Goal: Information Seeking & Learning: Learn about a topic

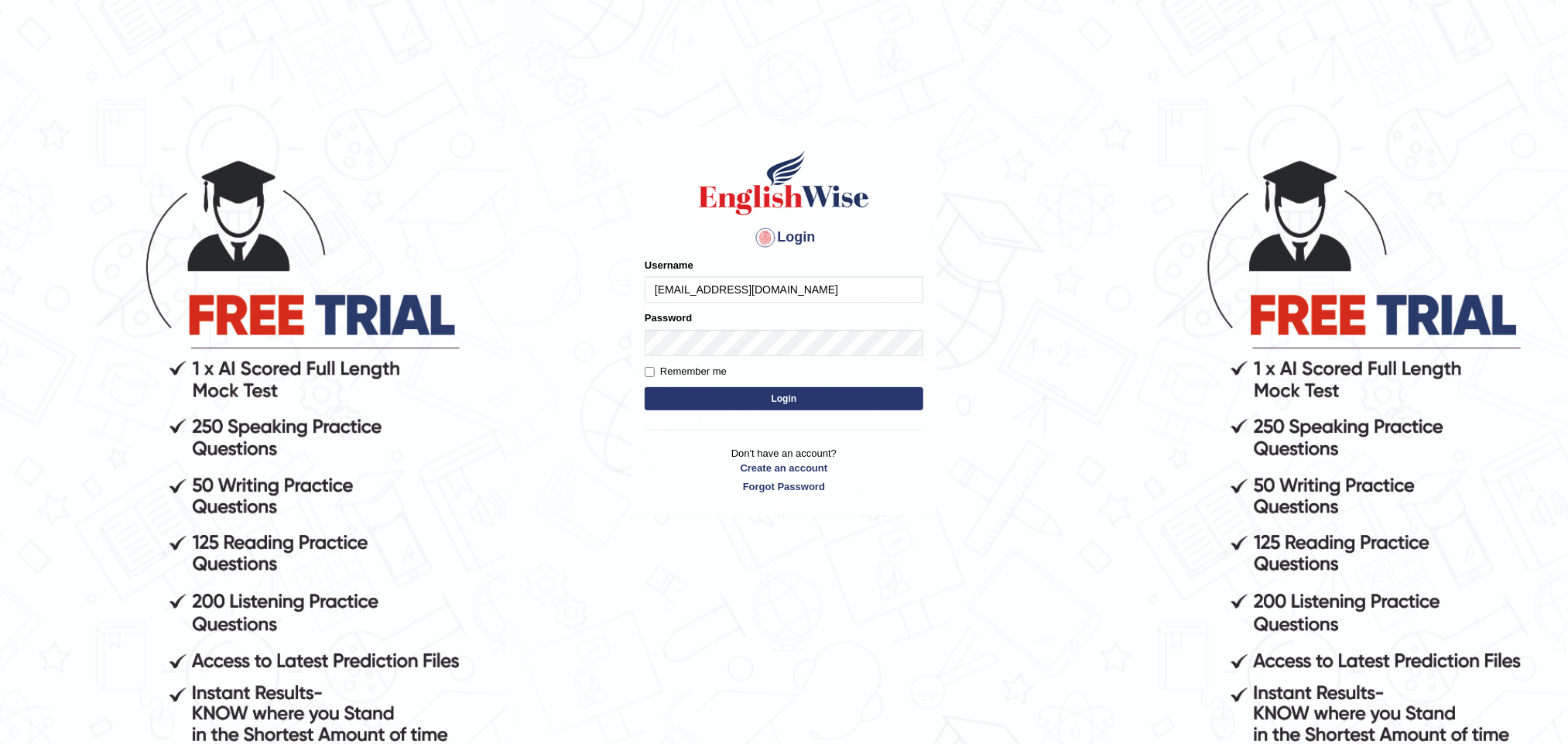
type input "[EMAIL_ADDRESS][DOMAIN_NAME]"
click at [644, 387] on button "Login" at bounding box center [783, 399] width 278 height 24
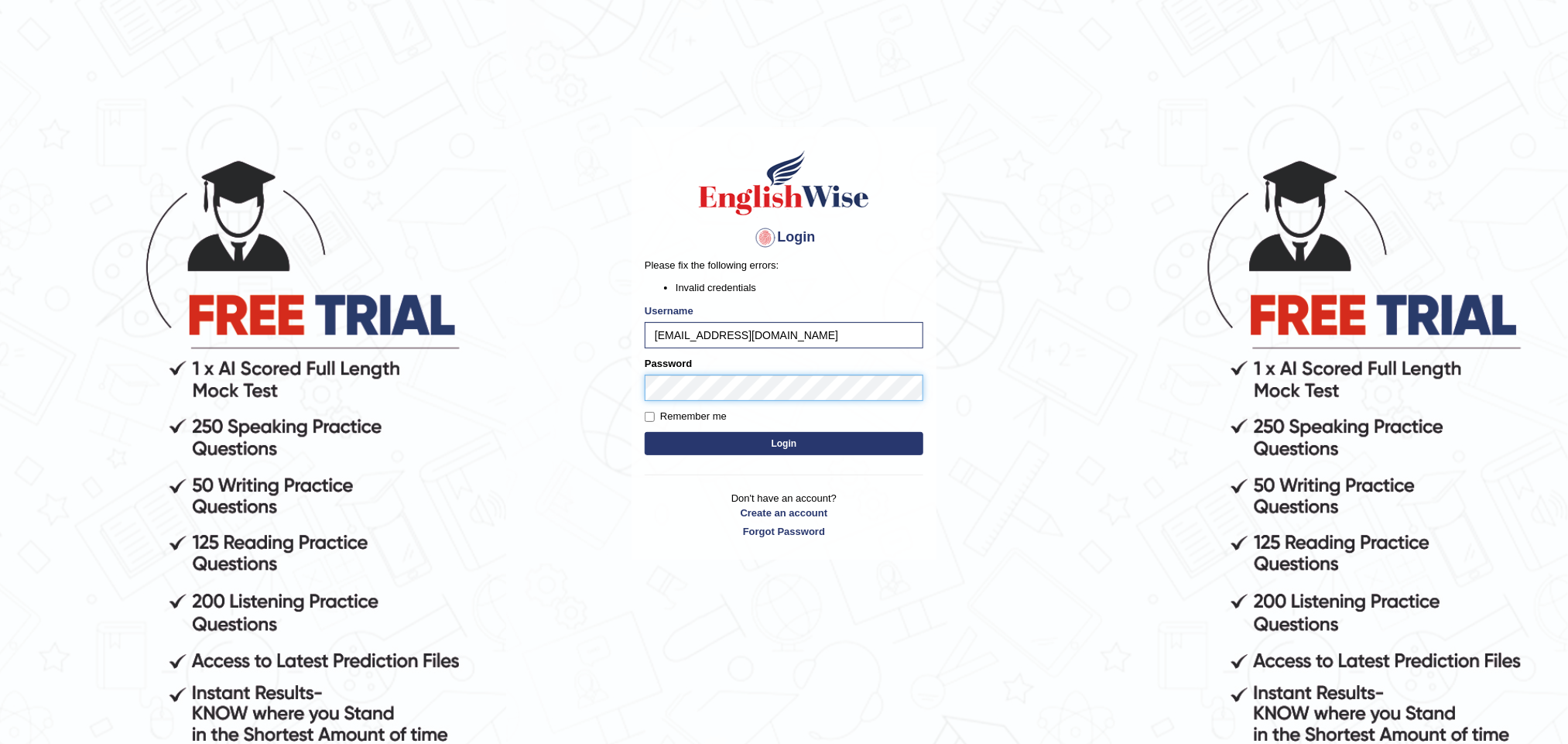
click at [519, 352] on body "Login Please fix the following errors: Invalid credentials Username Priscila070…" at bounding box center [784, 450] width 1568 height 744
click at [644, 432] on button "Login" at bounding box center [783, 443] width 278 height 24
drag, startPoint x: 825, startPoint y: 323, endPoint x: 575, endPoint y: 320, distance: 250.0
click at [575, 320] on body "Login Please fix the following errors: Invalid credentials Username Priscila070…" at bounding box center [784, 450] width 1568 height 744
type input "Prisci"
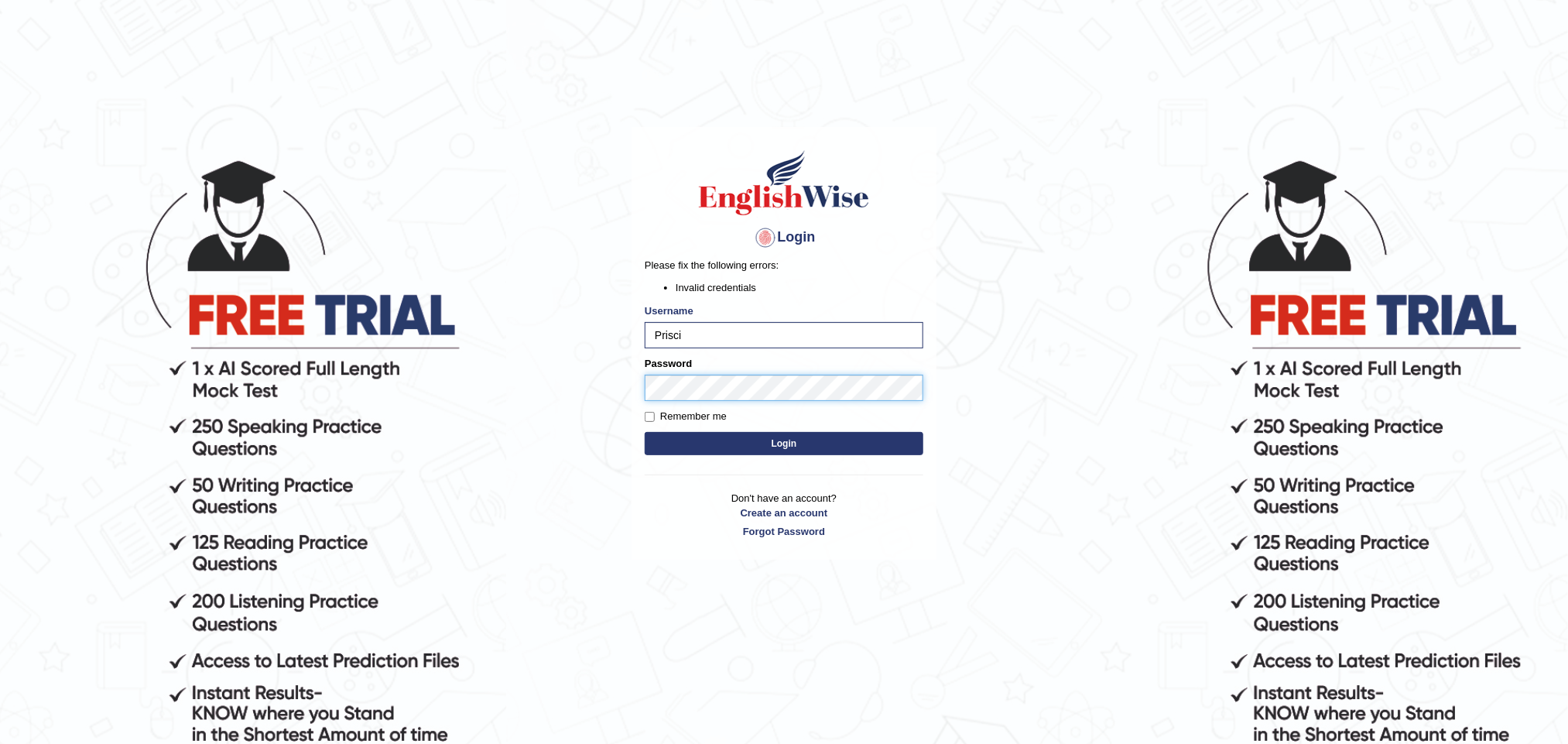
click at [644, 432] on button "Login" at bounding box center [783, 443] width 278 height 24
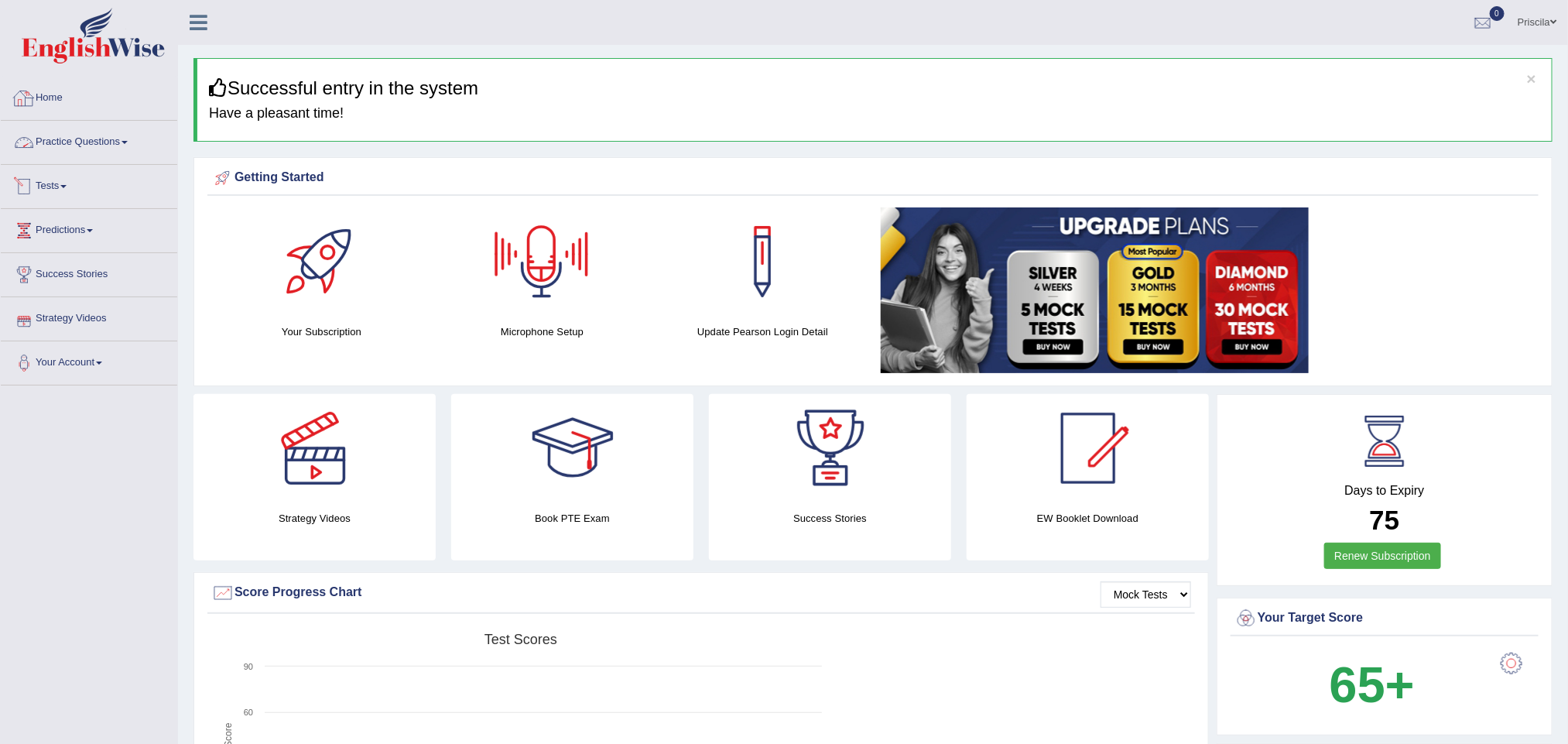
click at [92, 130] on link "Practice Questions" at bounding box center [89, 140] width 176 height 38
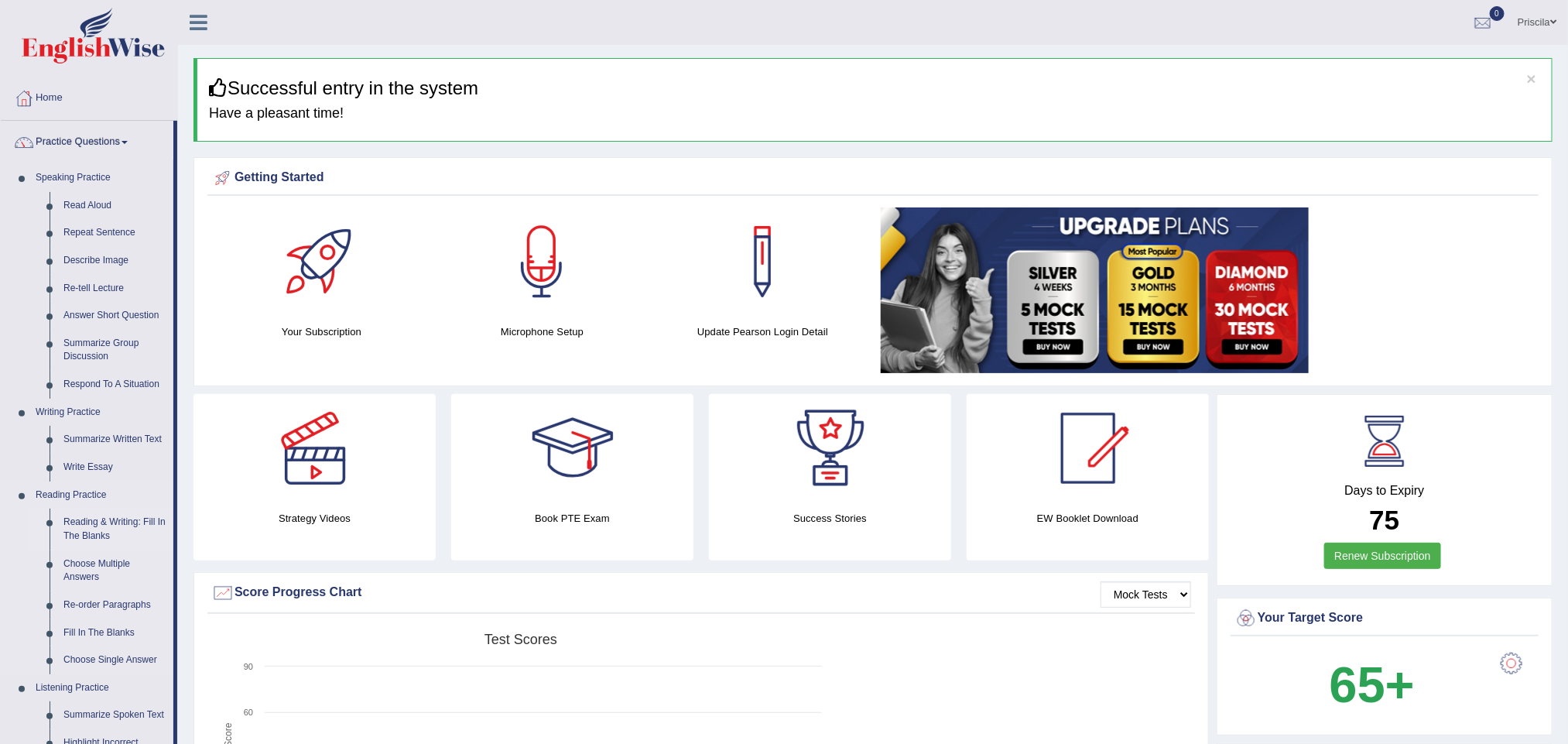
click at [79, 533] on link "Reading & Writing: Fill In The Blanks" at bounding box center [115, 529] width 117 height 41
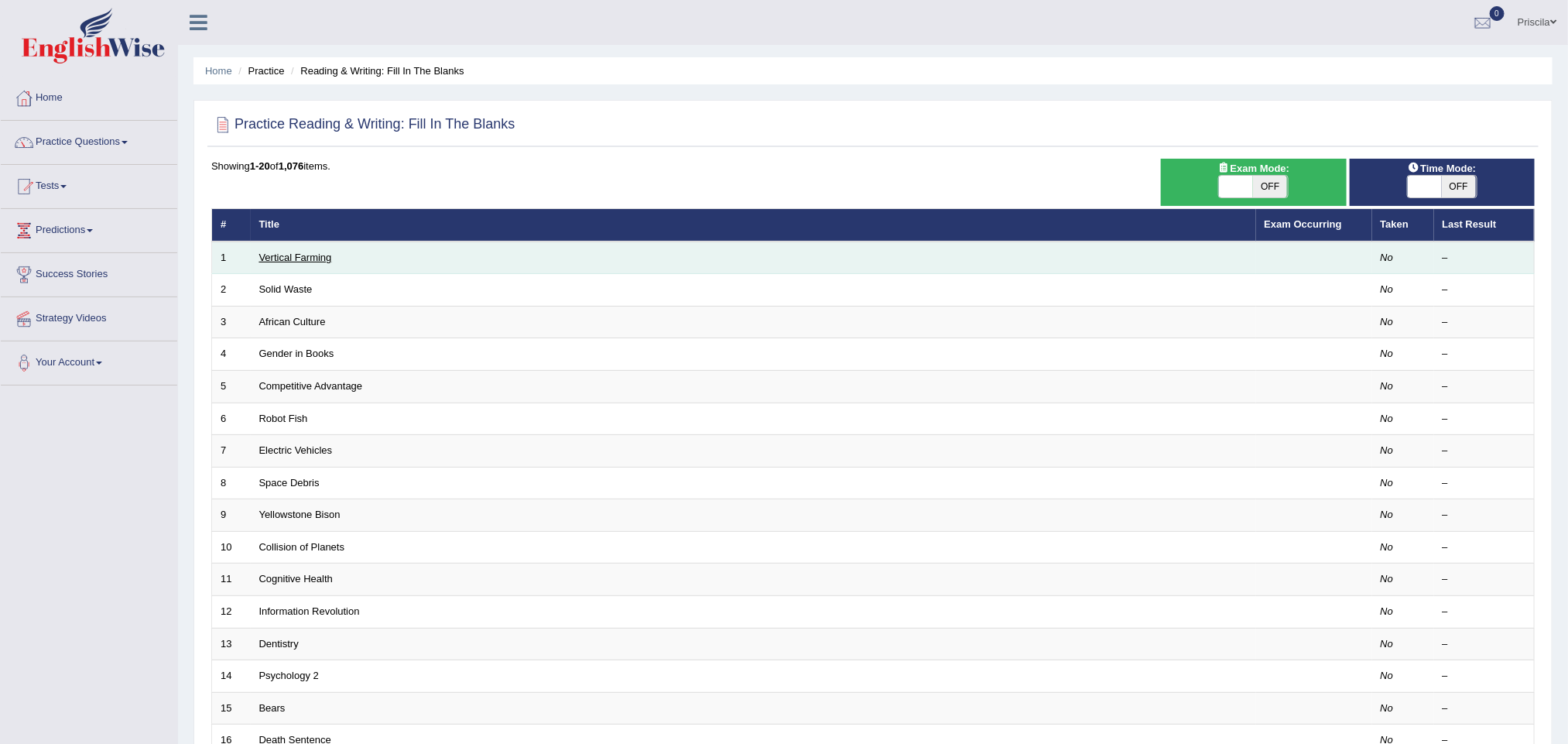
click at [318, 254] on link "Vertical Farming" at bounding box center [295, 256] width 72 height 11
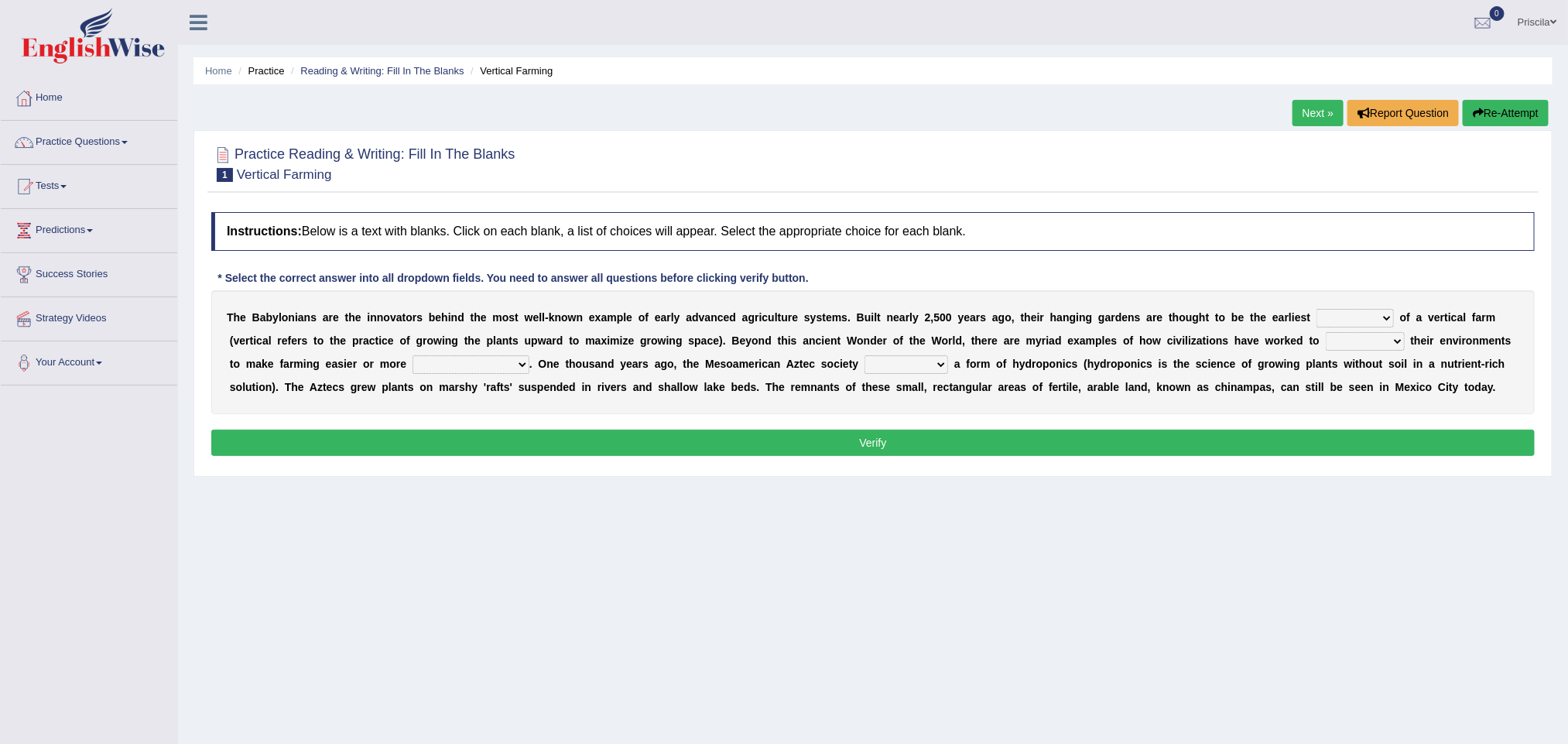
click at [1375, 319] on select "prototype failure discredit protocol" at bounding box center [1355, 317] width 78 height 18
select select "prototype"
click at [1317, 311] on select "prototype failure discredit protocol" at bounding box center [1355, 317] width 78 height 18
click at [1375, 347] on select "manipulate escape respect disarrange" at bounding box center [1365, 341] width 79 height 18
select select "disarrange"
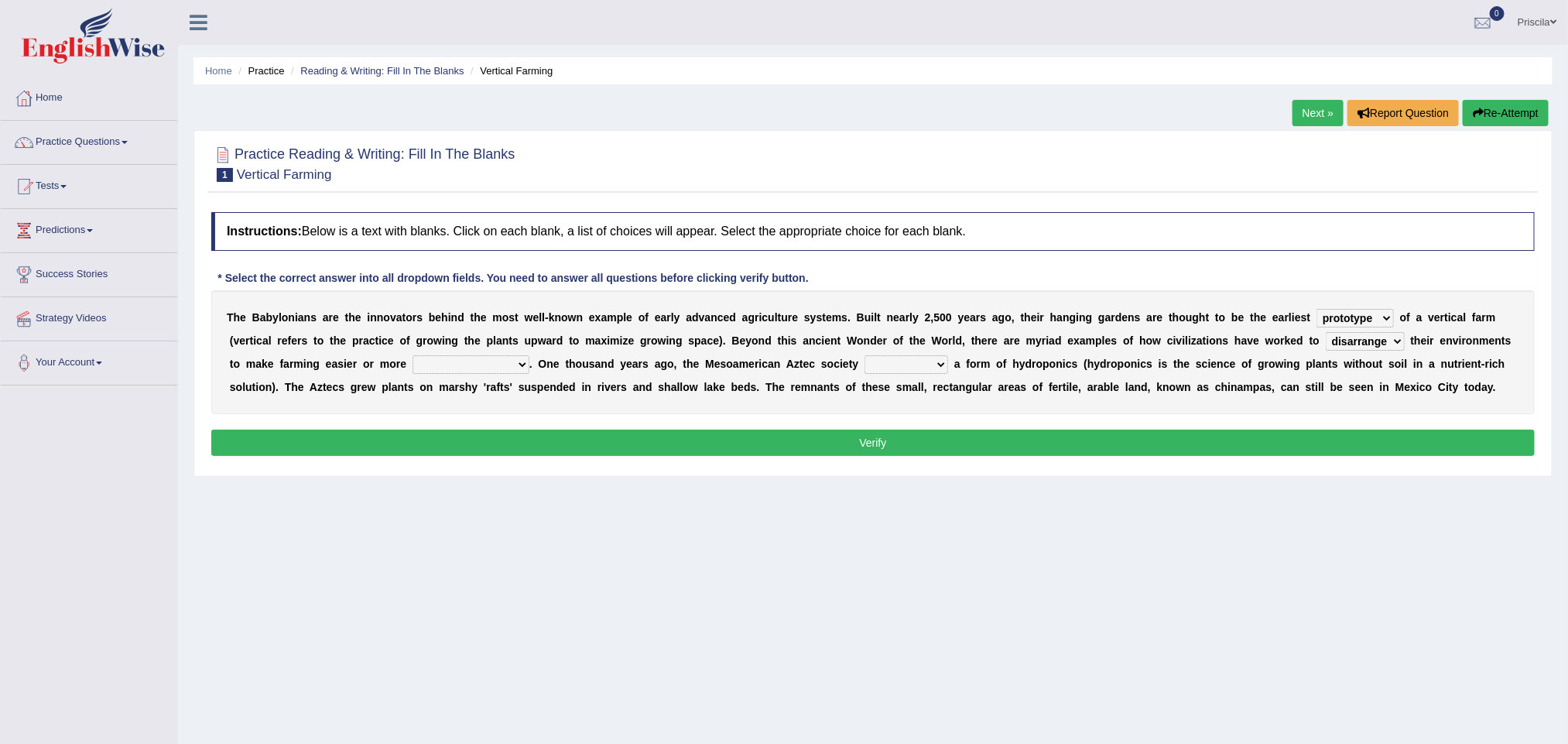
click at [1326, 334] on select "manipulate escape respect disarrange" at bounding box center [1365, 341] width 79 height 18
click at [523, 365] on select "productive constructive connective counterproductive" at bounding box center [471, 364] width 117 height 18
select select "productive"
click at [412, 357] on select "productive constructive connective counterproductive" at bounding box center [471, 364] width 117 height 18
click at [938, 367] on select "domineered volunteered pioneered engineered" at bounding box center [906, 364] width 84 height 18
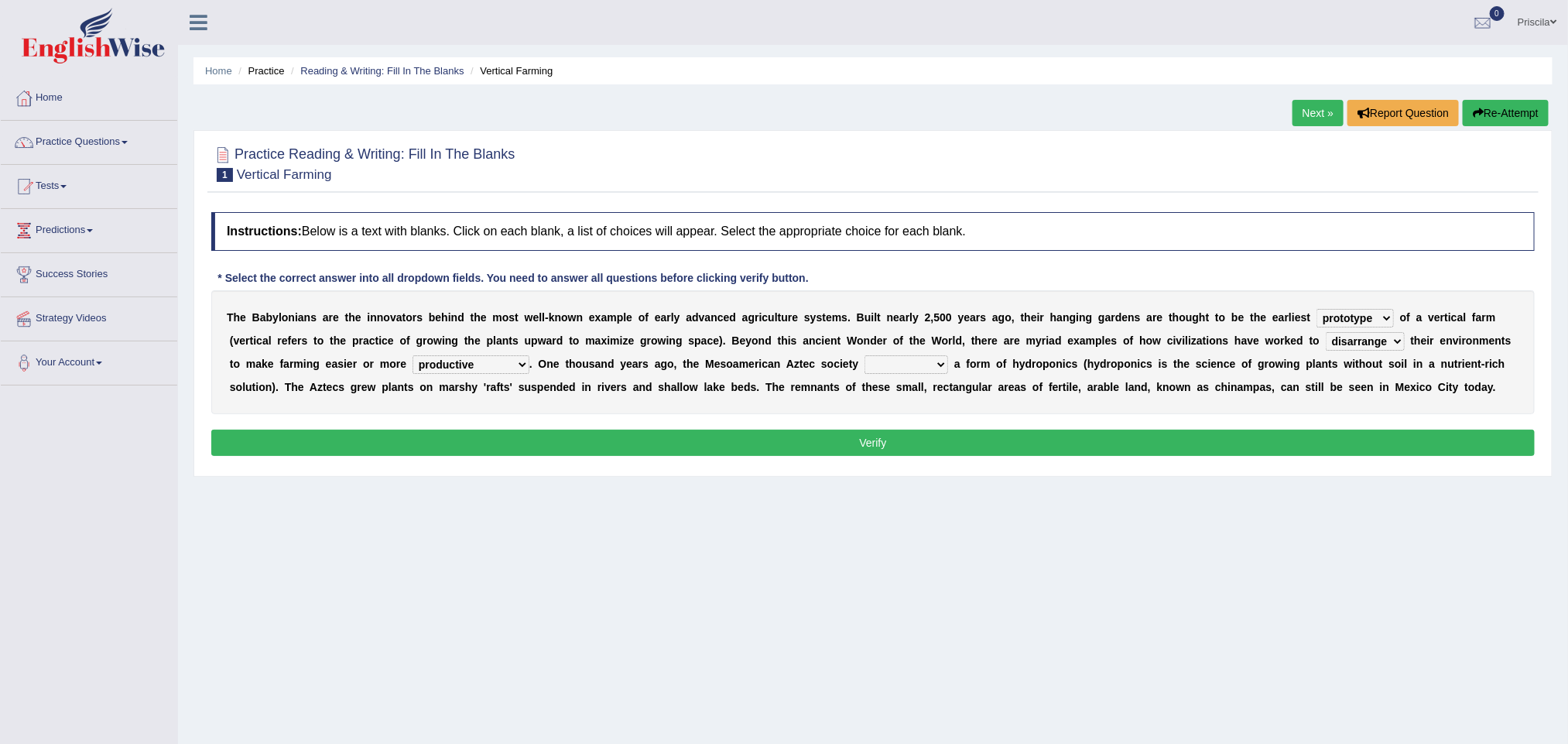
select select "pioneered"
click at [870, 357] on select "domineered volunteered pioneered engineered" at bounding box center [906, 364] width 84 height 18
click at [1386, 320] on select "prototype failure discredit protocol" at bounding box center [1355, 317] width 78 height 18
click at [849, 440] on button "Verify" at bounding box center [873, 443] width 1324 height 26
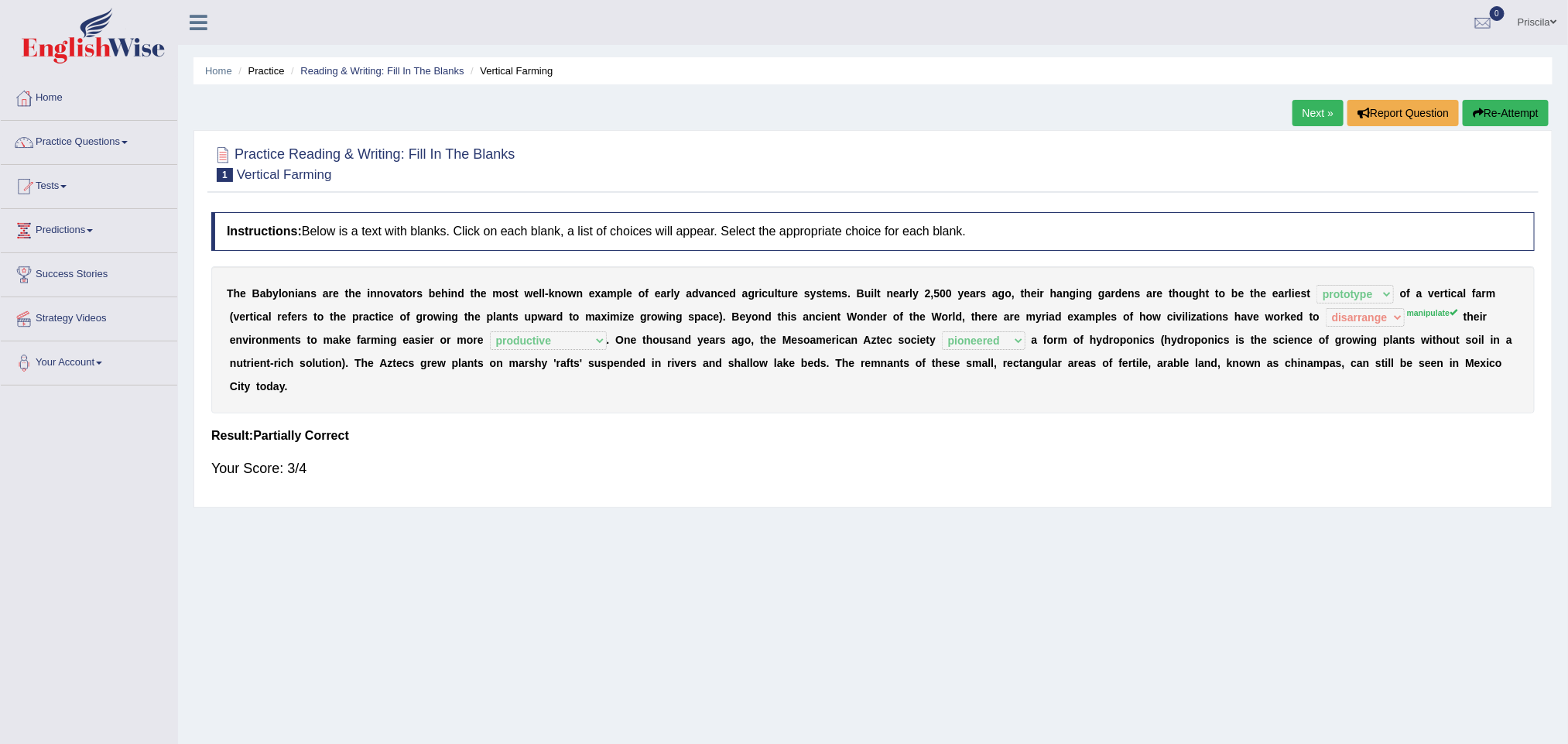
click at [1314, 113] on link "Next »" at bounding box center [1318, 113] width 51 height 26
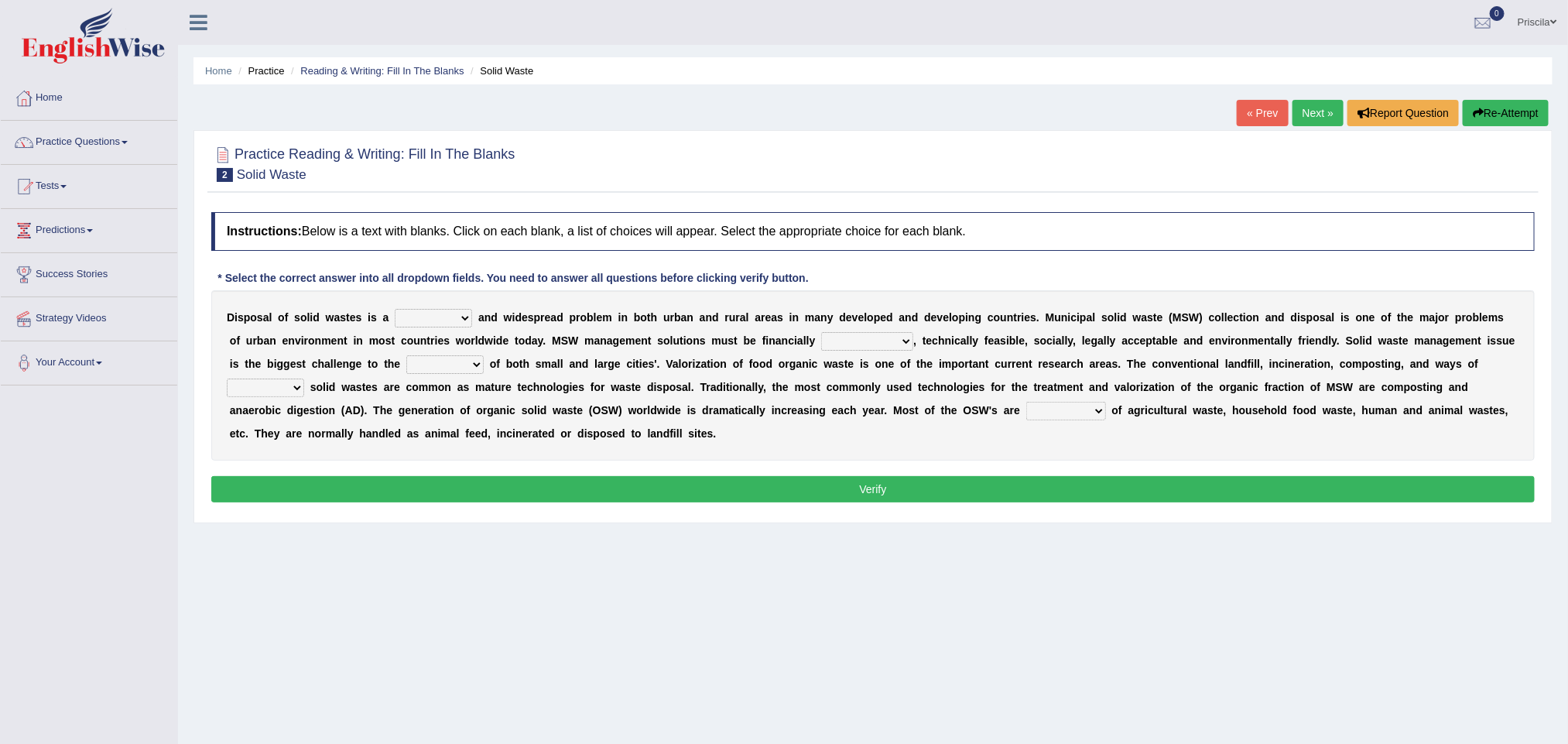
click at [456, 316] on select "slanting stinging stalling shafting" at bounding box center [433, 317] width 78 height 18
select select "stinging"
click at [396, 311] on select "slanting stinging stalling shafting" at bounding box center [433, 317] width 78 height 18
click at [458, 317] on select "slanting stinging stalling shafting" at bounding box center [433, 317] width 78 height 18
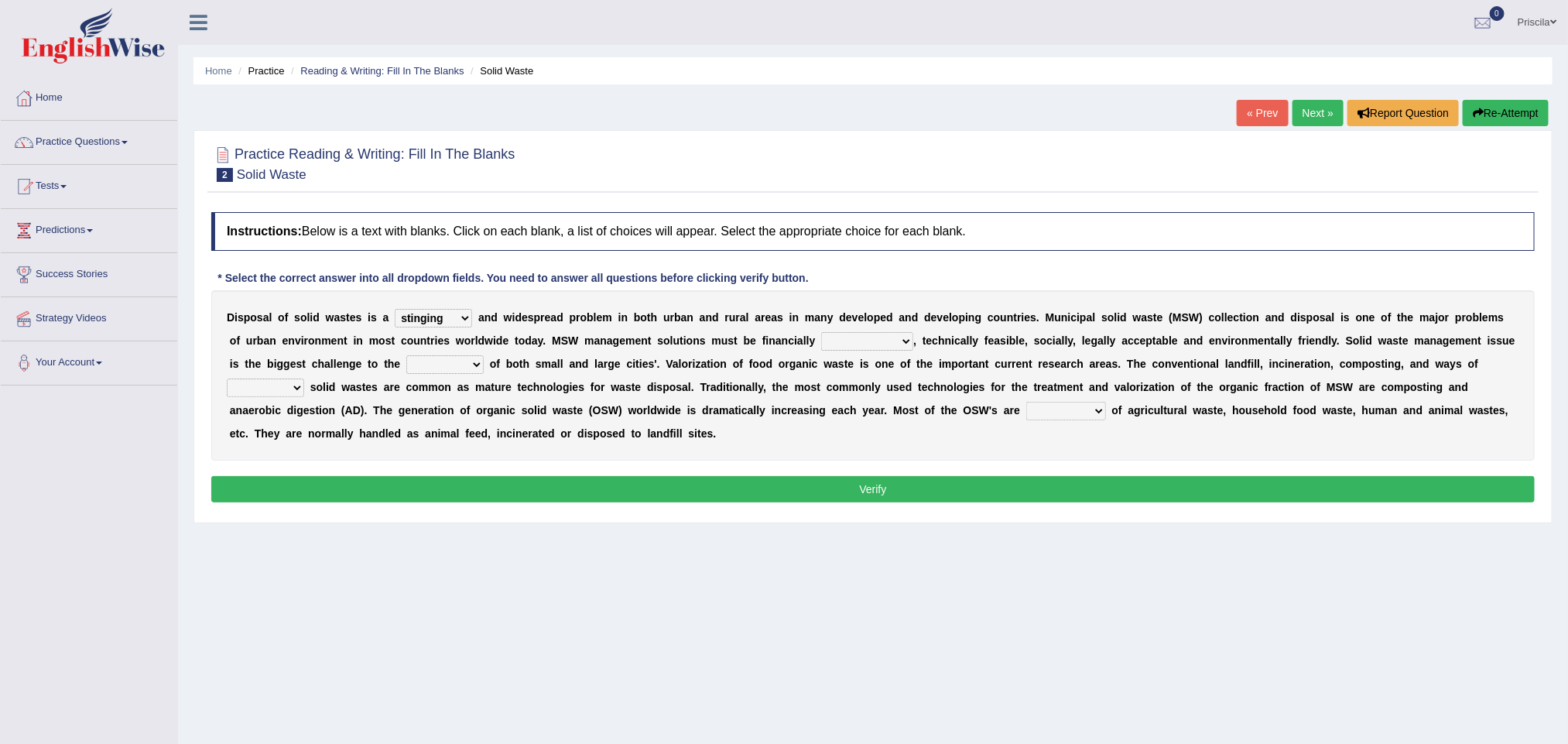
click at [908, 344] on select "unattainable sustainable objectionable treasonable" at bounding box center [868, 341] width 92 height 18
select select "sustainable"
click at [822, 334] on select "unattainable sustainable objectionable treasonable" at bounding box center [868, 341] width 92 height 18
click at [476, 372] on select "plants culture authorities history" at bounding box center [445, 364] width 78 height 18
select select "authorities"
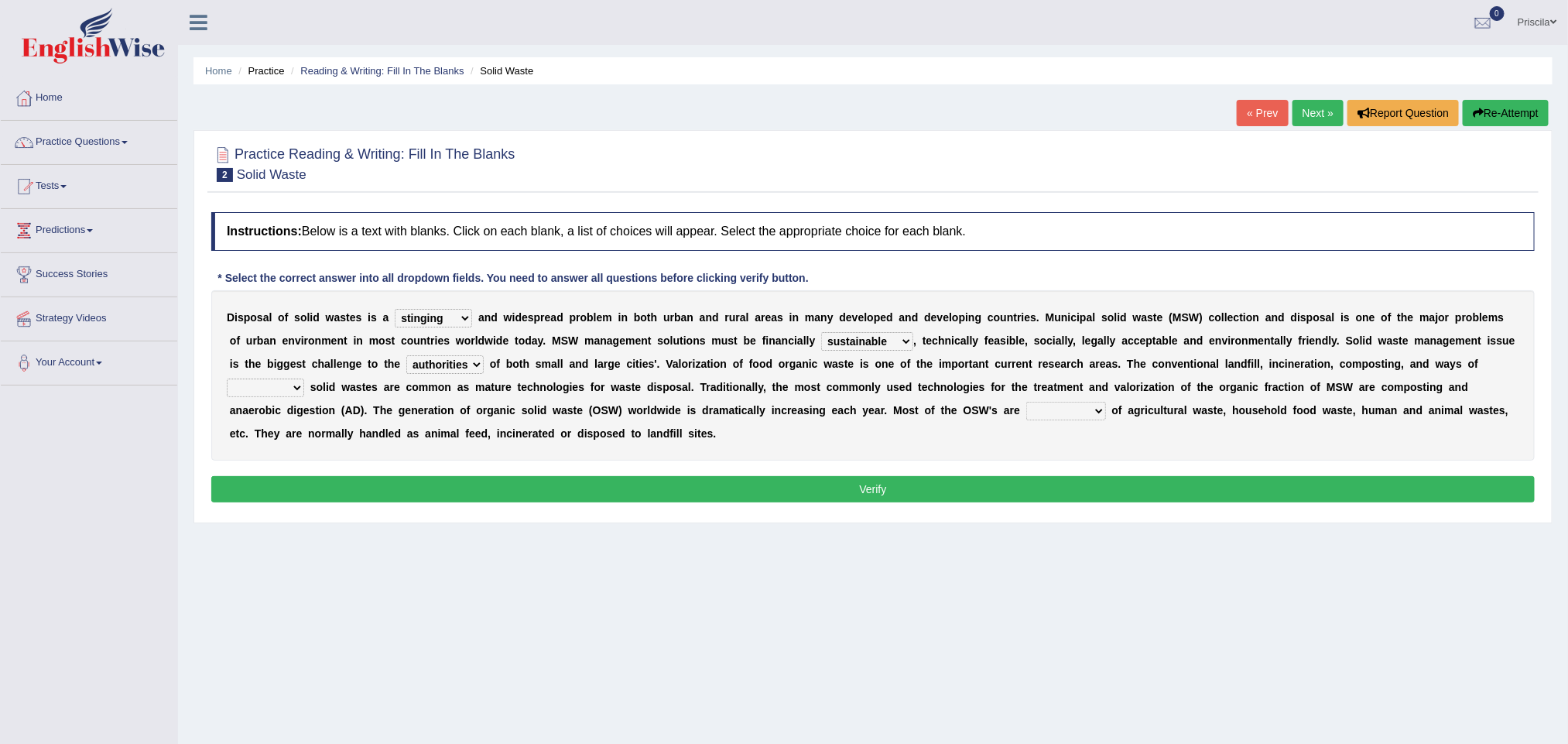
click at [440, 357] on select "plants culture authorities history" at bounding box center [445, 364] width 78 height 18
click at [286, 390] on select "reserving preserving deserving handling" at bounding box center [265, 387] width 78 height 18
select select "handling"
click at [230, 380] on select "reserving preserving deserving handling" at bounding box center [265, 387] width 78 height 18
click at [1061, 418] on select "composed disposed composing disposing" at bounding box center [1066, 411] width 79 height 18
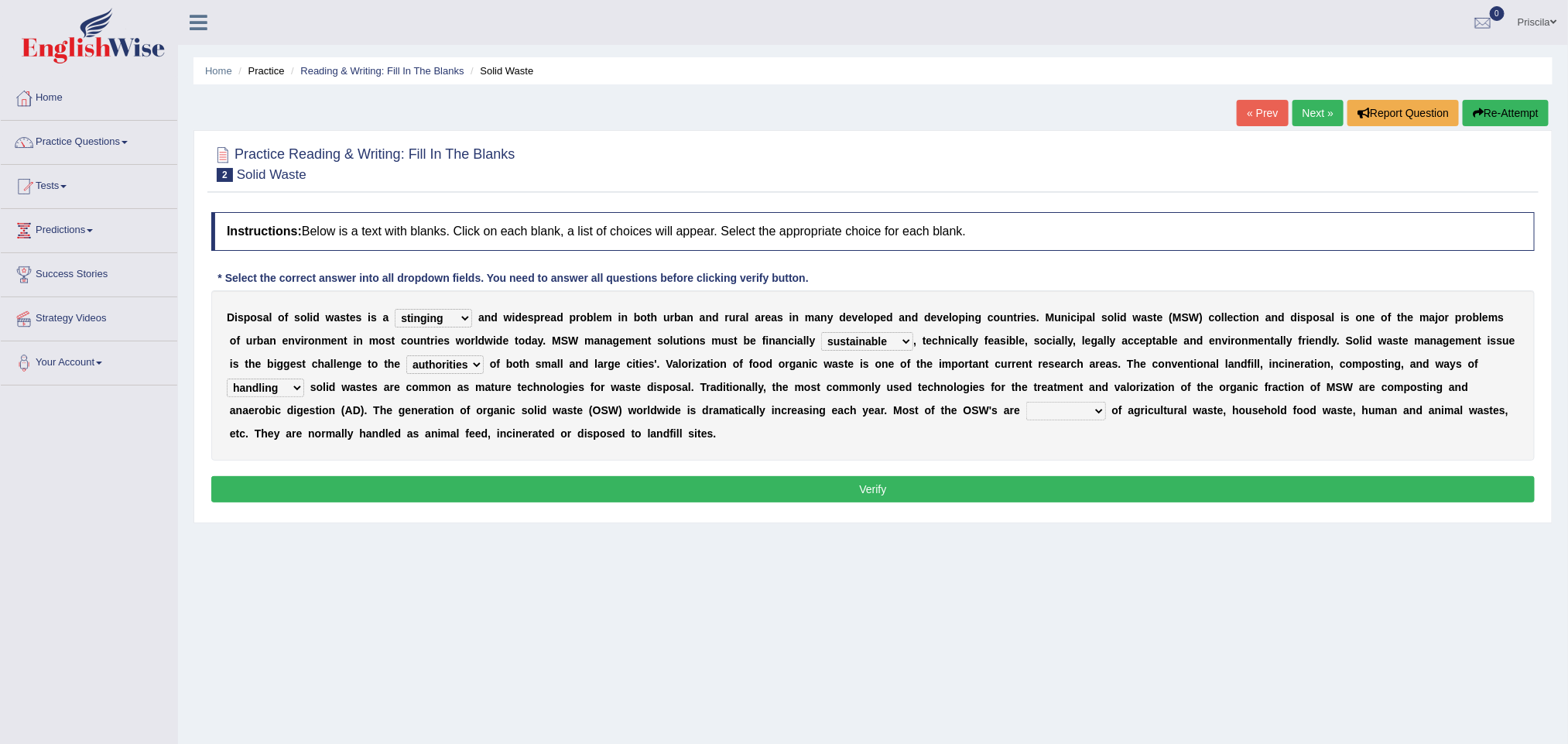
select select "composing"
click at [1026, 403] on select "composed disposed composing disposing" at bounding box center [1066, 411] width 79 height 18
click at [497, 488] on button "Verify" at bounding box center [873, 489] width 1324 height 26
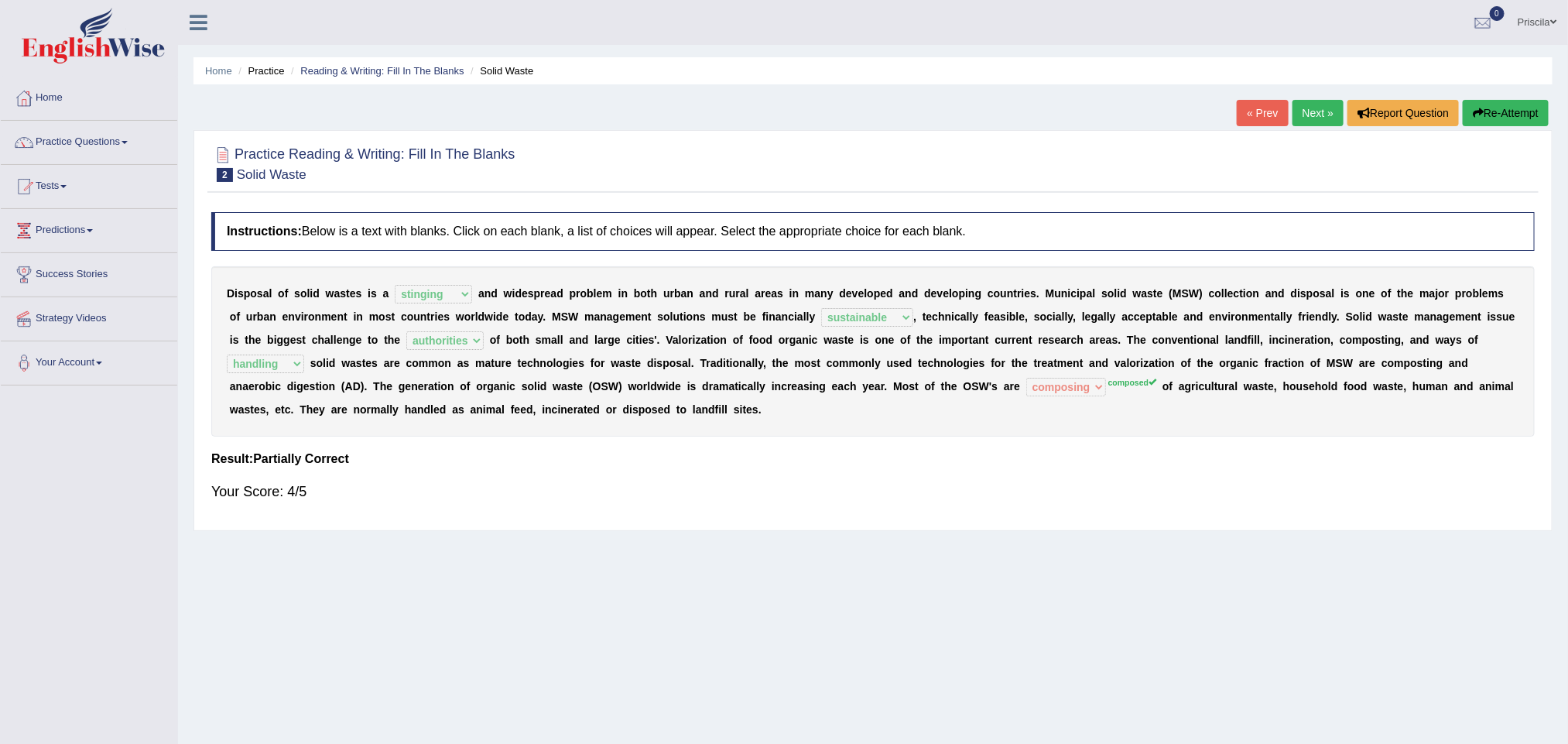
click at [1321, 114] on link "Next »" at bounding box center [1318, 113] width 51 height 26
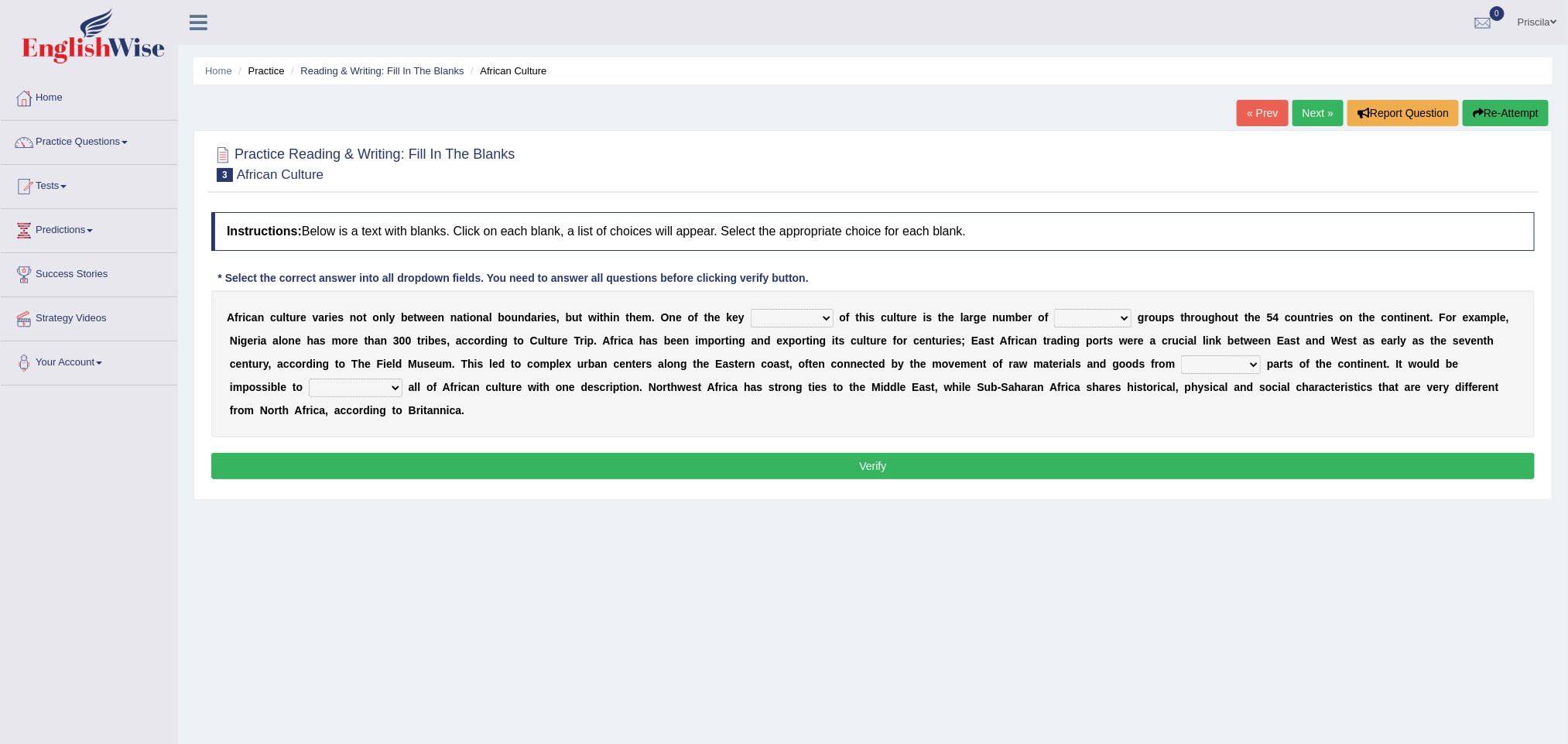
click at [1245, 114] on link "« Prev" at bounding box center [1262, 113] width 51 height 26
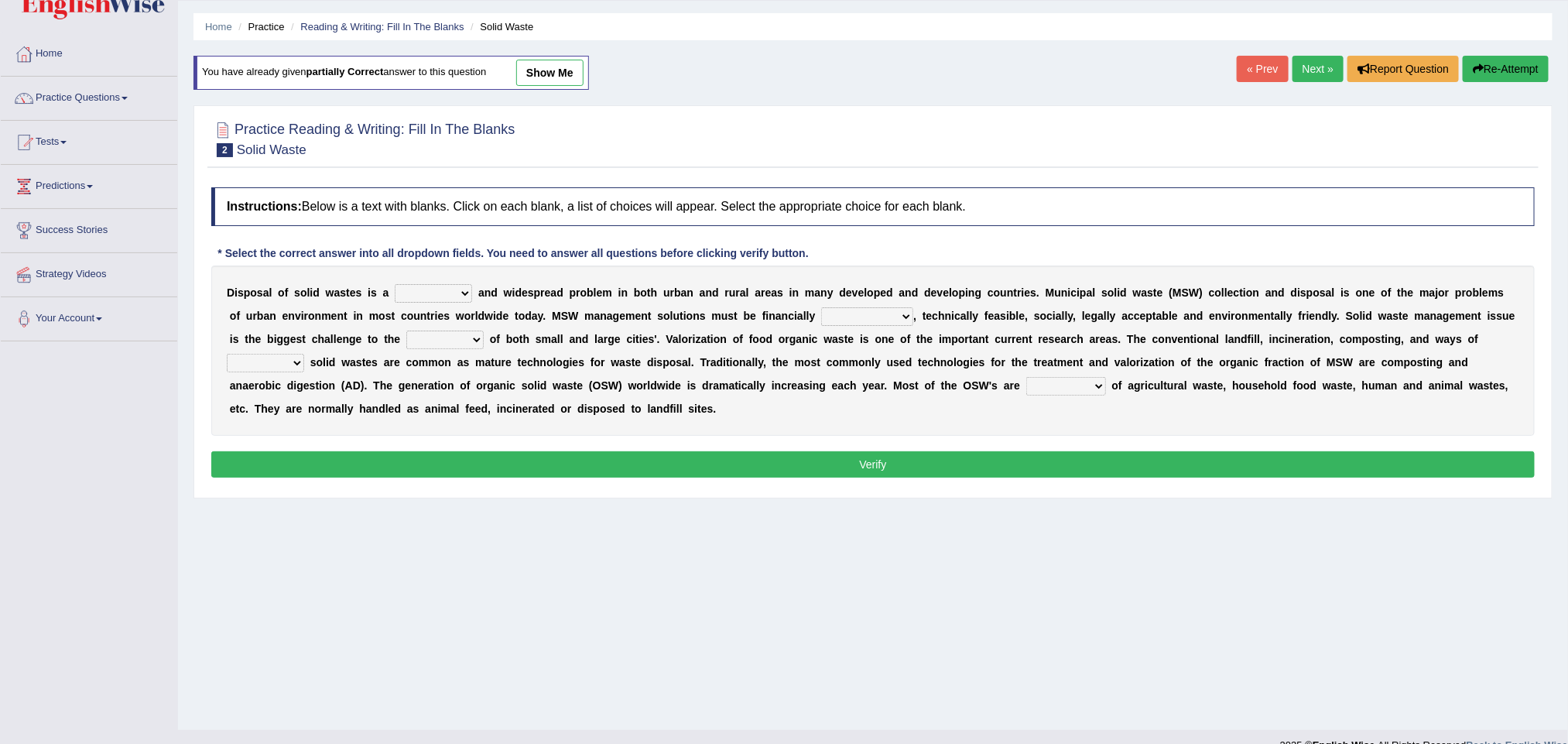
scroll to position [68, 0]
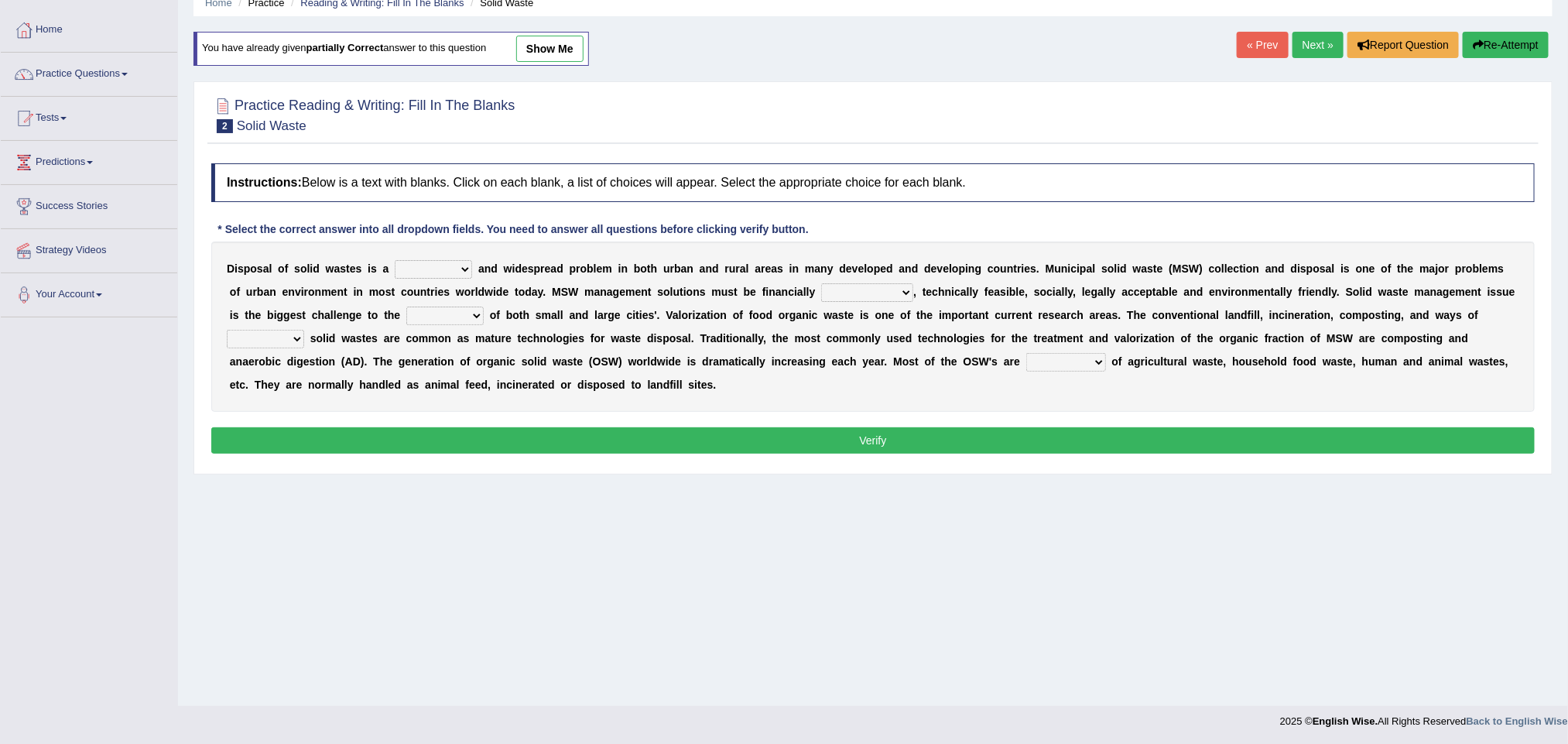
click at [1258, 50] on link "« Prev" at bounding box center [1262, 44] width 51 height 26
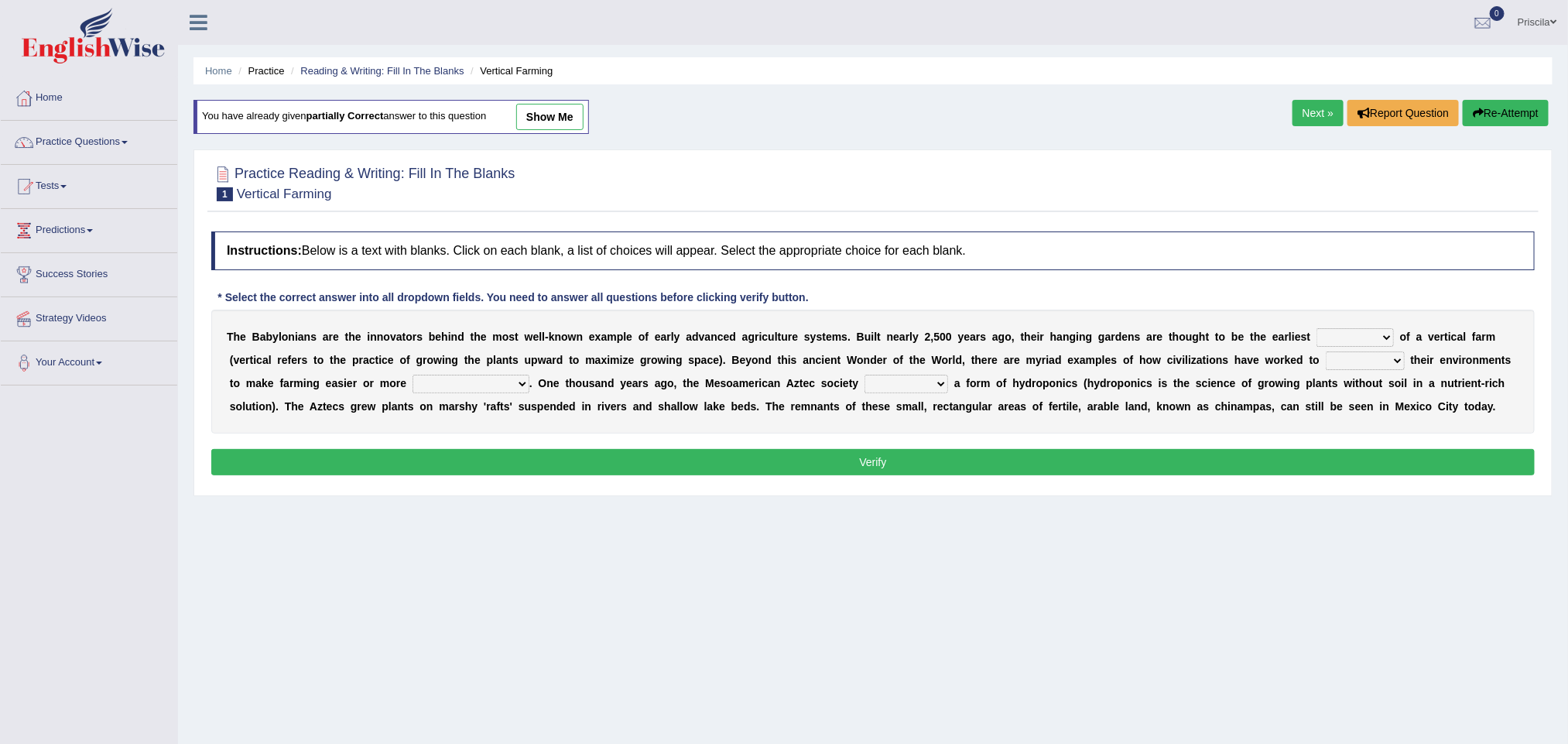
click at [1367, 334] on select "prototype failure discredit protocol" at bounding box center [1355, 337] width 78 height 18
select select "prototype"
click at [1317, 331] on select "prototype failure discredit protocol" at bounding box center [1355, 337] width 78 height 18
click at [1377, 351] on div "T h e B a b y l o n i a n s a r e t h e i n n o v a t o r s b e h i n d t h e m…" at bounding box center [873, 372] width 1324 height 124
click at [1380, 361] on select "manipulate escape respect disarrange" at bounding box center [1365, 360] width 79 height 18
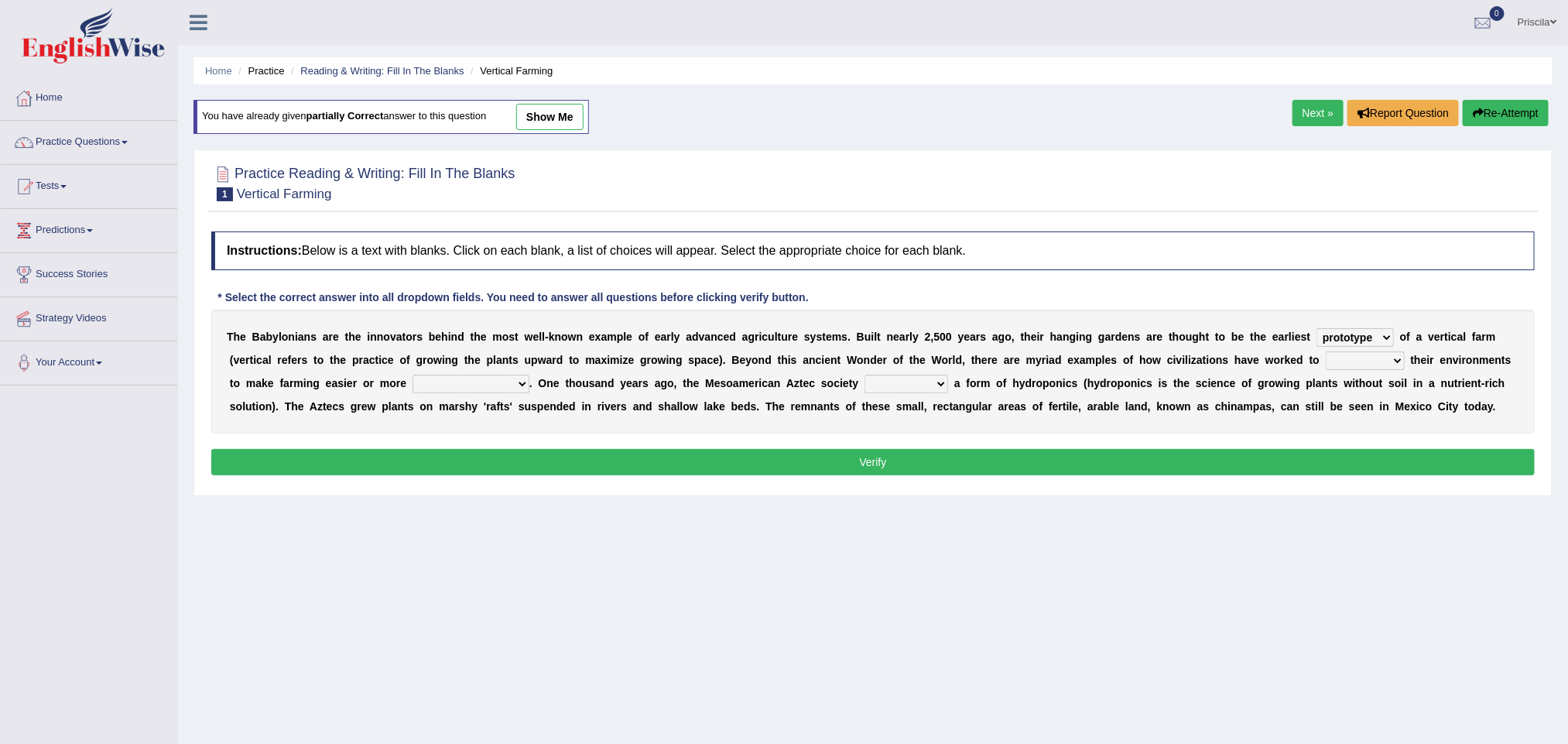
select select "manipulate"
click at [1326, 354] on select "manipulate escape respect disarrange" at bounding box center [1365, 360] width 79 height 18
click at [455, 382] on select "productive constructive connective counterproductive" at bounding box center [471, 384] width 117 height 18
select select "productive"
click at [412, 377] on select "productive constructive connective counterproductive" at bounding box center [471, 384] width 117 height 18
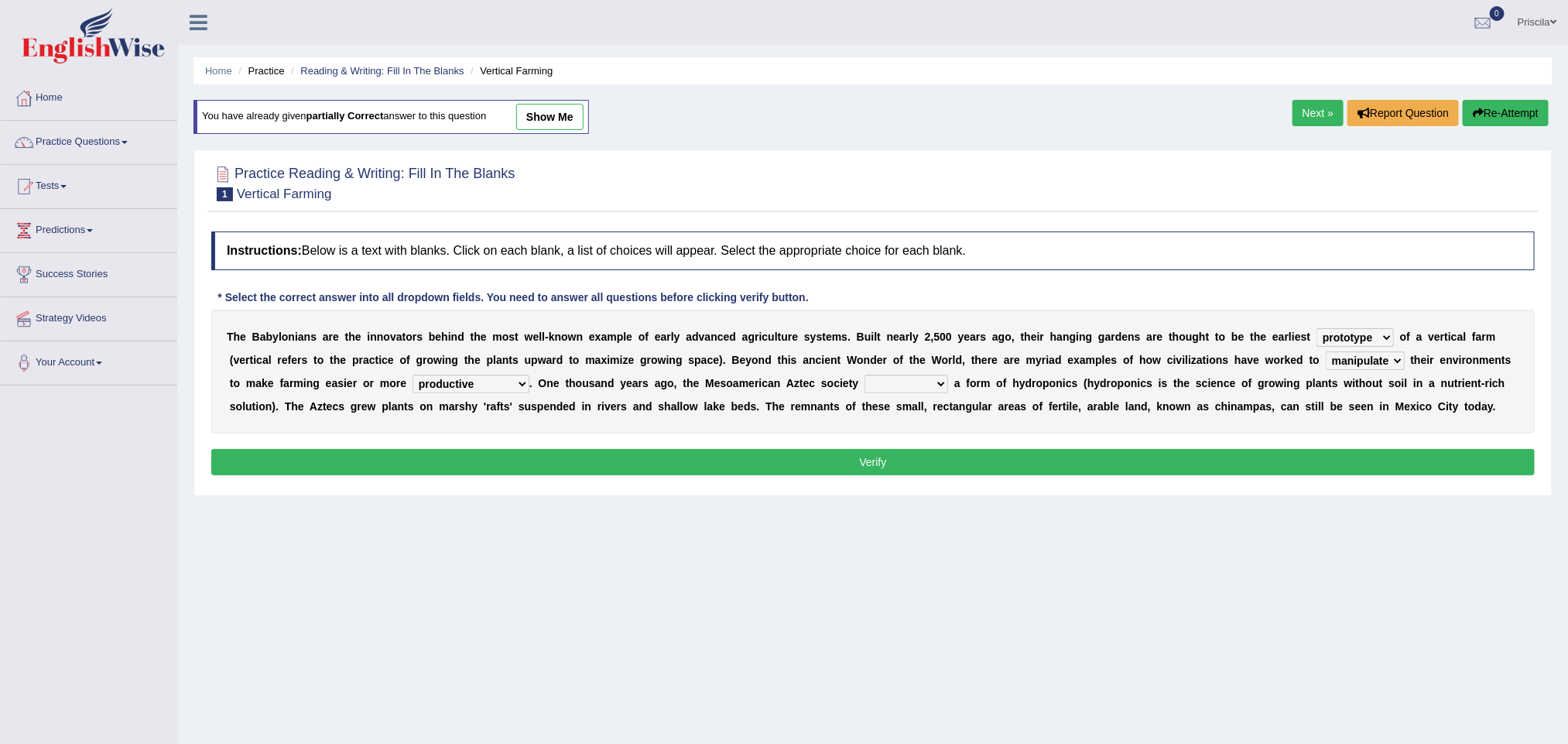
click at [925, 383] on select "domineered volunteered pioneered engineered" at bounding box center [906, 384] width 84 height 18
select select "pioneered"
click at [870, 377] on select "domineered volunteered pioneered engineered" at bounding box center [906, 384] width 84 height 18
click at [891, 451] on button "Verify" at bounding box center [873, 462] width 1324 height 26
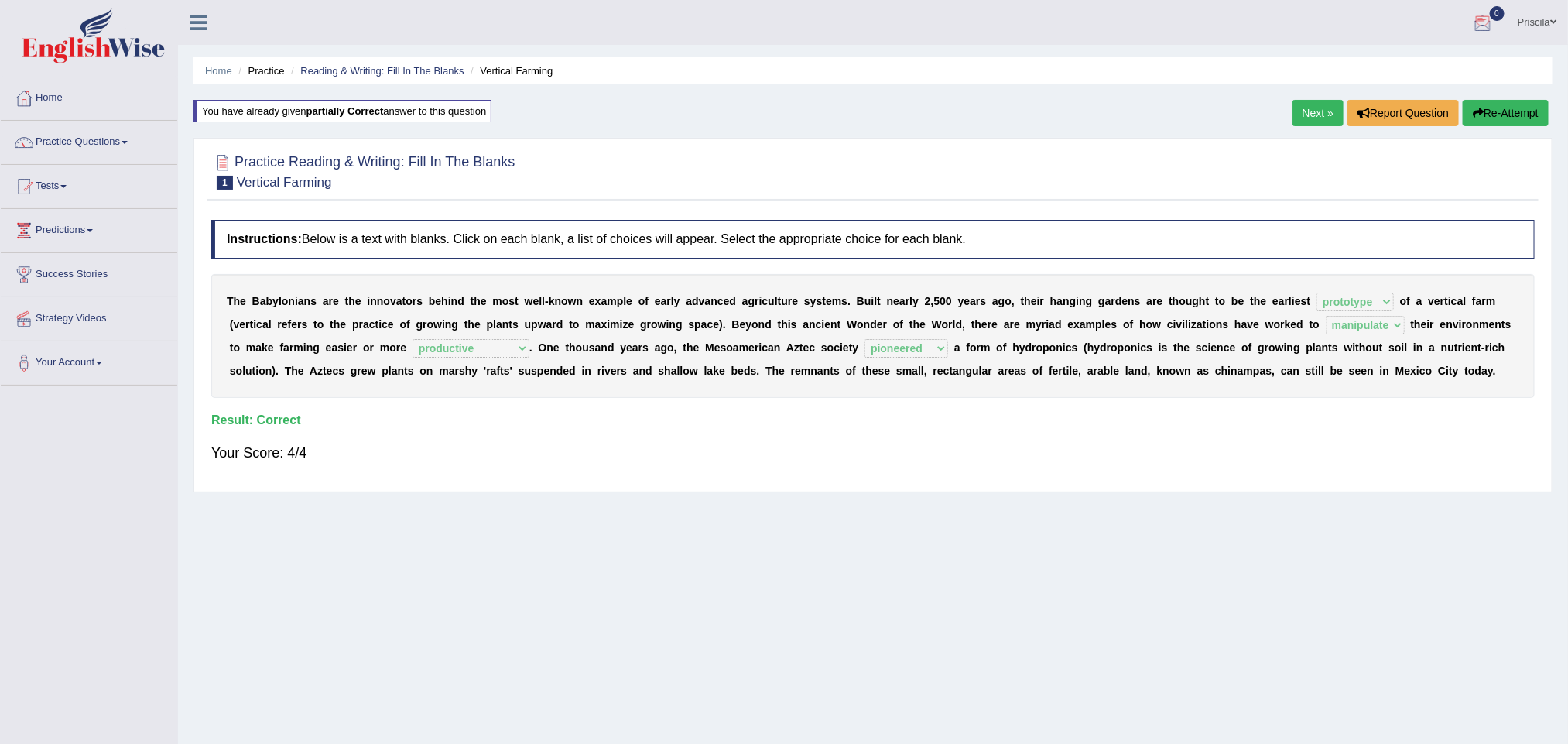
click at [1305, 113] on link "Next »" at bounding box center [1318, 113] width 51 height 26
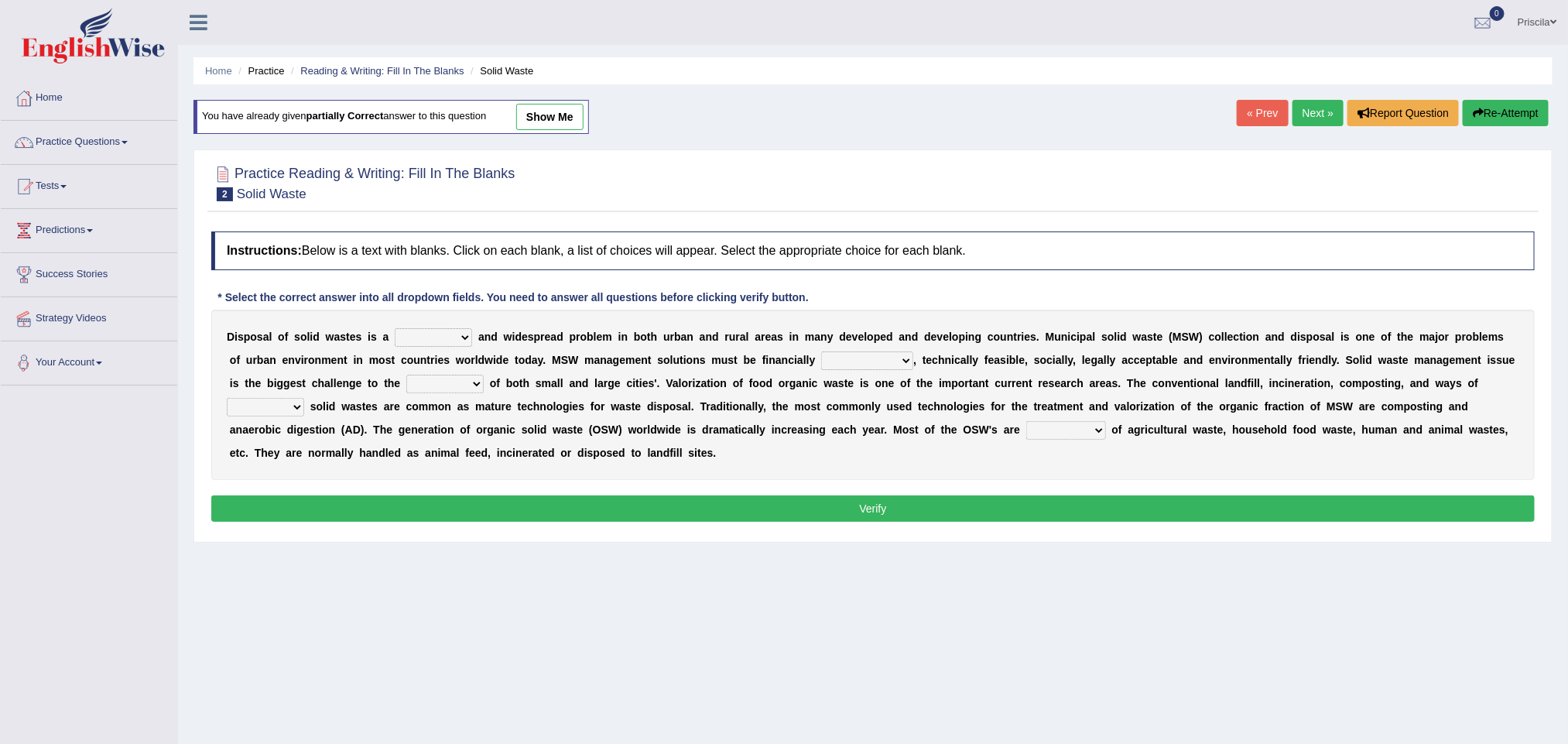
click at [465, 338] on select "slanting stinging stalling shafting" at bounding box center [433, 337] width 78 height 18
select select "stinging"
click at [396, 331] on select "slanting stinging stalling shafting" at bounding box center [433, 337] width 78 height 18
click at [878, 360] on select "unattainable sustainable objectionable treasonable" at bounding box center [868, 360] width 92 height 18
select select "sustainable"
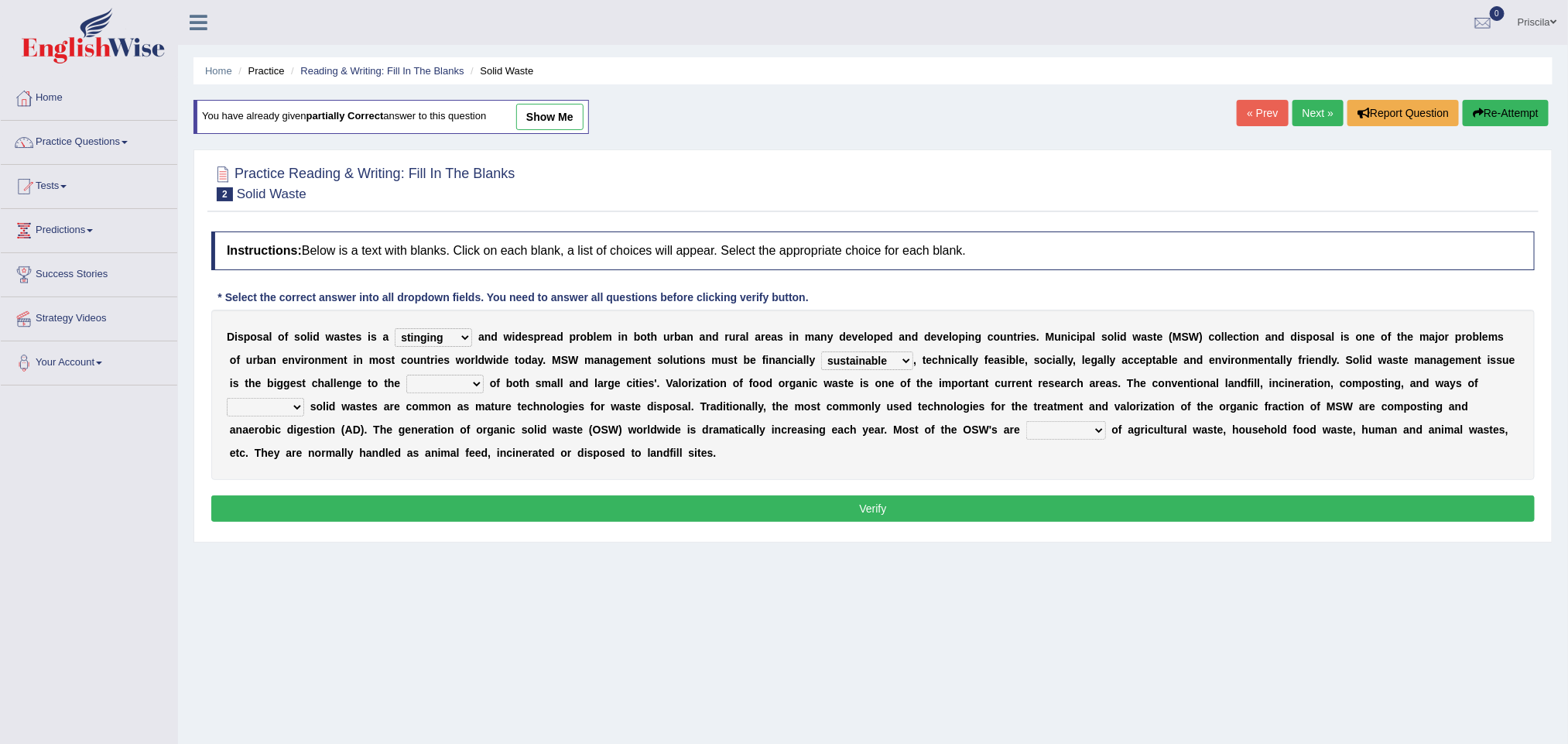
click at [822, 354] on select "unattainable sustainable objectionable treasonable" at bounding box center [868, 360] width 92 height 18
click at [469, 388] on select "plants culture authorities history" at bounding box center [445, 384] width 78 height 18
select select "authorities"
click at [440, 377] on select "plants culture authorities history" at bounding box center [445, 384] width 78 height 18
click at [274, 412] on select "reserving preserving deserving handling" at bounding box center [265, 406] width 78 height 18
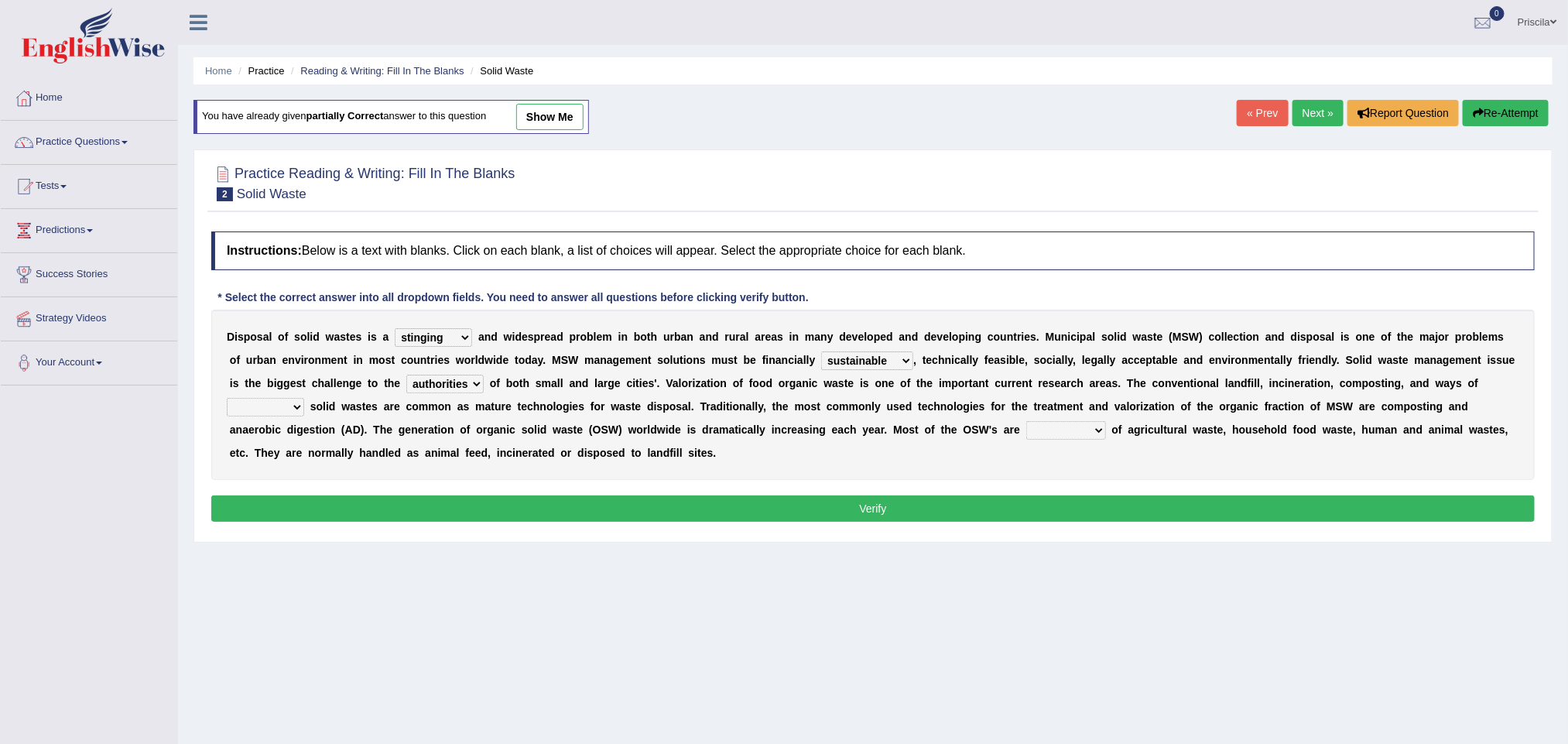
select select "preserving"
click at [230, 400] on select "reserving preserving deserving handling" at bounding box center [265, 406] width 78 height 18
click at [1080, 428] on select "composed disposed composing disposing" at bounding box center [1066, 430] width 79 height 18
select select "composing"
click at [1026, 423] on select "composed disposed composing disposing" at bounding box center [1066, 430] width 79 height 18
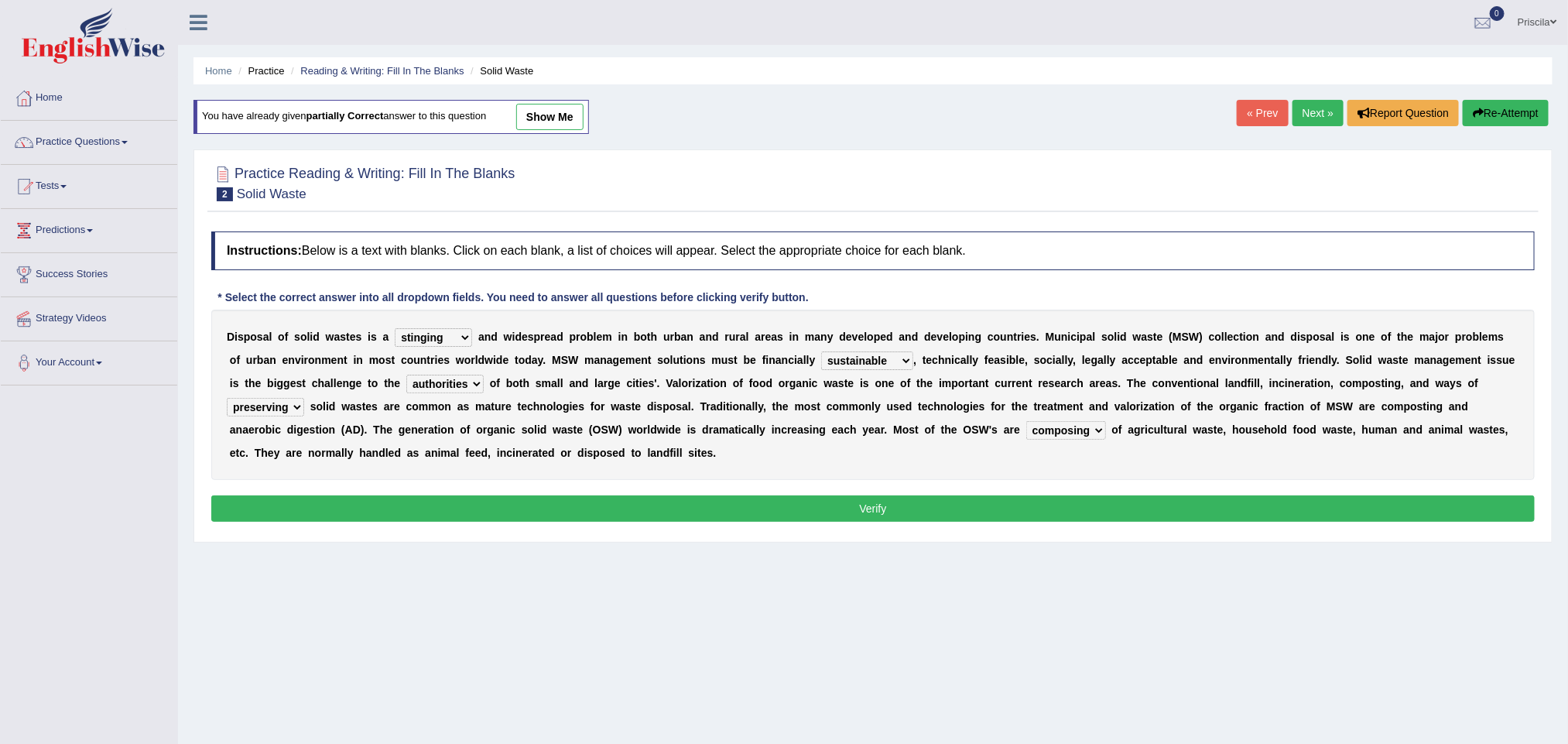
click at [908, 502] on button "Verify" at bounding box center [873, 509] width 1324 height 26
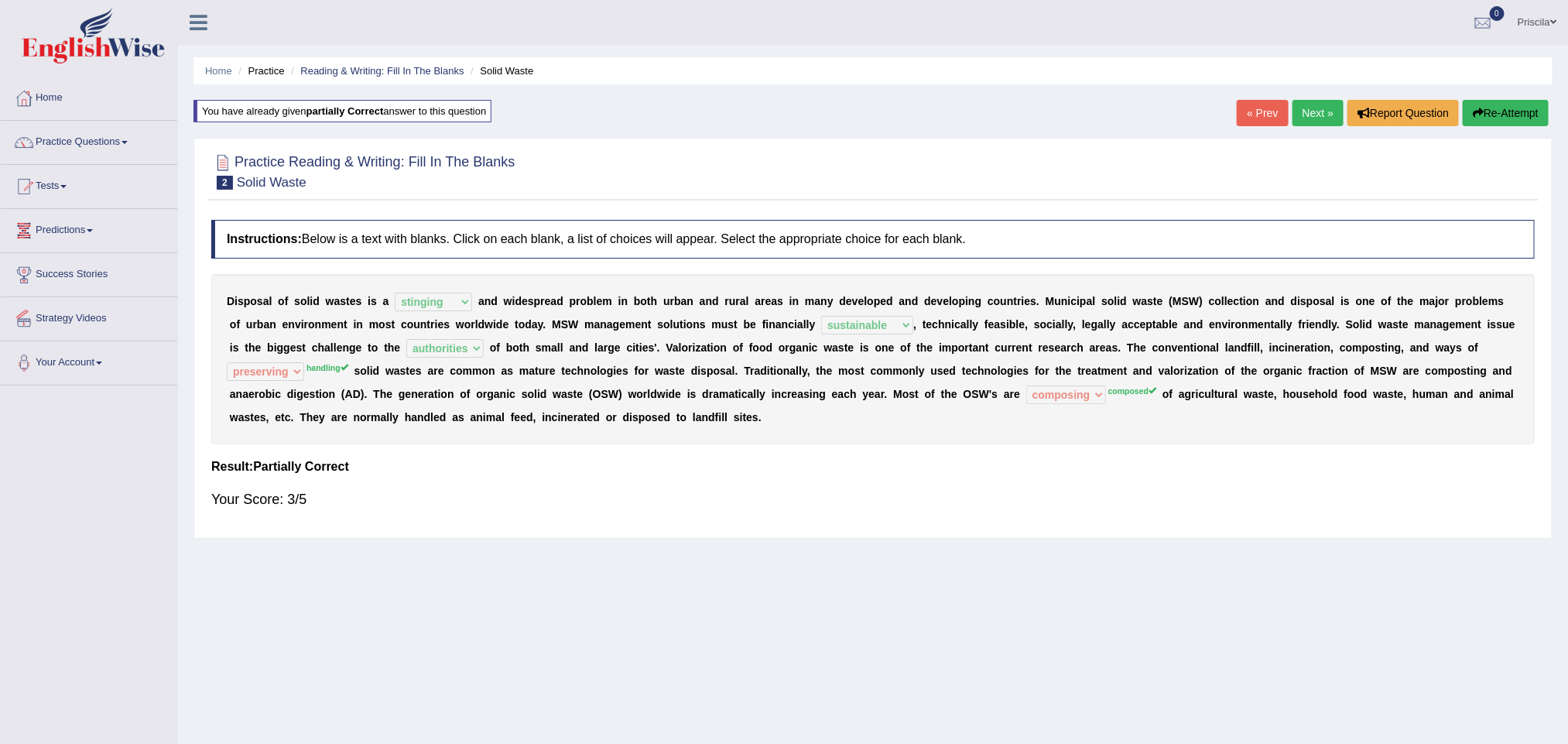
click at [1312, 106] on link "Next »" at bounding box center [1318, 113] width 51 height 26
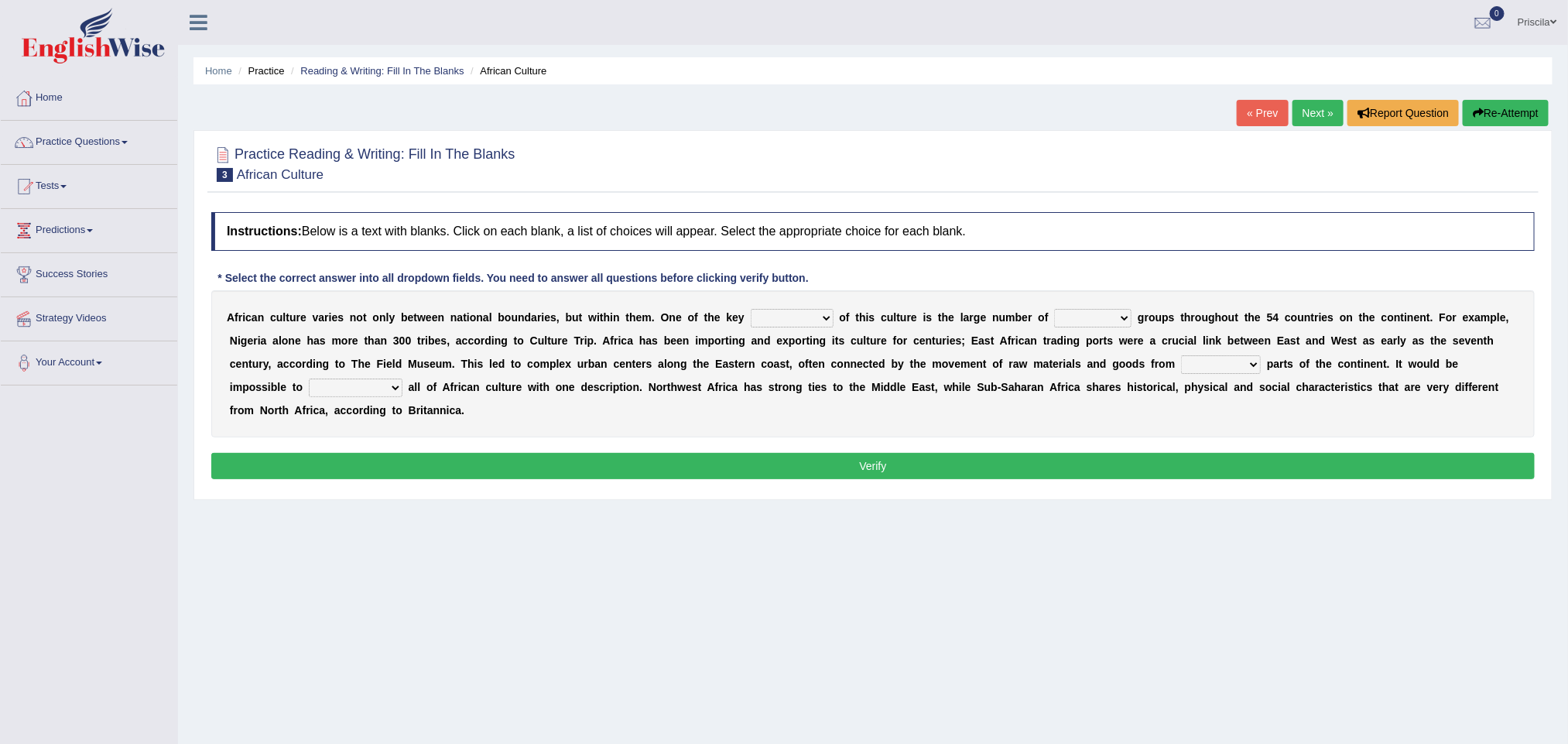
click at [782, 320] on select "conjectures features issues doubts" at bounding box center [792, 317] width 83 height 18
select select "conjectures"
click at [751, 311] on select "conjectures features issues doubts" at bounding box center [792, 317] width 83 height 18
click at [1089, 317] on select "ethic ethnic eugenic epic" at bounding box center [1093, 317] width 78 height 18
select select "ethnic"
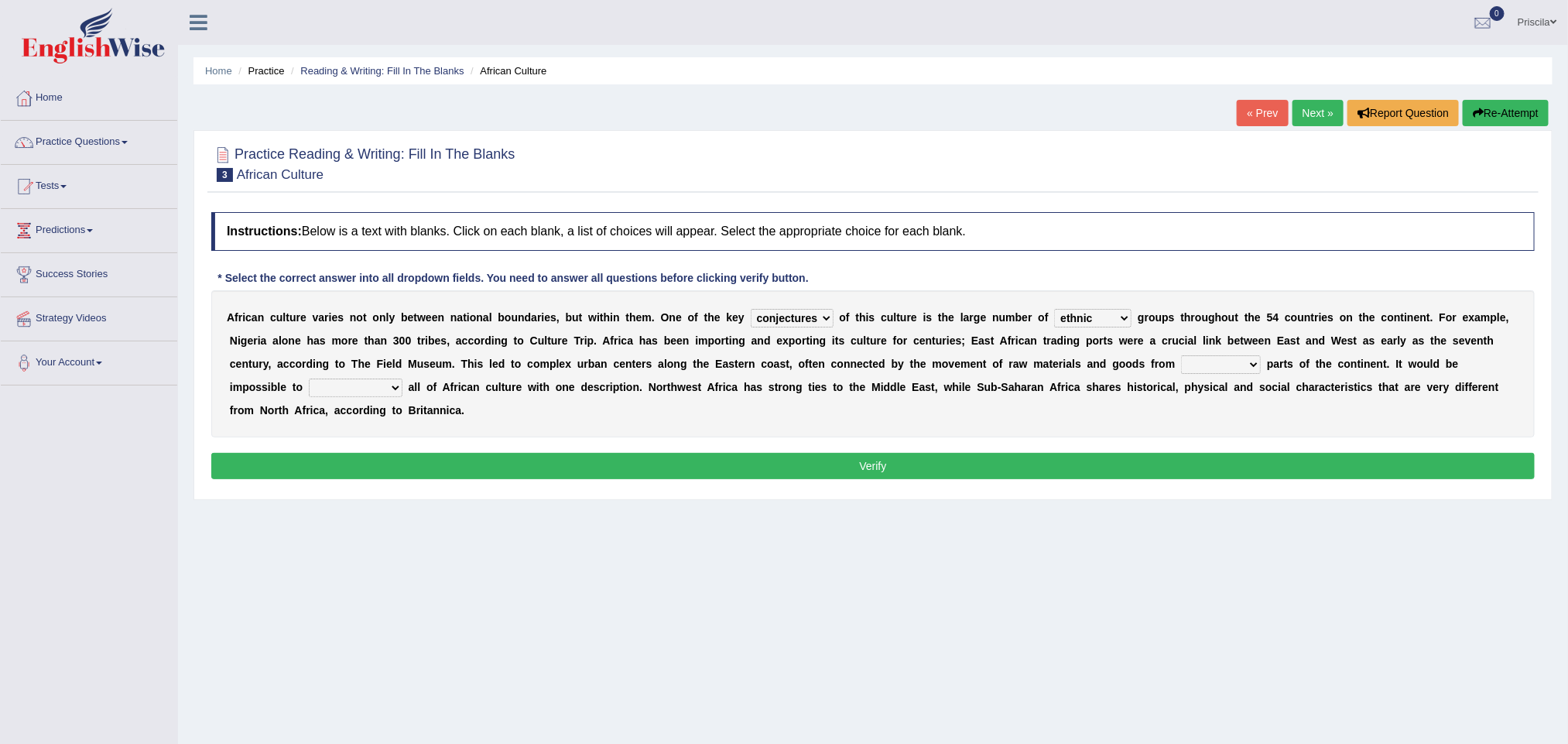
click at [1060, 311] on select "ethic ethnic eugenic epic" at bounding box center [1093, 317] width 78 height 18
click at [1205, 368] on select "forelocked interlocked unlocked landlocked" at bounding box center [1220, 364] width 79 height 18
select select "landlocked"
click at [1182, 357] on select "forelocked interlocked unlocked landlocked" at bounding box center [1220, 364] width 79 height 18
click at [375, 384] on select "characterize conceptualize symbolize synthesize" at bounding box center [355, 387] width 93 height 18
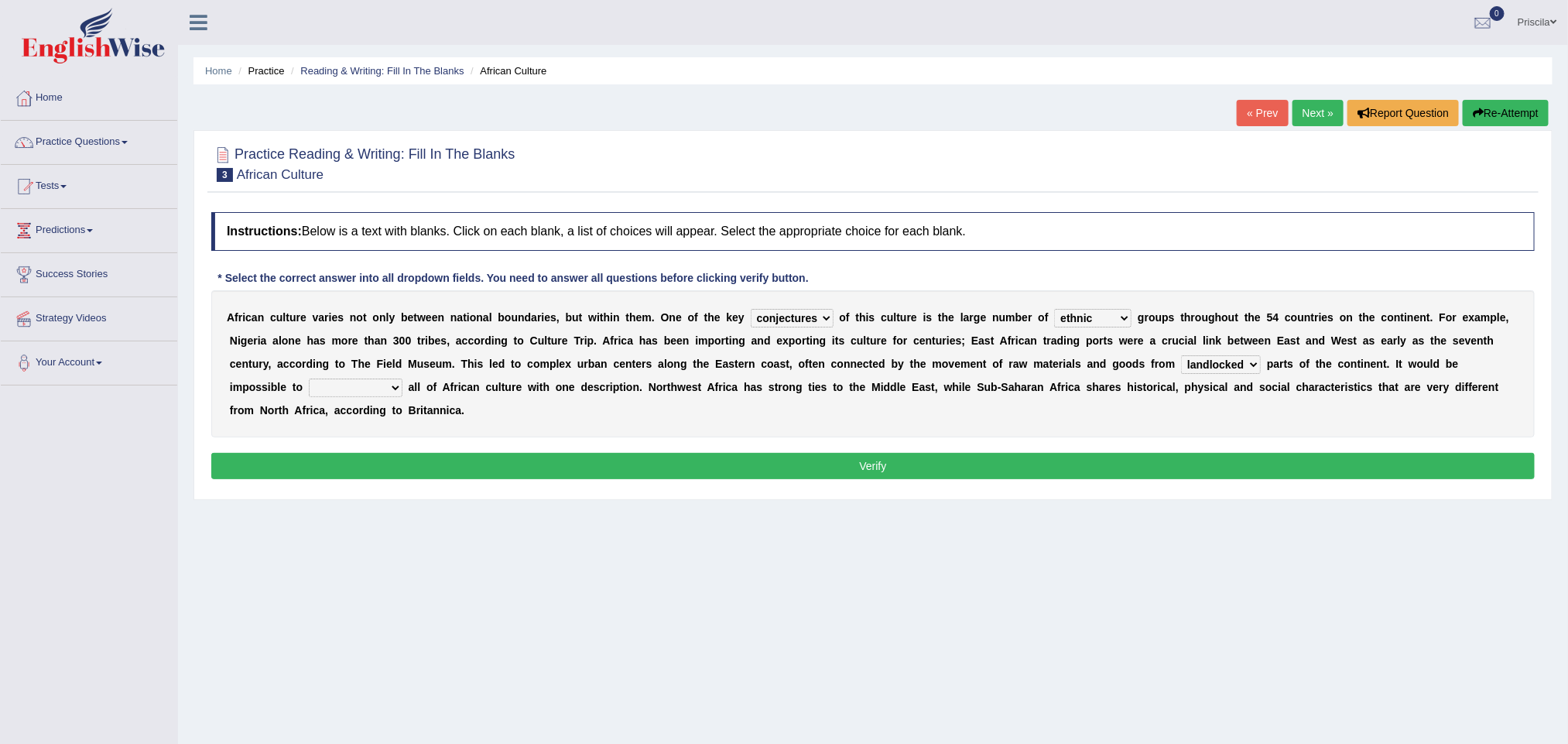
select select "conceptualize"
click at [309, 380] on select "characterize conceptualize symbolize synthesize" at bounding box center [355, 387] width 93 height 18
click at [702, 472] on button "Verify" at bounding box center [873, 466] width 1324 height 26
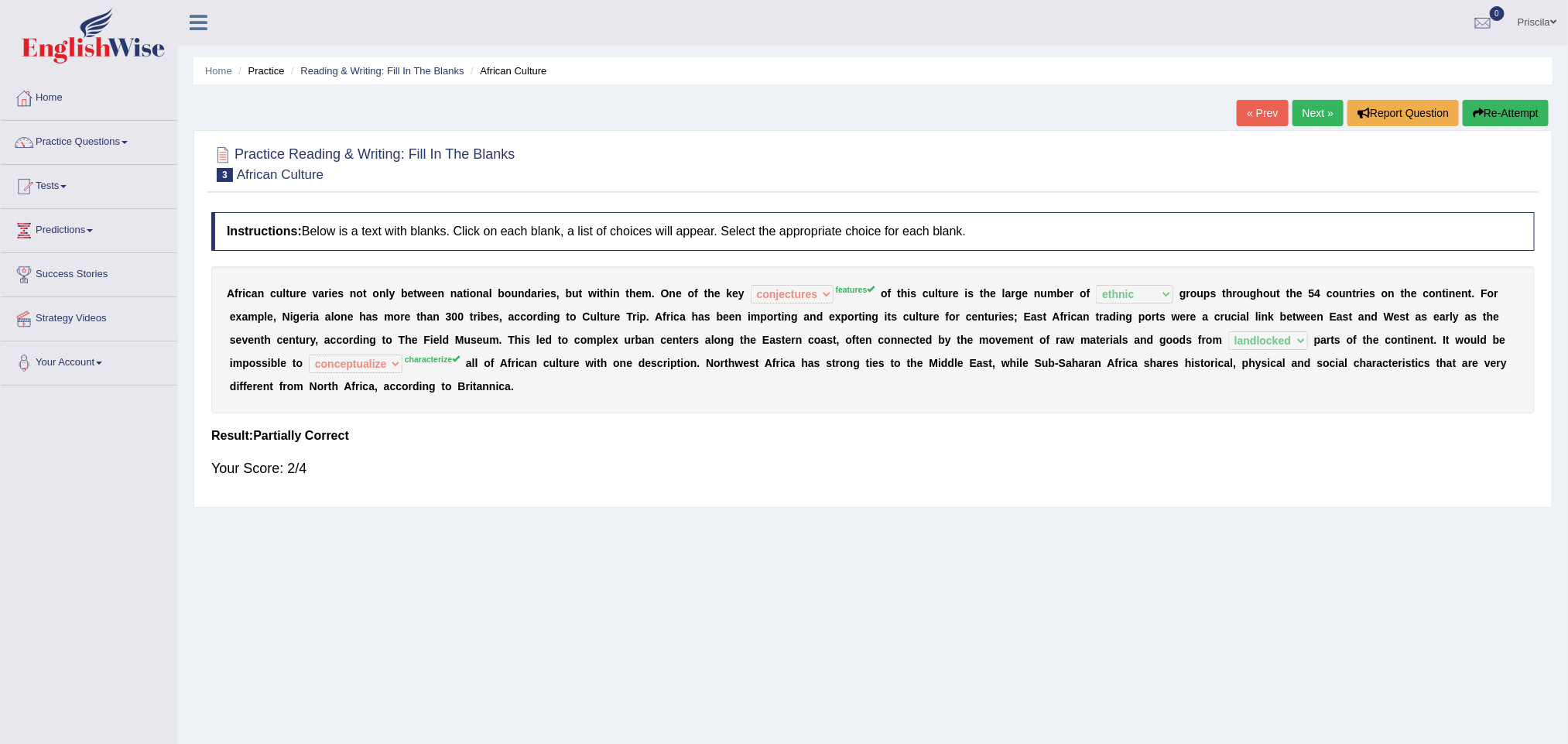
click at [1306, 113] on link "Next »" at bounding box center [1318, 113] width 51 height 26
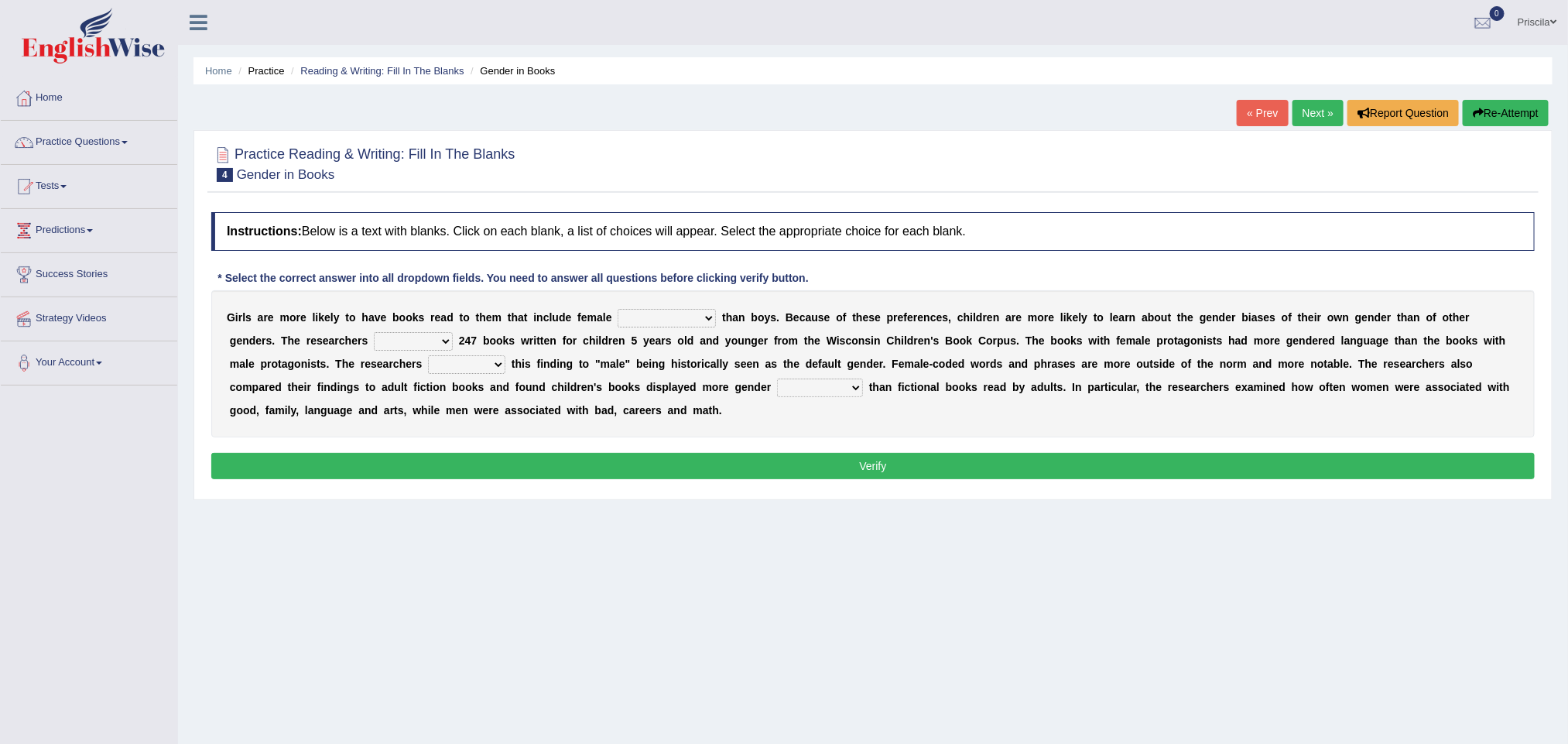
click at [666, 317] on select "protagonists cosmogonists agonists expressionists" at bounding box center [666, 317] width 99 height 18
select select "agonists"
click at [618, 311] on select "protagonists cosmogonists agonists expressionists" at bounding box center [666, 317] width 99 height 18
click at [446, 344] on select "hydrolyzed paralyzed catalyzed analyzed" at bounding box center [413, 341] width 79 height 18
select select "analyzed"
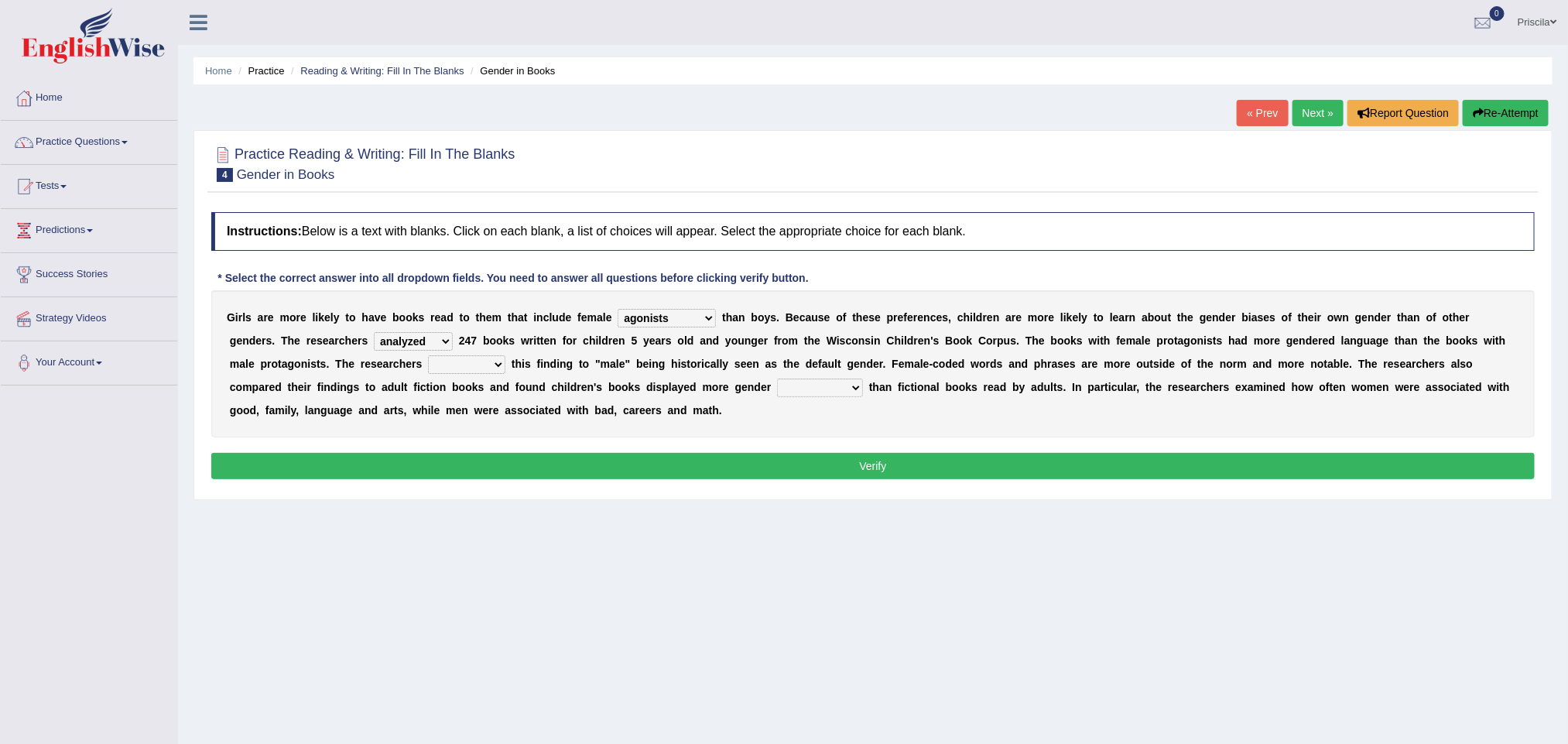
click at [375, 334] on select "hydrolyzed paralyzed catalyzed analyzed" at bounding box center [413, 341] width 79 height 18
click at [460, 370] on select "contribute tribute distribute attribute" at bounding box center [467, 364] width 78 height 18
select select "contribute"
click at [429, 357] on select "contribute tribute distribute attribute" at bounding box center [467, 364] width 78 height 18
click at [842, 392] on select "stereotypes teletypes prototypes electrotypes" at bounding box center [820, 387] width 86 height 18
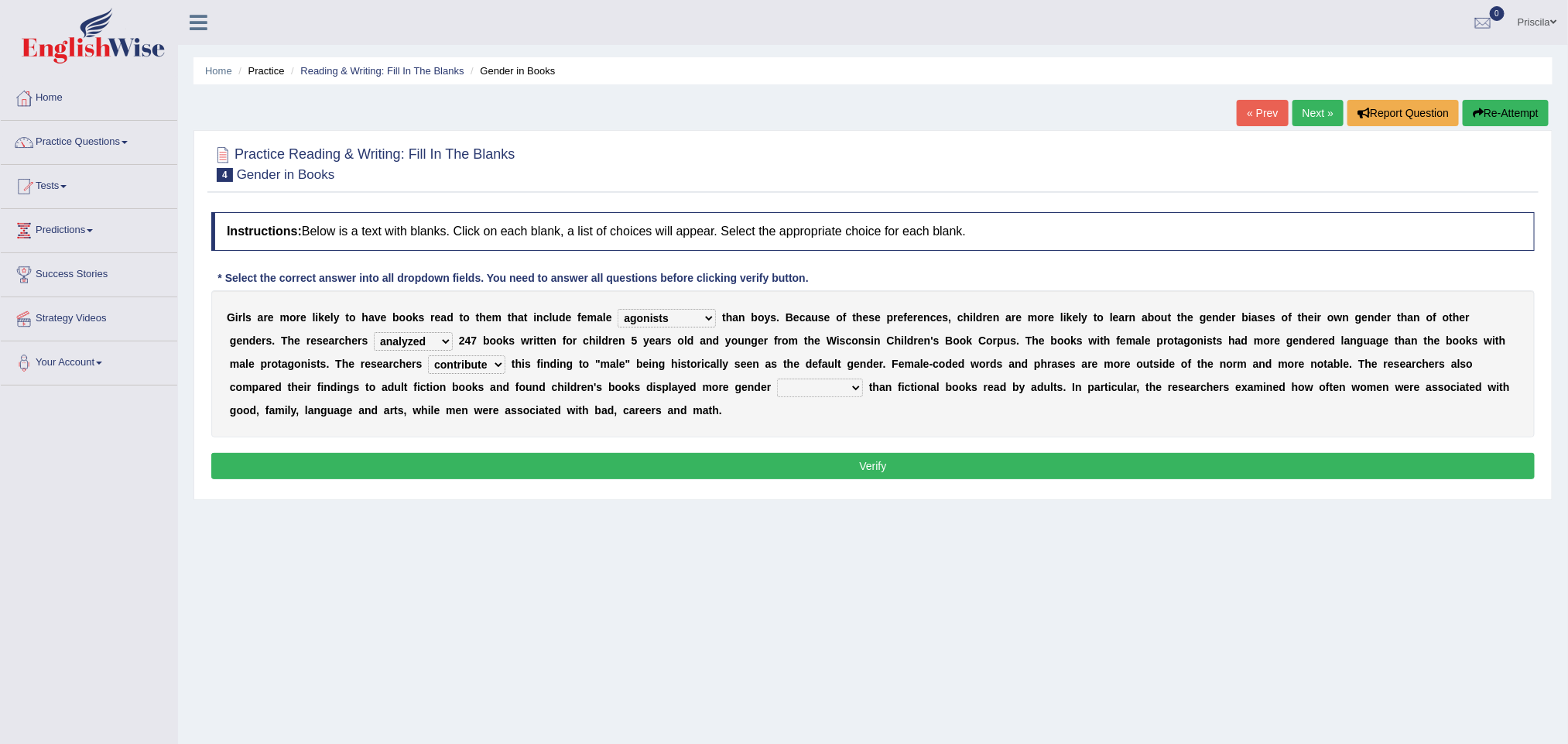
select select "stereotypes"
click at [777, 380] on select "stereotypes teletypes prototypes electrotypes" at bounding box center [820, 387] width 86 height 18
click at [785, 467] on button "Verify" at bounding box center [873, 466] width 1324 height 26
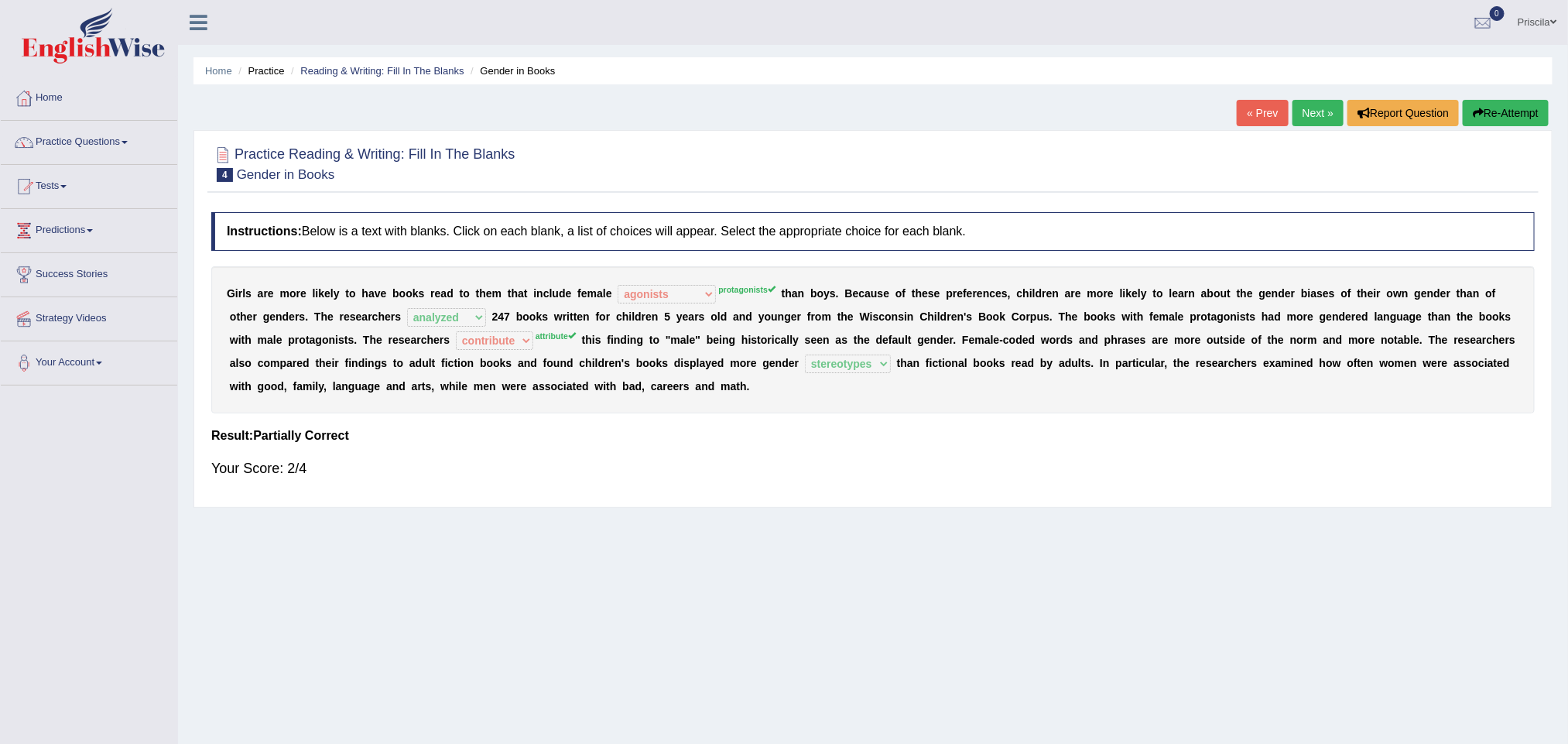
click at [1257, 119] on link "« Prev" at bounding box center [1262, 113] width 51 height 26
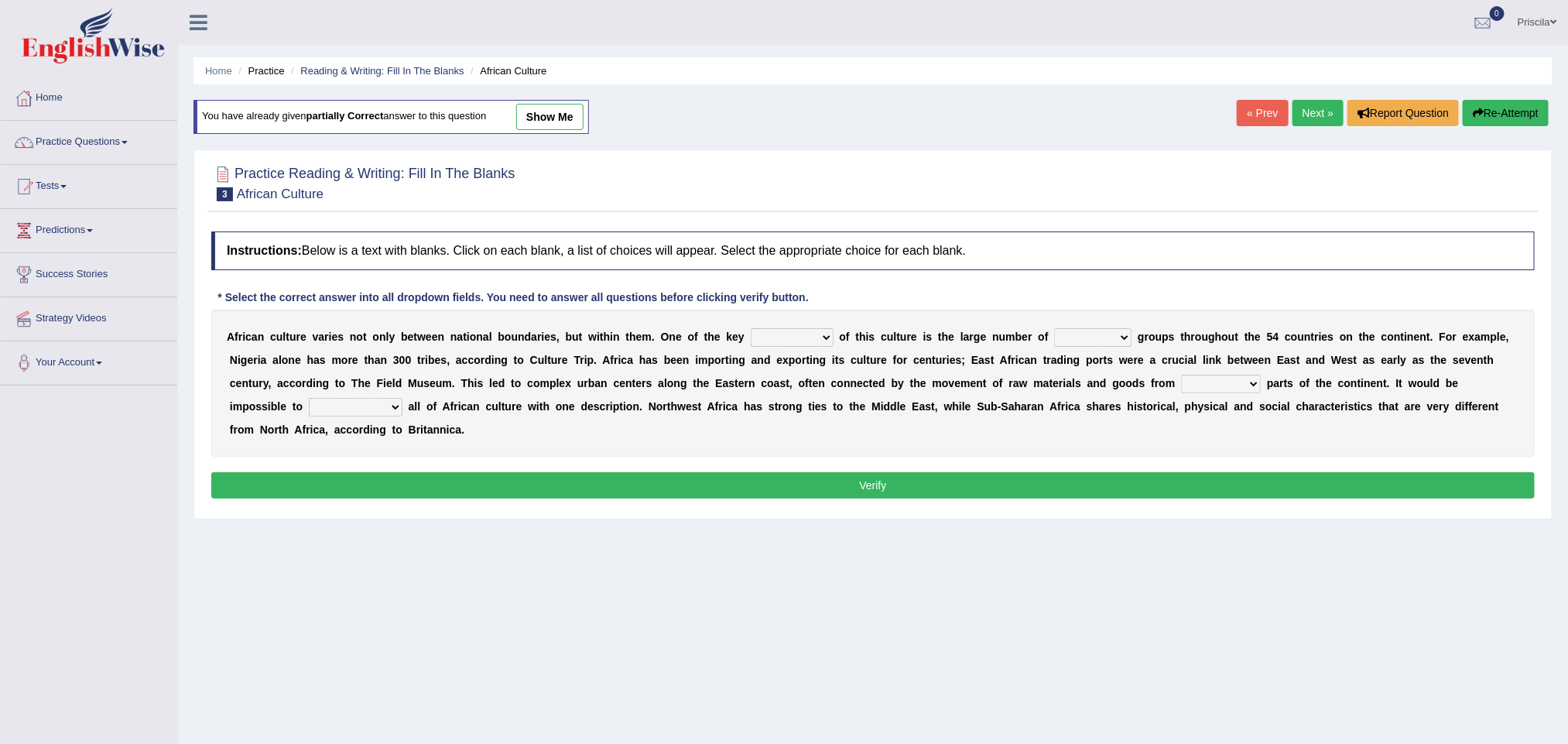
click at [800, 332] on select "conjectures features issues doubts" at bounding box center [792, 337] width 83 height 18
click at [751, 331] on select "conjectures features issues doubts" at bounding box center [792, 337] width 83 height 18
click at [799, 344] on select "conjectures features issues doubts" at bounding box center [792, 337] width 83 height 18
select select "features"
click at [751, 331] on select "conjectures features issues doubts" at bounding box center [792, 337] width 83 height 18
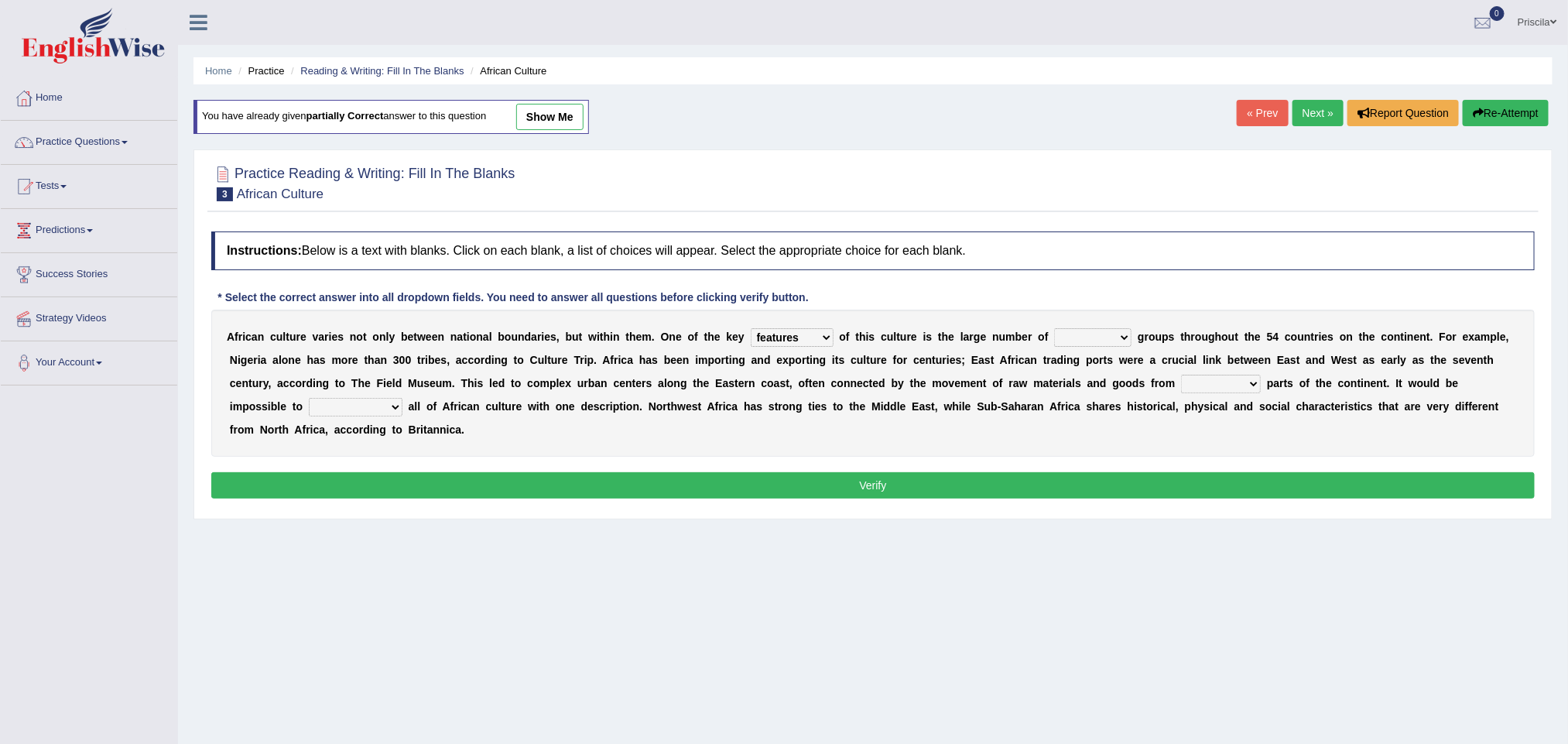
click at [1108, 332] on select "ethic ethnic eugenic epic" at bounding box center [1093, 337] width 78 height 18
select select "ethnic"
click at [1060, 331] on select "ethic ethnic eugenic epic" at bounding box center [1093, 337] width 78 height 18
click at [1226, 386] on select "forelocked interlocked unlocked landlocked" at bounding box center [1220, 384] width 79 height 18
select select "landlocked"
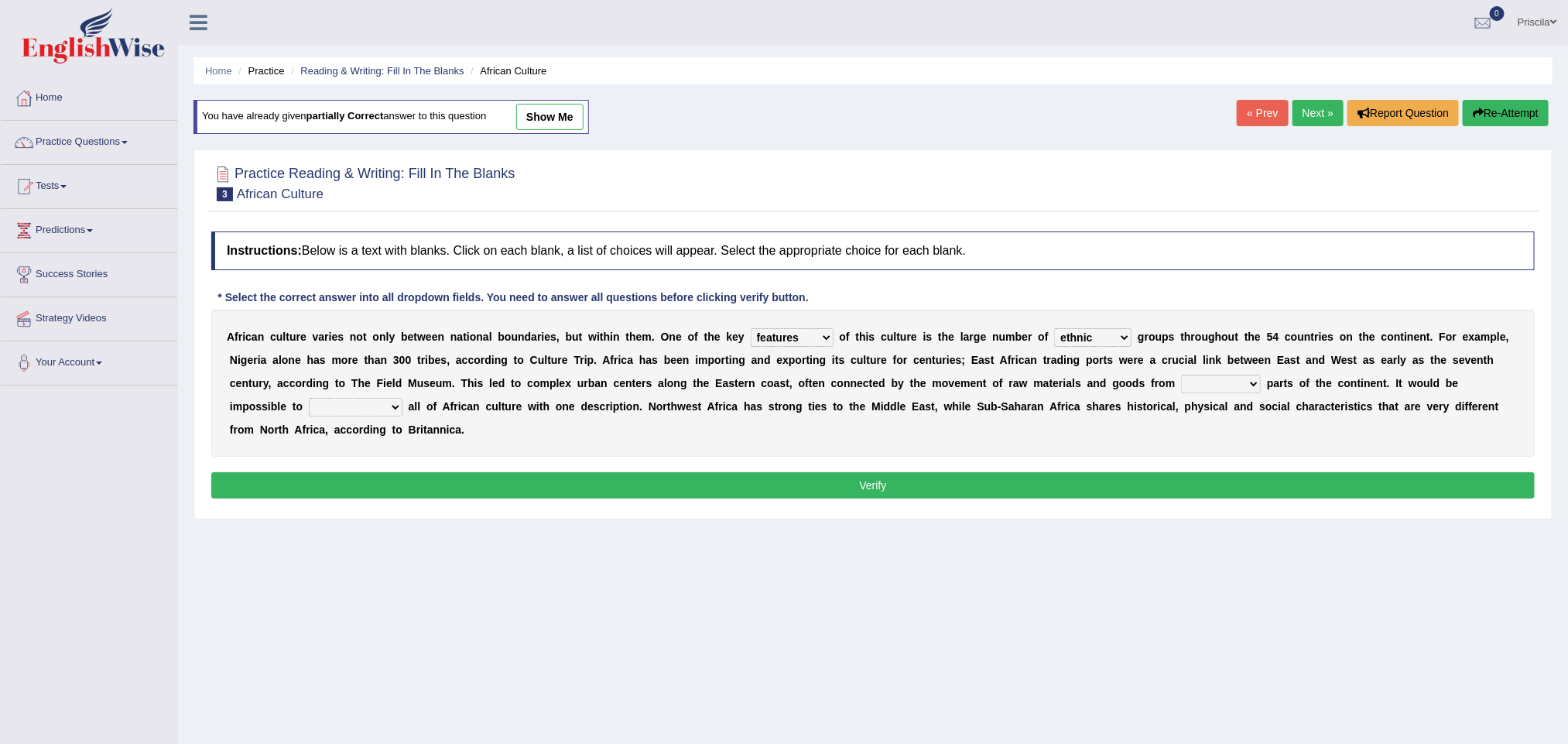
click at [1182, 377] on select "forelocked interlocked unlocked landlocked" at bounding box center [1220, 384] width 79 height 18
click at [379, 402] on select "characterize conceptualize symbolize synthesize" at bounding box center [355, 406] width 93 height 18
select select "symbolize"
click at [309, 400] on select "characterize conceptualize symbolize synthesize" at bounding box center [355, 406] width 93 height 18
click at [641, 495] on button "Verify" at bounding box center [873, 485] width 1324 height 26
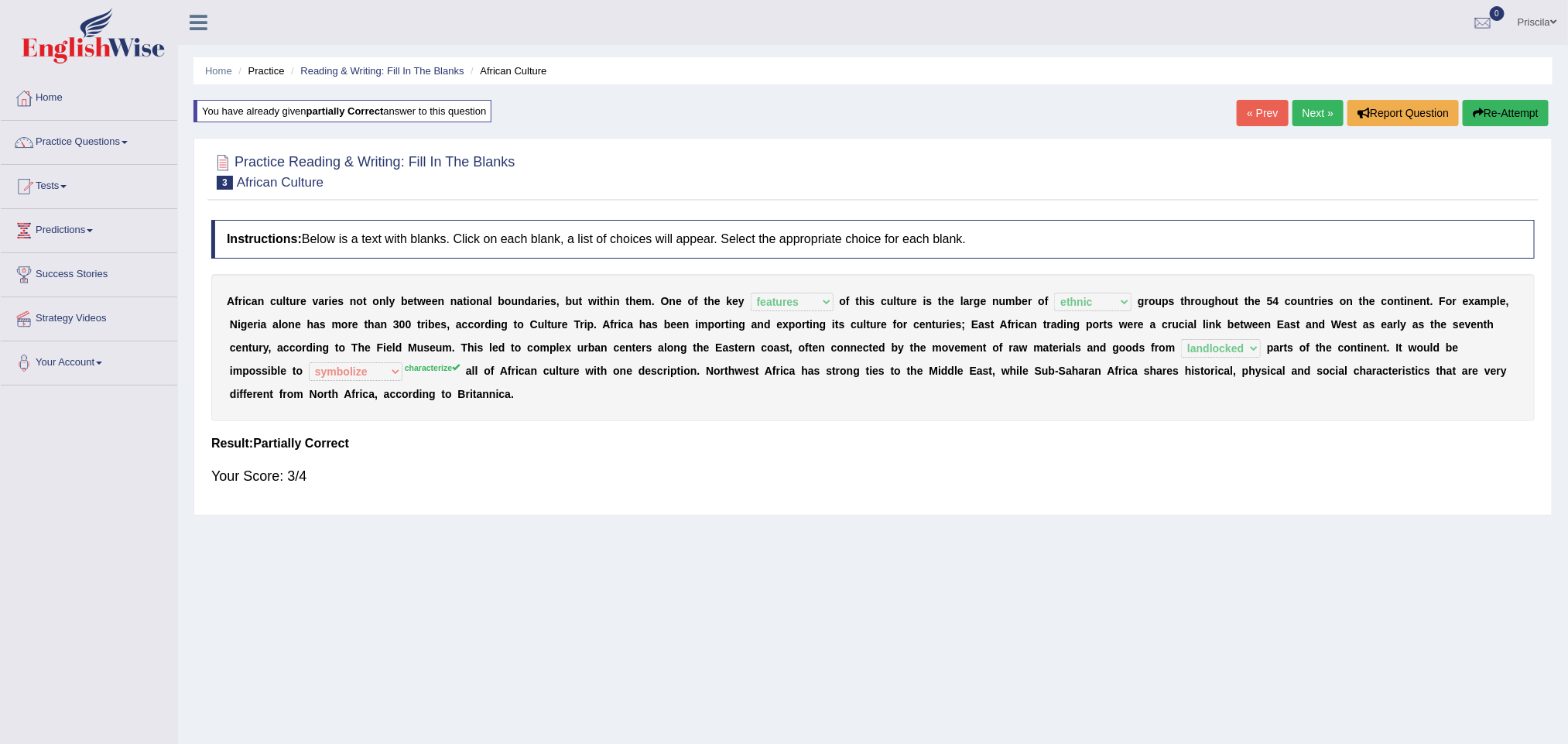
click at [1301, 107] on link "Next »" at bounding box center [1318, 113] width 51 height 26
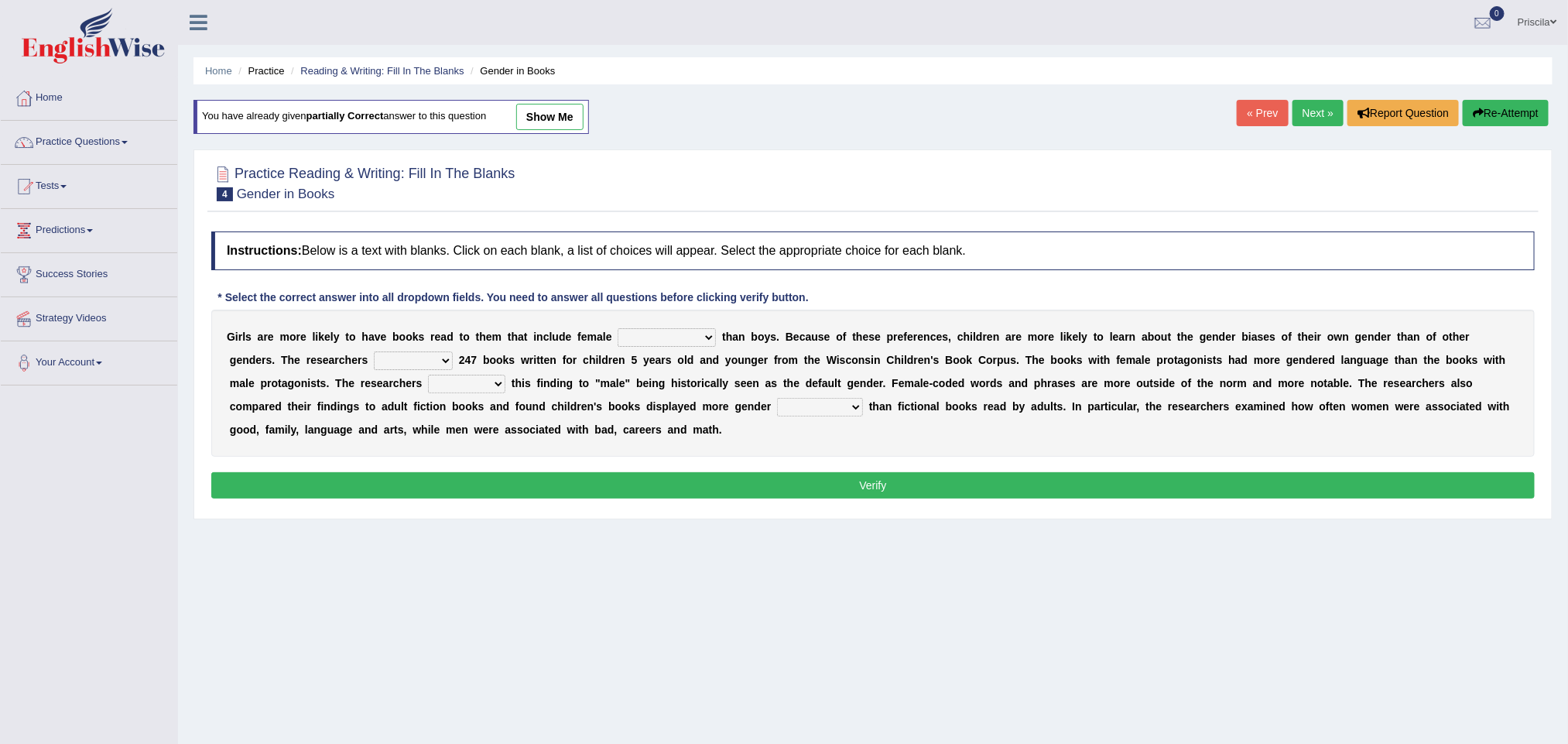
drag, startPoint x: 0, startPoint y: 0, endPoint x: 669, endPoint y: 341, distance: 750.9
click at [669, 341] on select "protagonists cosmogonists agonists expressionists" at bounding box center [666, 337] width 99 height 18
select select "protagonists"
click at [618, 331] on select "protagonists cosmogonists agonists expressionists" at bounding box center [666, 337] width 99 height 18
click at [423, 358] on select "hydrolyzed paralyzed catalyzed analyzed" at bounding box center [413, 360] width 79 height 18
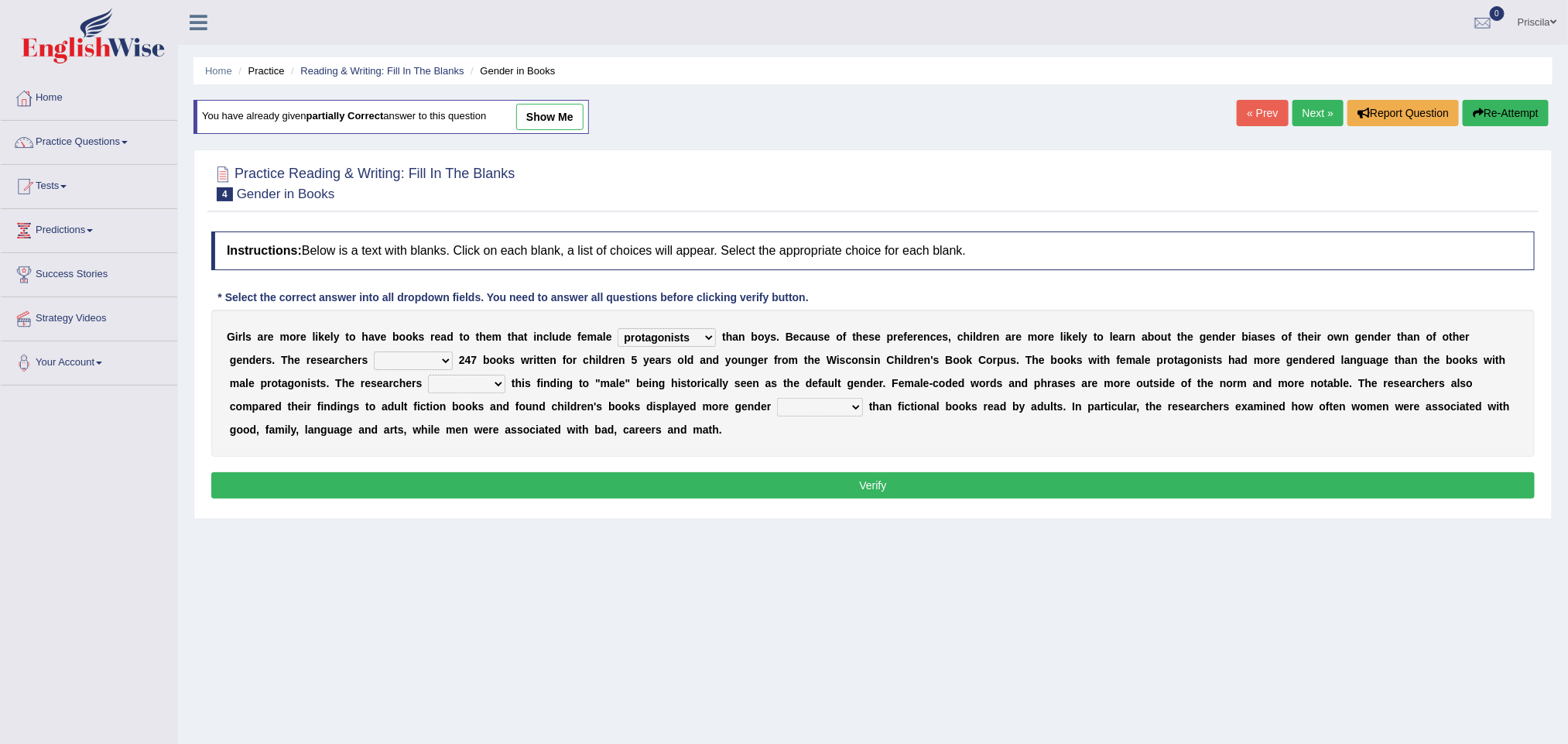
select select "analyzed"
click at [375, 354] on select "hydrolyzed paralyzed catalyzed analyzed" at bounding box center [413, 360] width 79 height 18
click at [441, 363] on select "hydrolyzed paralyzed catalyzed analyzed" at bounding box center [413, 360] width 79 height 18
click at [375, 354] on select "hydrolyzed paralyzed catalyzed analyzed" at bounding box center [413, 360] width 79 height 18
click at [474, 393] on select "contribute tribute distribute attribute" at bounding box center [467, 384] width 78 height 18
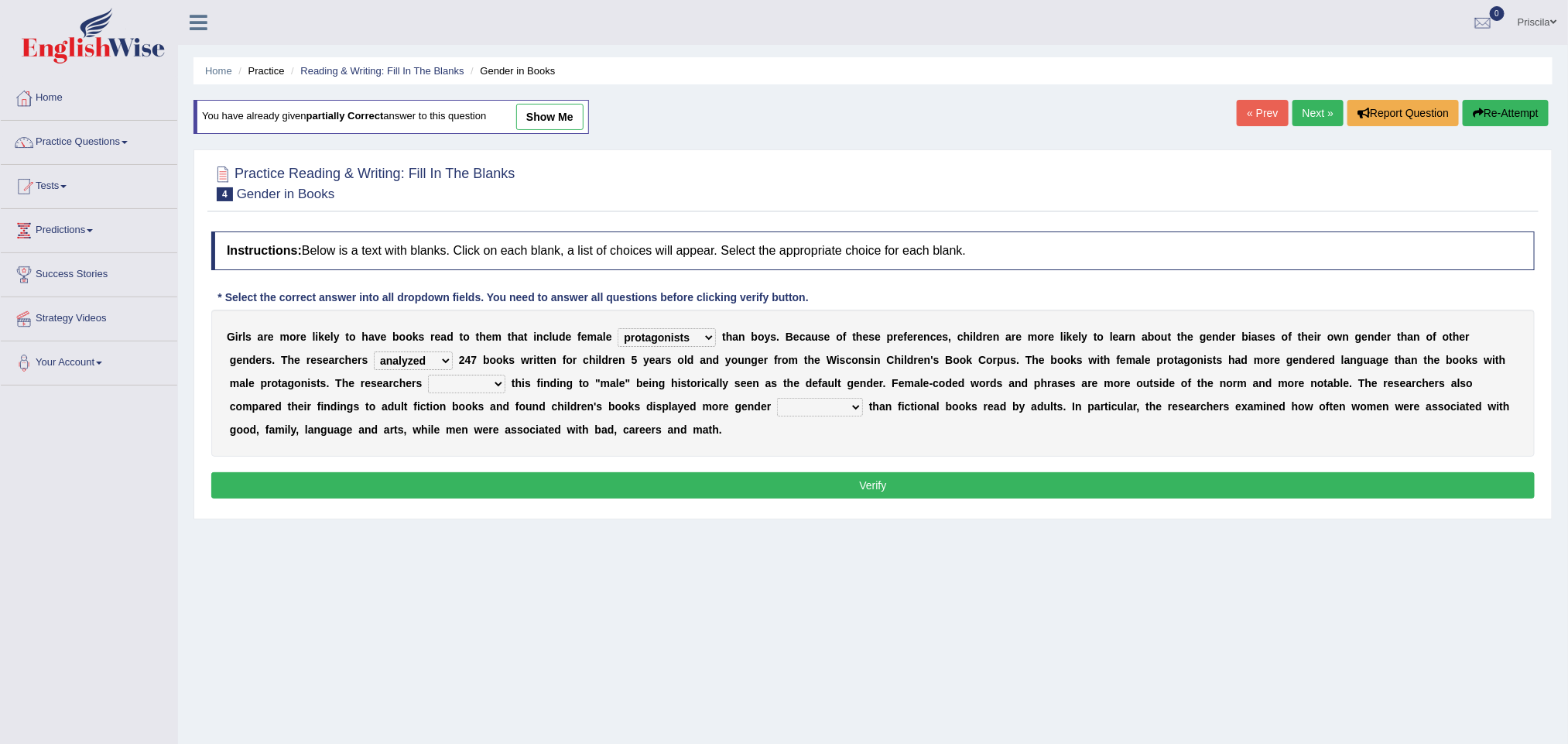
select select "contribute"
click at [429, 377] on select "contribute tribute distribute attribute" at bounding box center [467, 384] width 78 height 18
click at [838, 406] on select "stereotypes teletypes prototypes electrotypes" at bounding box center [820, 406] width 86 height 18
select select "stereotypes"
click at [777, 400] on select "stereotypes teletypes prototypes electrotypes" at bounding box center [820, 406] width 86 height 18
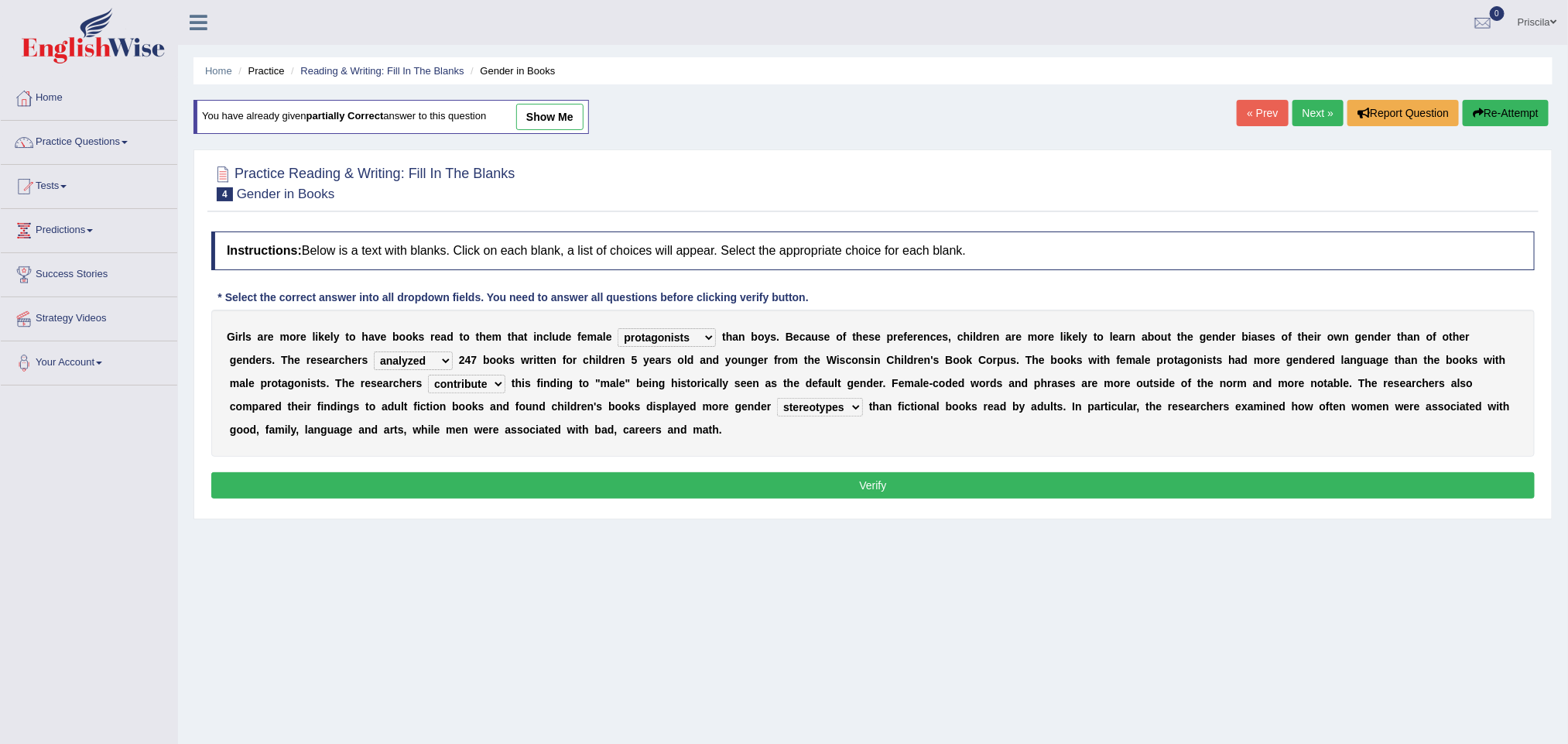
click at [772, 485] on button "Verify" at bounding box center [873, 485] width 1324 height 26
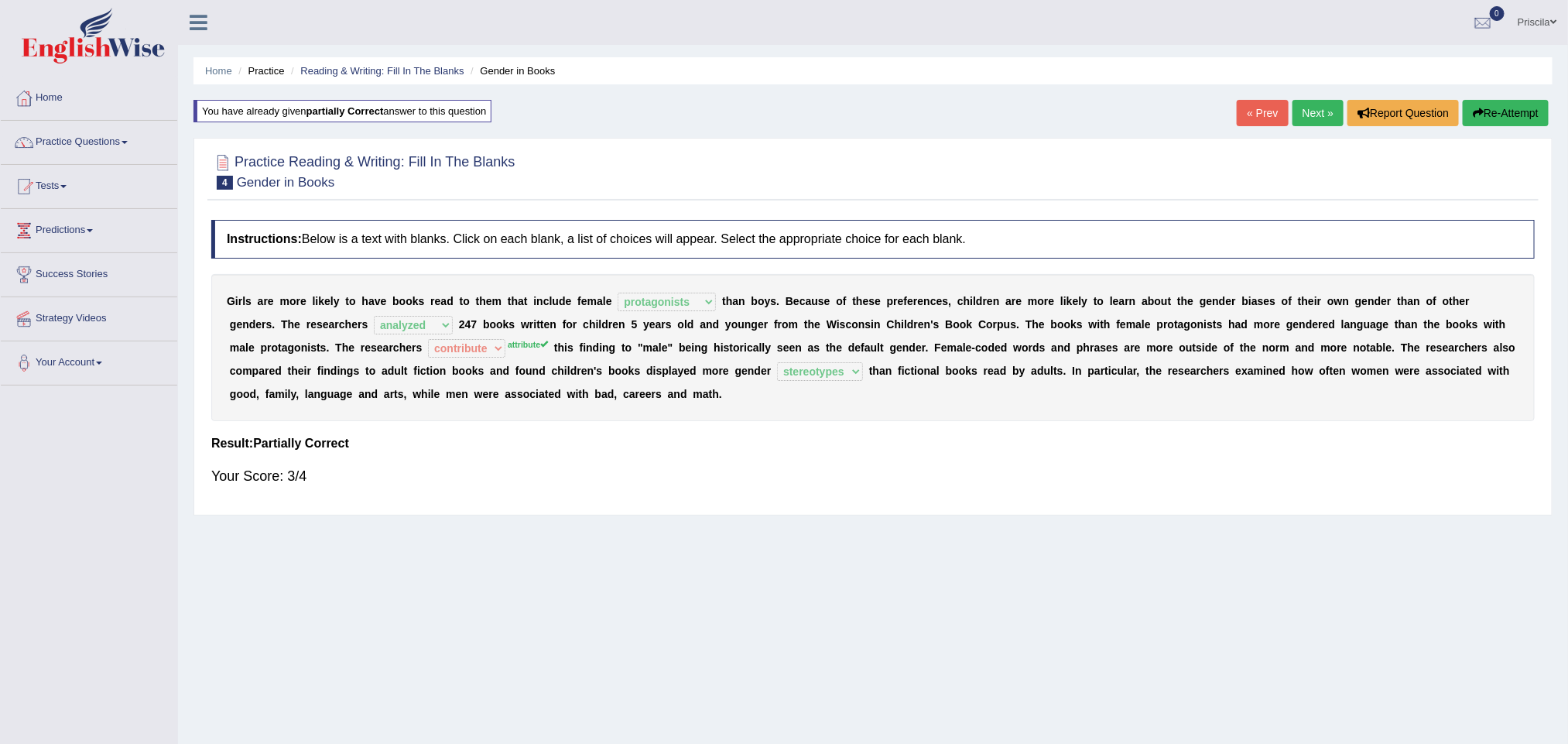
click at [1307, 114] on link "Next »" at bounding box center [1318, 113] width 51 height 26
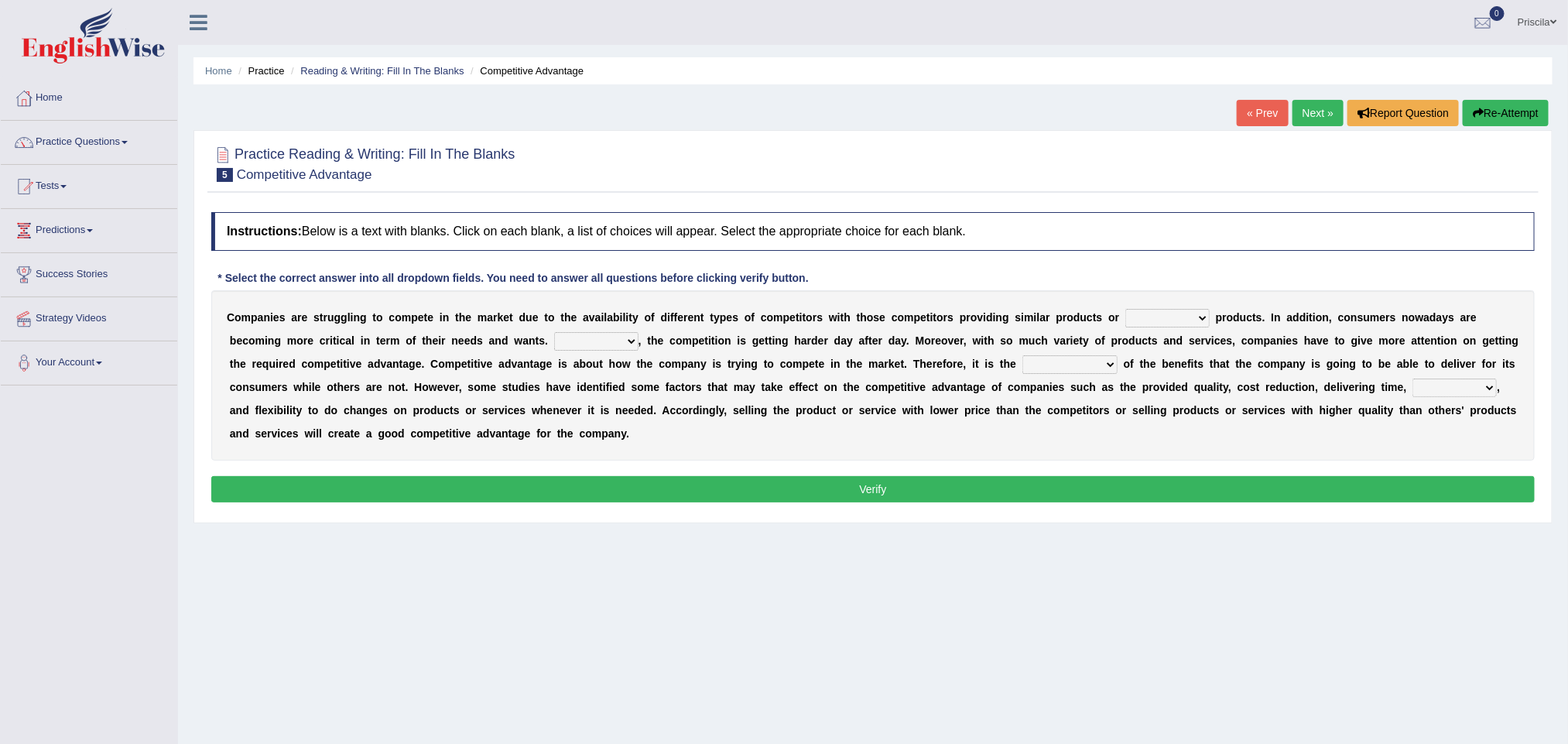
click at [1164, 321] on select "constitution restitution substitution institution" at bounding box center [1167, 317] width 85 height 18
click at [891, 611] on div "Home Practice Reading & Writing: Fill In The Blanks Competitive Advantage « Pre…" at bounding box center [873, 386] width 1390 height 774
click at [88, 149] on link "Practice Questions" at bounding box center [89, 140] width 176 height 38
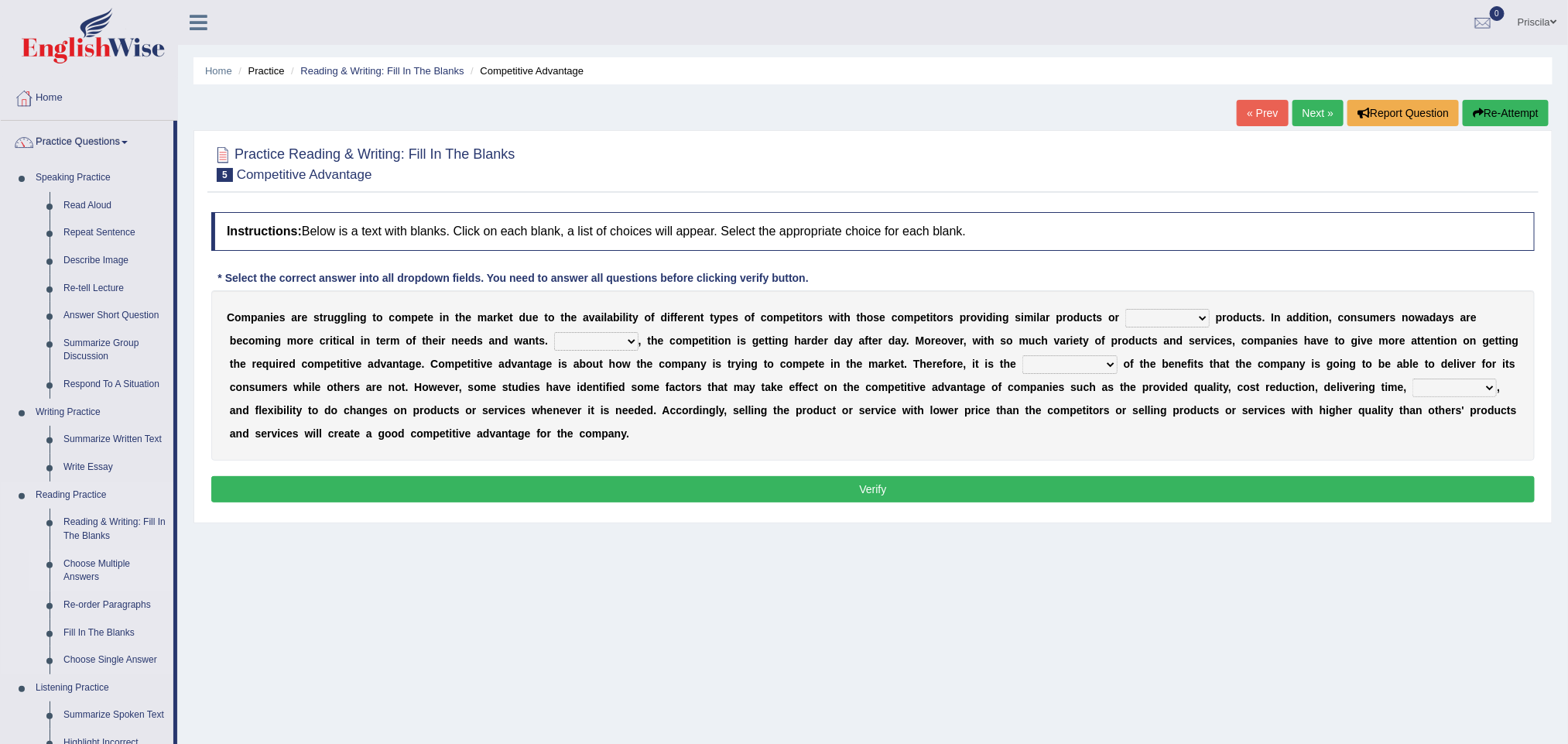
click at [89, 574] on link "Choose Multiple Answers" at bounding box center [115, 570] width 117 height 41
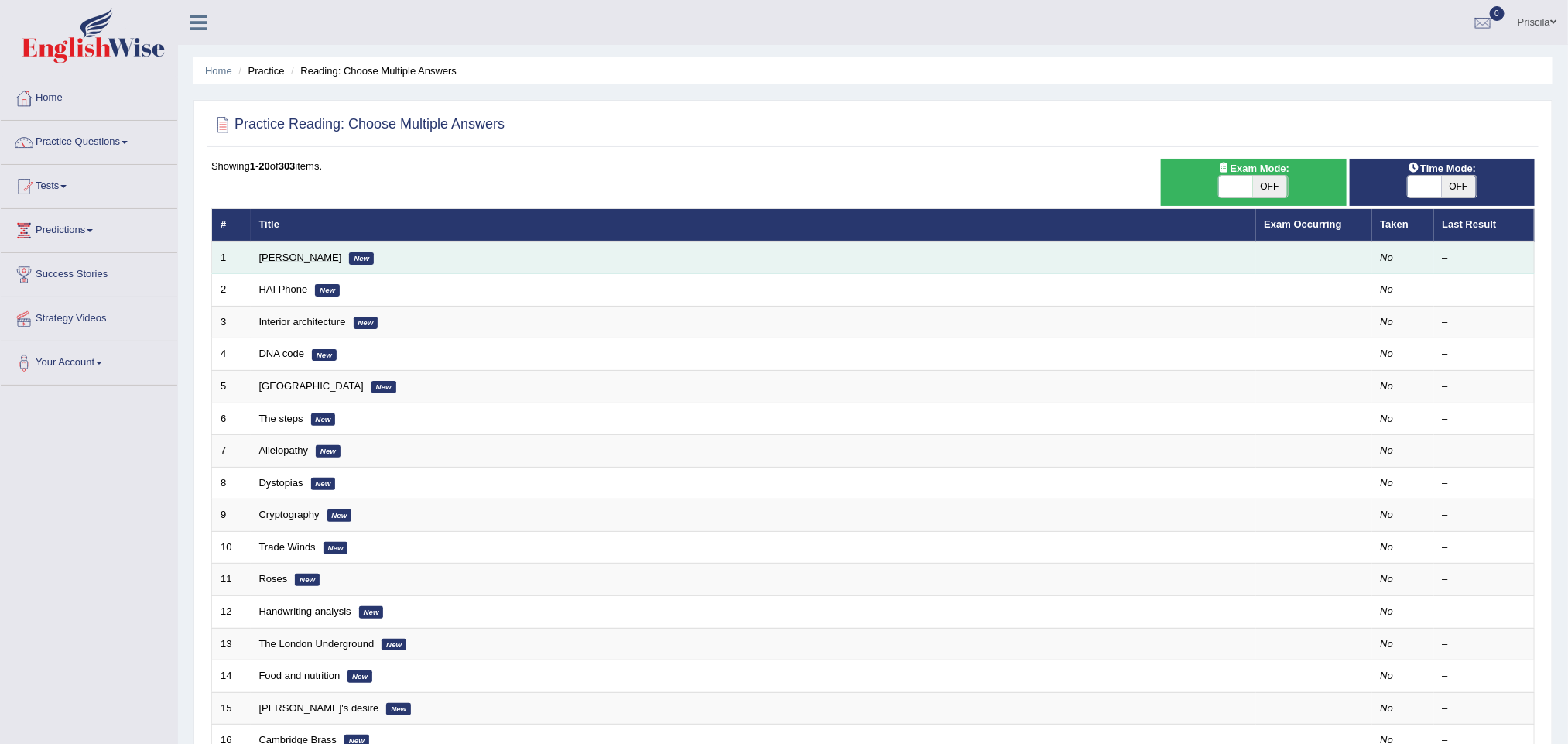
click at [267, 258] on link "[PERSON_NAME]" at bounding box center [300, 256] width 83 height 11
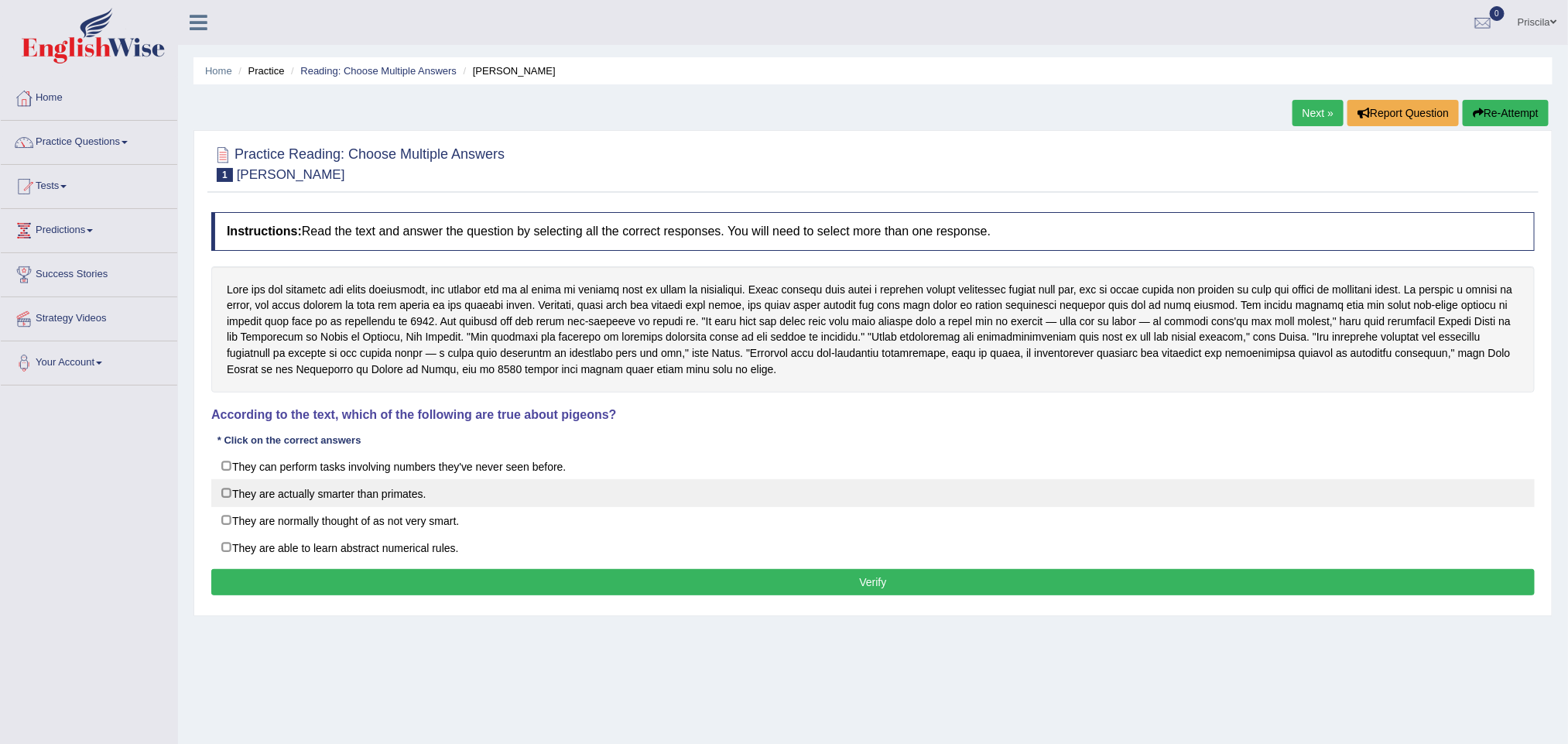
drag, startPoint x: 216, startPoint y: 499, endPoint x: 228, endPoint y: 507, distance: 14.4
click at [221, 499] on label "They are actually smarter than primates." at bounding box center [873, 493] width 1324 height 28
checkbox input "true"
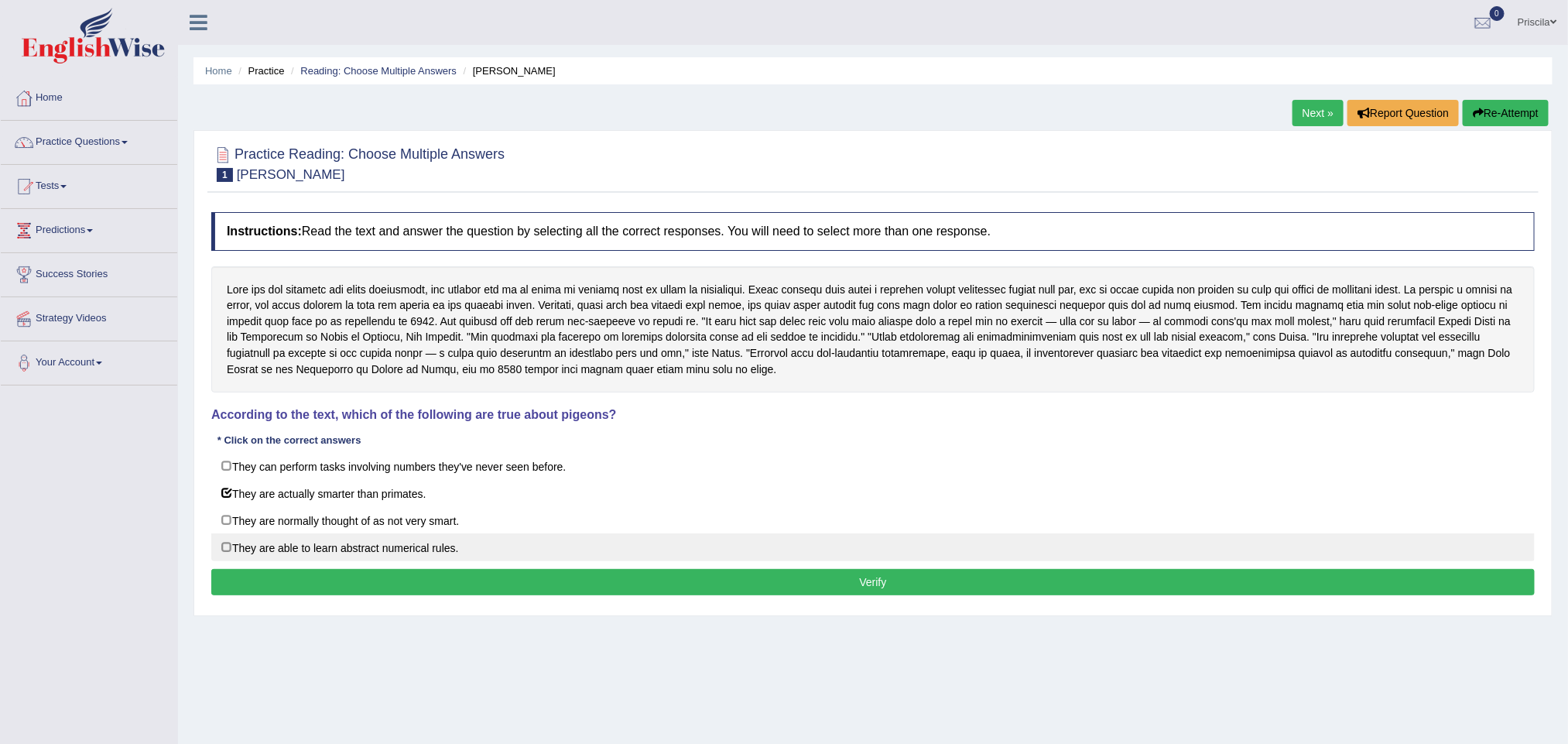
click at [228, 556] on label "They are able to learn abstract numerical rules." at bounding box center [873, 547] width 1324 height 28
checkbox input "true"
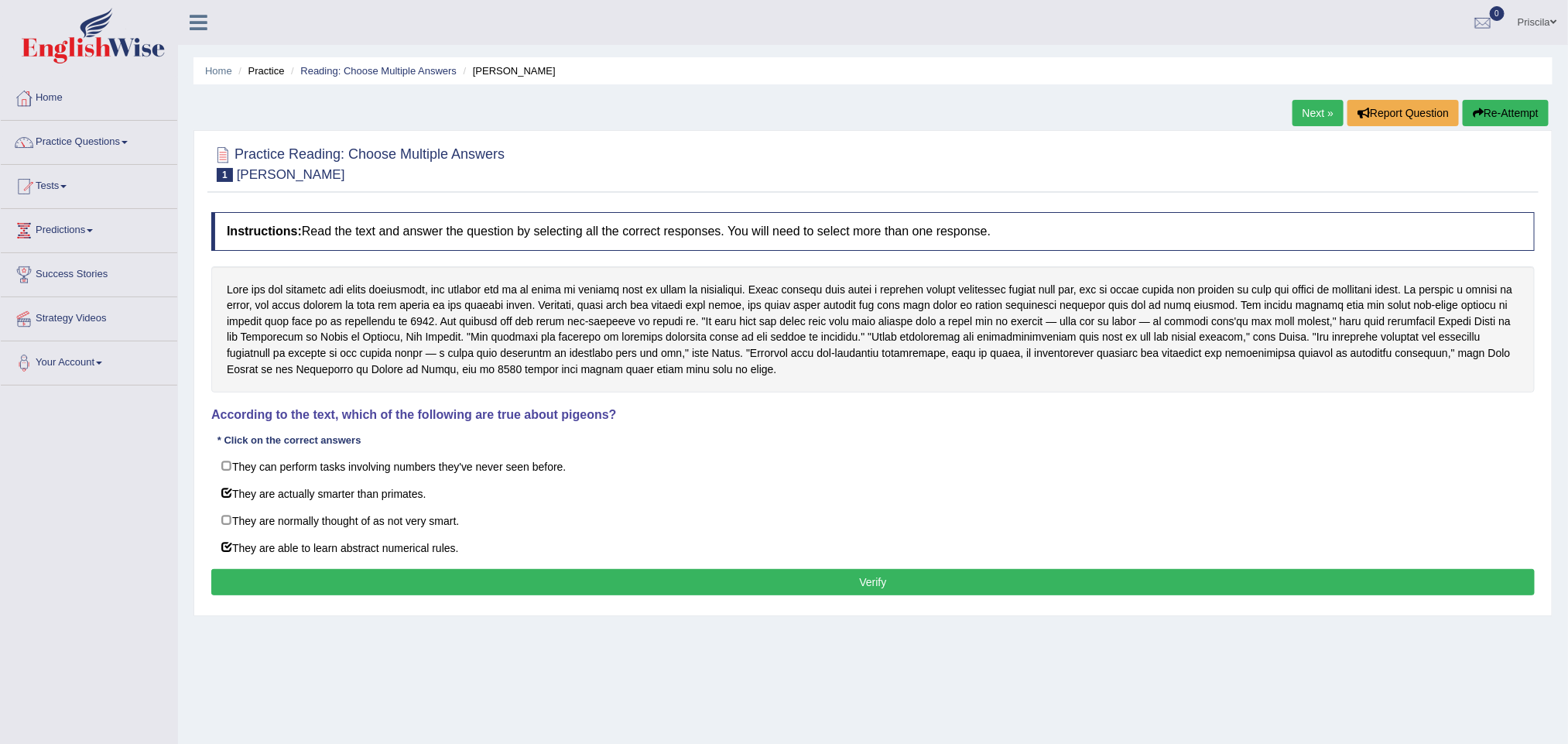
click at [927, 588] on button "Verify" at bounding box center [873, 582] width 1324 height 26
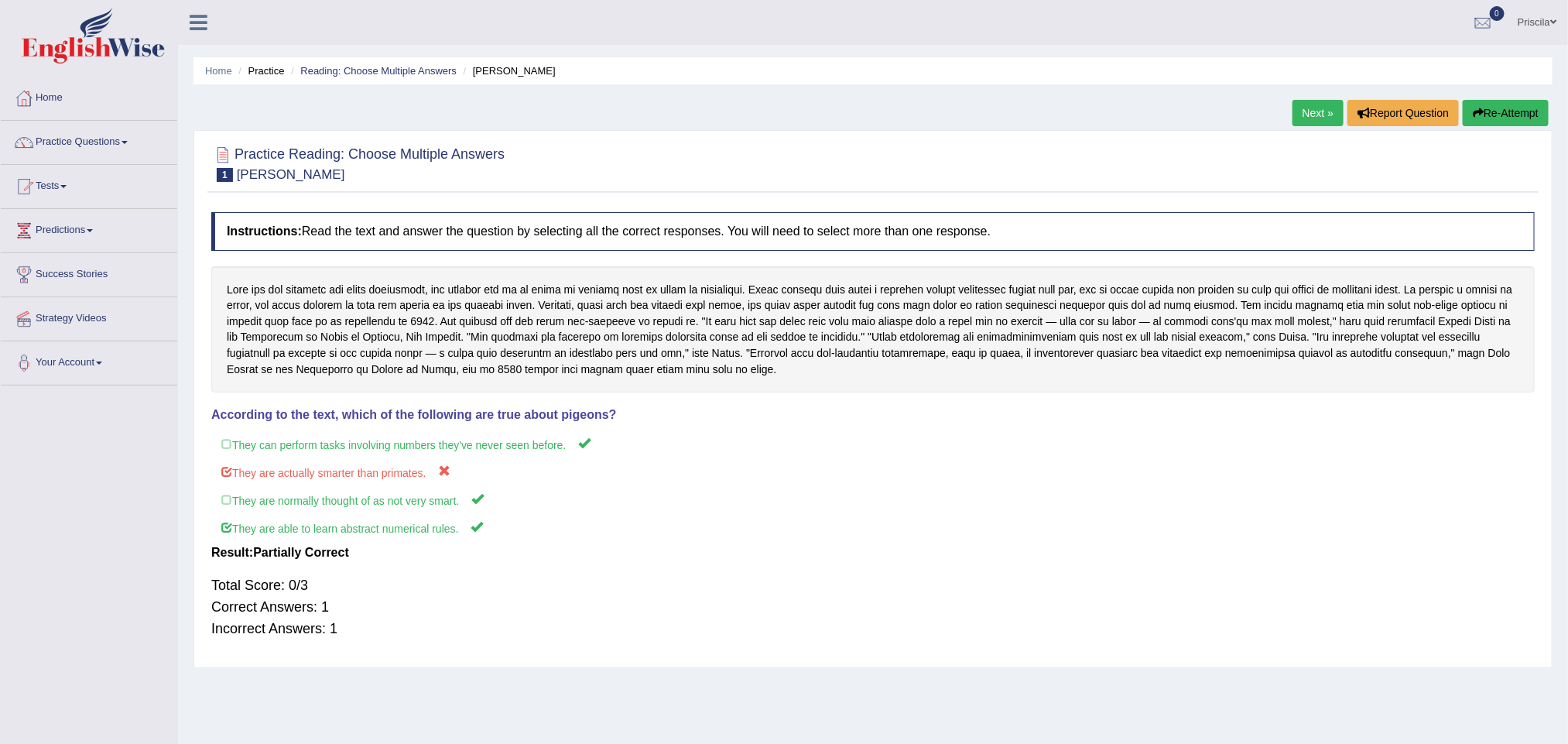
click at [1300, 106] on link "Next »" at bounding box center [1318, 113] width 51 height 26
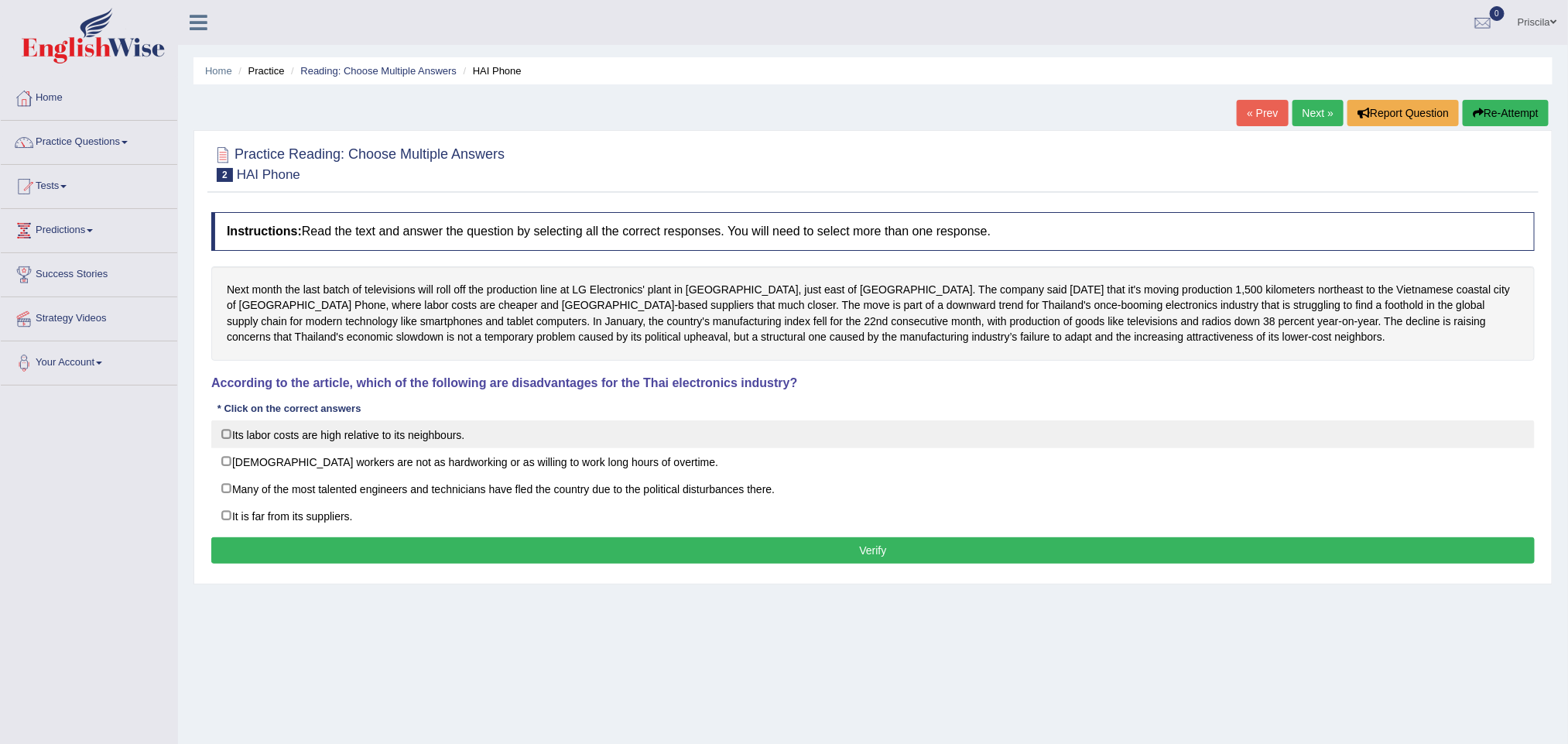
click at [225, 439] on label "Its labor costs are high relative to its neighbours." at bounding box center [873, 434] width 1324 height 28
checkbox input "true"
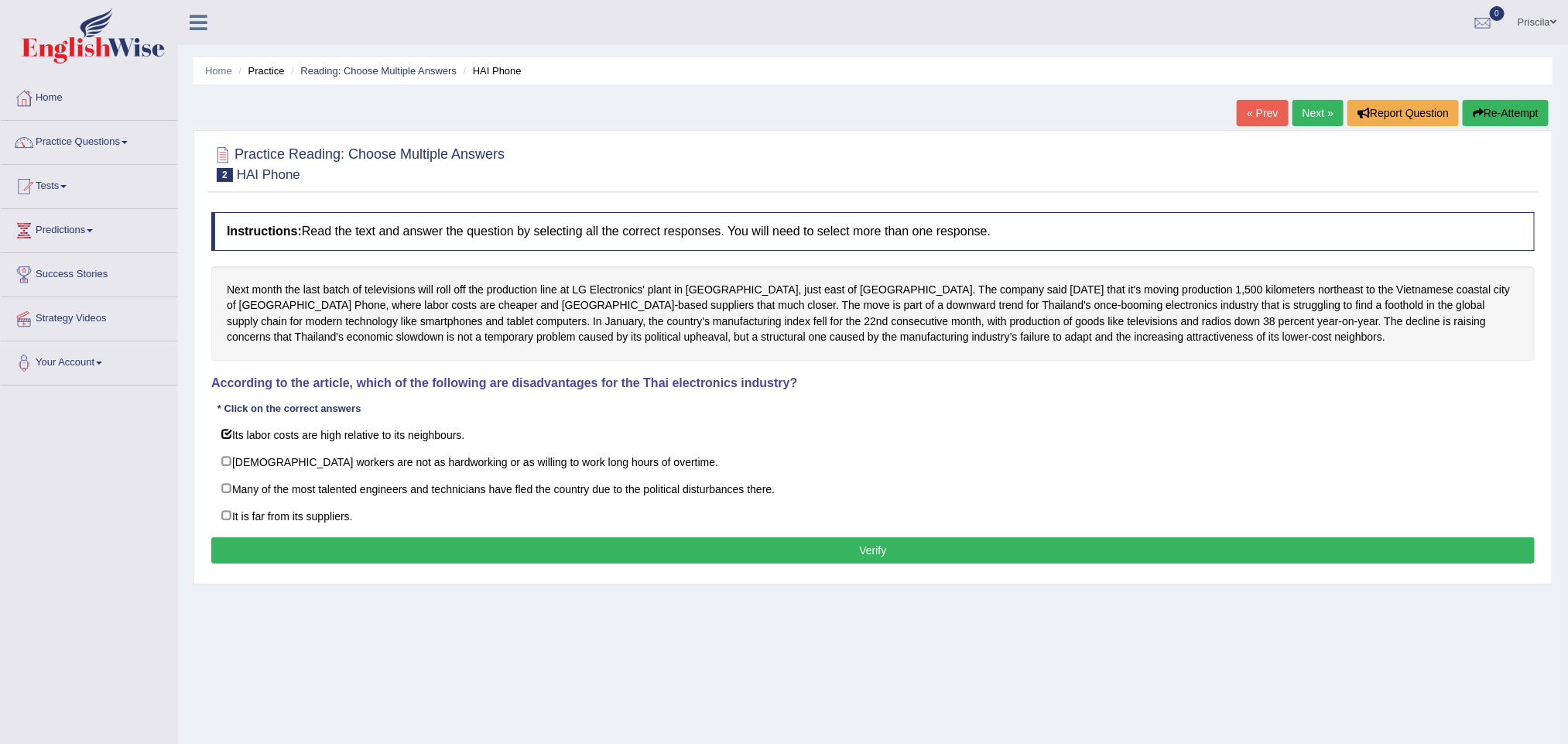
click at [372, 558] on button "Verify" at bounding box center [873, 550] width 1324 height 26
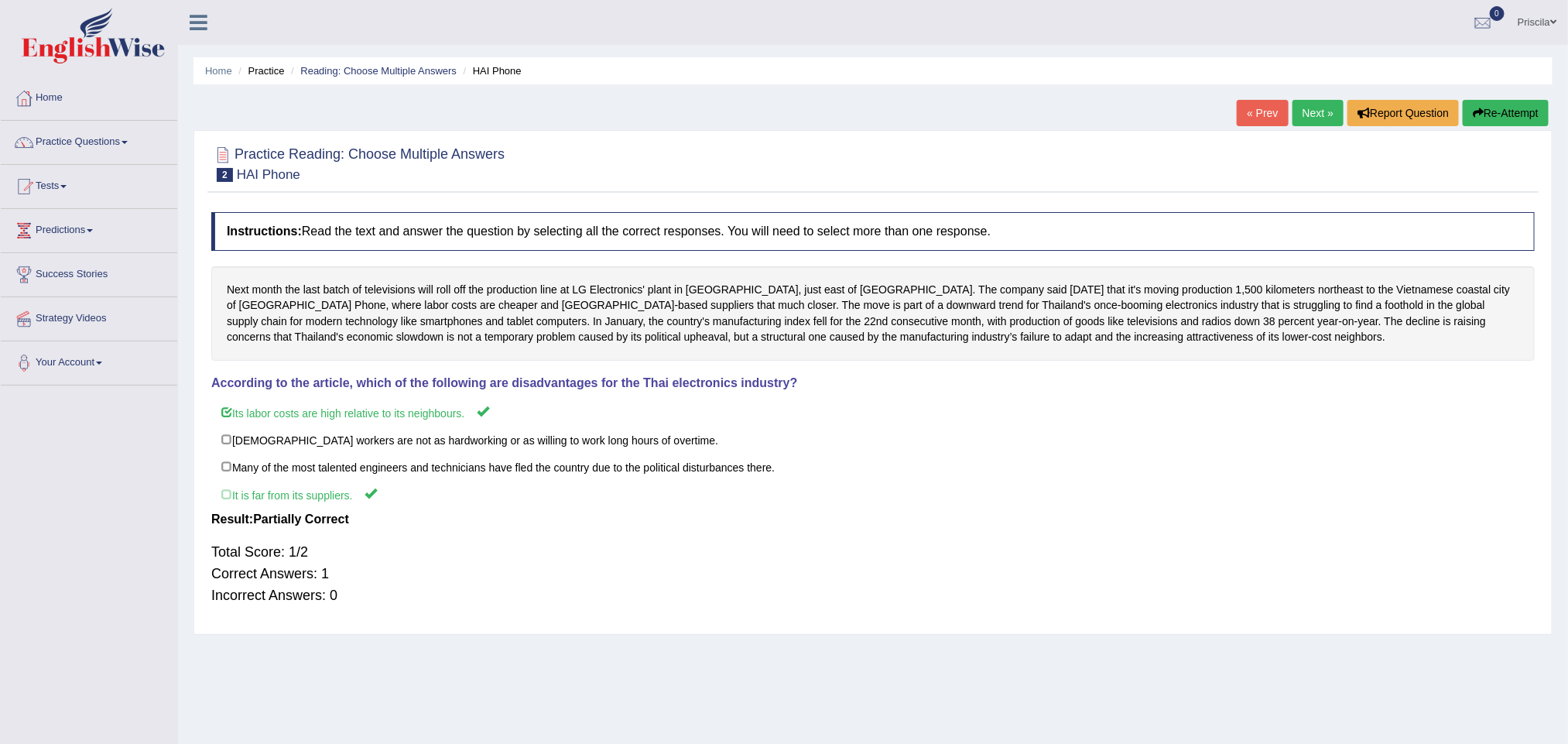
click at [1306, 117] on link "Next »" at bounding box center [1318, 113] width 51 height 26
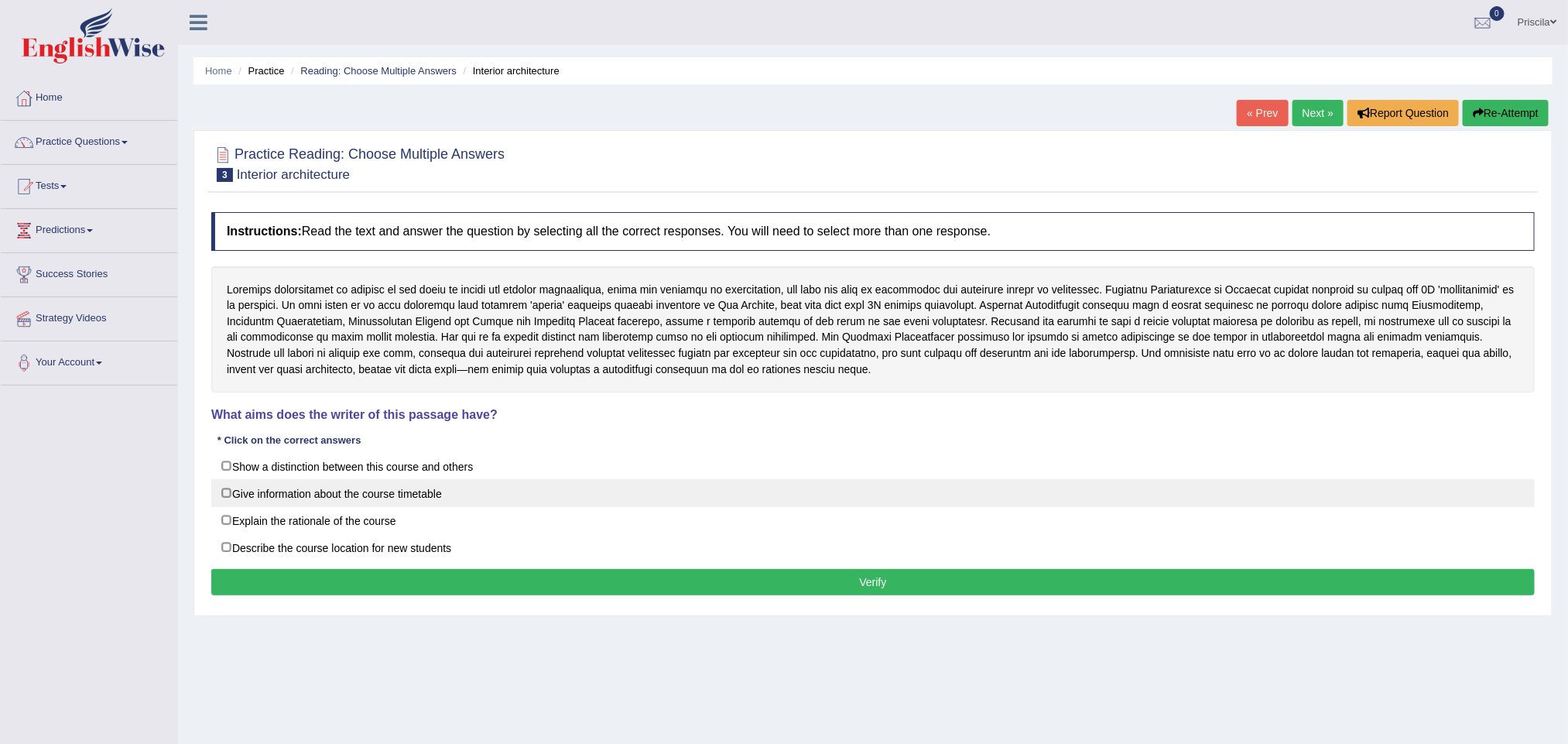
click at [222, 497] on label "Give information about the course timetable" at bounding box center [873, 493] width 1324 height 28
checkbox input "true"
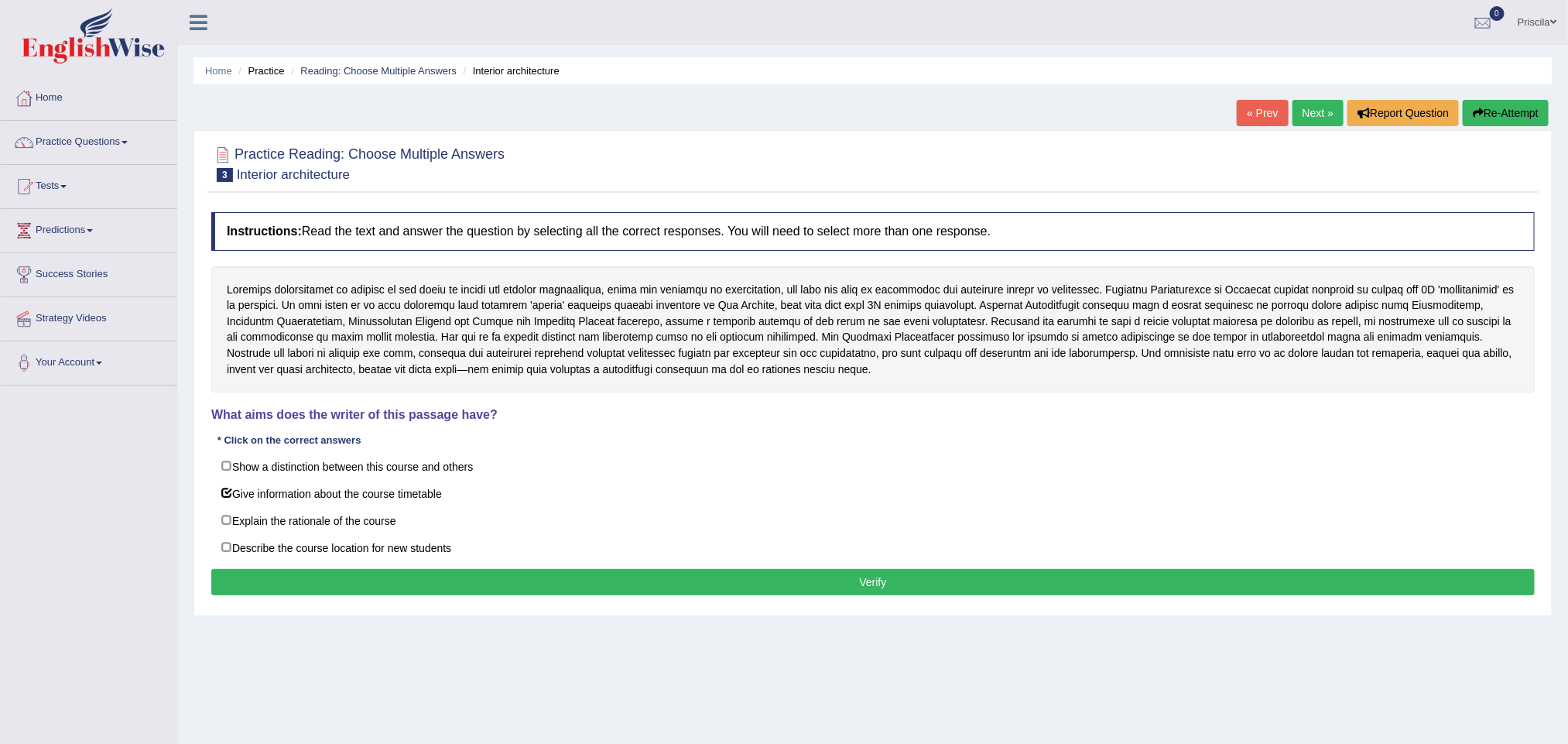
click at [789, 590] on button "Verify" at bounding box center [873, 582] width 1324 height 26
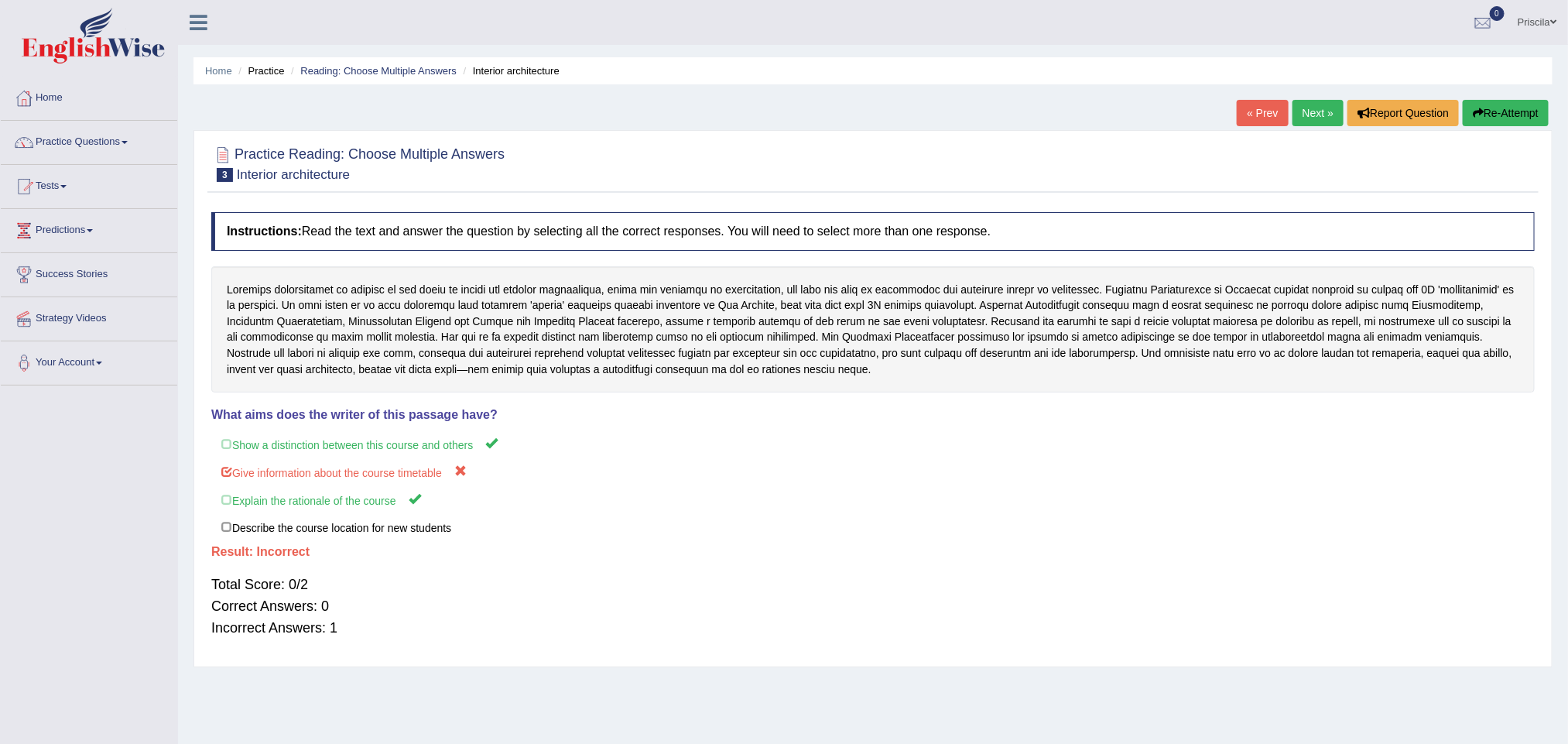
click at [1328, 105] on link "Next »" at bounding box center [1318, 113] width 51 height 26
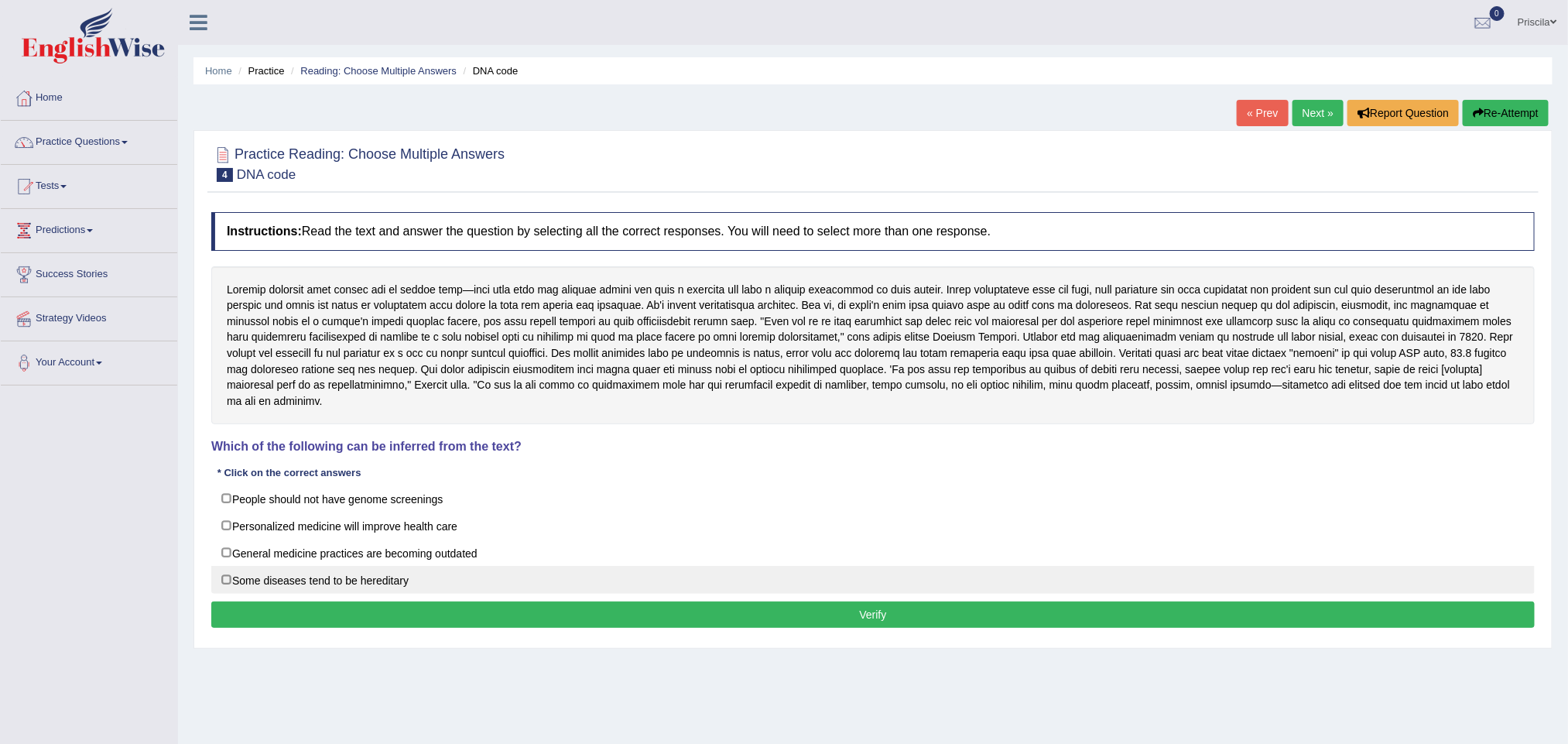
click at [226, 586] on label "Some diseases tend to be hereditary" at bounding box center [873, 580] width 1324 height 28
checkbox input "true"
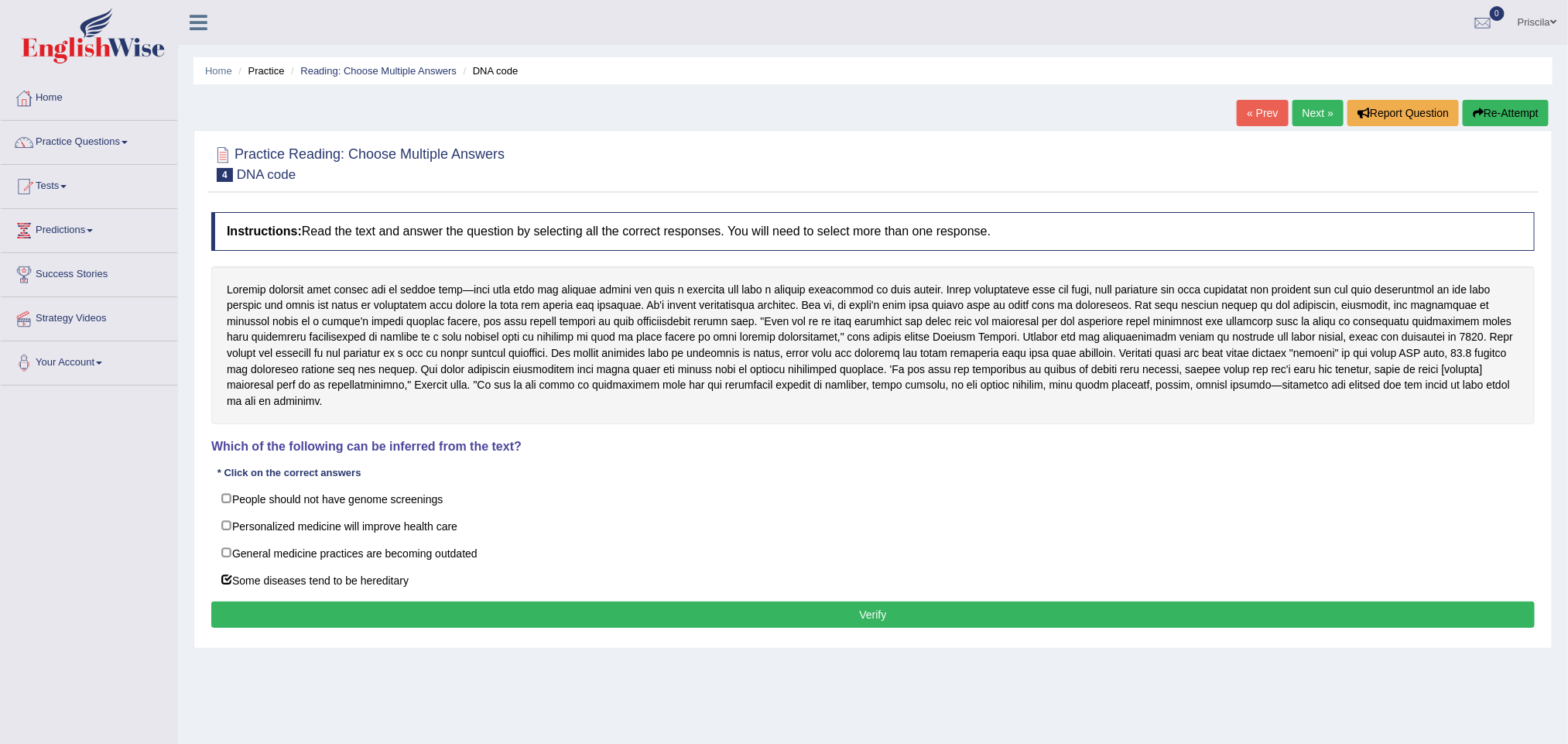
click at [348, 620] on button "Verify" at bounding box center [873, 615] width 1324 height 26
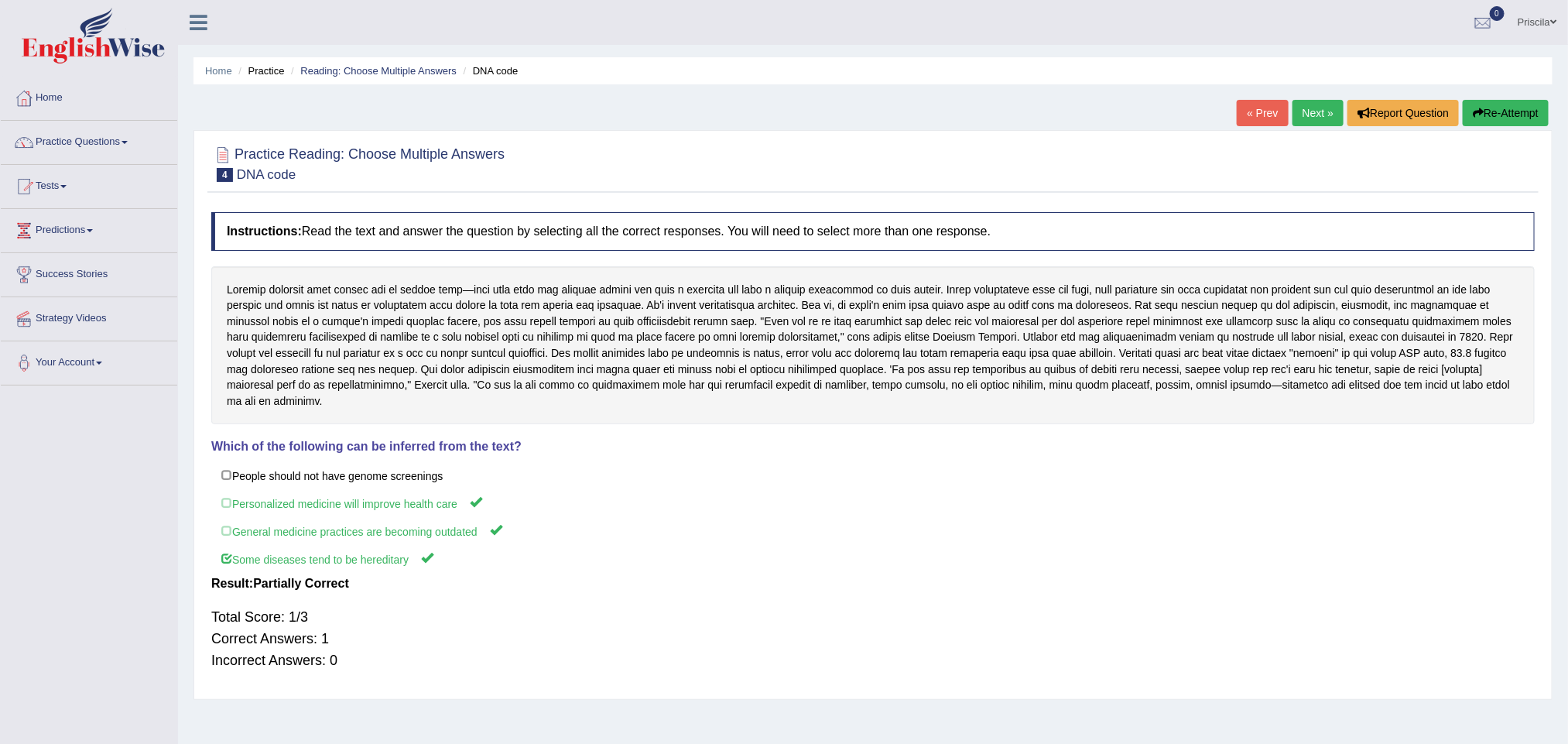
click at [1328, 110] on link "Next »" at bounding box center [1318, 113] width 51 height 26
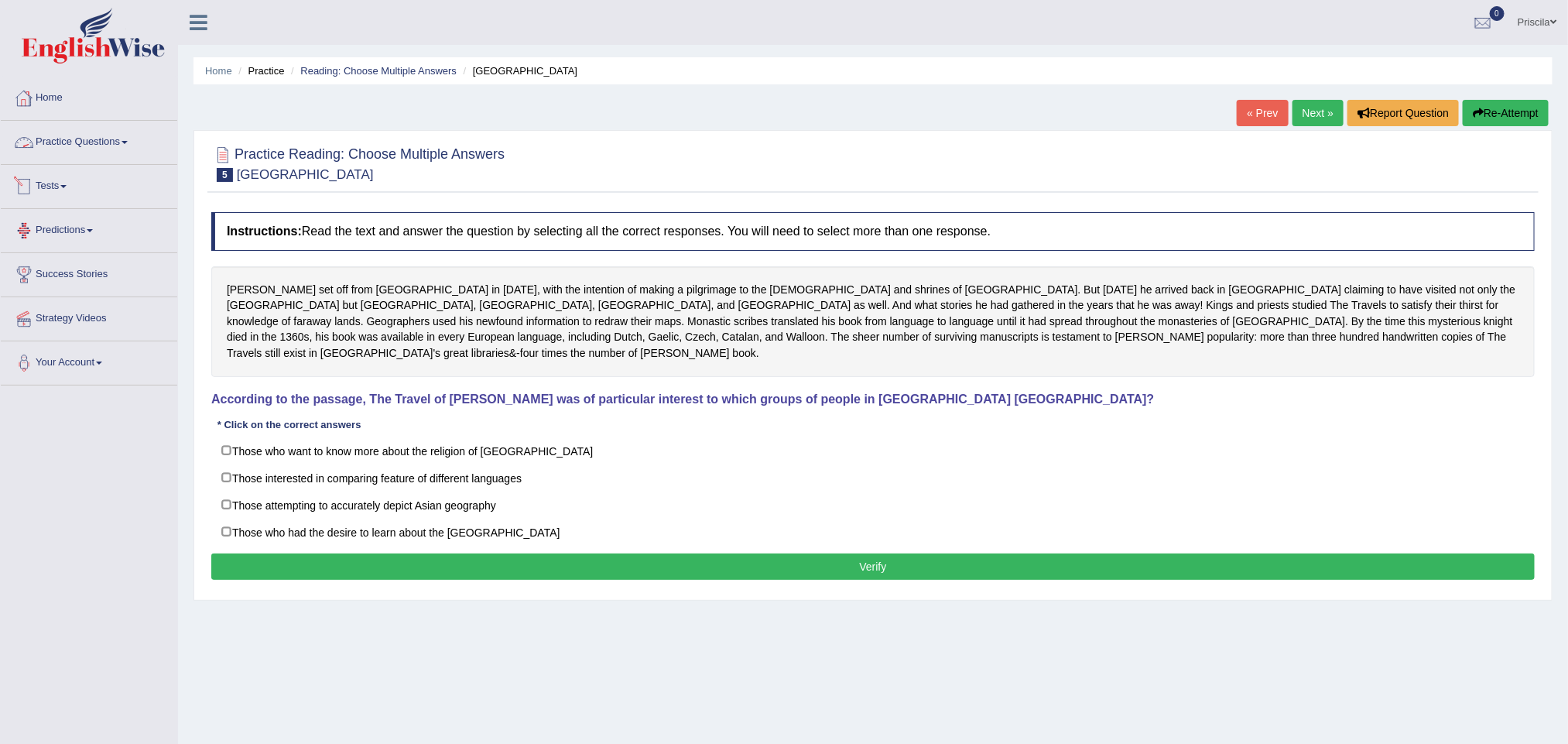
click at [51, 145] on link "Practice Questions" at bounding box center [89, 140] width 176 height 38
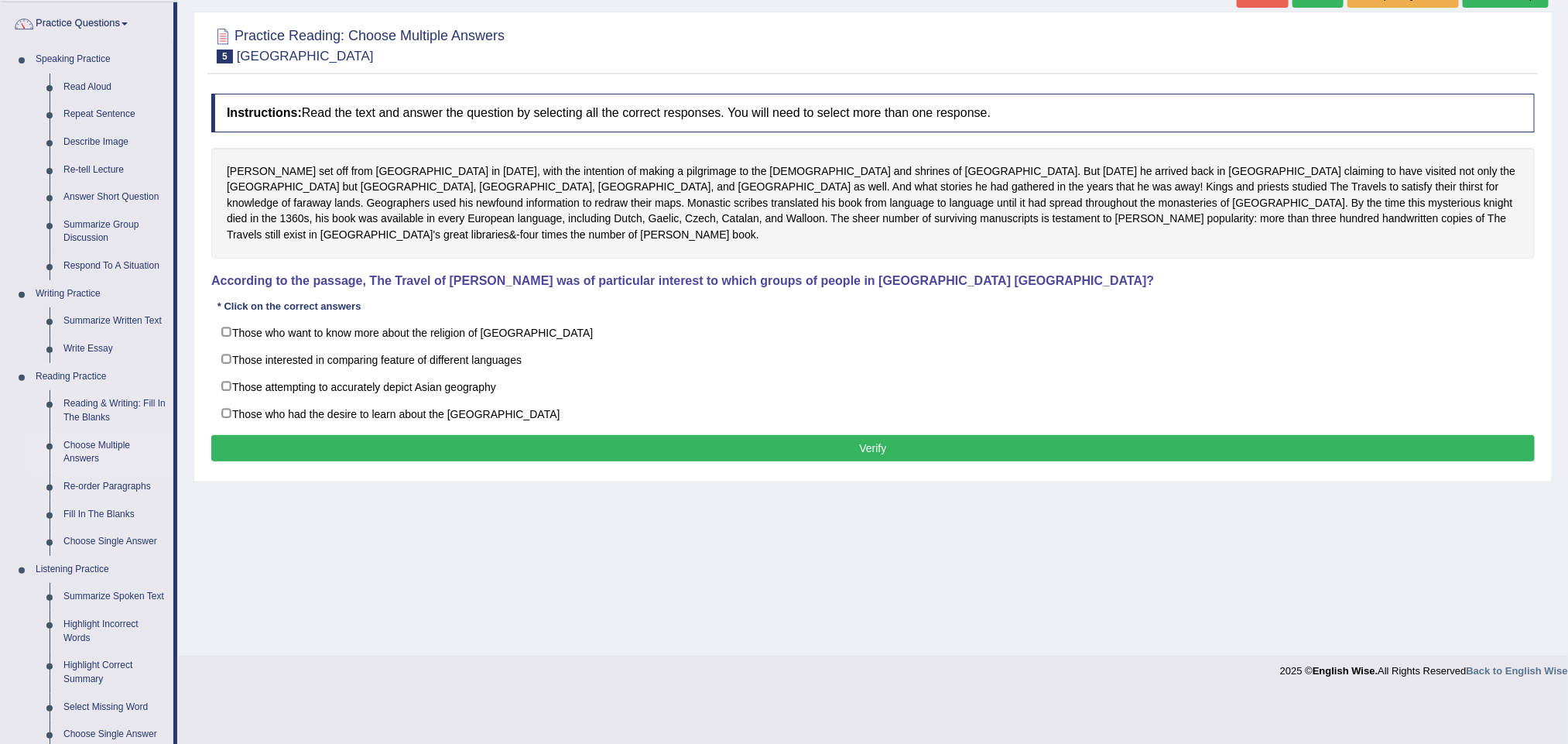
scroll to position [232, 0]
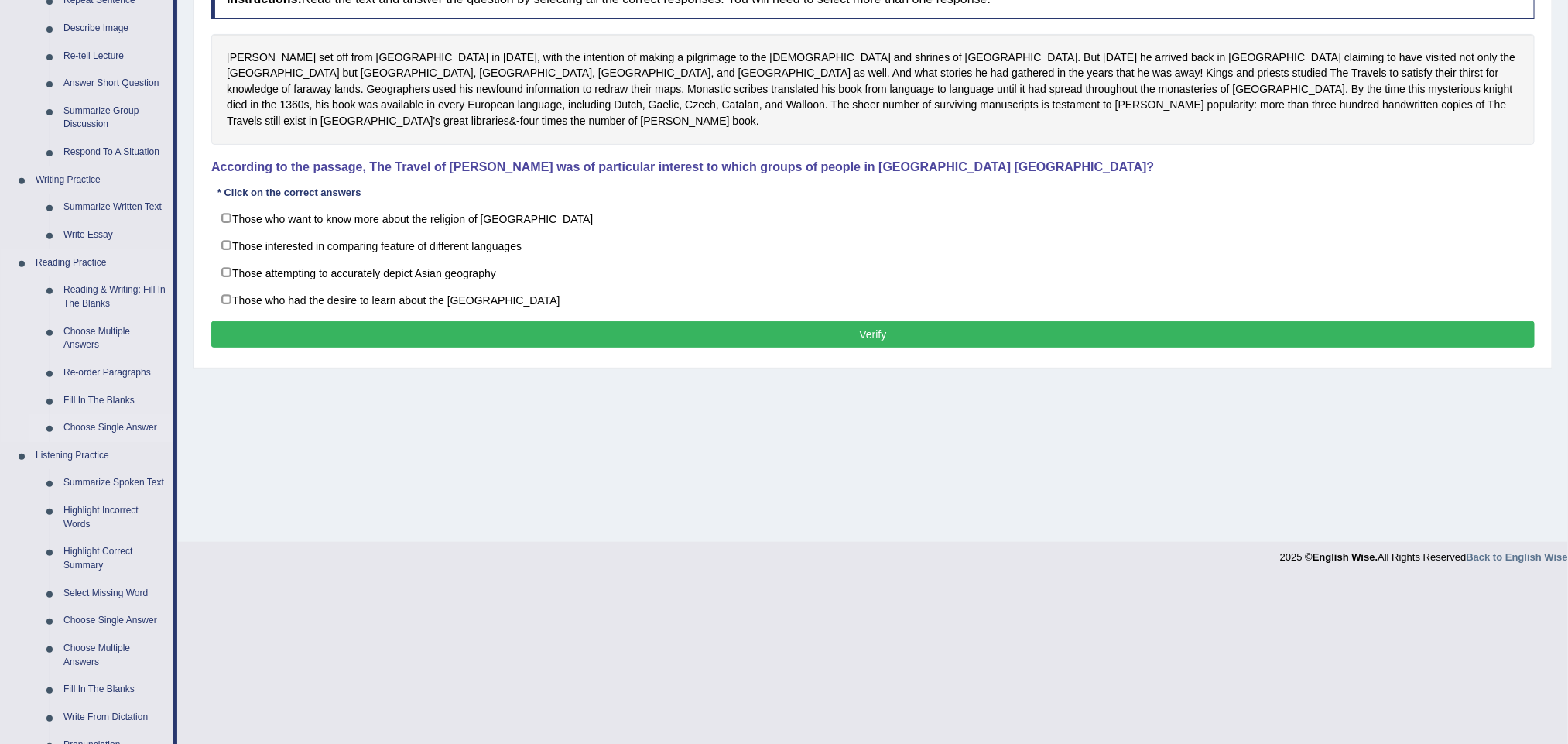
click at [126, 423] on link "Choose Single Answer" at bounding box center [115, 428] width 117 height 28
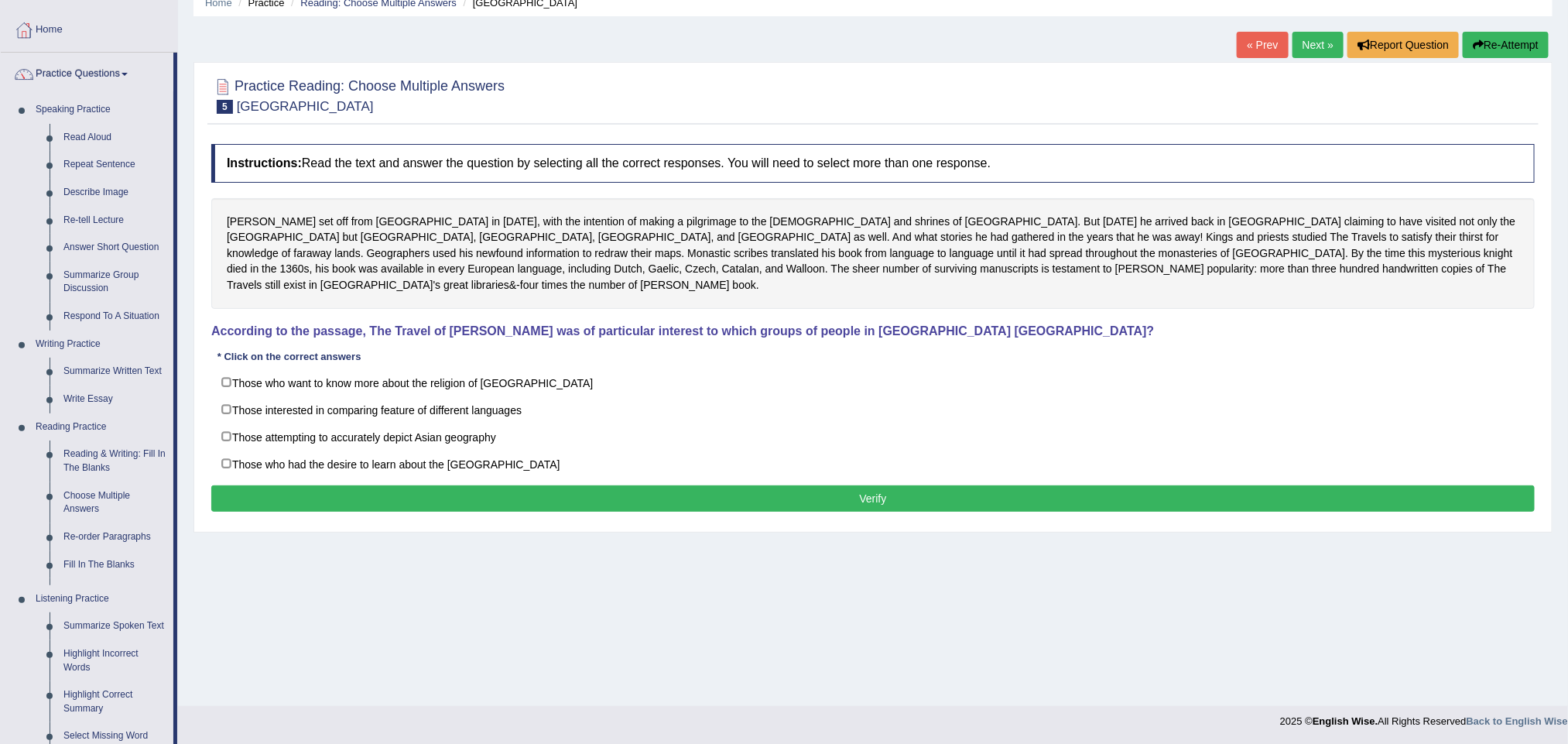
scroll to position [117, 0]
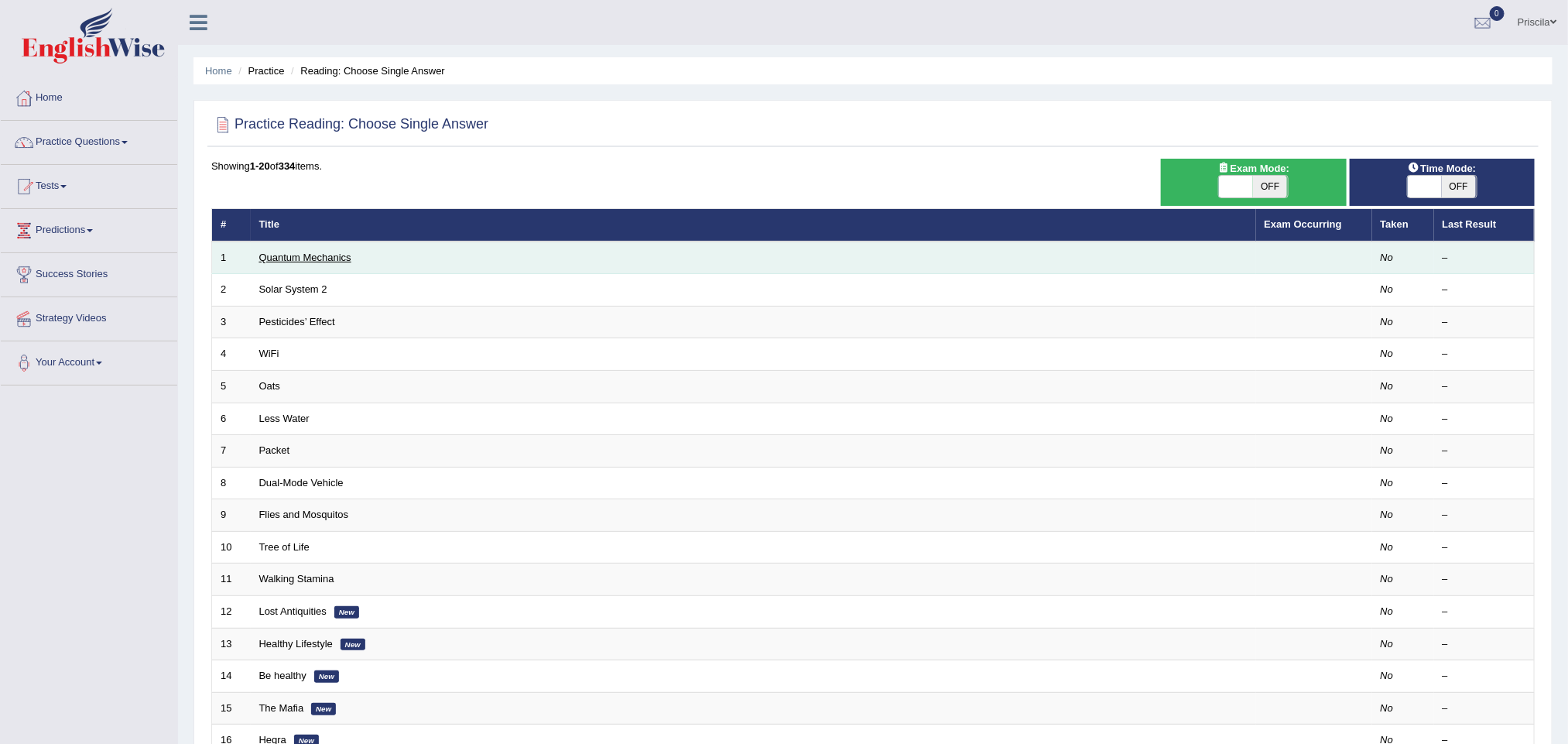
click at [320, 260] on link "Quantum Mechanics" at bounding box center [305, 256] width 92 height 11
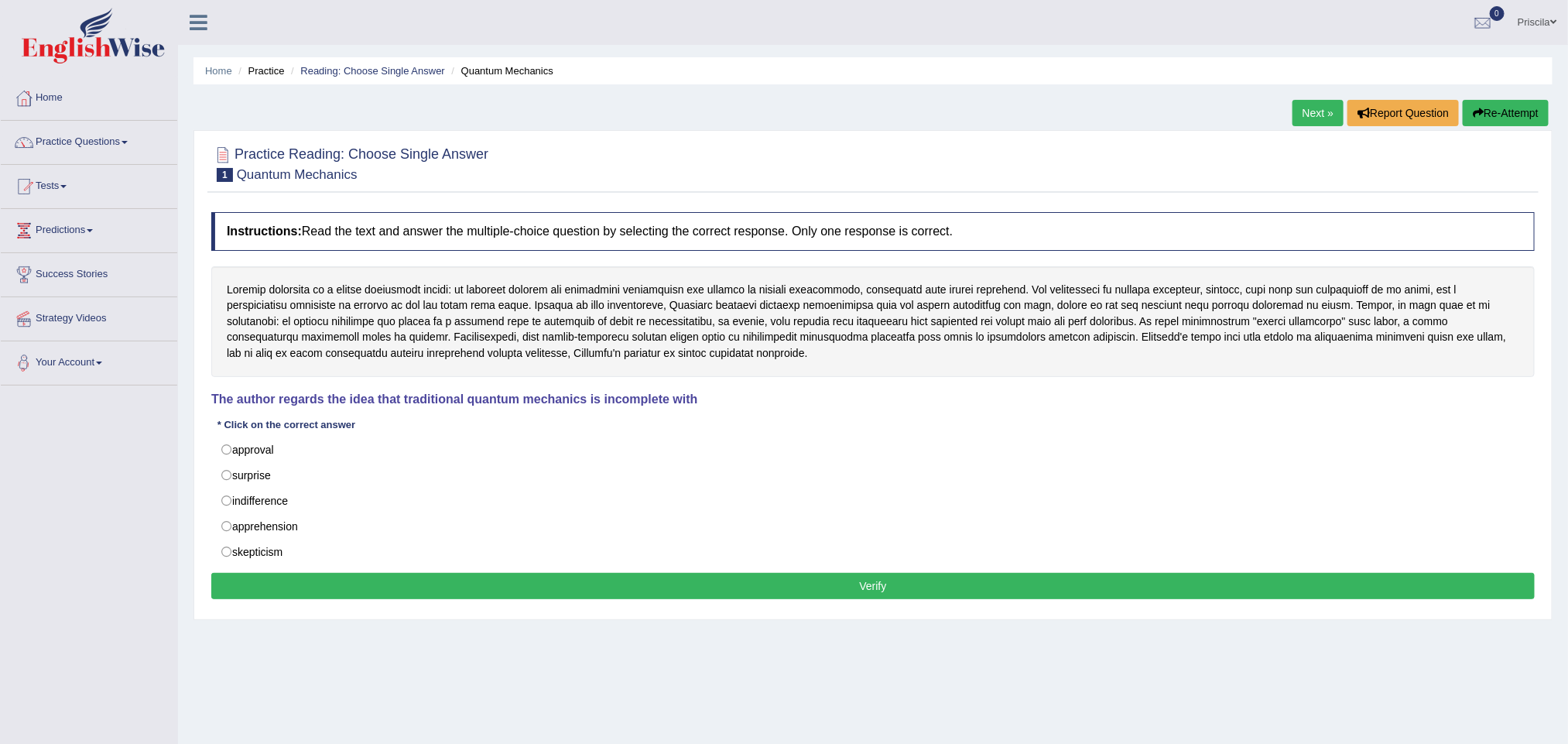
drag, startPoint x: 223, startPoint y: 325, endPoint x: 289, endPoint y: 325, distance: 66.0
click at [289, 325] on div at bounding box center [873, 321] width 1324 height 111
drag, startPoint x: 1424, startPoint y: 306, endPoint x: 774, endPoint y: 281, distance: 650.5
click at [1435, 346] on div at bounding box center [873, 321] width 1324 height 111
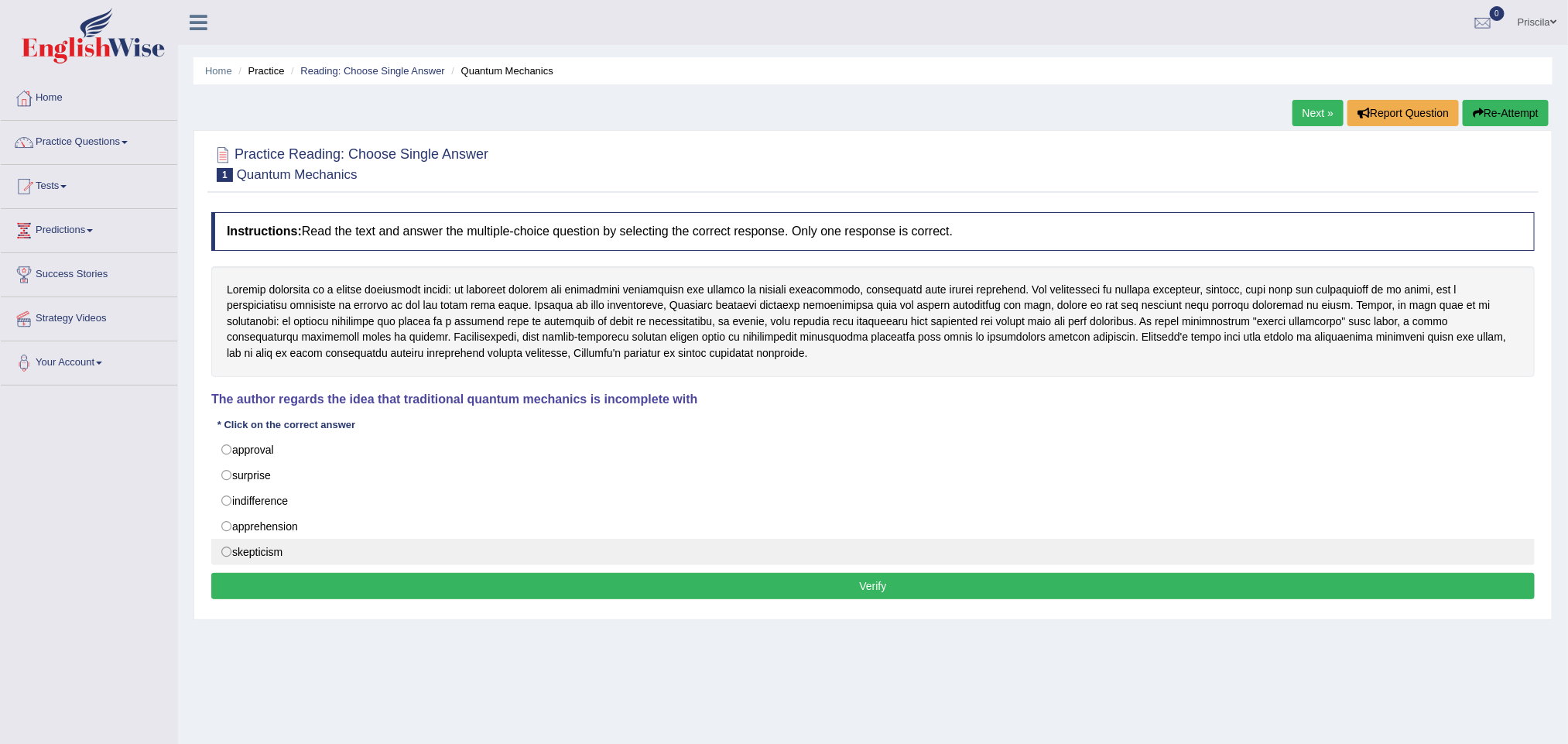
drag, startPoint x: 225, startPoint y: 564, endPoint x: 240, endPoint y: 570, distance: 16.2
click at [223, 564] on label "skepticism" at bounding box center [873, 552] width 1324 height 26
radio input "true"
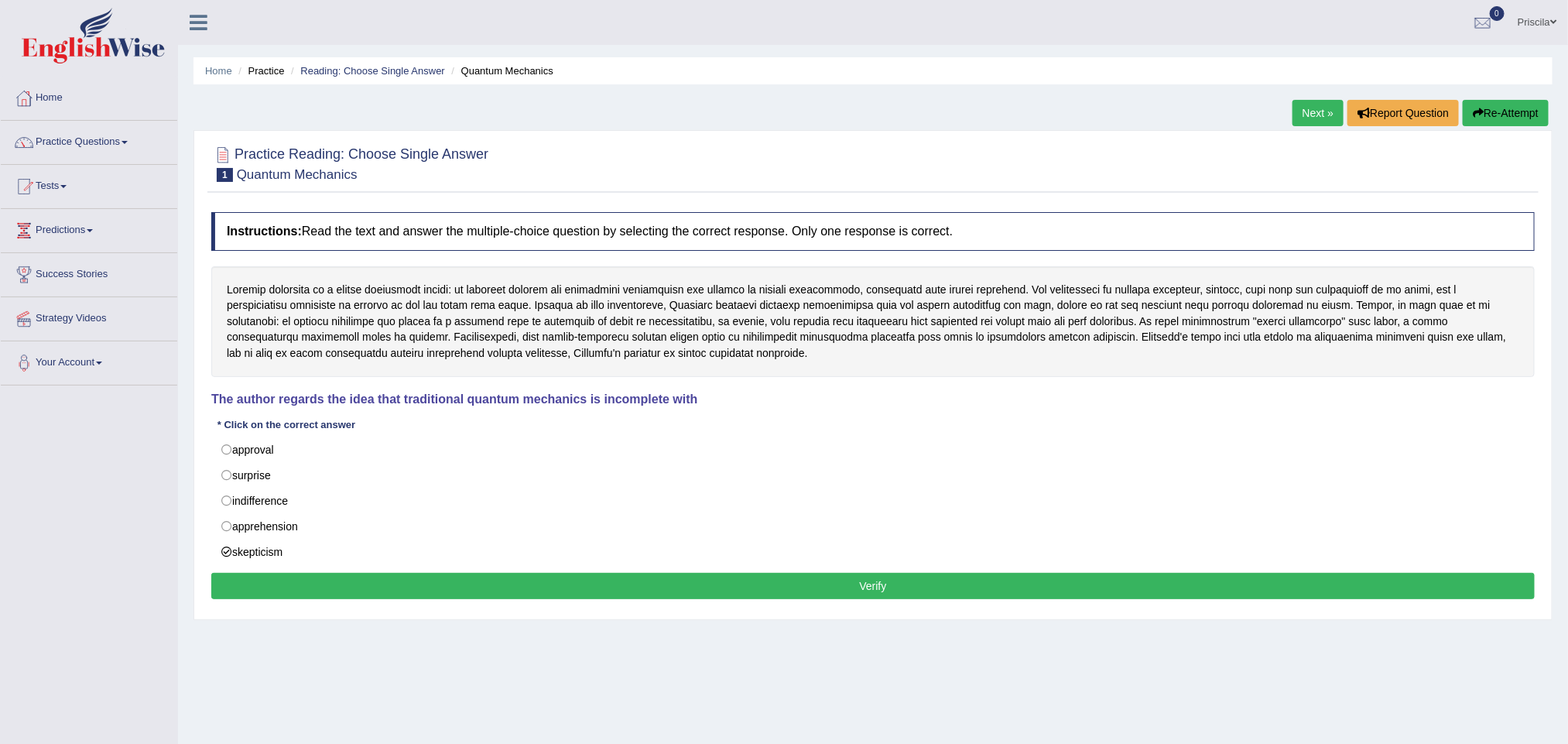
click at [279, 593] on button "Verify" at bounding box center [873, 586] width 1324 height 26
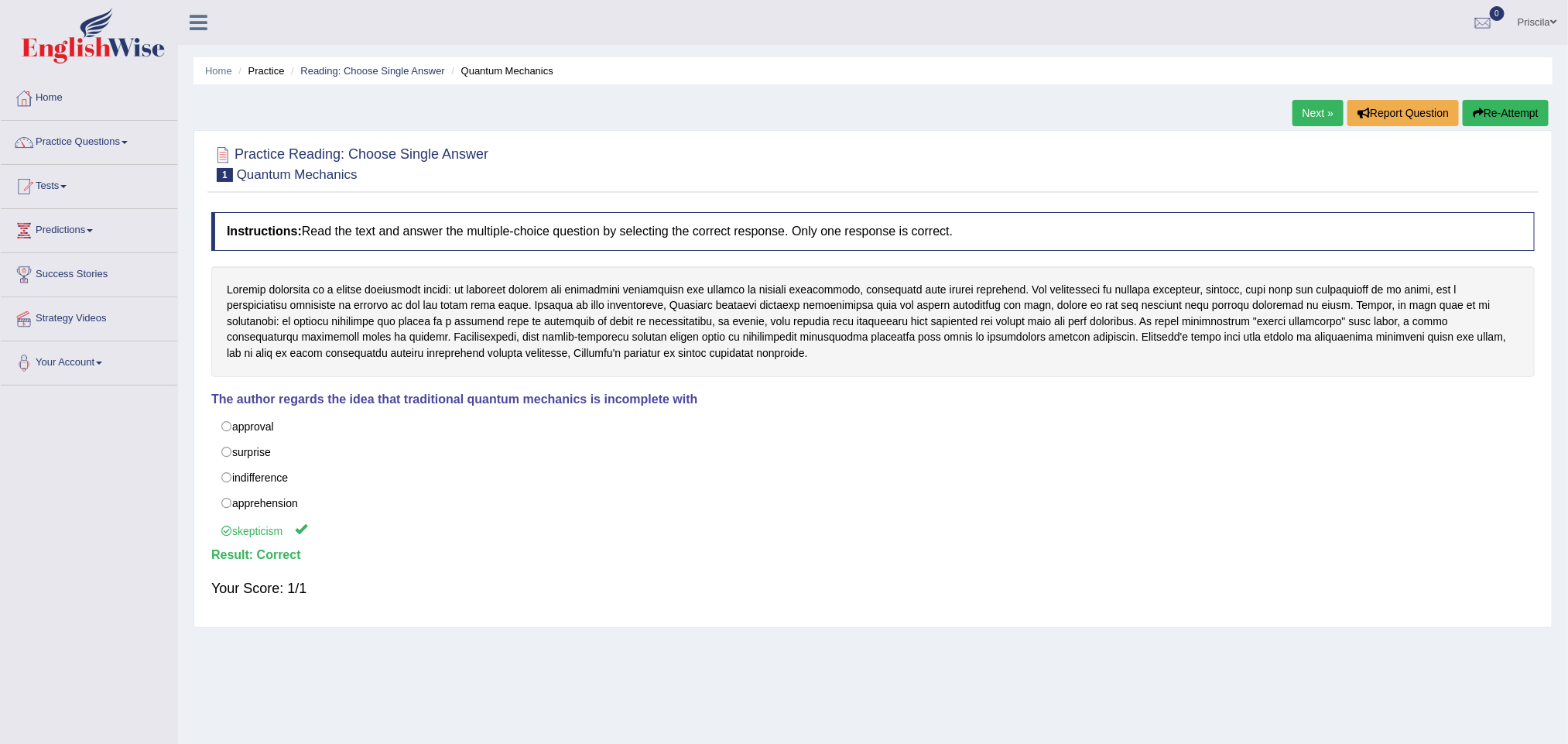
click at [1312, 106] on link "Next »" at bounding box center [1318, 113] width 51 height 26
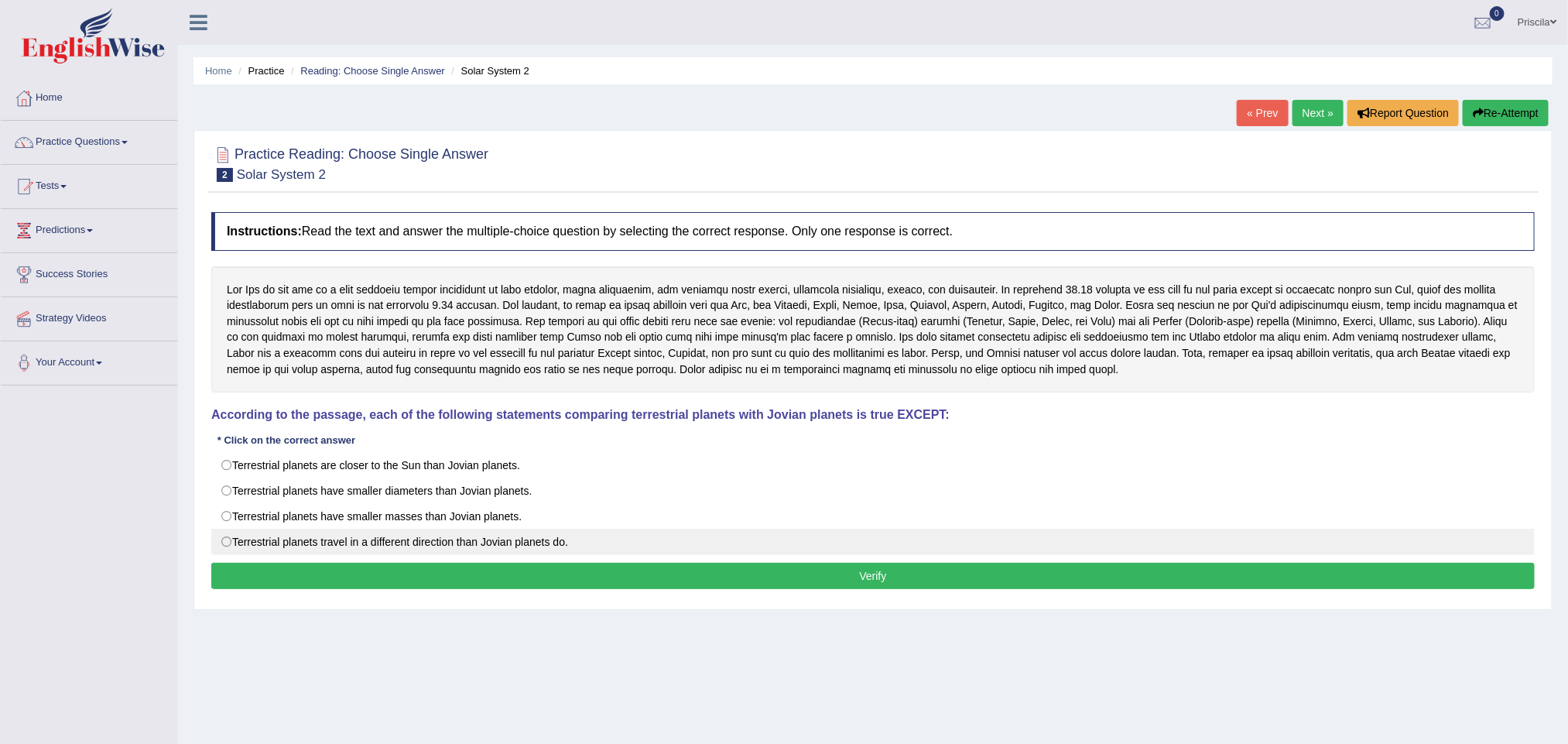
click at [228, 549] on label "Terrestrial planets travel in a different direction than Jovian planets do." at bounding box center [873, 542] width 1324 height 26
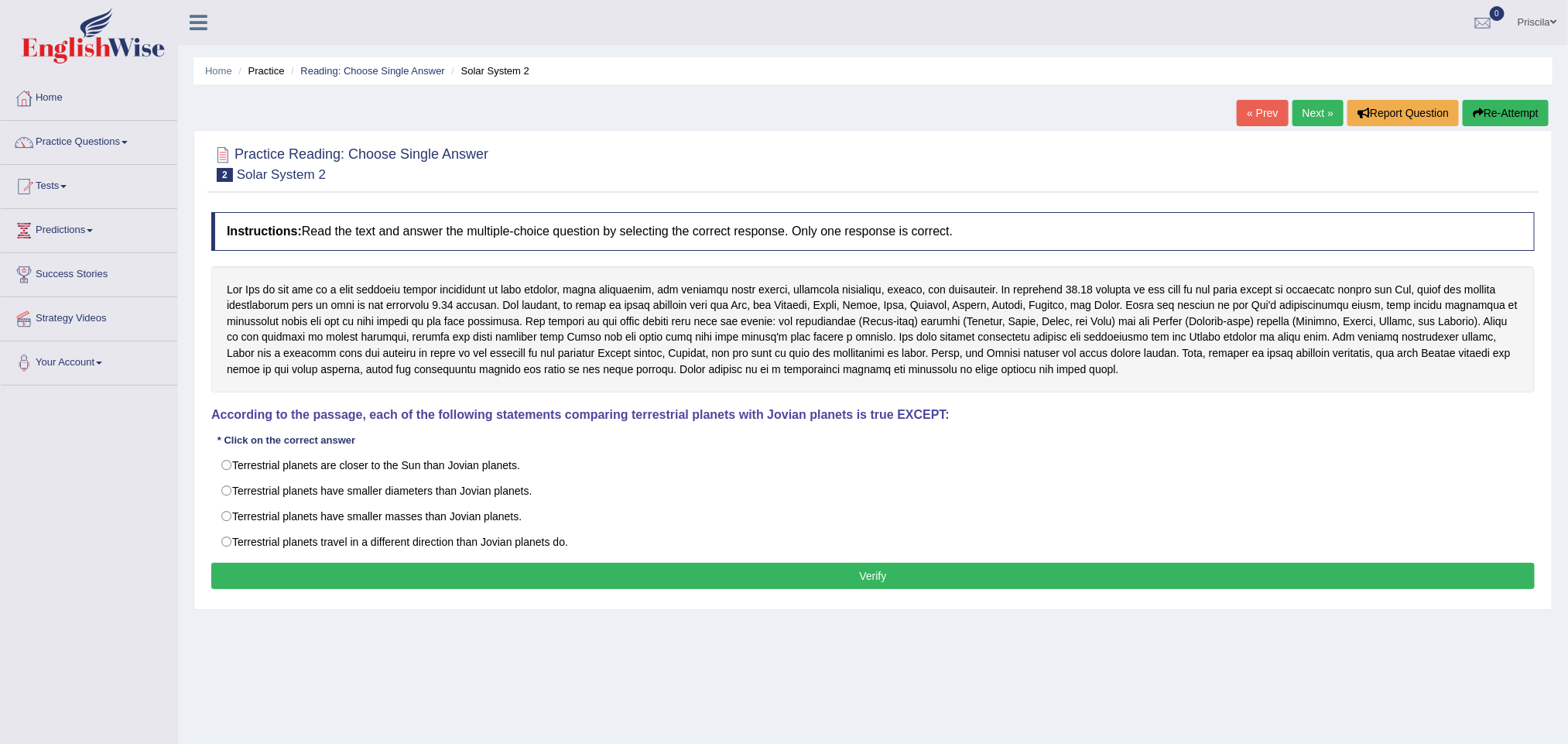
radio input "true"
click at [685, 589] on button "Verify" at bounding box center [873, 576] width 1324 height 26
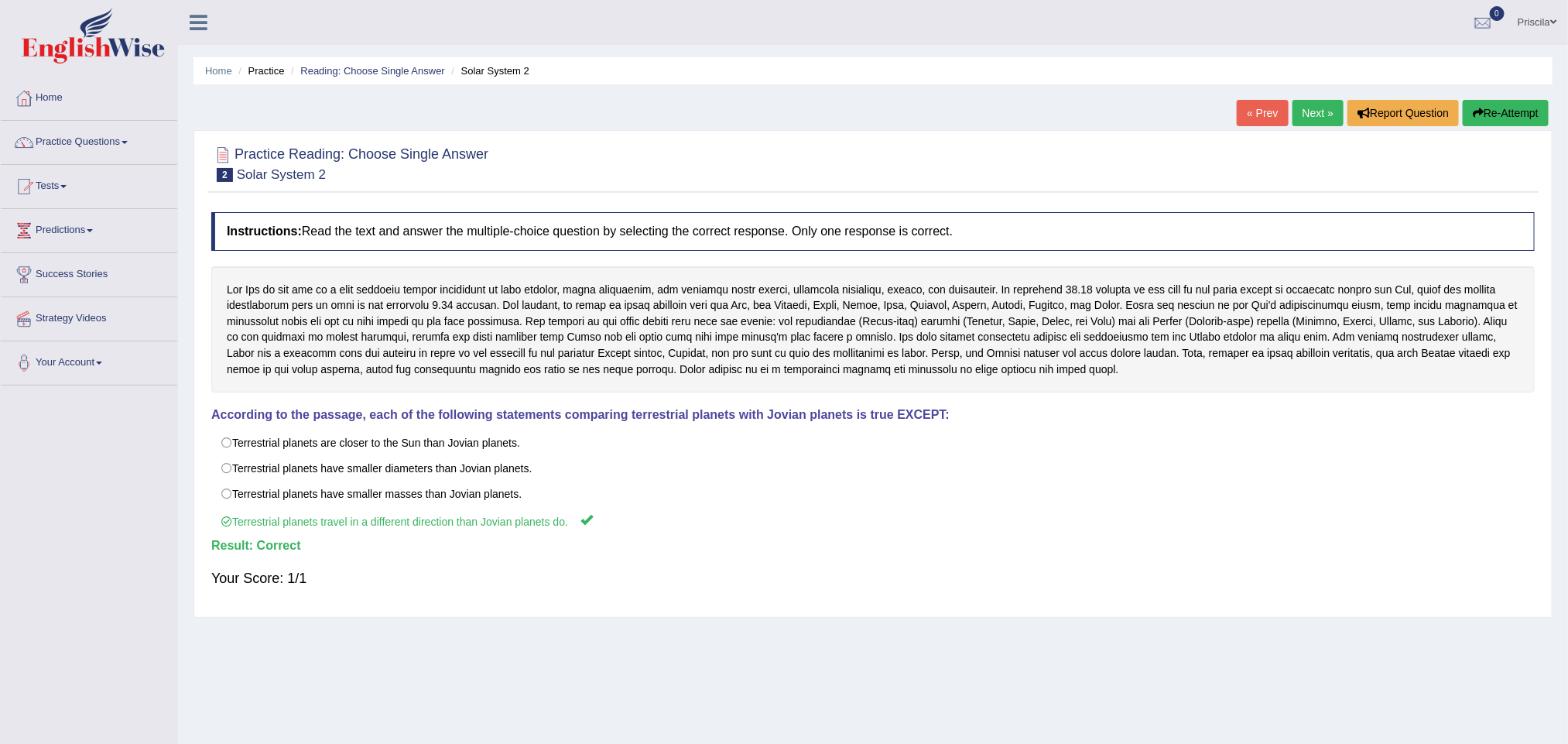
click at [1324, 99] on div "Home Practice Reading: Choose Single Answer Solar System 2 « Prev Next » Report…" at bounding box center [873, 386] width 1390 height 774
click at [1300, 116] on link "Next »" at bounding box center [1318, 113] width 51 height 26
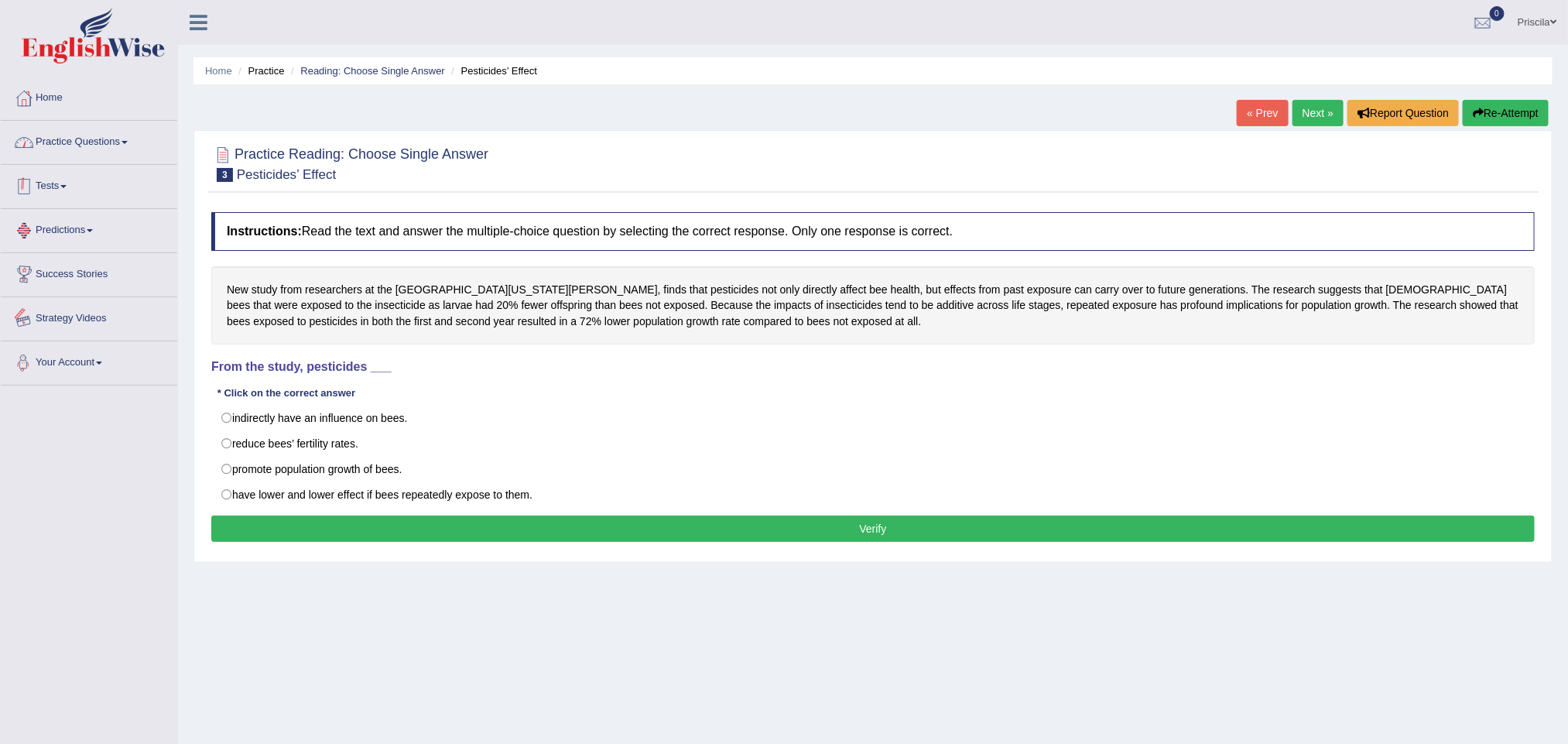
click at [85, 135] on link "Practice Questions" at bounding box center [89, 140] width 176 height 38
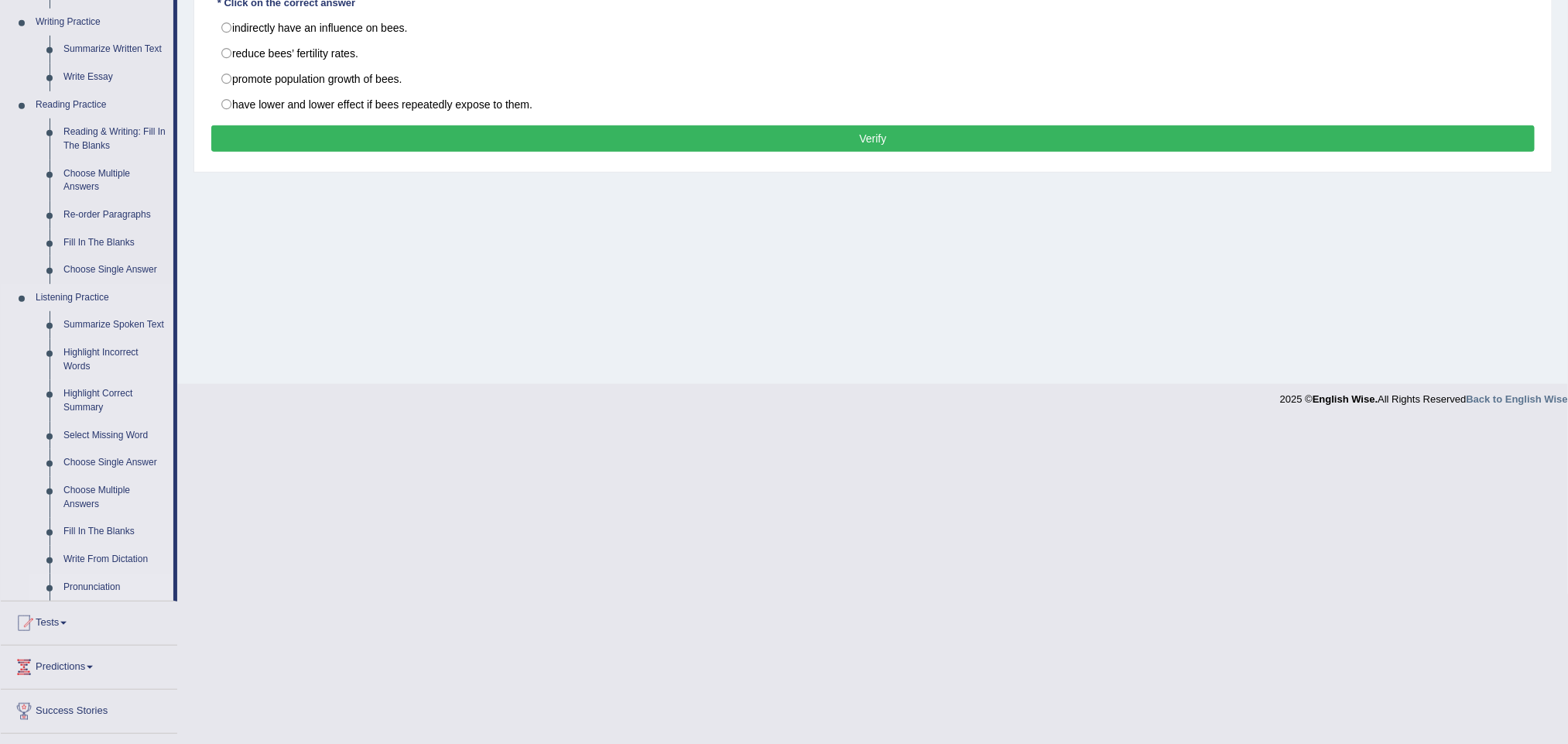
scroll to position [348, 0]
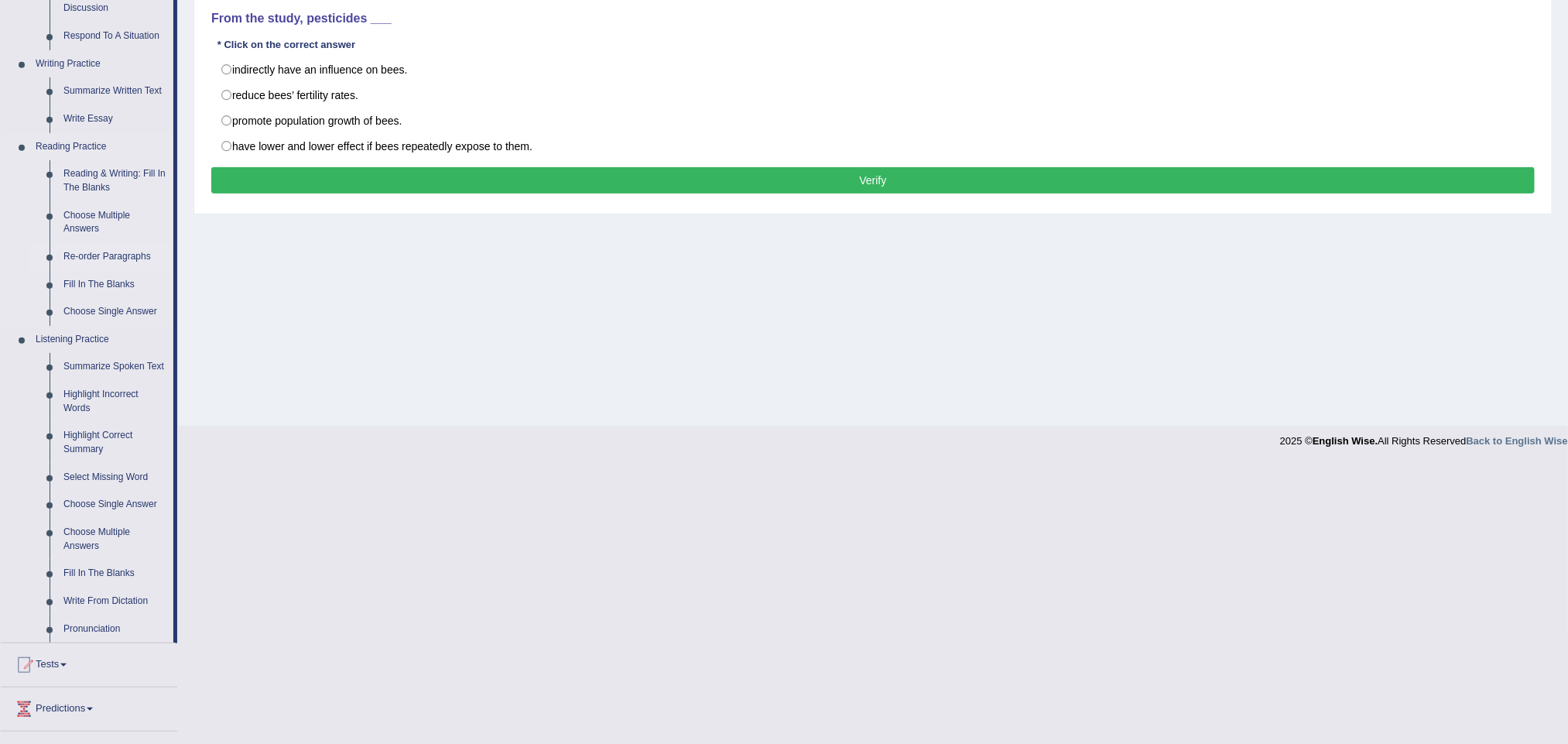
click at [130, 256] on link "Re-order Paragraphs" at bounding box center [115, 257] width 117 height 28
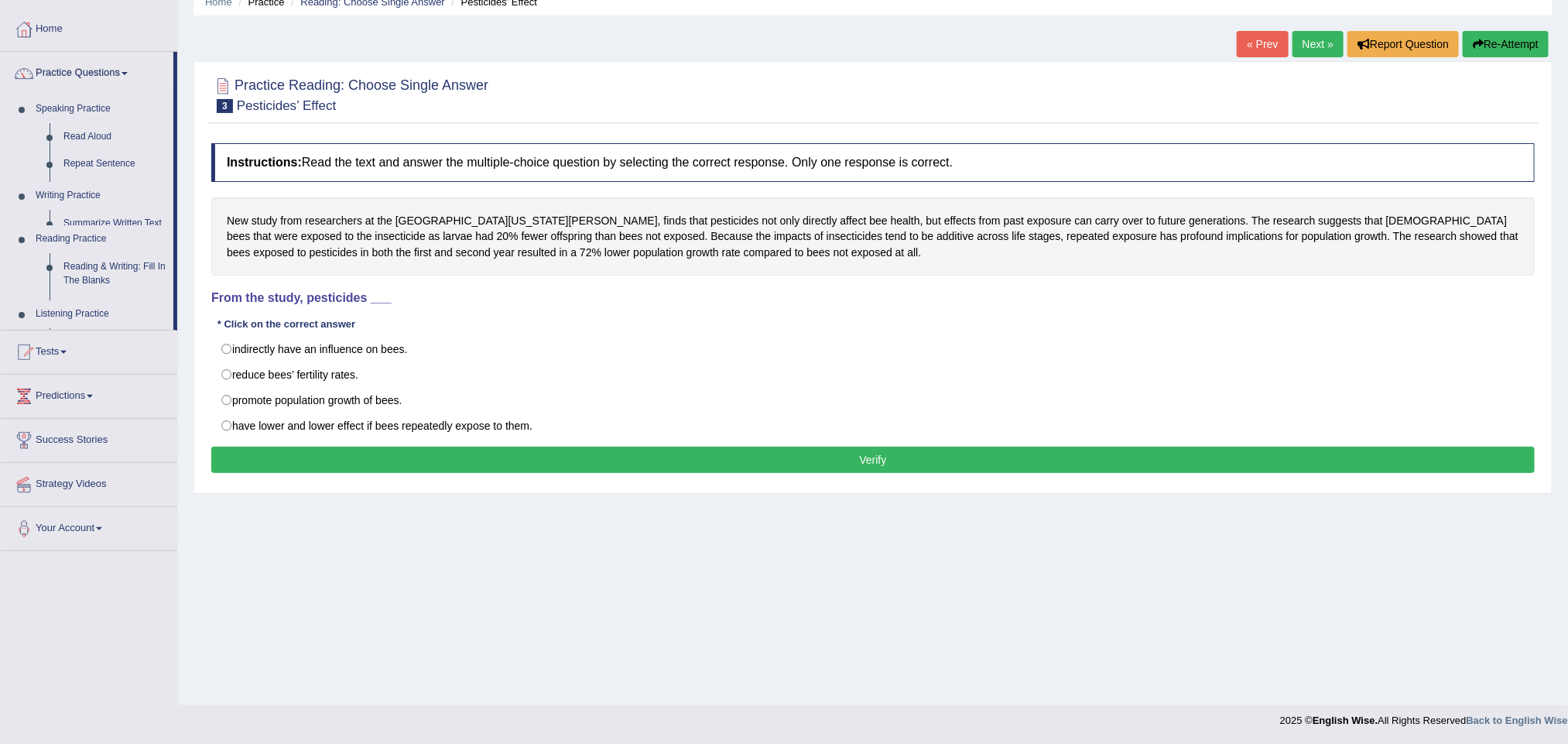
scroll to position [68, 0]
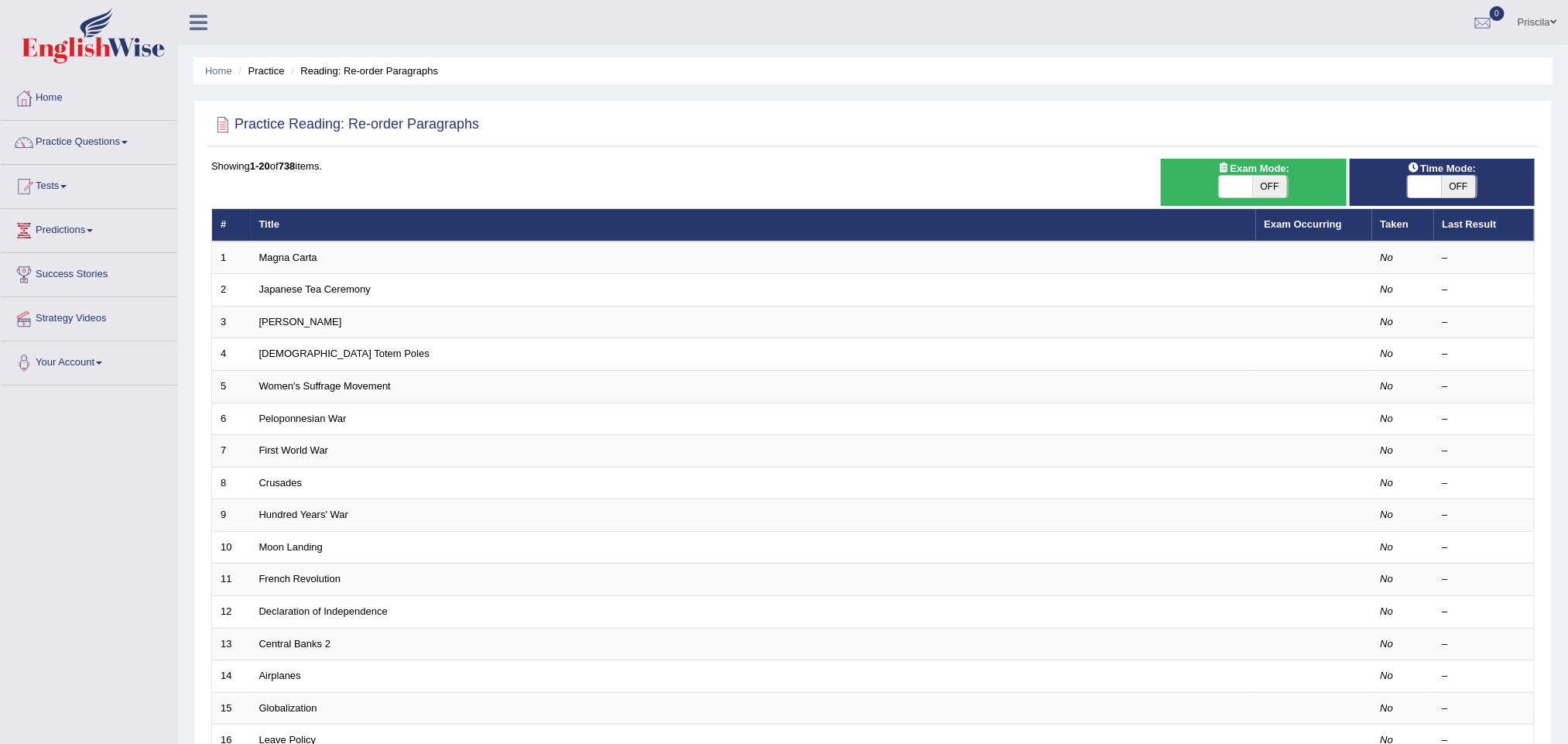
click at [279, 263] on link "Magna Carta" at bounding box center [288, 256] width 58 height 11
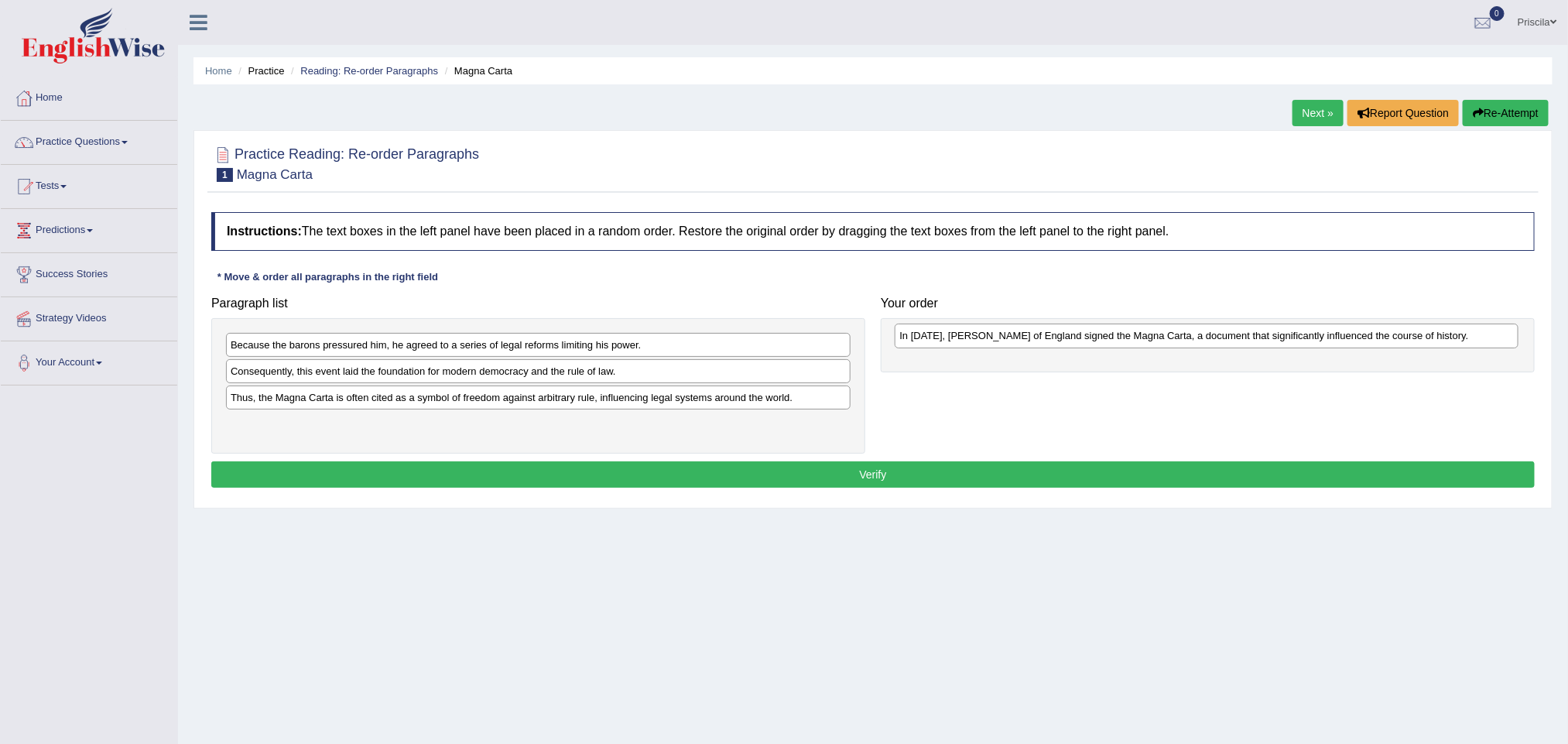
drag, startPoint x: 362, startPoint y: 372, endPoint x: 1025, endPoint y: 334, distance: 664.1
click at [1025, 334] on div "In 1215, King John of England signed the Magna Carta, a document that significa…" at bounding box center [1206, 336] width 624 height 24
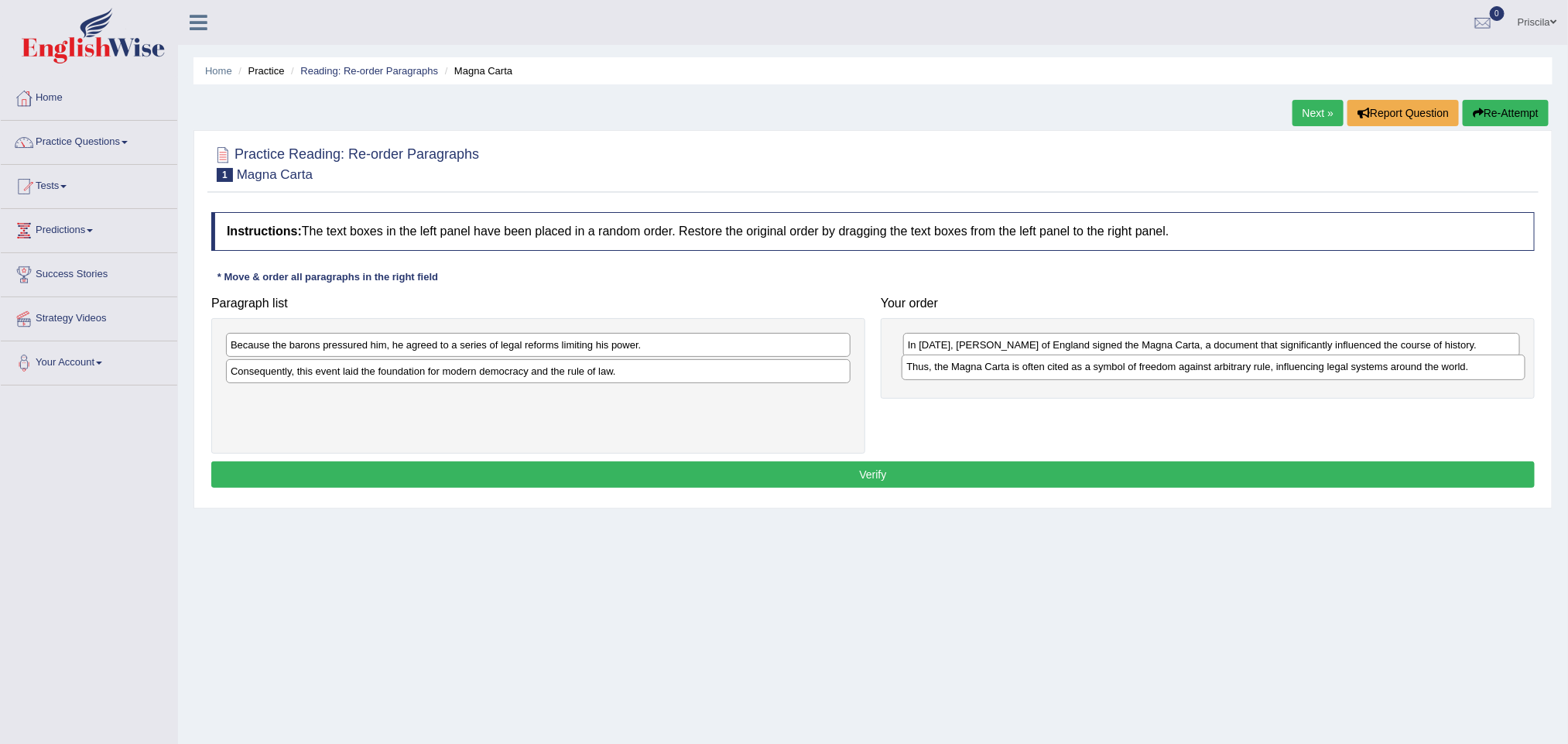
drag, startPoint x: 444, startPoint y: 405, endPoint x: 1118, endPoint y: 372, distance: 674.8
click at [1119, 372] on div "Thus, the Magna Carta is often cited as a symbol of freedom against arbitrary r…" at bounding box center [1213, 366] width 624 height 24
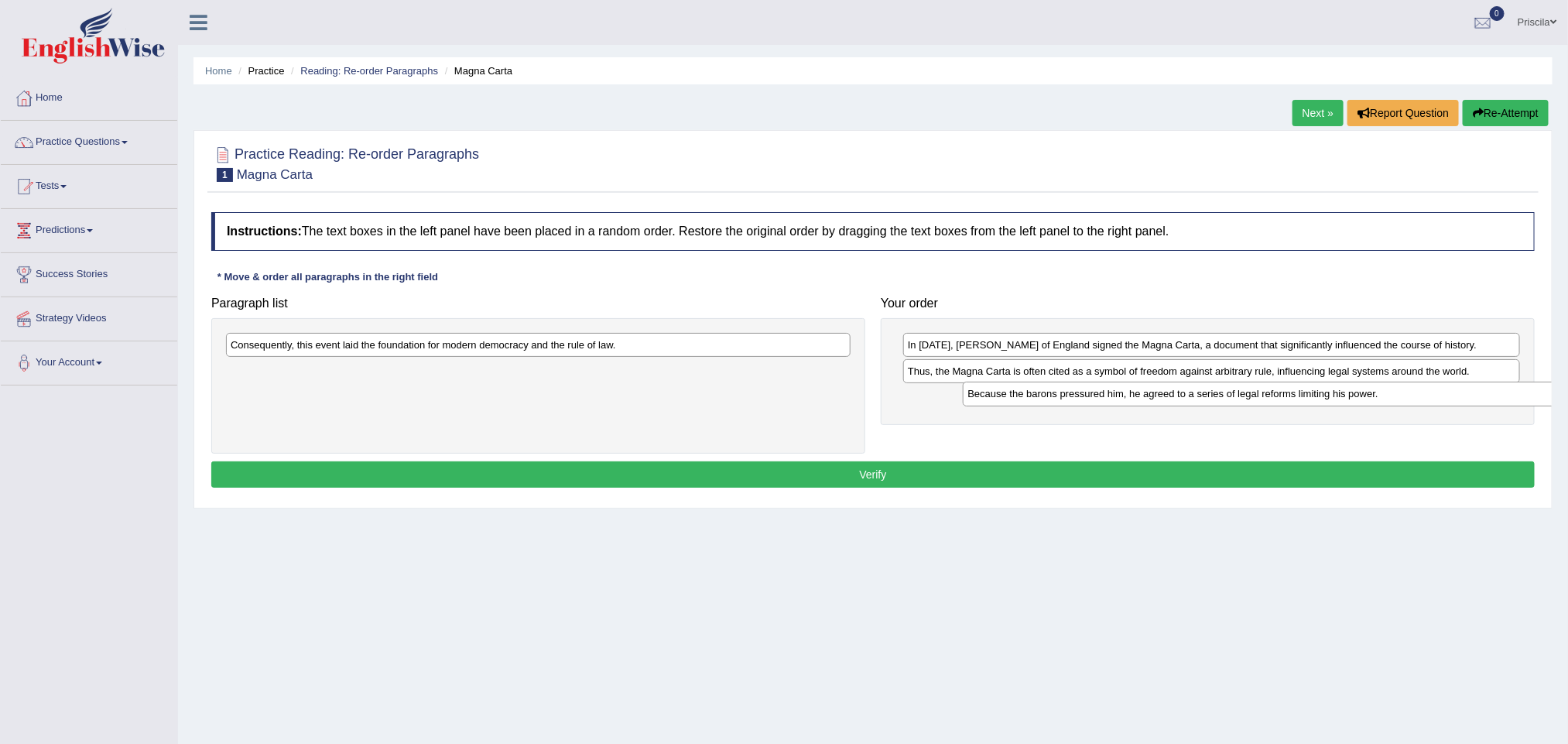
drag, startPoint x: 571, startPoint y: 347, endPoint x: 1306, endPoint y: 395, distance: 736.6
click at [1306, 395] on div "Because the barons pressured him, he agreed to a series of legal reforms limiti…" at bounding box center [1274, 394] width 624 height 24
drag, startPoint x: 1222, startPoint y: 375, endPoint x: 1224, endPoint y: 407, distance: 32.1
click at [1224, 407] on div "Thus, the Magna Carta is often cited as a symbol of freedom against arbitrary r…" at bounding box center [1215, 405] width 616 height 24
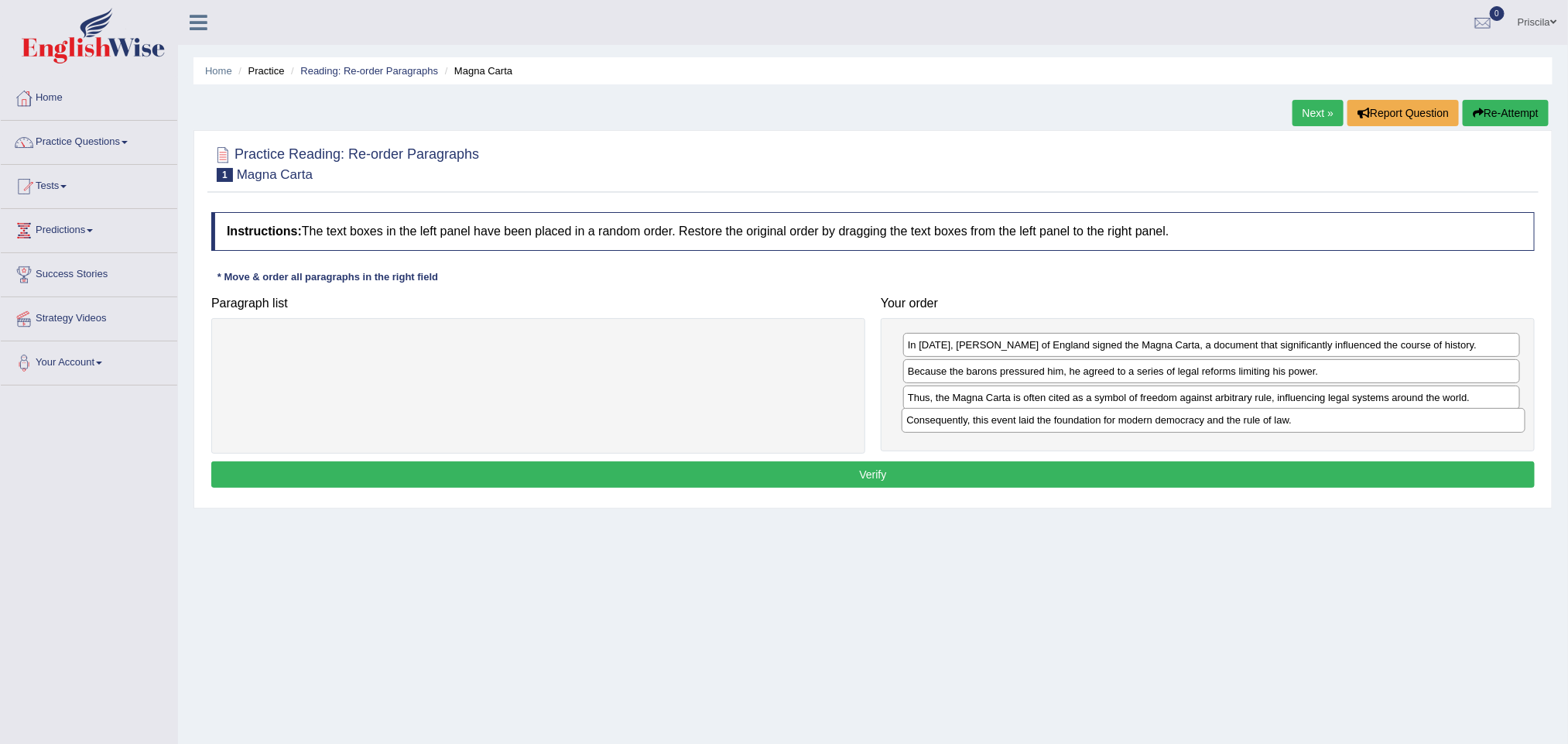
drag, startPoint x: 592, startPoint y: 346, endPoint x: 1268, endPoint y: 421, distance: 680.1
click at [1268, 421] on div "Consequently, this event laid the foundation for modern democracy and the rule …" at bounding box center [1213, 420] width 624 height 24
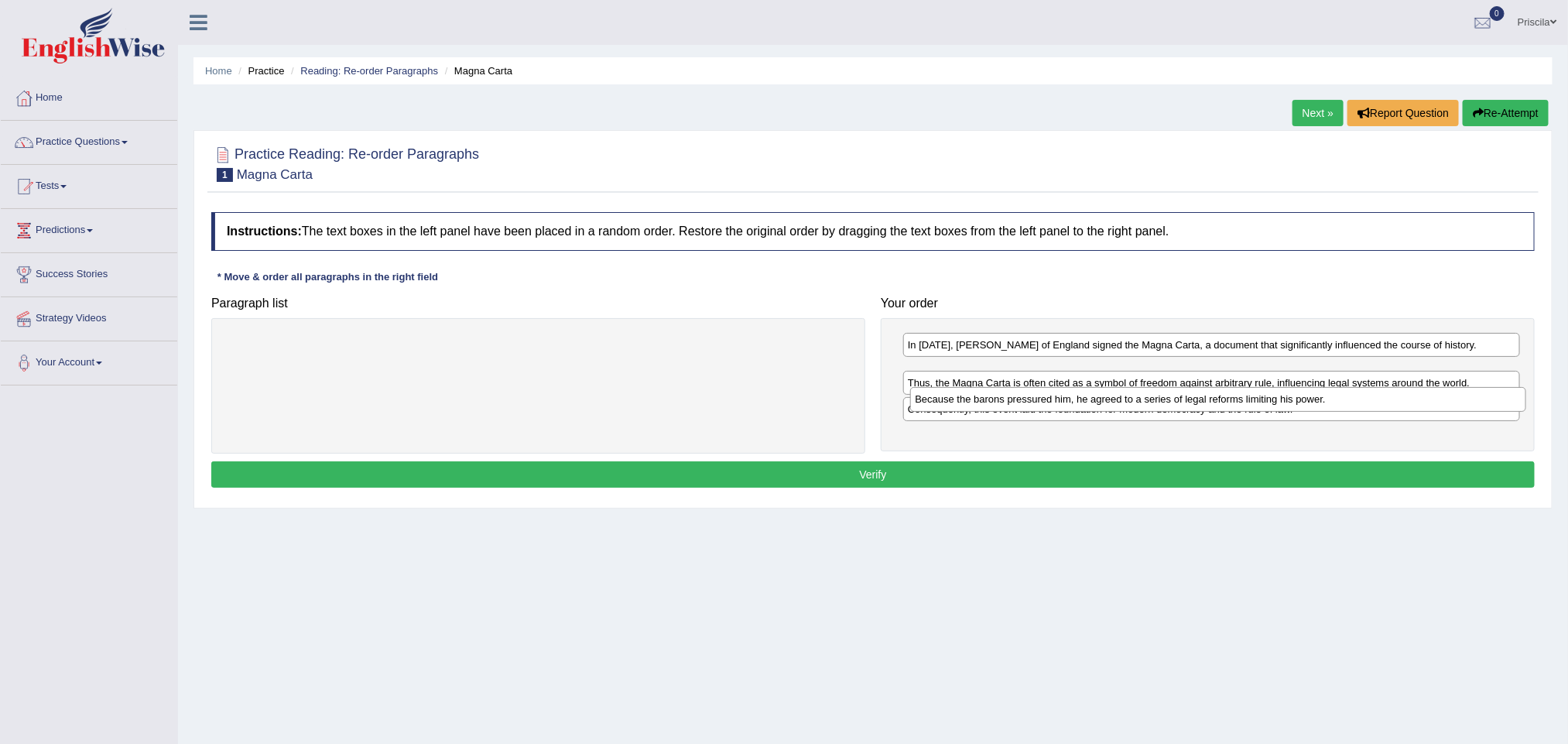
drag, startPoint x: 1038, startPoint y: 372, endPoint x: 1041, endPoint y: 399, distance: 27.2
click at [1042, 399] on div "Because the barons pressured him, he agreed to a series of legal reforms limiti…" at bounding box center [1218, 399] width 616 height 24
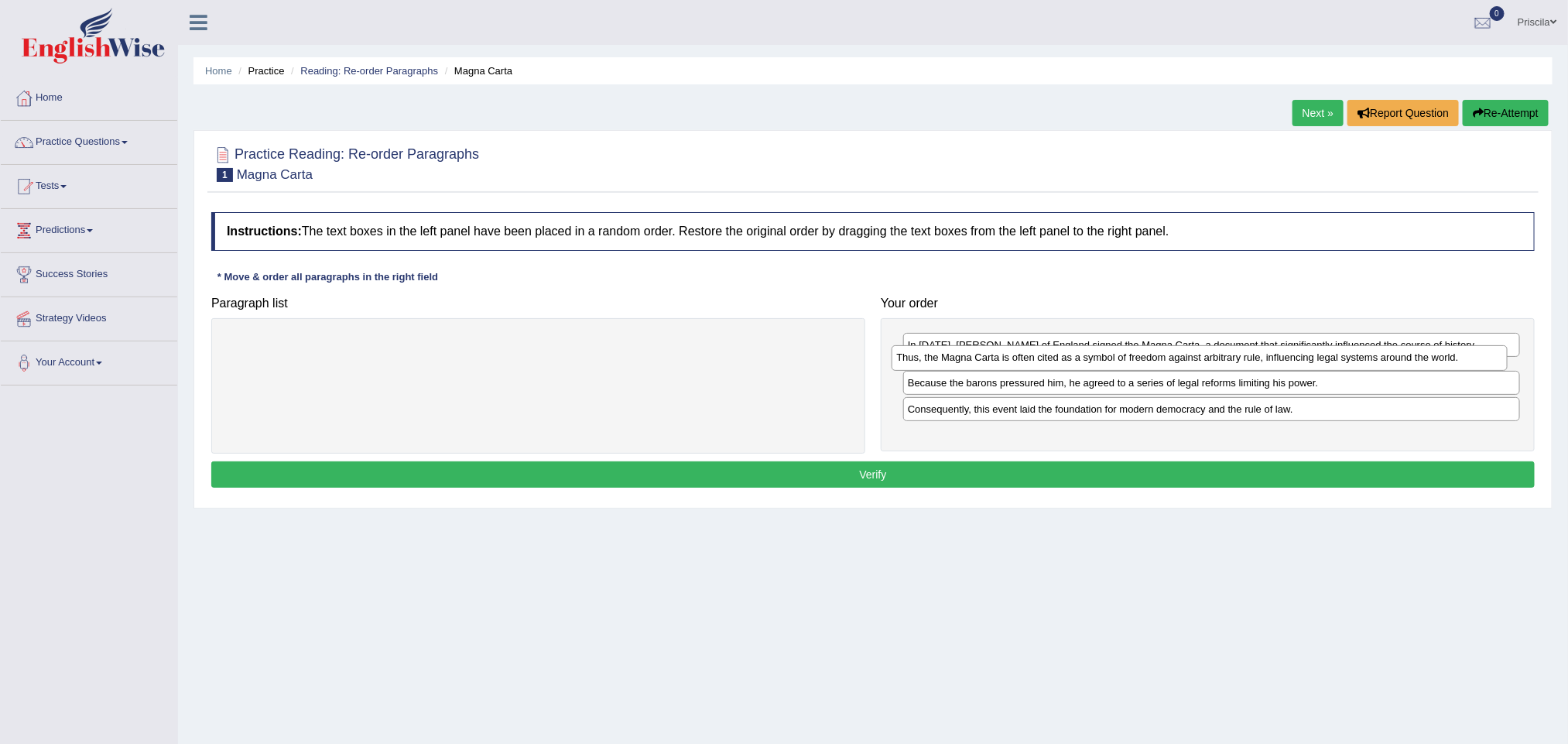
drag, startPoint x: 1035, startPoint y: 404, endPoint x: 1024, endPoint y: 362, distance: 43.4
click at [1024, 362] on div "Thus, the Magna Carta is often cited as a symbol of freedom against arbitrary r…" at bounding box center [1199, 358] width 616 height 24
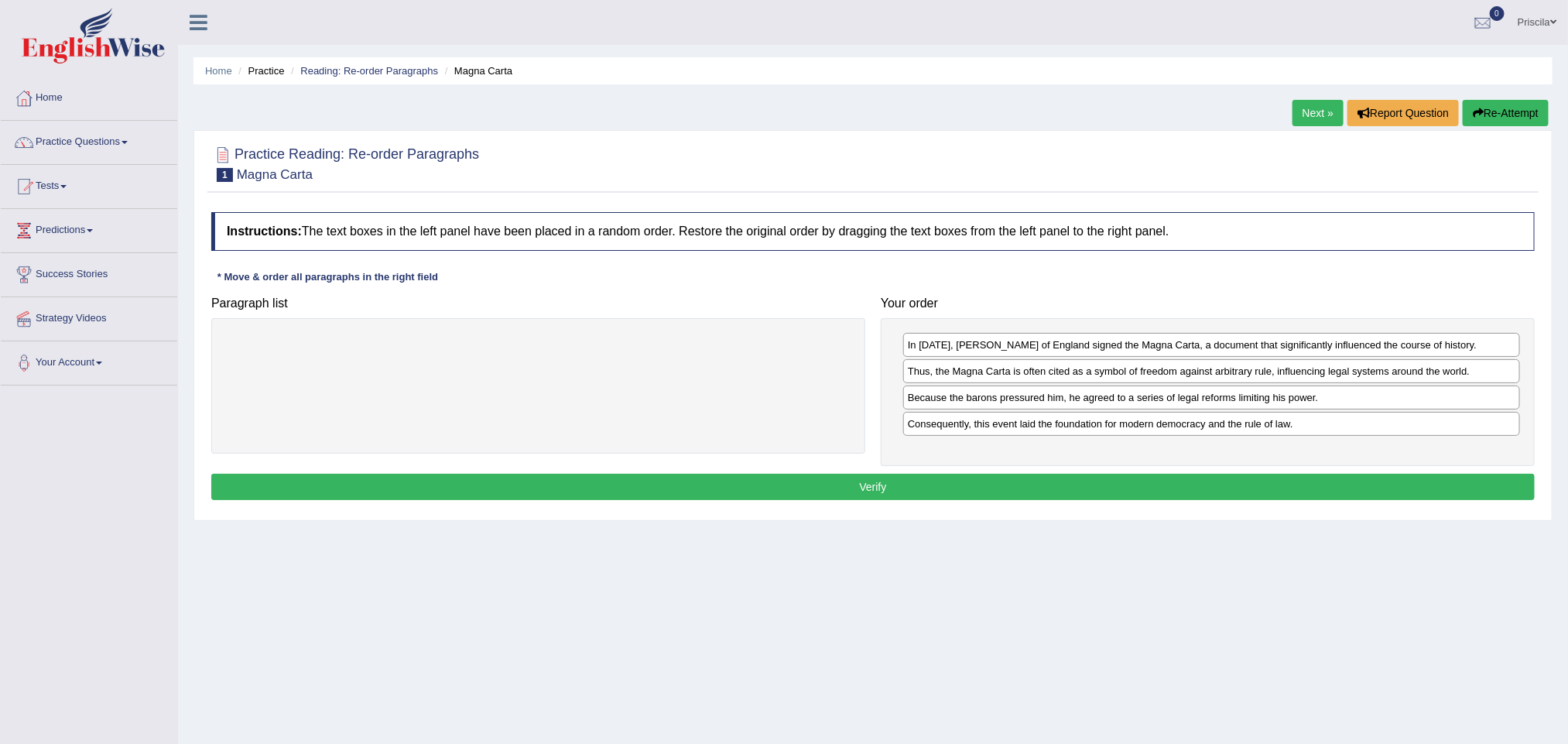
click at [895, 491] on button "Verify" at bounding box center [873, 487] width 1324 height 26
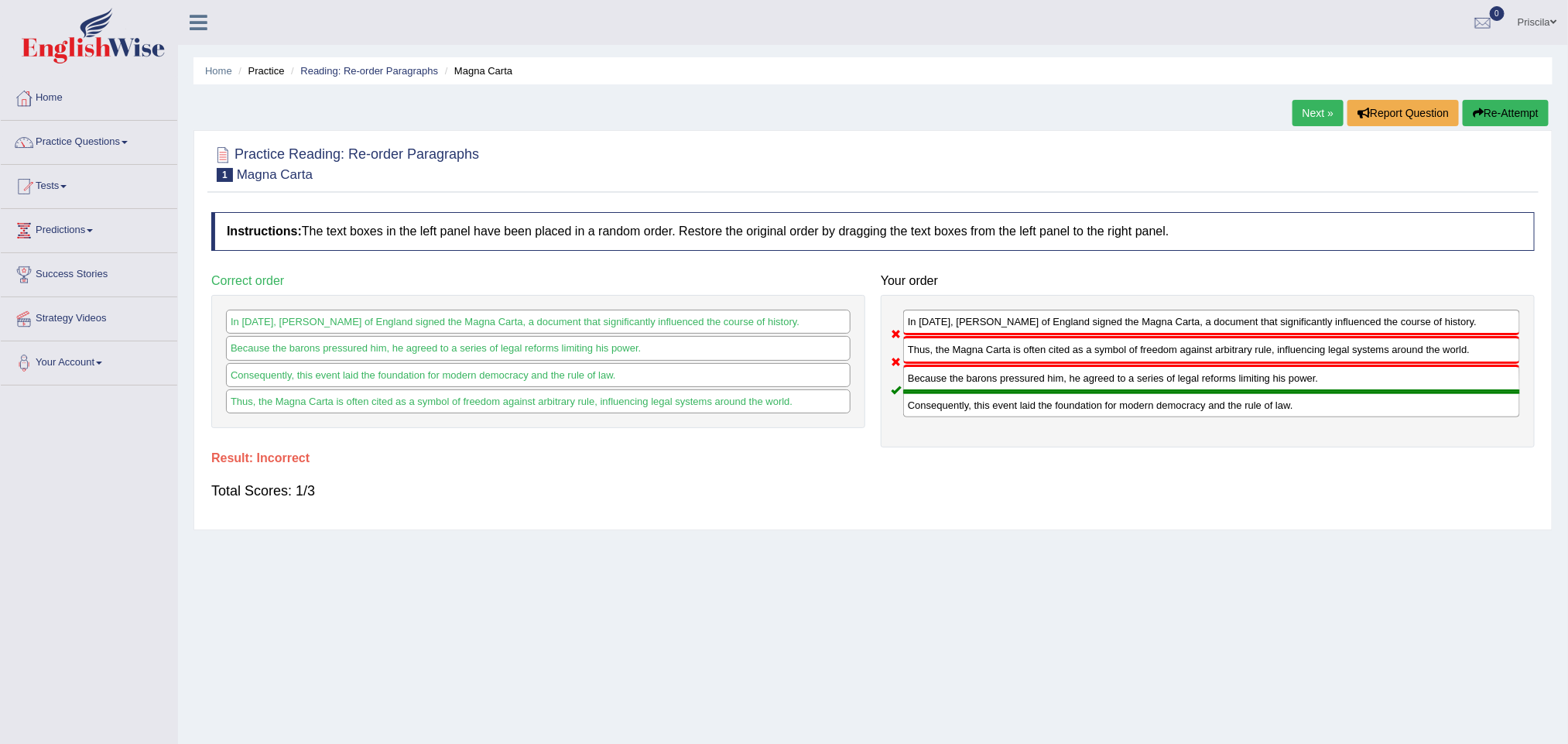
drag, startPoint x: 992, startPoint y: 368, endPoint x: 1006, endPoint y: 324, distance: 46.2
click at [1006, 324] on div "In 1215, King John of England signed the Magna Carta, a document that significa…" at bounding box center [1208, 371] width 654 height 152
click at [1317, 112] on link "Next »" at bounding box center [1318, 113] width 51 height 26
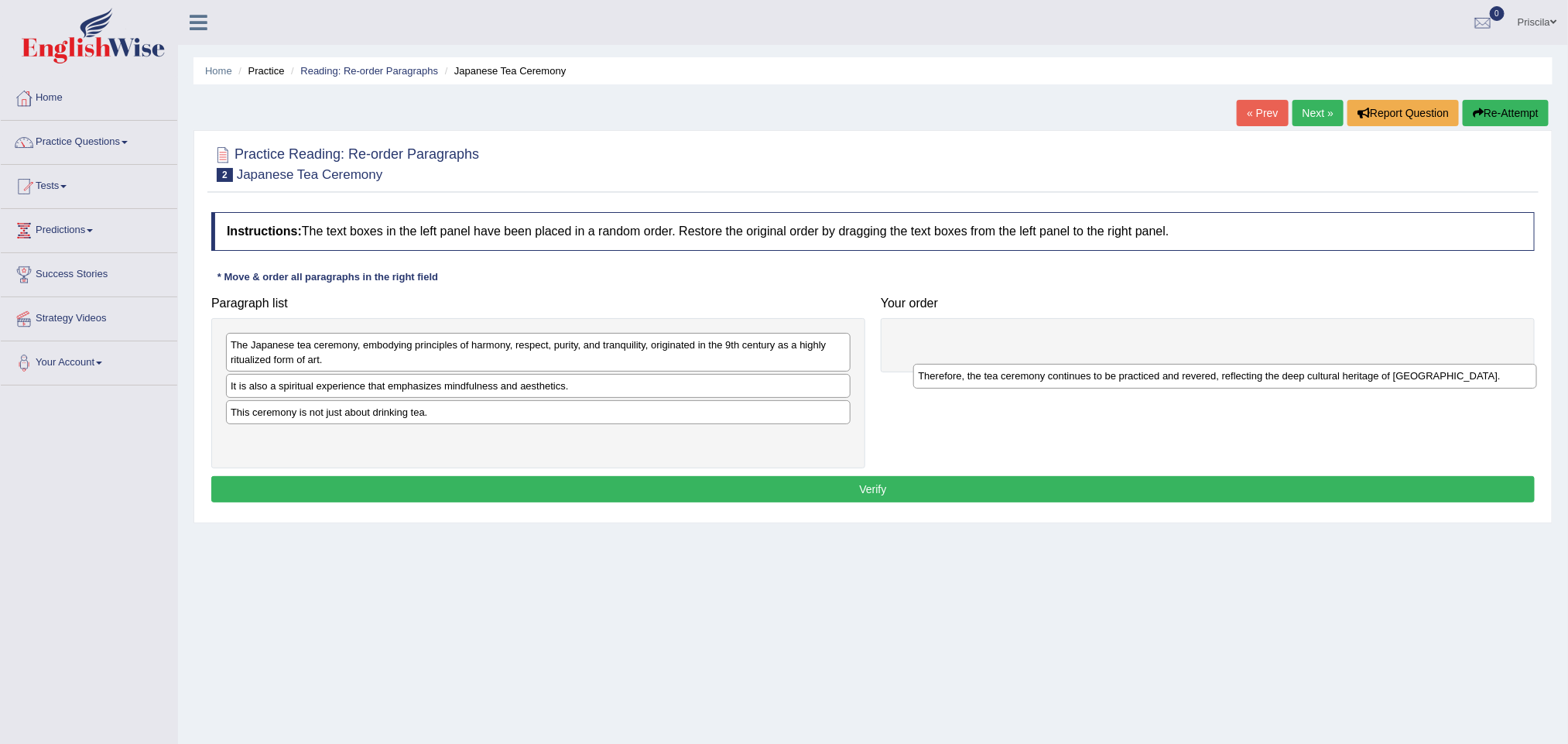
drag, startPoint x: 486, startPoint y: 344, endPoint x: 1173, endPoint y: 375, distance: 687.7
click at [1173, 375] on div "Therefore, the tea ceremony continues to be practiced and revered, reflecting t…" at bounding box center [1224, 376] width 624 height 24
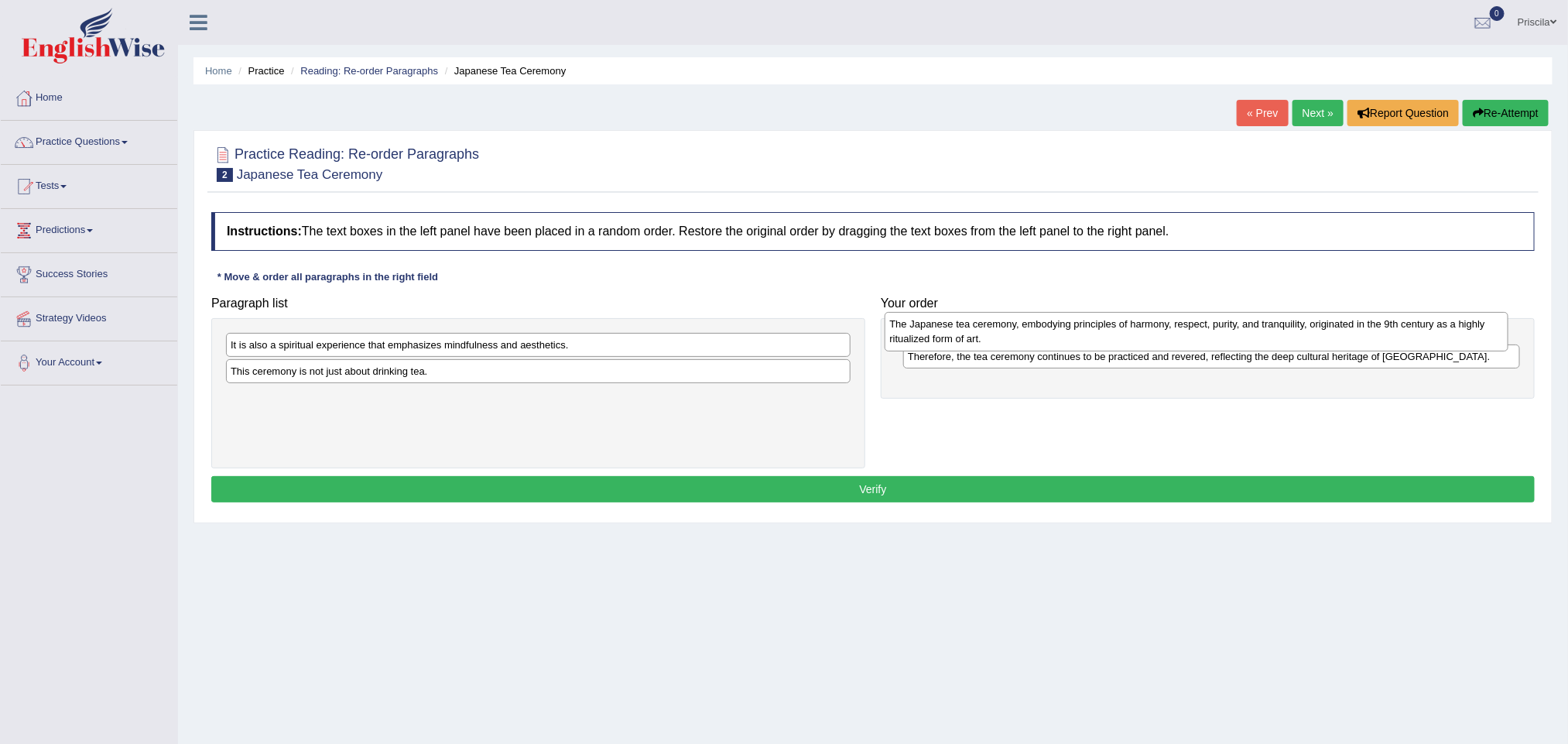
drag, startPoint x: 582, startPoint y: 353, endPoint x: 1240, endPoint y: 332, distance: 658.3
click at [1240, 332] on div "The Japanese tea ceremony, embodying principles of harmony, respect, purity, an…" at bounding box center [1196, 331] width 624 height 39
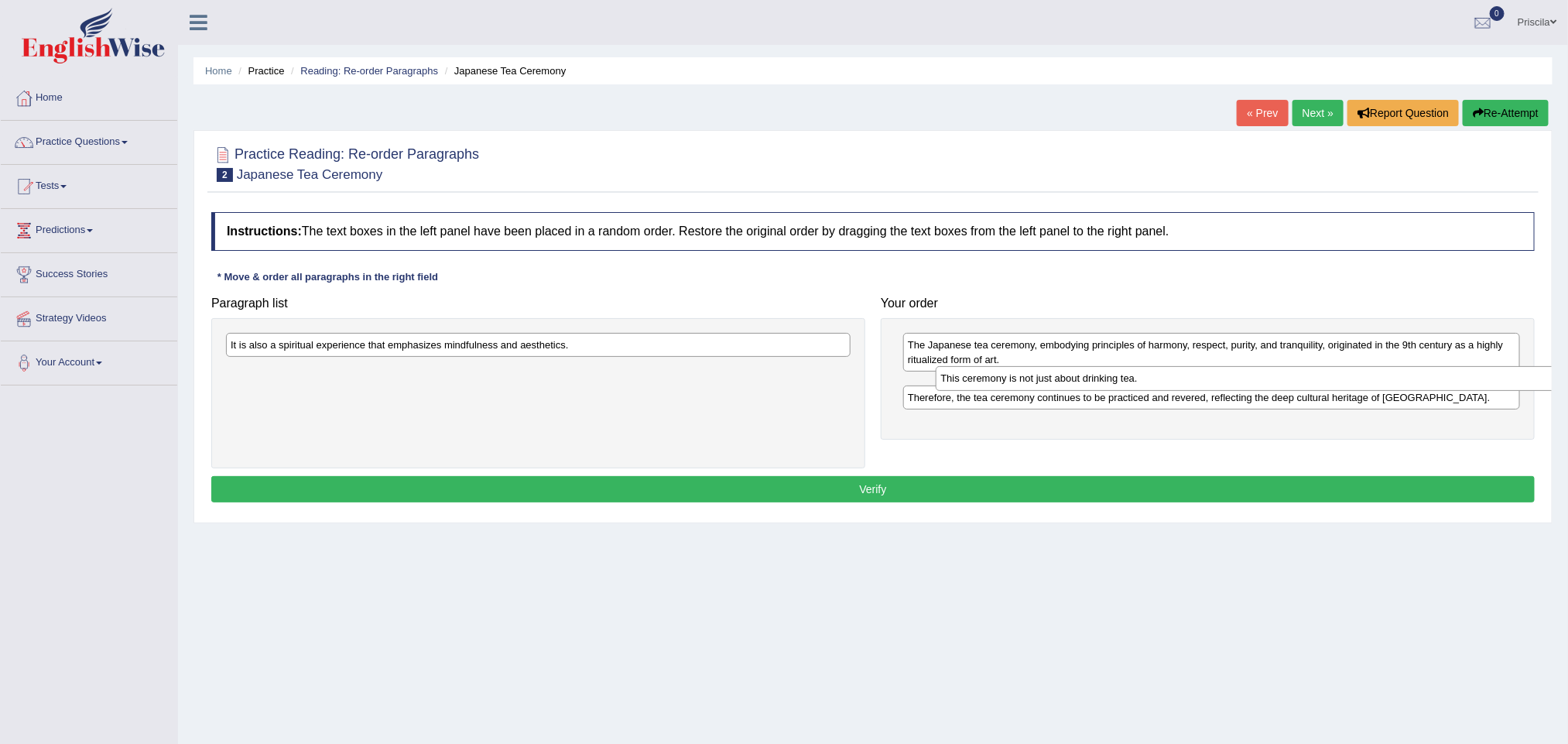
drag, startPoint x: 347, startPoint y: 379, endPoint x: 1041, endPoint y: 383, distance: 694.0
click at [1041, 383] on div "This ceremony is not just about drinking tea." at bounding box center [1247, 379] width 624 height 24
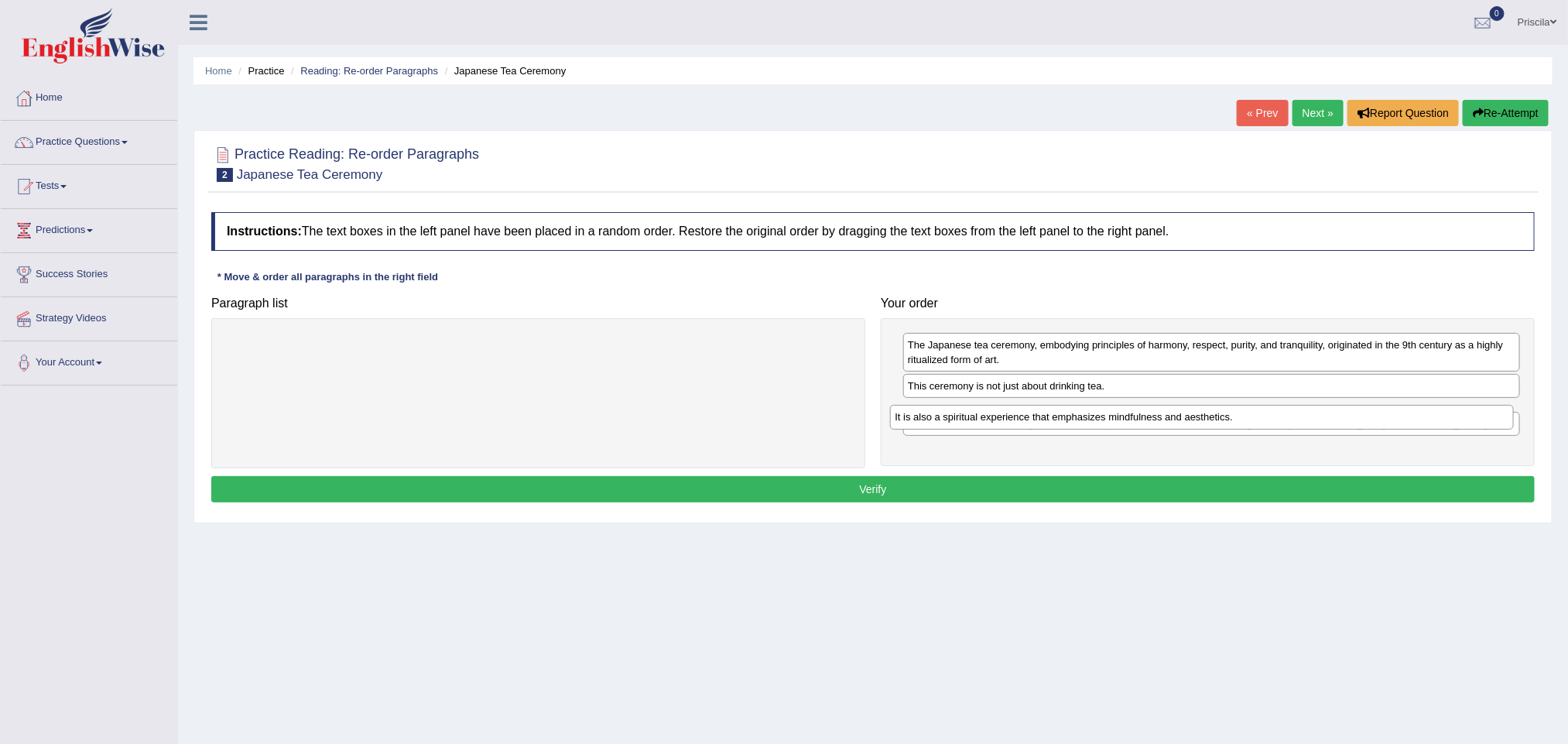
drag, startPoint x: 414, startPoint y: 345, endPoint x: 1076, endPoint y: 413, distance: 665.5
click at [1076, 413] on div "It is also a spiritual experience that emphasizes mindfulness and aesthetics." at bounding box center [1202, 417] width 624 height 24
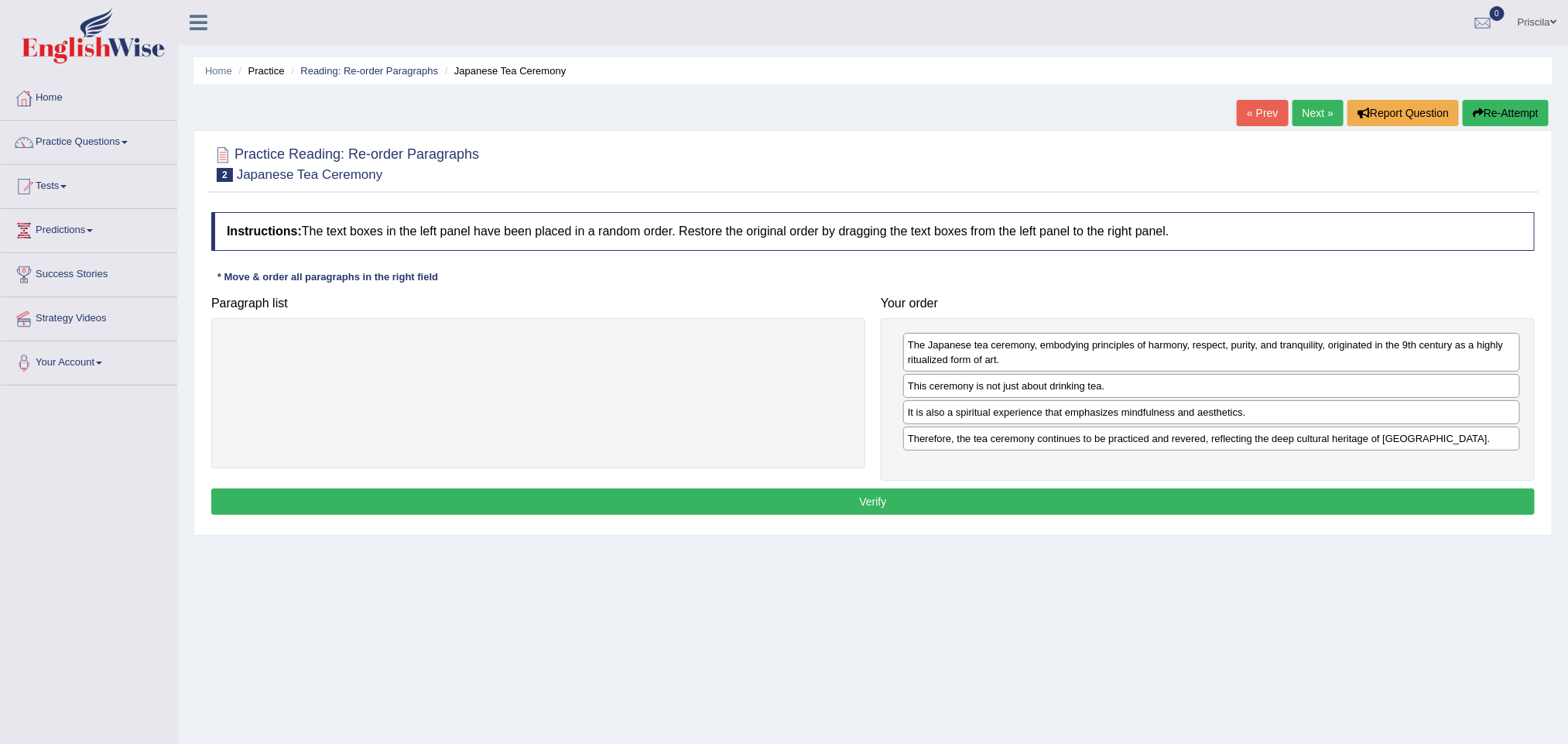
click at [943, 506] on button "Verify" at bounding box center [873, 502] width 1324 height 26
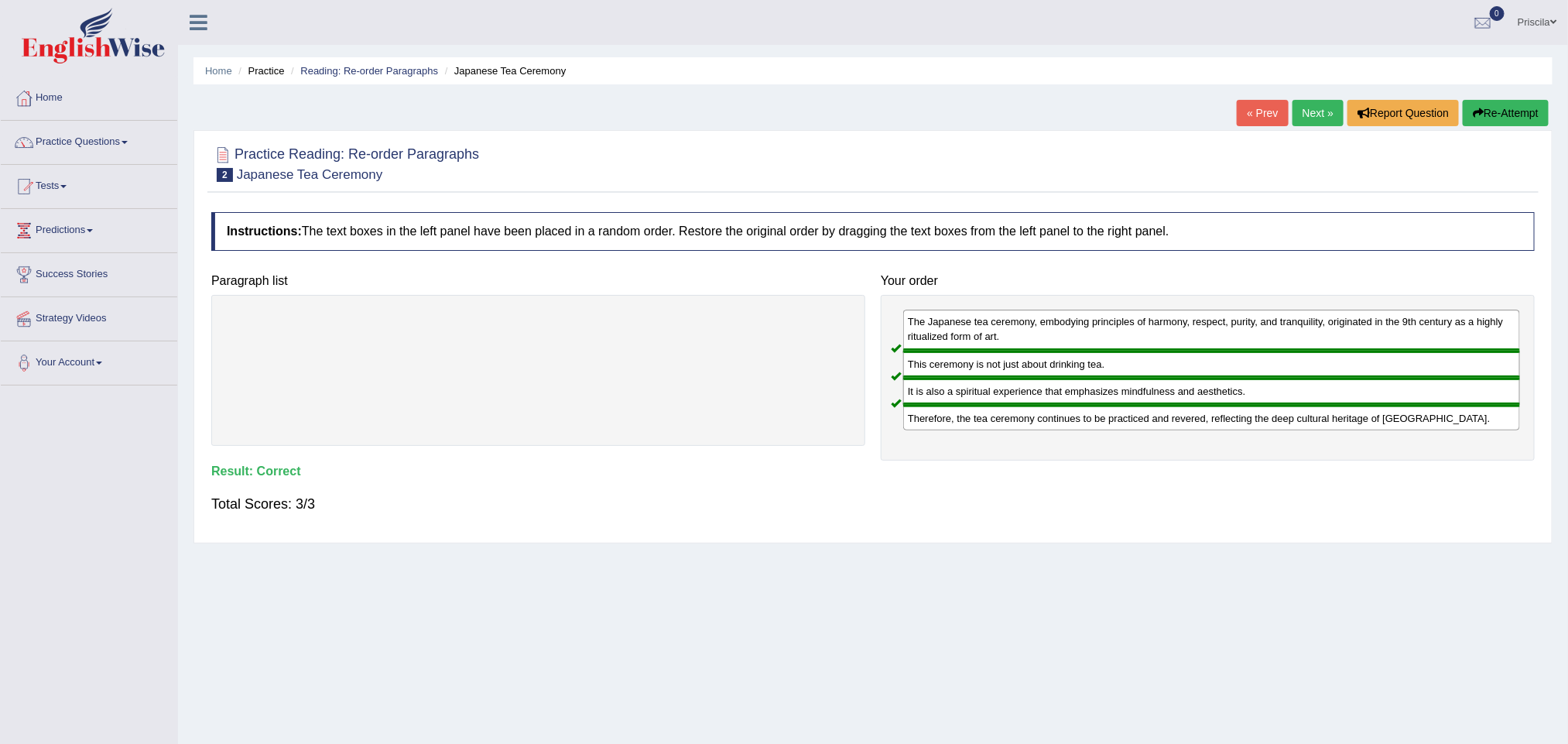
click at [1300, 114] on link "Next »" at bounding box center [1318, 113] width 51 height 26
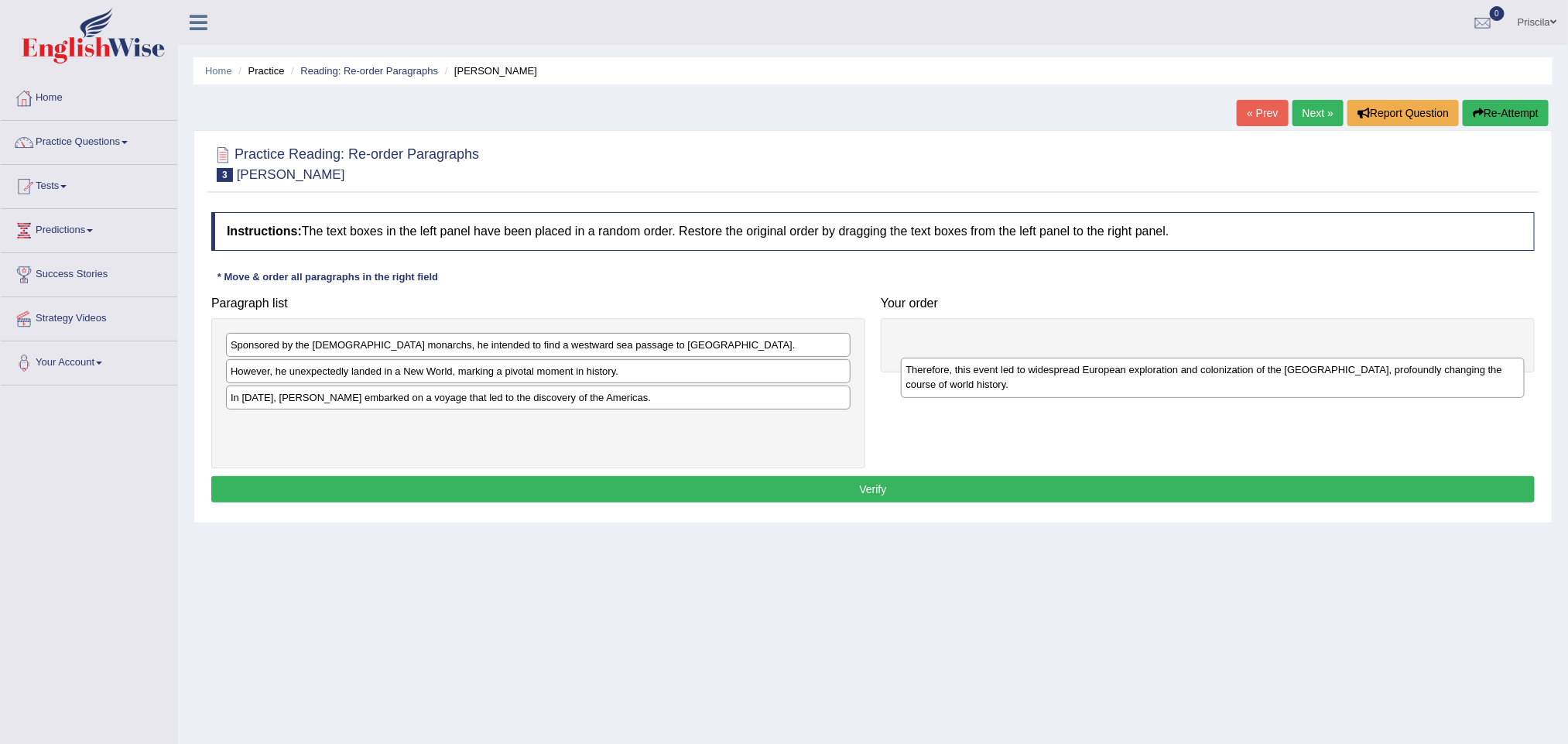
drag, startPoint x: 400, startPoint y: 379, endPoint x: 1069, endPoint y: 376, distance: 669.0
click at [1069, 376] on div "Therefore, this event led to widespread European exploration and colonization o…" at bounding box center [1212, 377] width 624 height 39
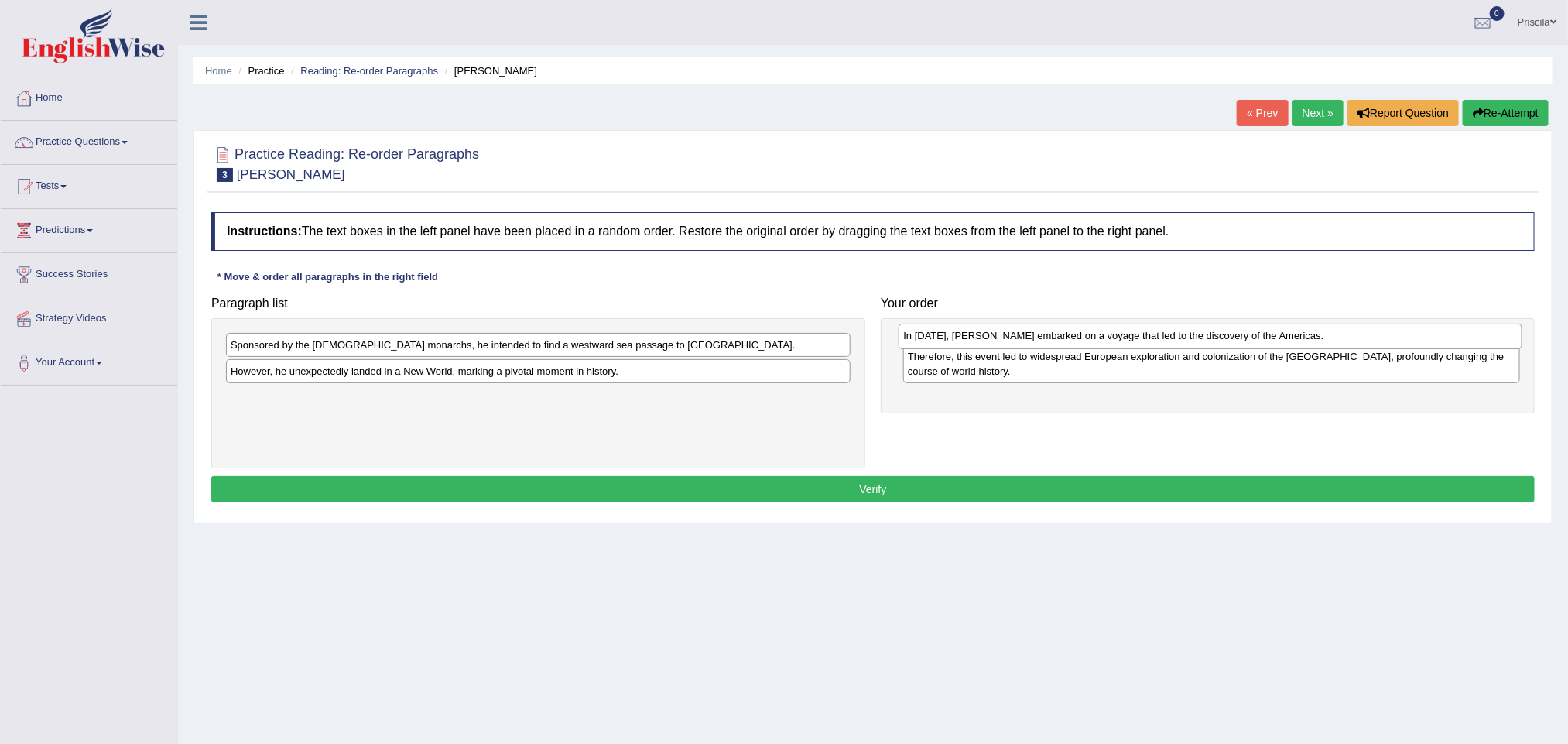
drag, startPoint x: 456, startPoint y: 402, endPoint x: 1127, endPoint y: 340, distance: 673.9
click at [1127, 340] on div "In 1492, Christopher Columbus embarked on a voyage that led to the discovery of…" at bounding box center [1210, 336] width 624 height 24
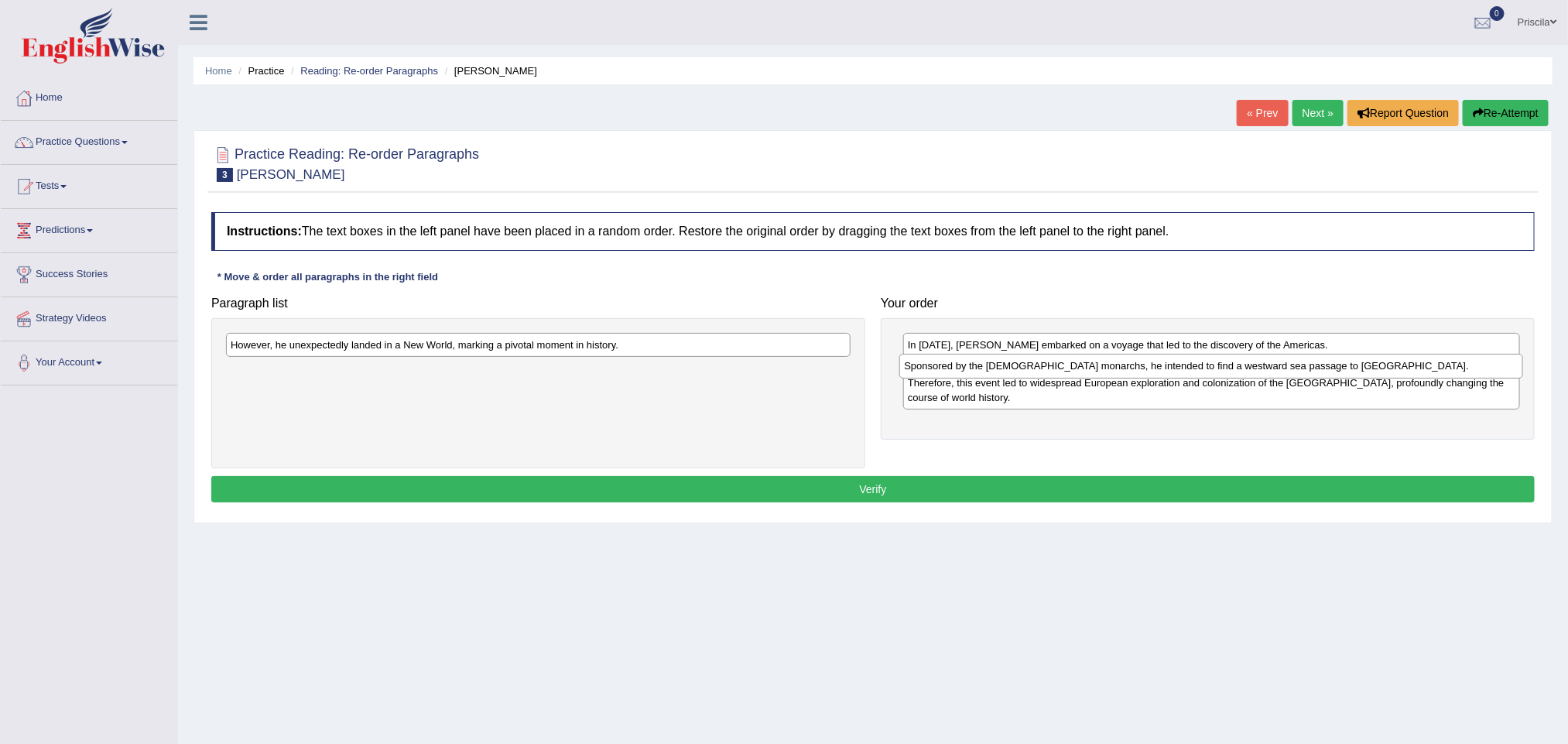
drag, startPoint x: 585, startPoint y: 345, endPoint x: 1263, endPoint y: 365, distance: 678.3
click at [1257, 361] on div "Sponsored by the Spanish monarchs, he intended to find a westward sea passage t…" at bounding box center [1210, 366] width 624 height 24
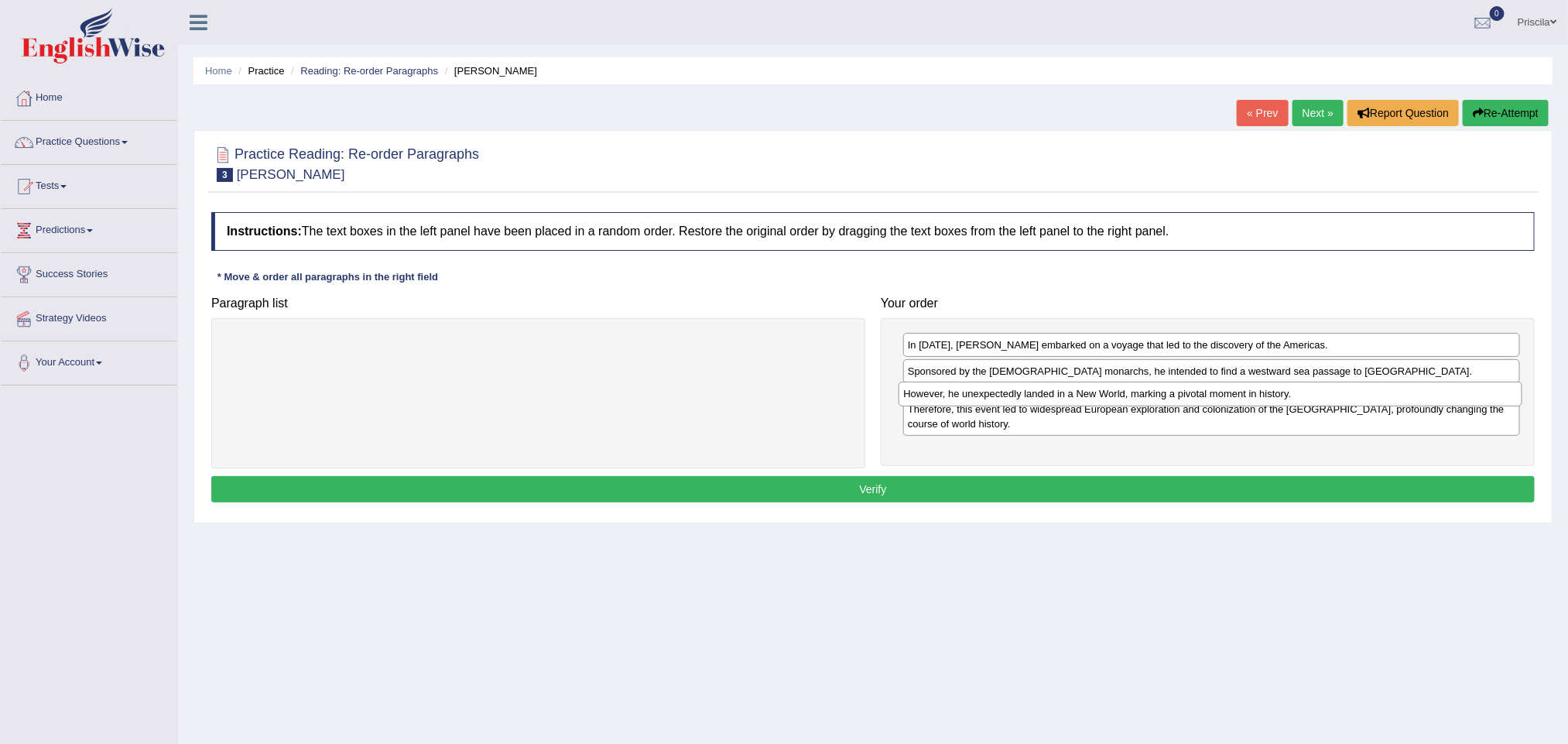
drag, startPoint x: 447, startPoint y: 351, endPoint x: 1119, endPoint y: 399, distance: 673.7
click at [1119, 399] on div "However, he unexpectedly landed in a New World, marking a pivotal moment in his…" at bounding box center [1210, 394] width 624 height 24
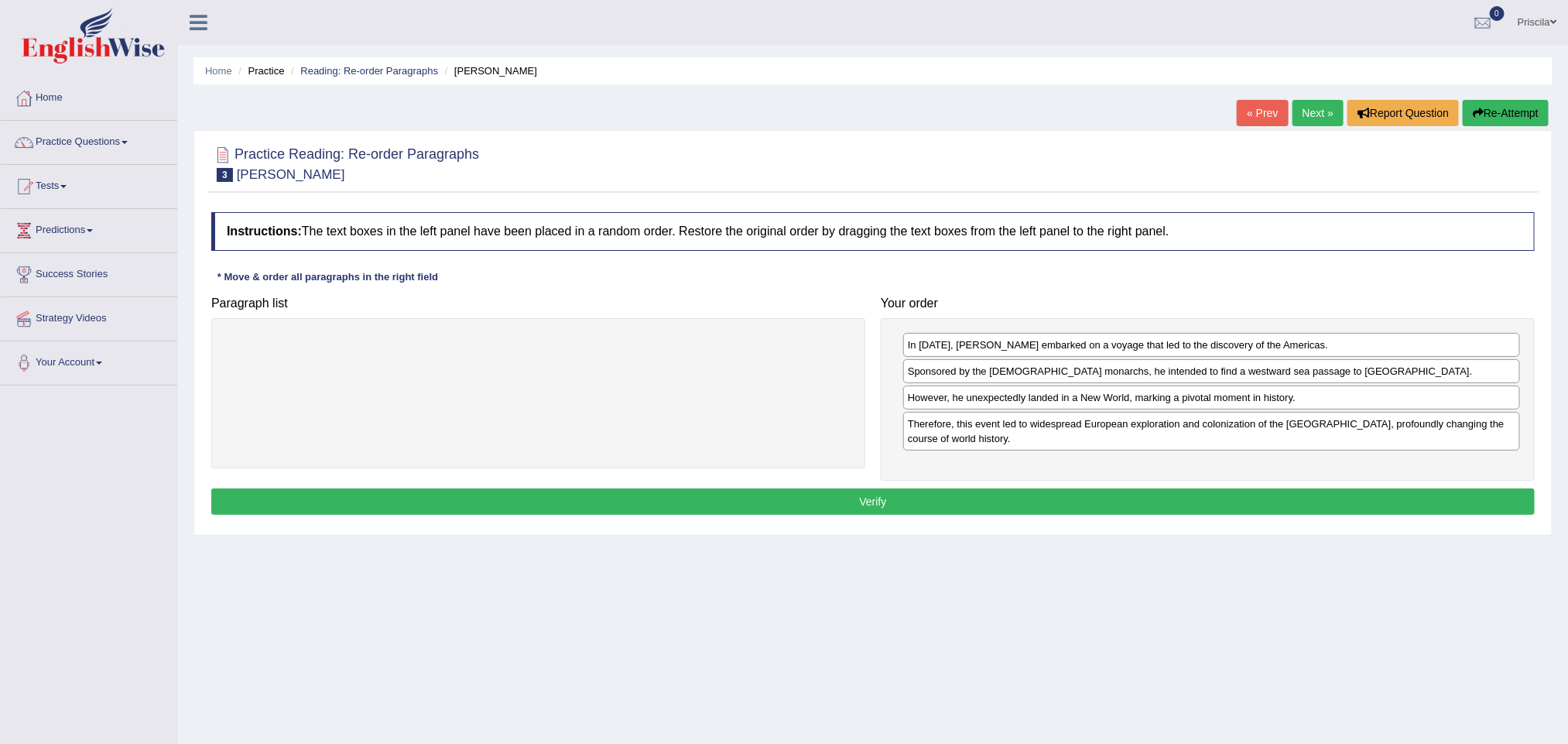
click at [1105, 505] on button "Verify" at bounding box center [873, 502] width 1324 height 26
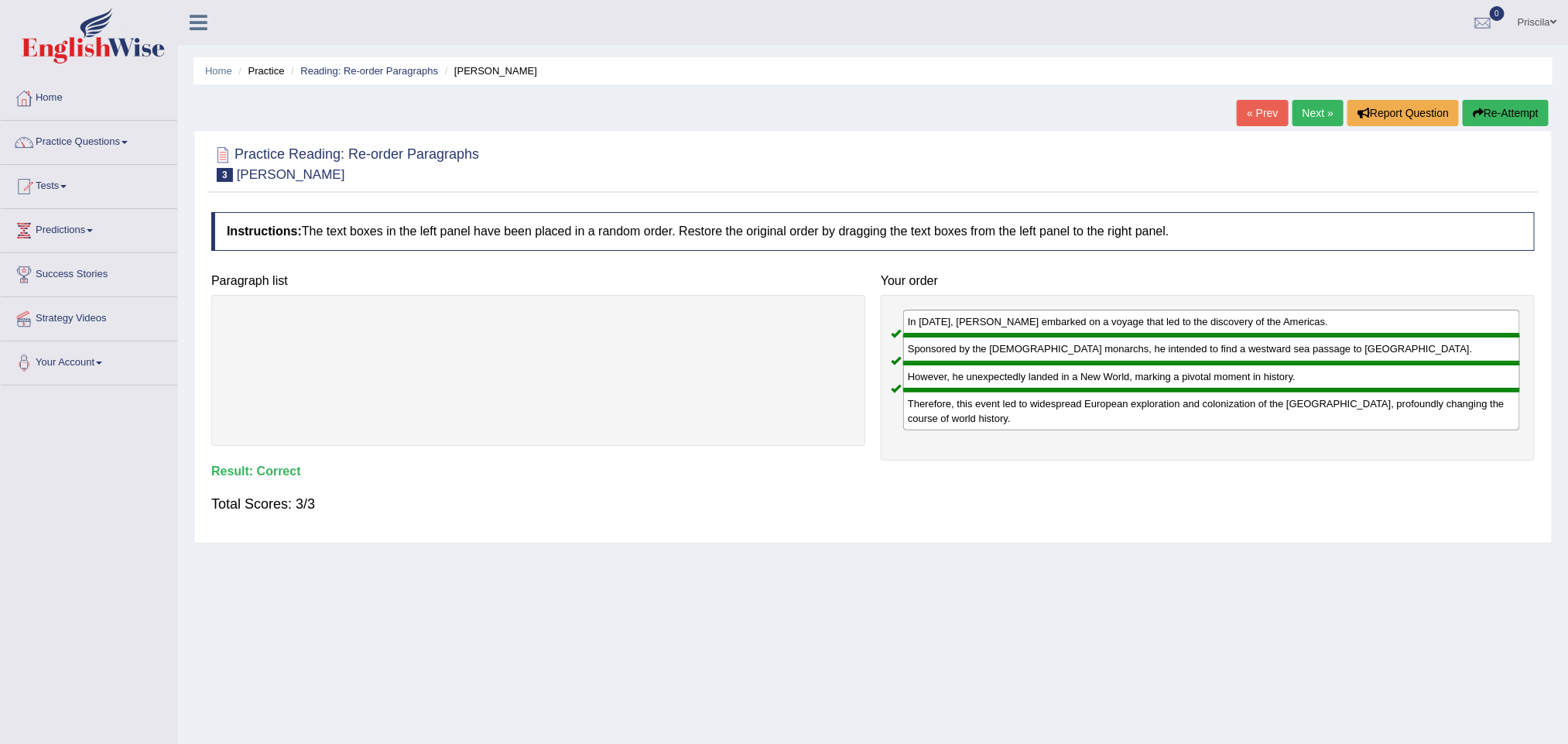
click at [1312, 116] on link "Next »" at bounding box center [1318, 113] width 51 height 26
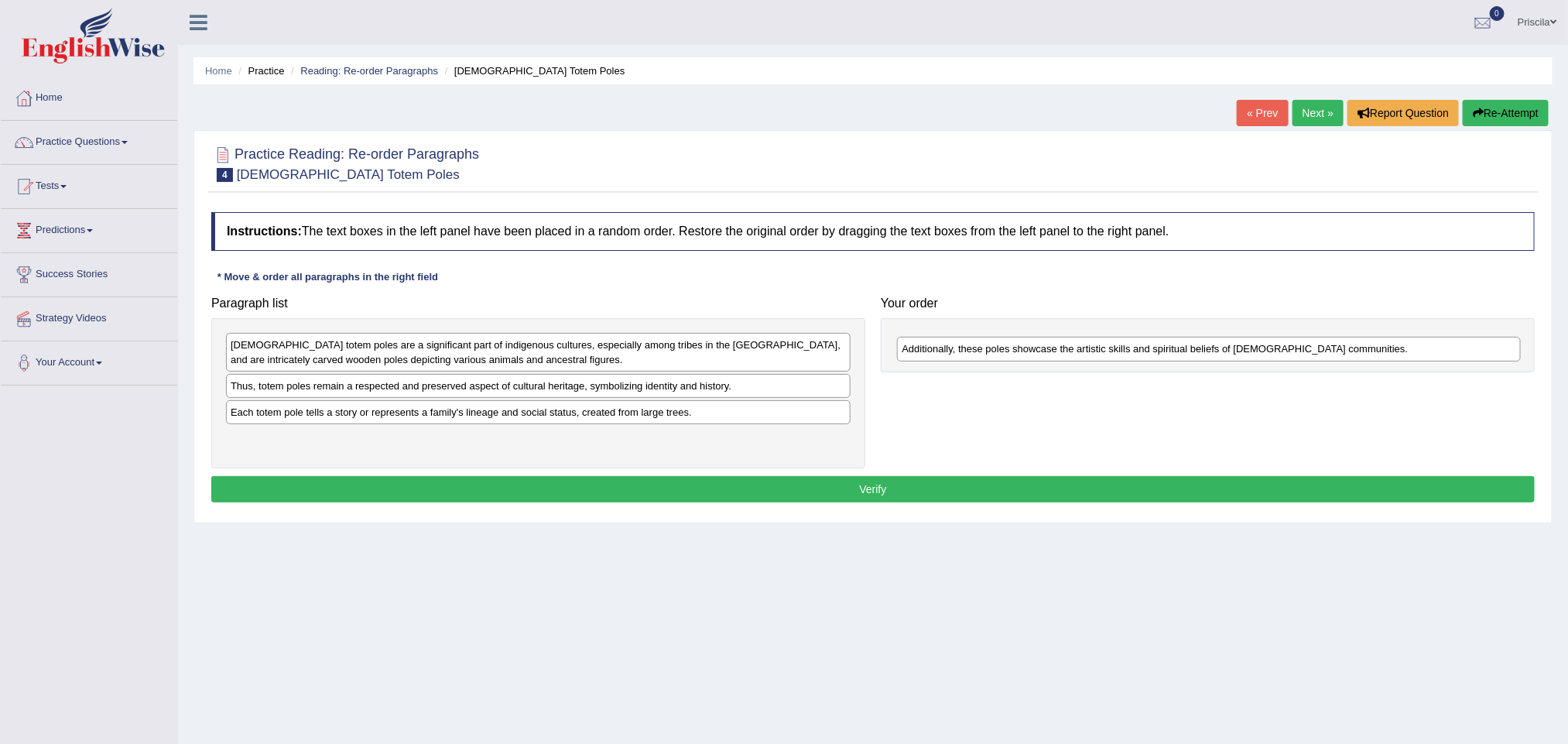
drag, startPoint x: 418, startPoint y: 453, endPoint x: 1087, endPoint y: 360, distance: 675.4
click at [1087, 360] on div "Additionally, these poles showcase the artistic skills and spiritual beliefs of…" at bounding box center [1209, 349] width 624 height 24
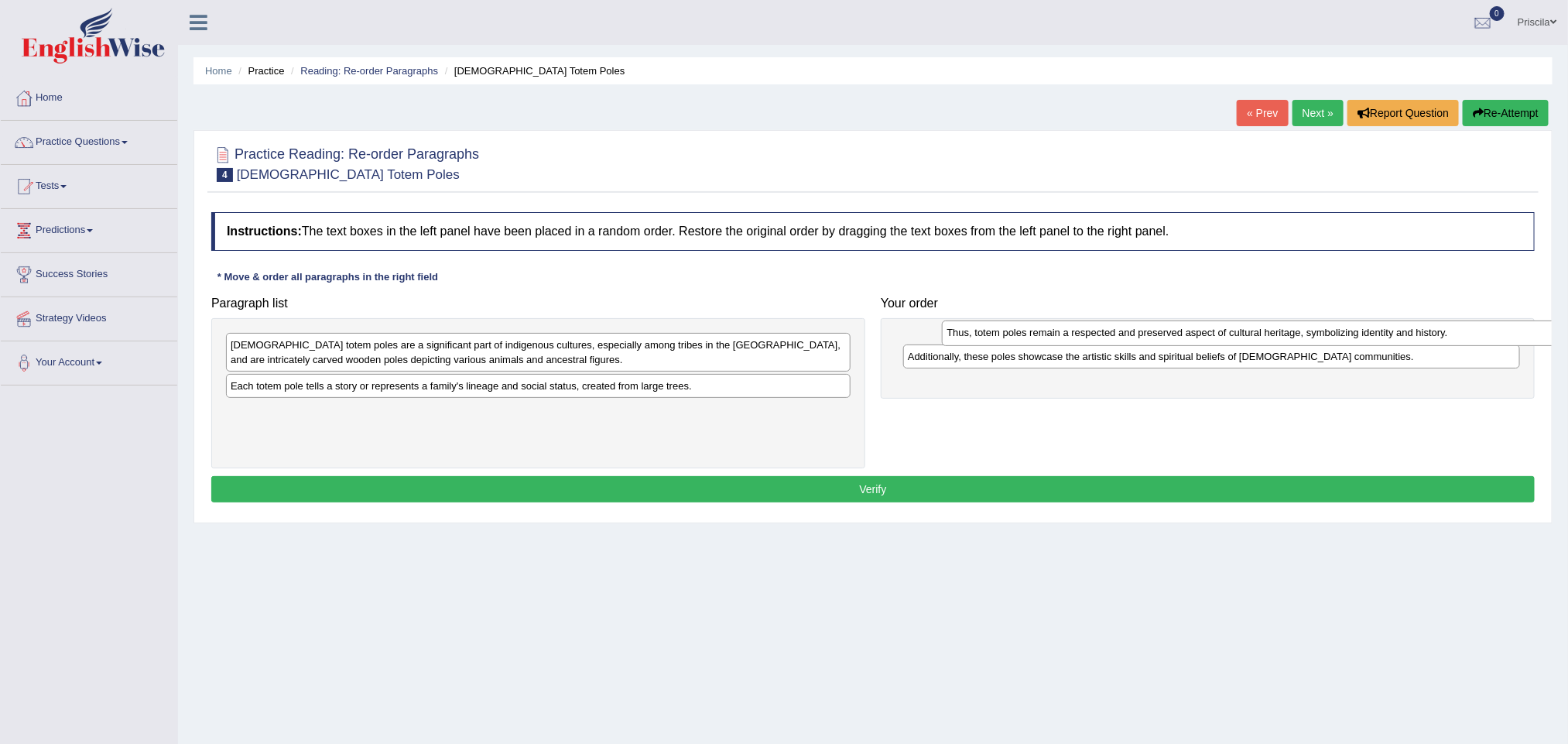
drag, startPoint x: 272, startPoint y: 391, endPoint x: 978, endPoint y: 334, distance: 708.3
click at [978, 334] on div "Thus, totem poles remain a respected and preserved aspect of cultural heritage,…" at bounding box center [1253, 332] width 624 height 24
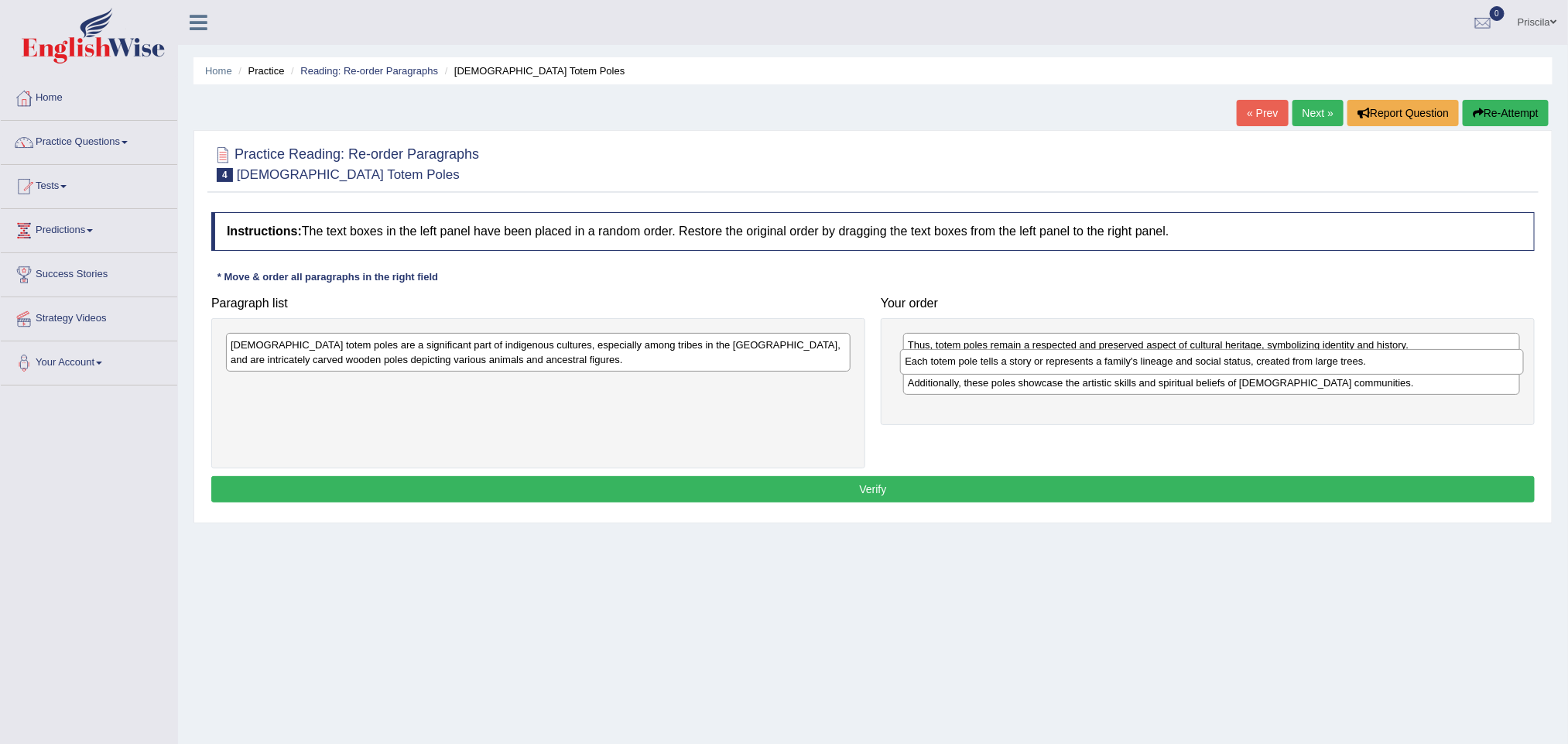
drag, startPoint x: 378, startPoint y: 400, endPoint x: 1053, endPoint y: 375, distance: 675.5
click at [1053, 374] on div "Each totem pole tells a story or represents a family's lineage and social statu…" at bounding box center [1211, 361] width 624 height 24
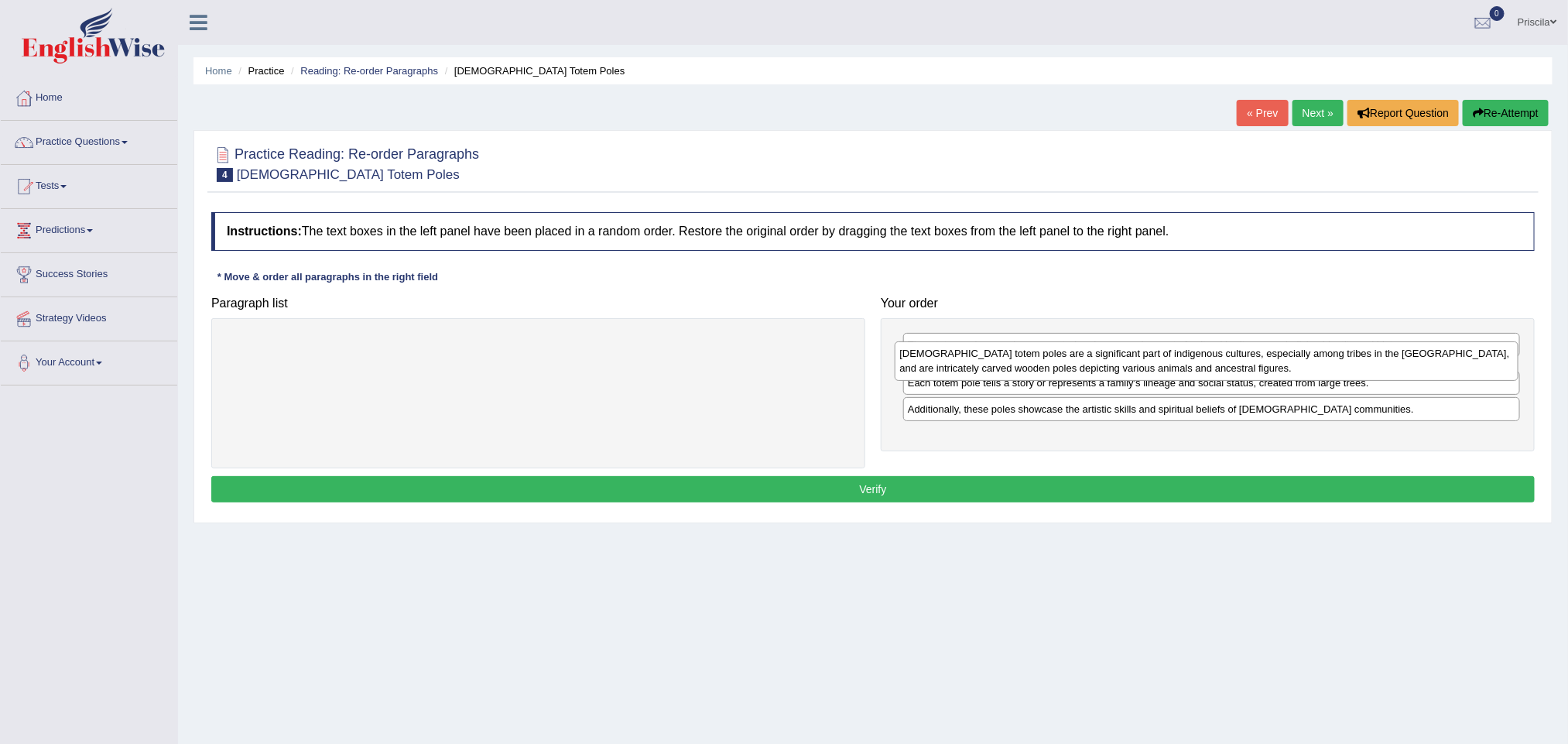
drag, startPoint x: 583, startPoint y: 361, endPoint x: 1248, endPoint y: 369, distance: 665.0
click at [1248, 369] on div "[DEMOGRAPHIC_DATA] totem poles are a significant part of indigenous cultures, e…" at bounding box center [1206, 360] width 624 height 39
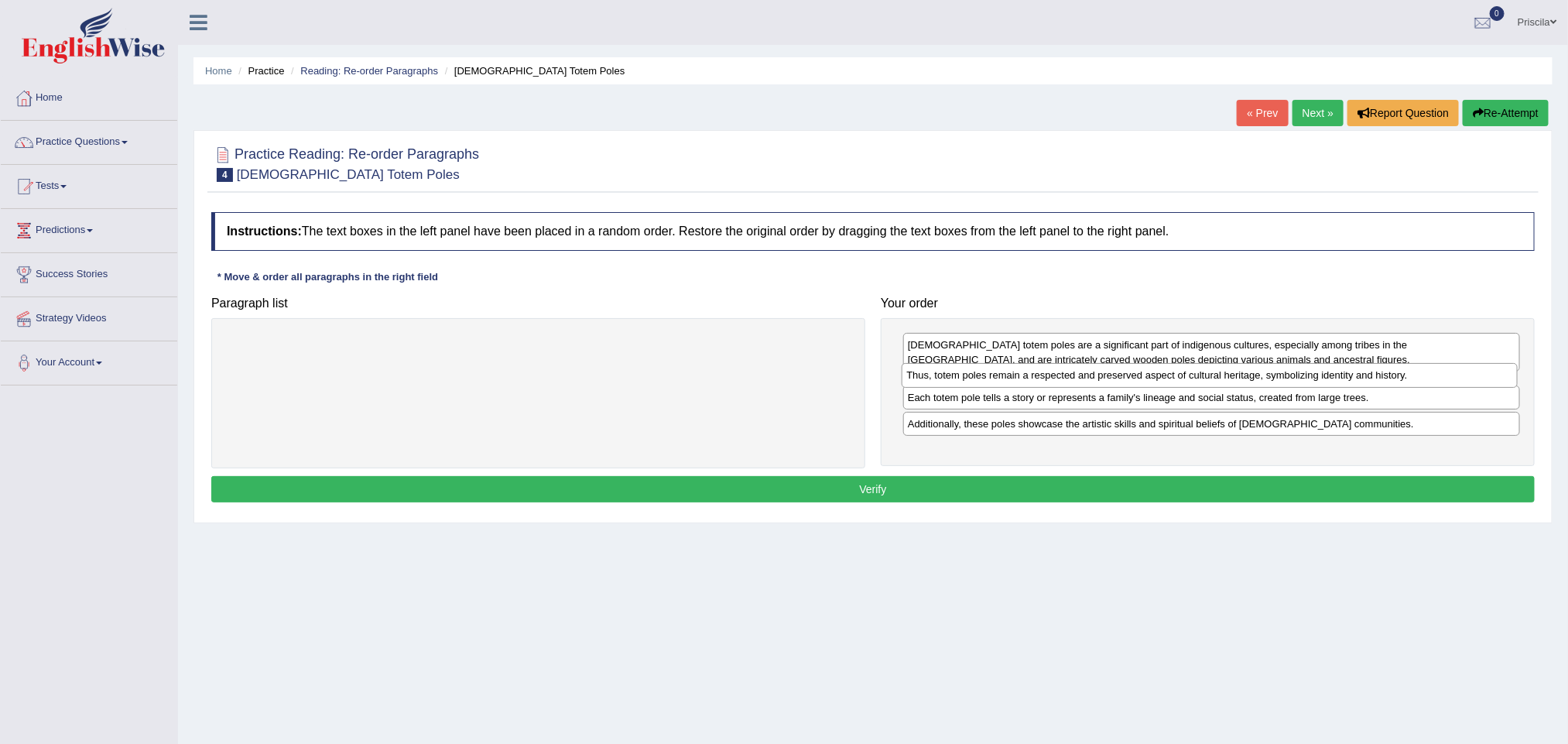
drag, startPoint x: 954, startPoint y: 342, endPoint x: 952, endPoint y: 372, distance: 30.1
click at [952, 372] on div "Thus, totem poles remain a respected and preserved aspect of cultural heritage,…" at bounding box center [1210, 375] width 616 height 24
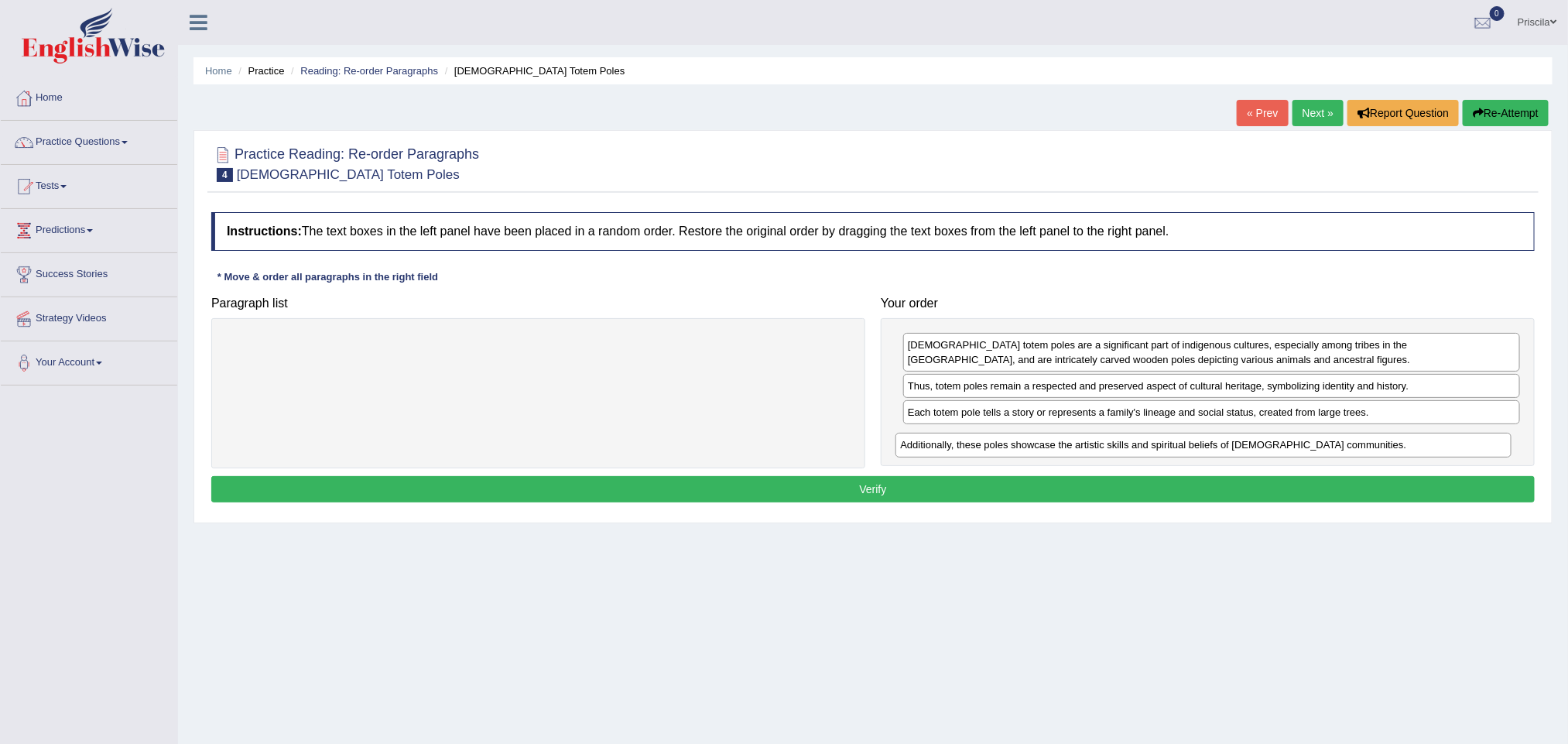
drag, startPoint x: 971, startPoint y: 455, endPoint x: 964, endPoint y: 458, distance: 7.6
click at [964, 458] on div "Additionally, these poles showcase the artistic skills and spiritual beliefs of…" at bounding box center [1203, 445] width 616 height 24
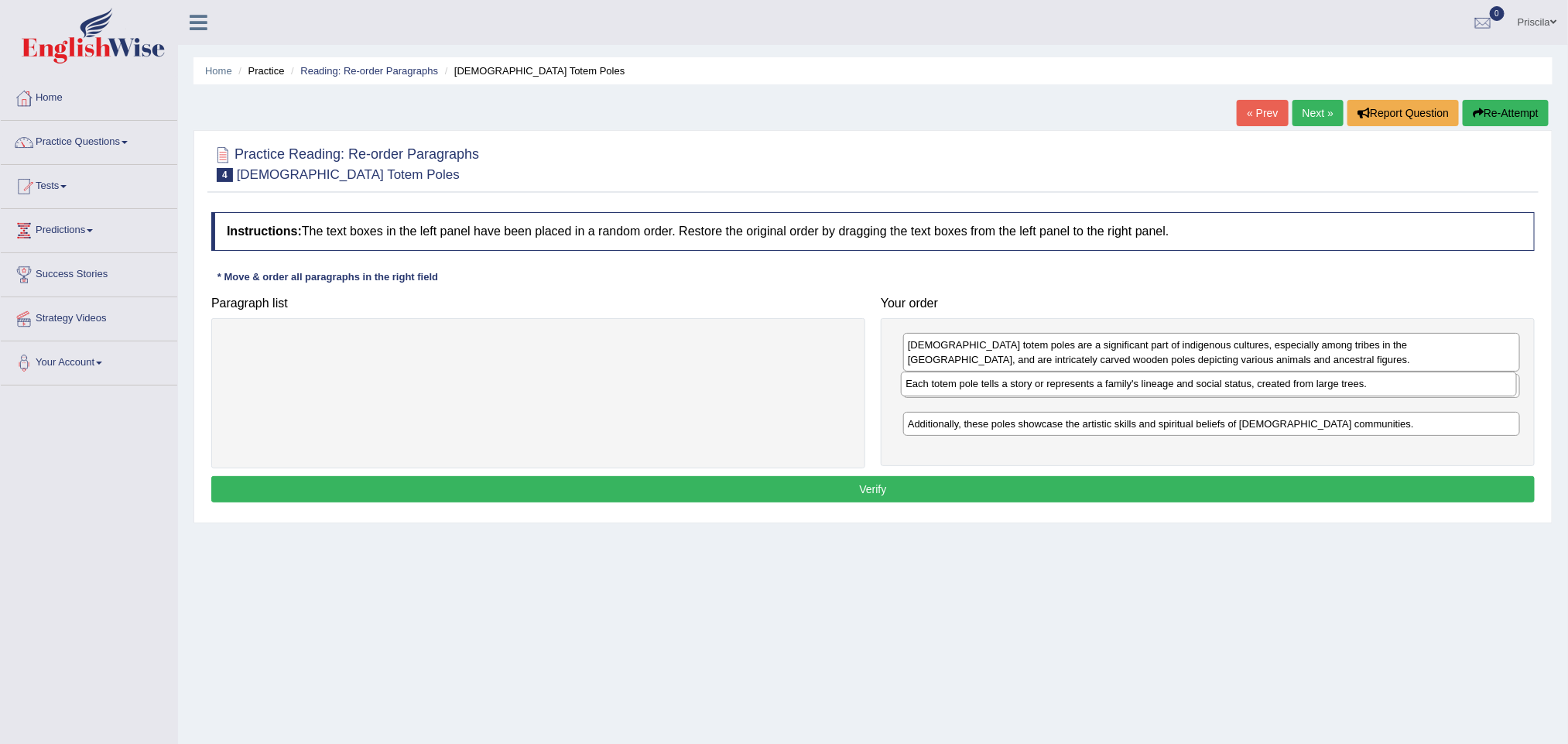
drag, startPoint x: 1180, startPoint y: 423, endPoint x: 1178, endPoint y: 392, distance: 31.1
click at [1178, 392] on div "Each totem pole tells a story or represents a family's lineage and social statu…" at bounding box center [1209, 384] width 616 height 24
drag, startPoint x: 1152, startPoint y: 413, endPoint x: 1173, endPoint y: 372, distance: 46.1
click at [1145, 367] on div "Each totem pole tells a story or represents a family's lineage and social statu…" at bounding box center [1197, 368] width 616 height 24
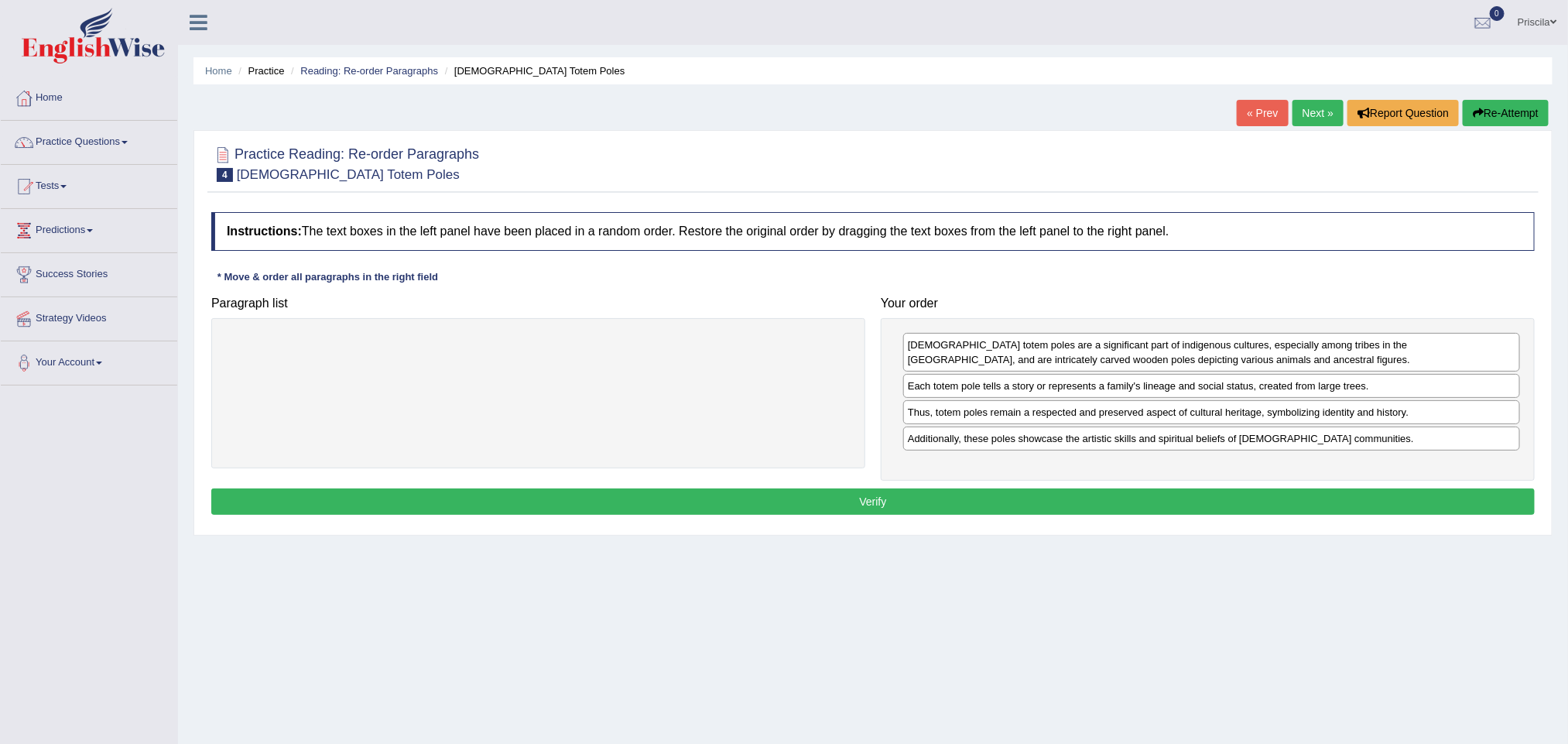
click at [870, 507] on button "Verify" at bounding box center [873, 502] width 1324 height 26
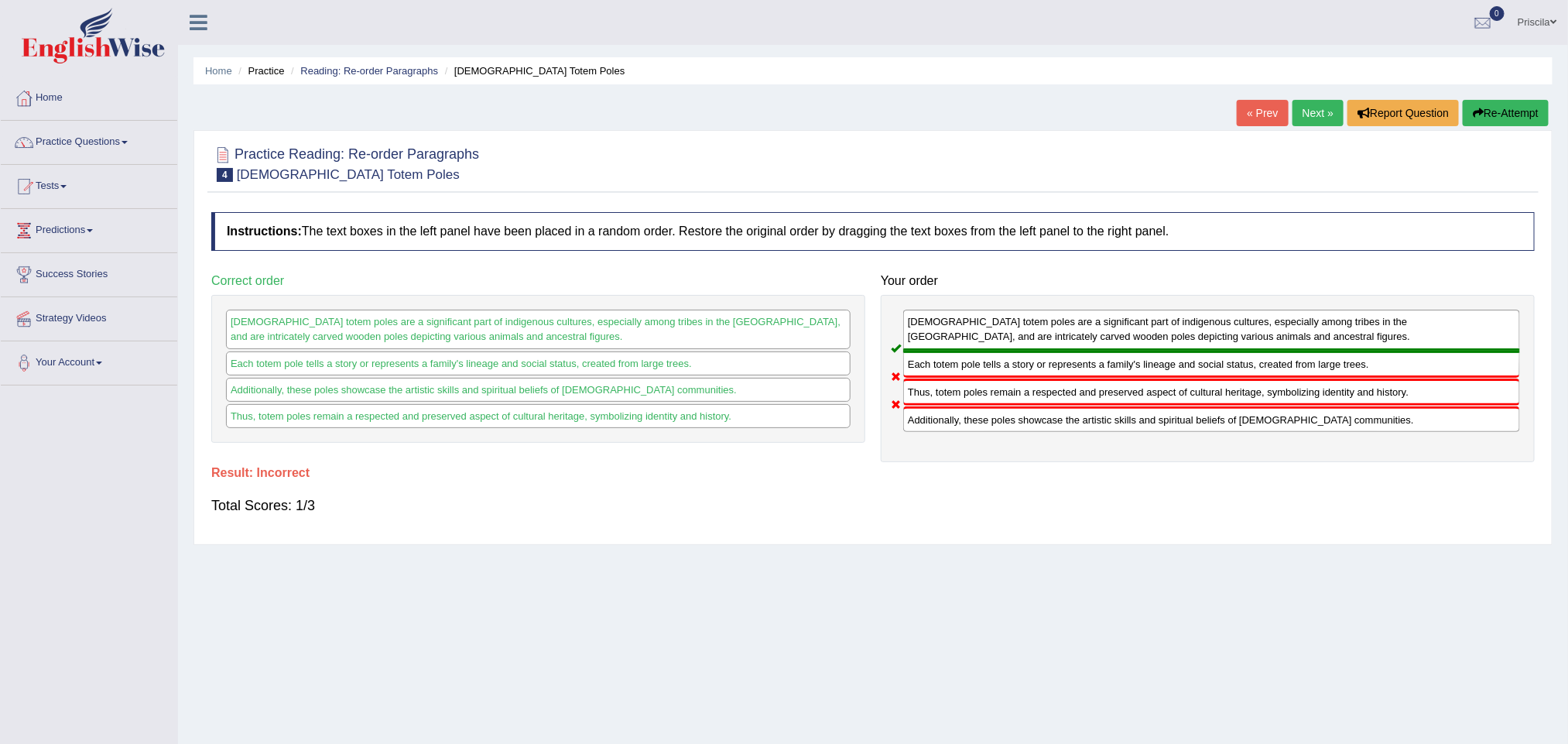
click at [1317, 123] on link "Next »" at bounding box center [1318, 113] width 51 height 26
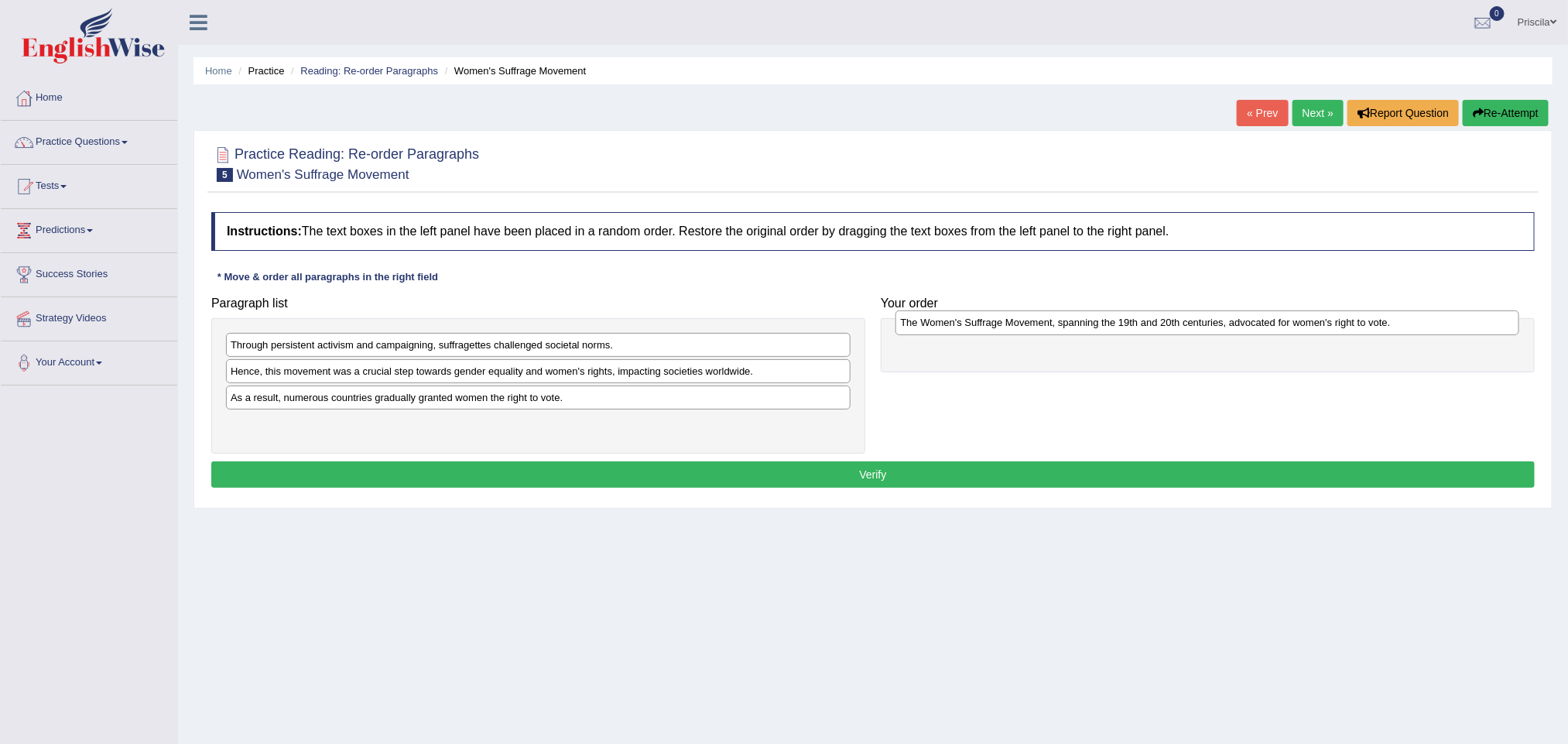
drag, startPoint x: 474, startPoint y: 435, endPoint x: 1143, endPoint y: 333, distance: 676.7
click at [1143, 333] on div "The Women's Suffrage Movement, spanning the 19th and 20th centuries, advocated …" at bounding box center [1207, 323] width 624 height 24
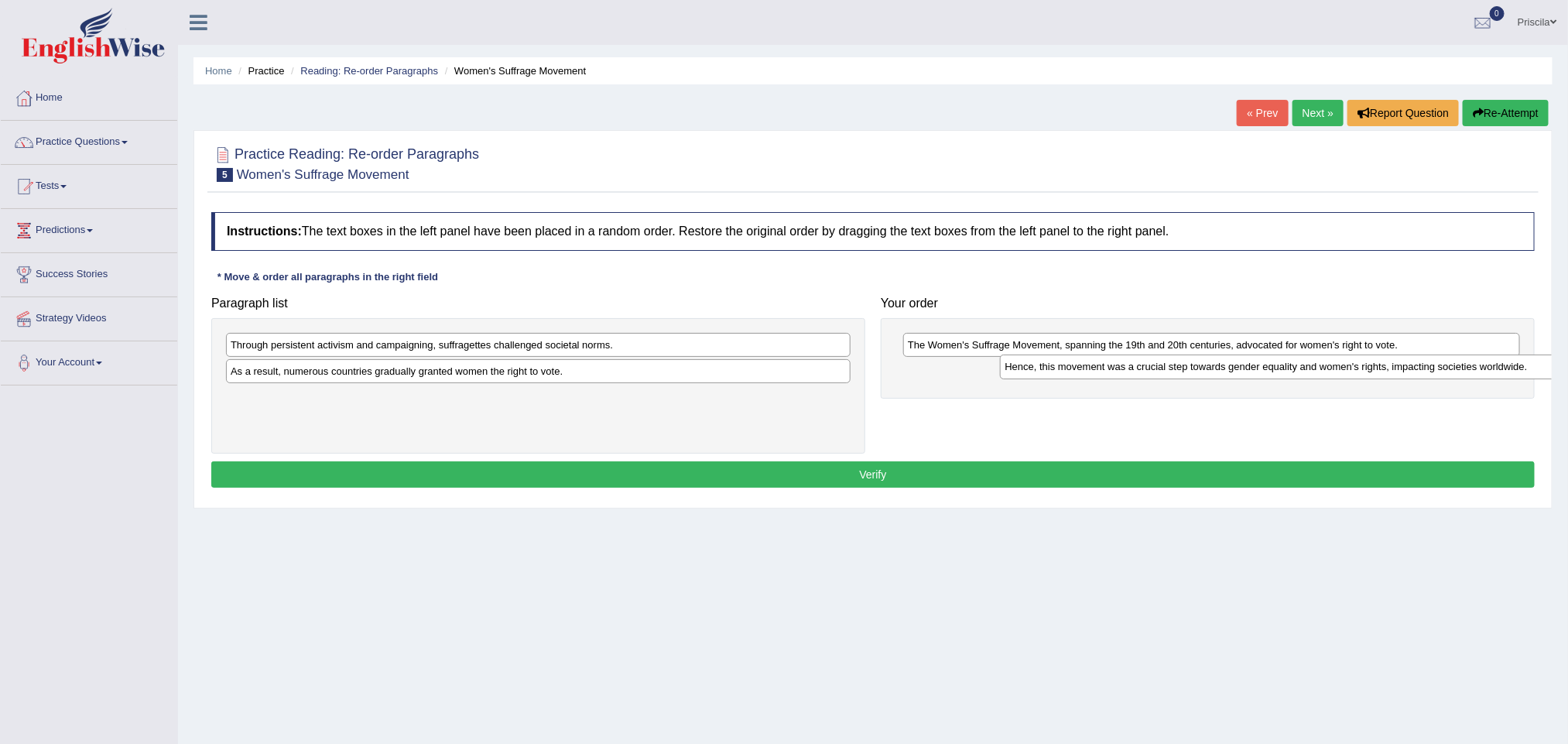
drag, startPoint x: 404, startPoint y: 372, endPoint x: 1125, endPoint y: 372, distance: 721.0
click at [1126, 372] on div "Hence, this movement was a crucial step towards gender equality and women's rig…" at bounding box center [1312, 366] width 624 height 24
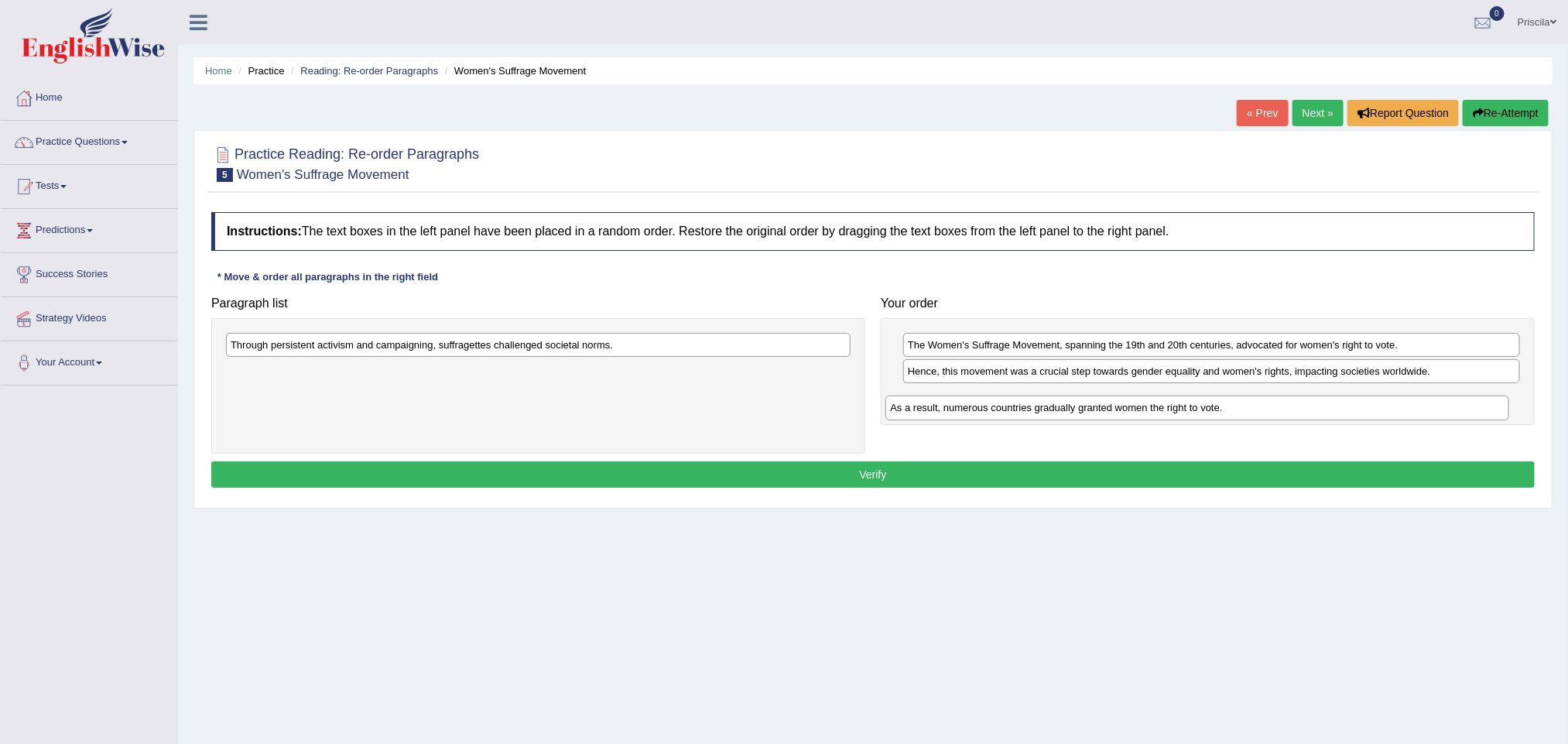
drag, startPoint x: 405, startPoint y: 381, endPoint x: 1067, endPoint y: 414, distance: 662.8
click at [1067, 414] on div "As a result, numerous countries gradually granted women the right to vote." at bounding box center [1196, 408] width 624 height 24
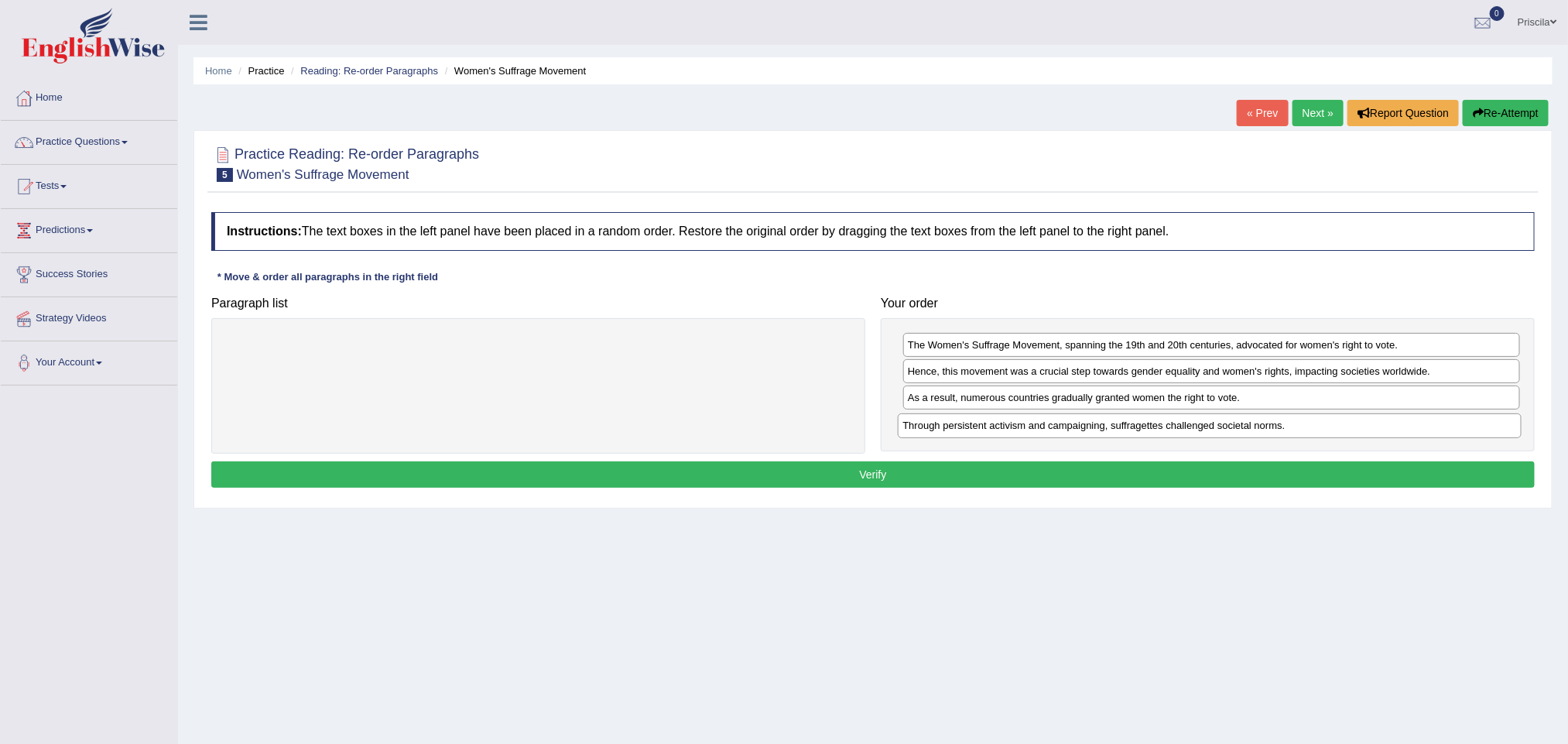
drag, startPoint x: 397, startPoint y: 356, endPoint x: 1069, endPoint y: 437, distance: 676.9
click at [1069, 437] on div "Through persistent activism and campaigning, suffragettes challenged societal n…" at bounding box center [1209, 426] width 624 height 24
drag, startPoint x: 1073, startPoint y: 406, endPoint x: 1087, endPoint y: 437, distance: 34.0
click at [1087, 437] on div "As a result, numerous countries gradually granted women the right to vote." at bounding box center [1225, 429] width 616 height 24
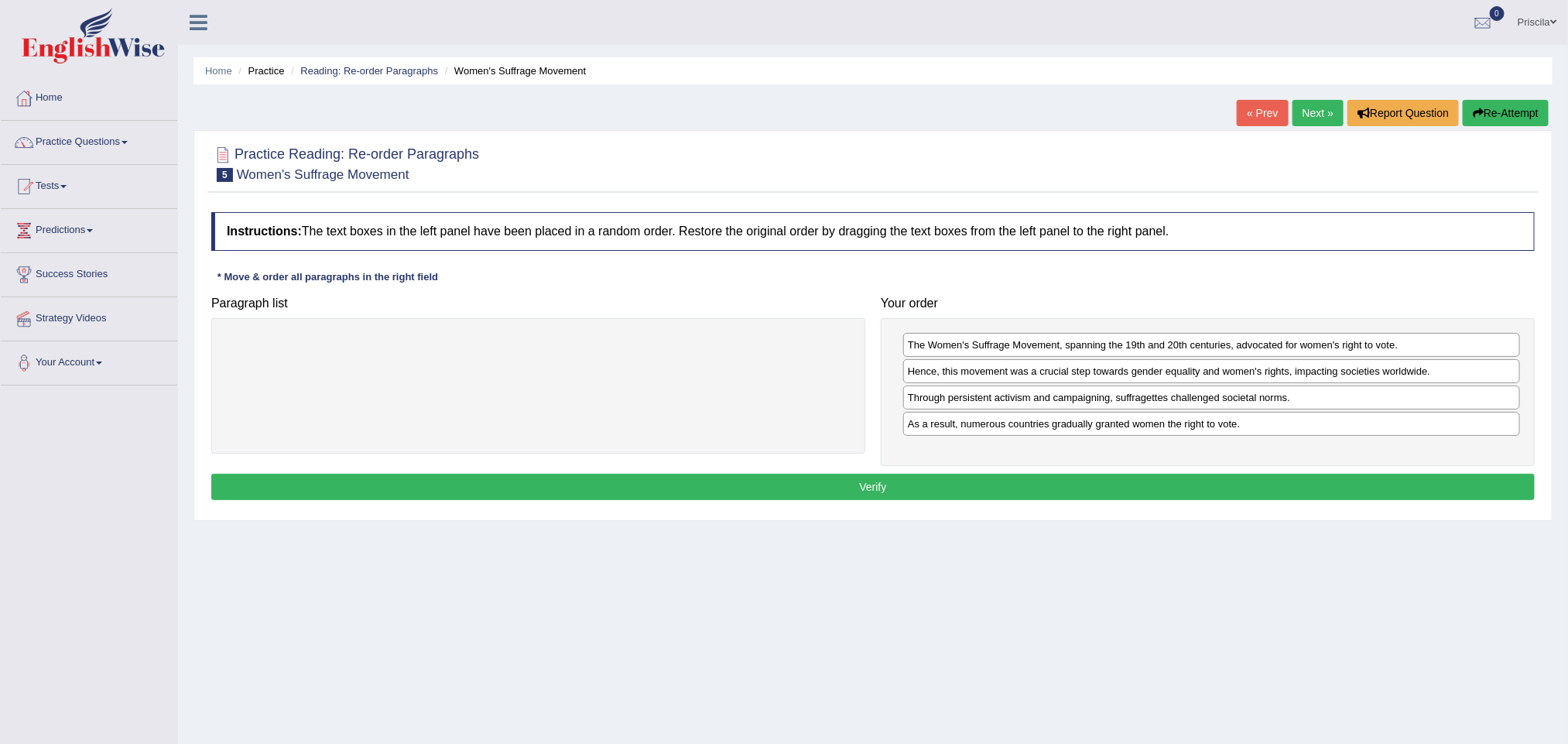
click at [905, 499] on button "Verify" at bounding box center [873, 487] width 1324 height 26
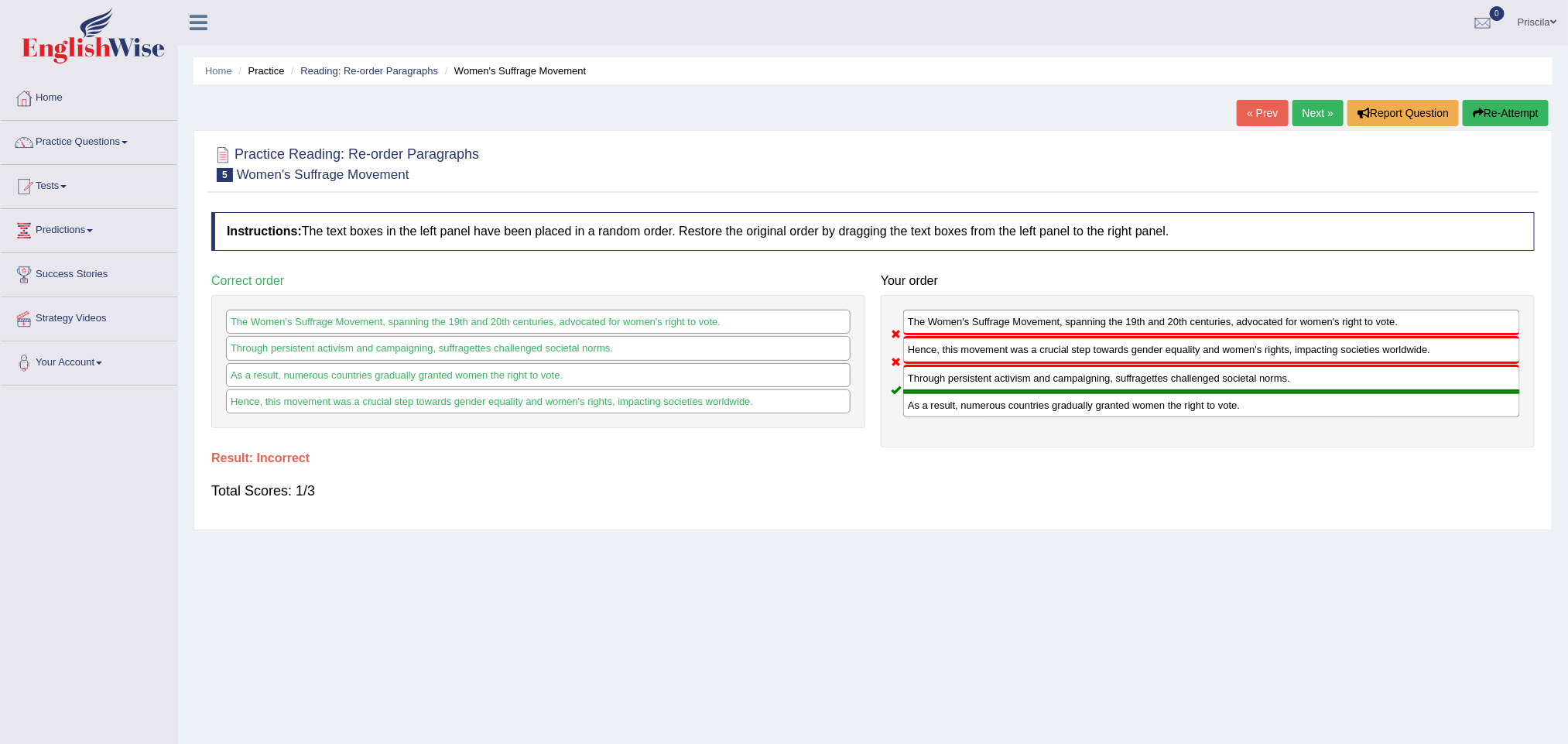
click at [1319, 110] on link "Next »" at bounding box center [1318, 113] width 51 height 26
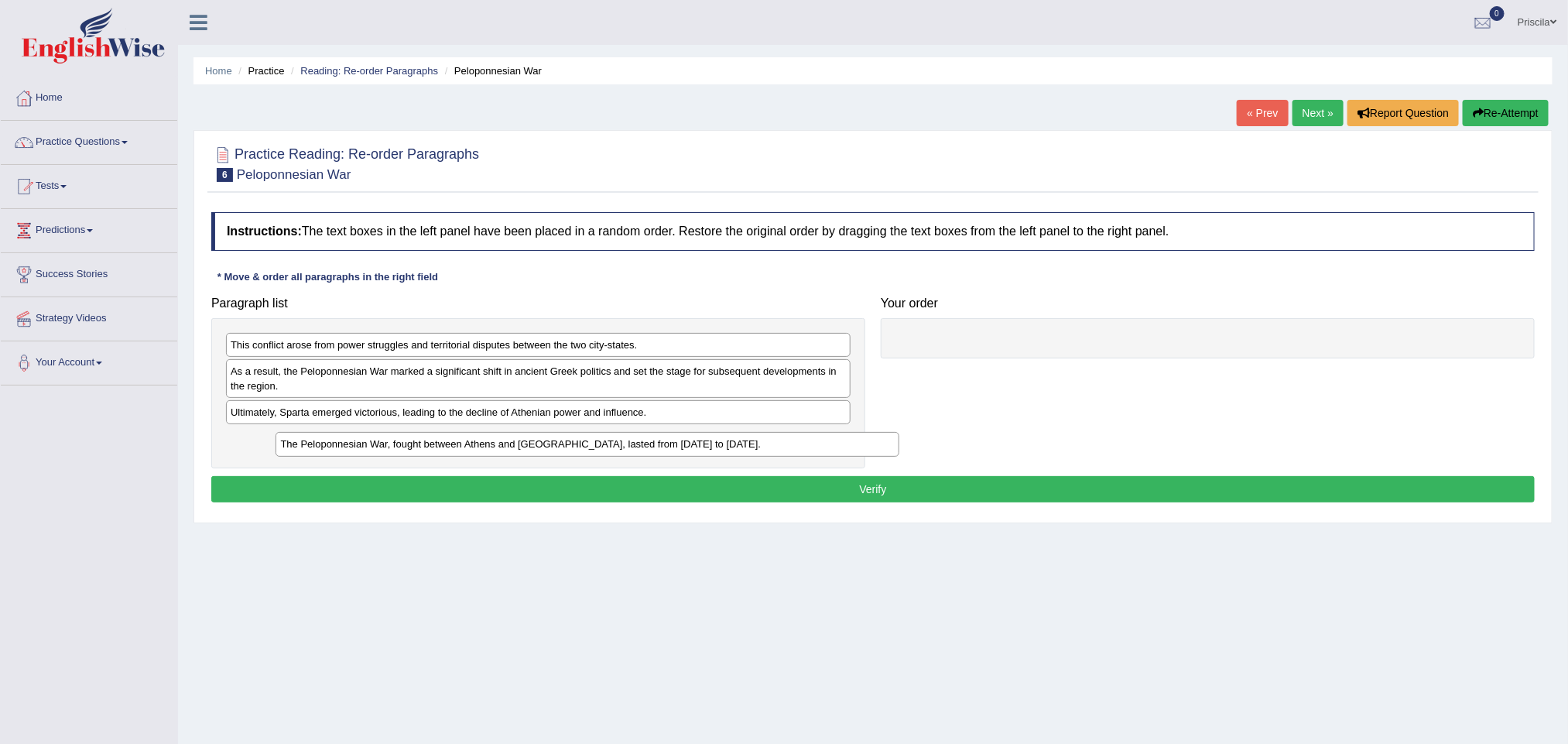
drag, startPoint x: 337, startPoint y: 442, endPoint x: 1066, endPoint y: 326, distance: 738.2
click at [899, 432] on div "The Peloponnesian War, fought between Athens and [GEOGRAPHIC_DATA], lasted from…" at bounding box center [587, 444] width 624 height 24
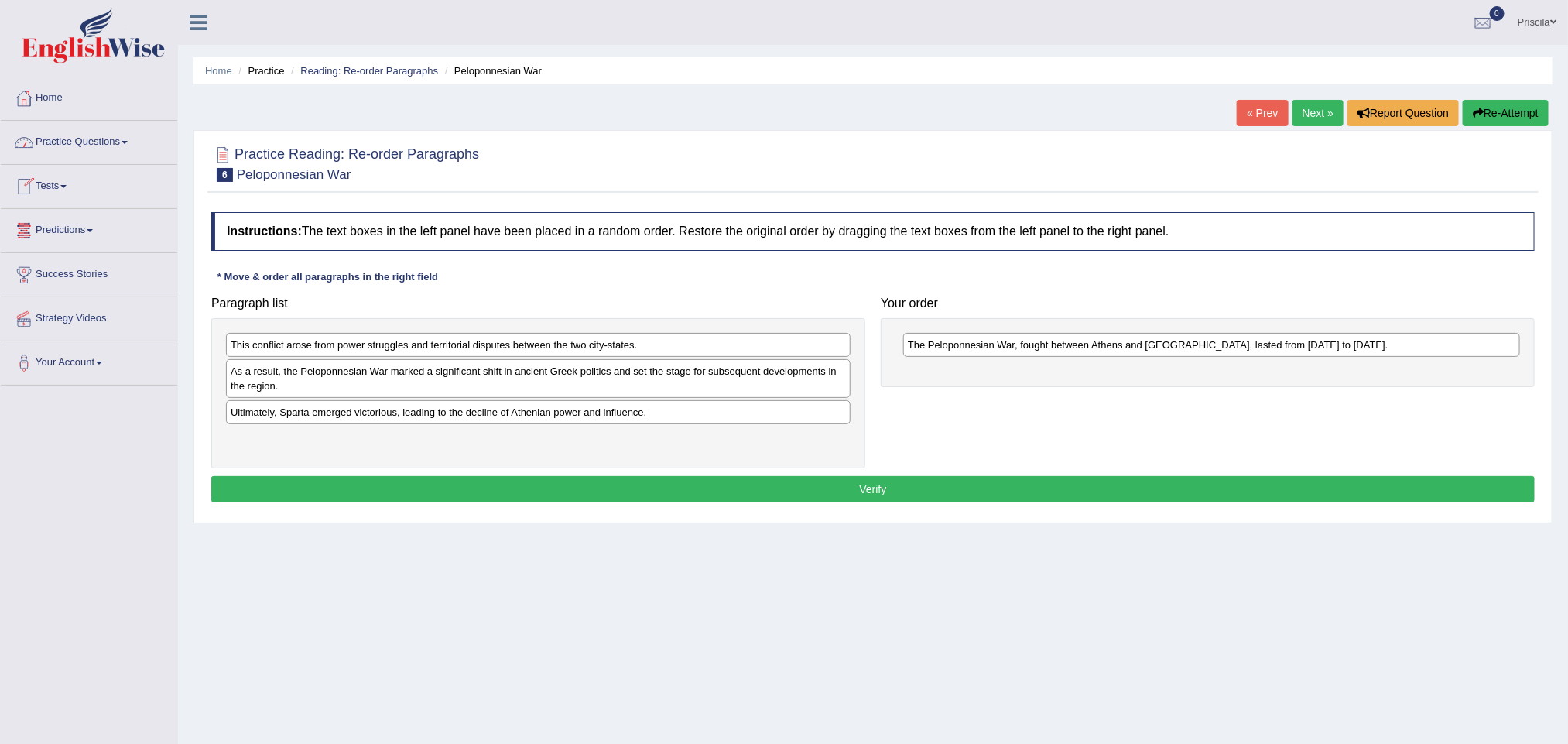
click at [126, 147] on link "Practice Questions" at bounding box center [89, 140] width 176 height 38
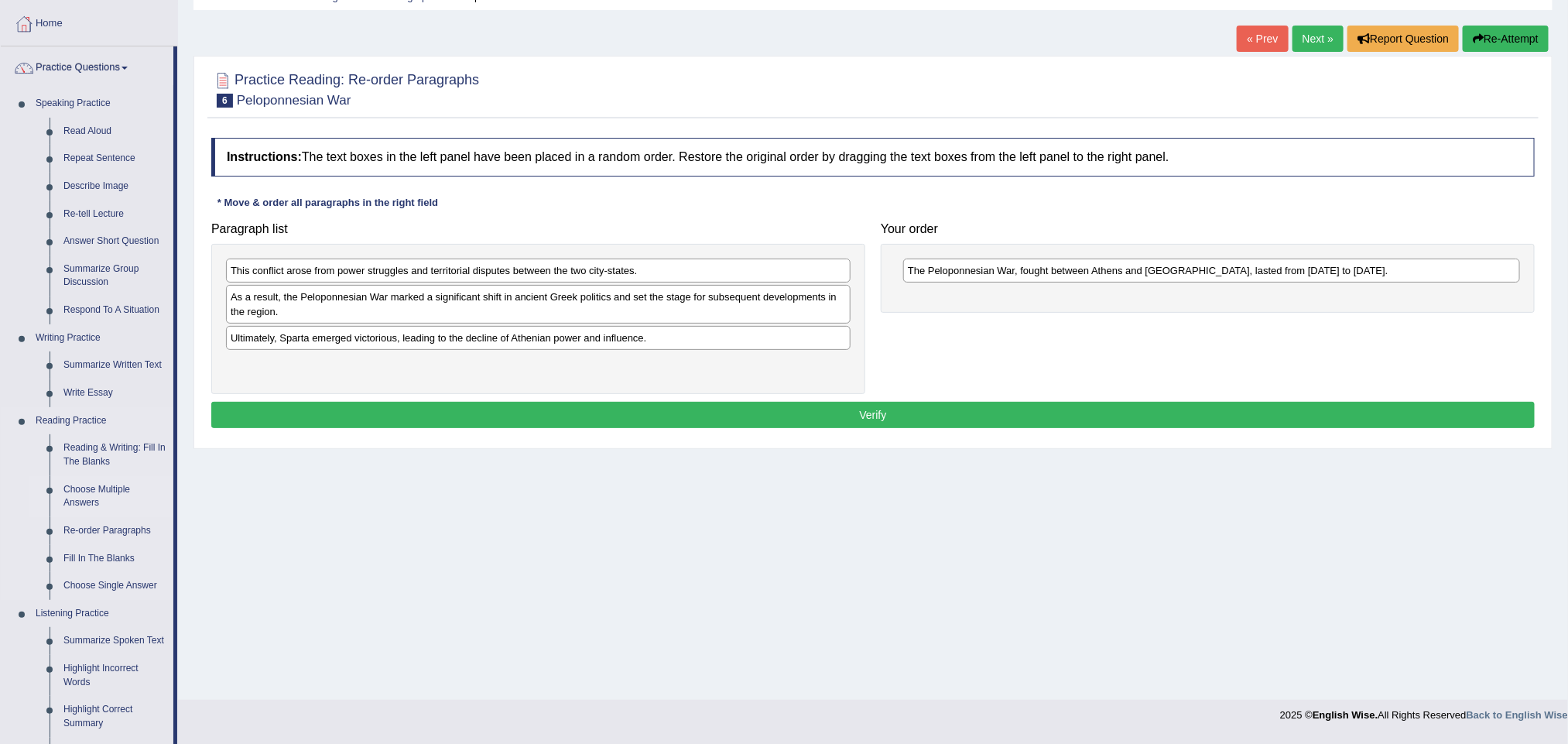
scroll to position [116, 0]
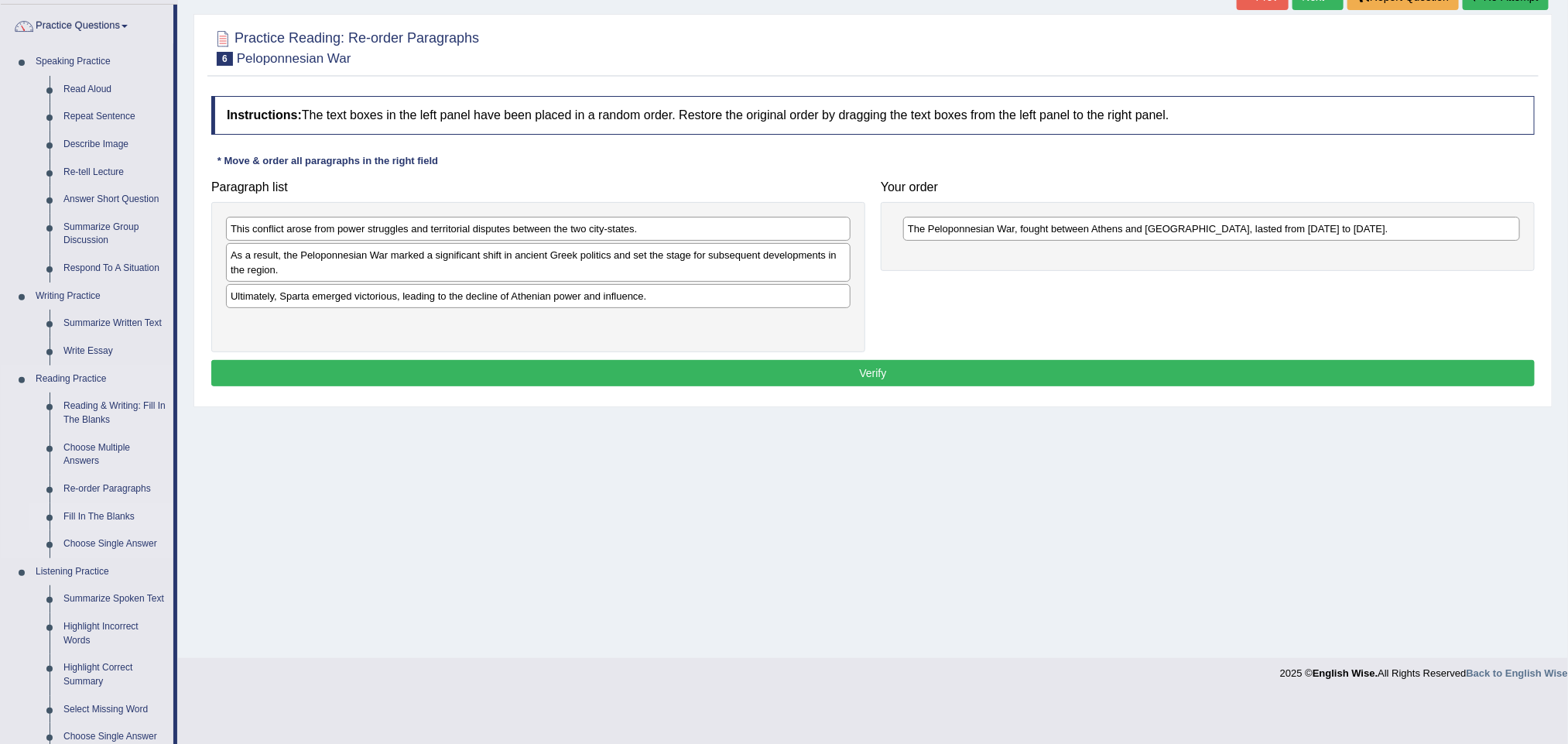
click at [107, 521] on link "Fill In The Blanks" at bounding box center [115, 517] width 117 height 28
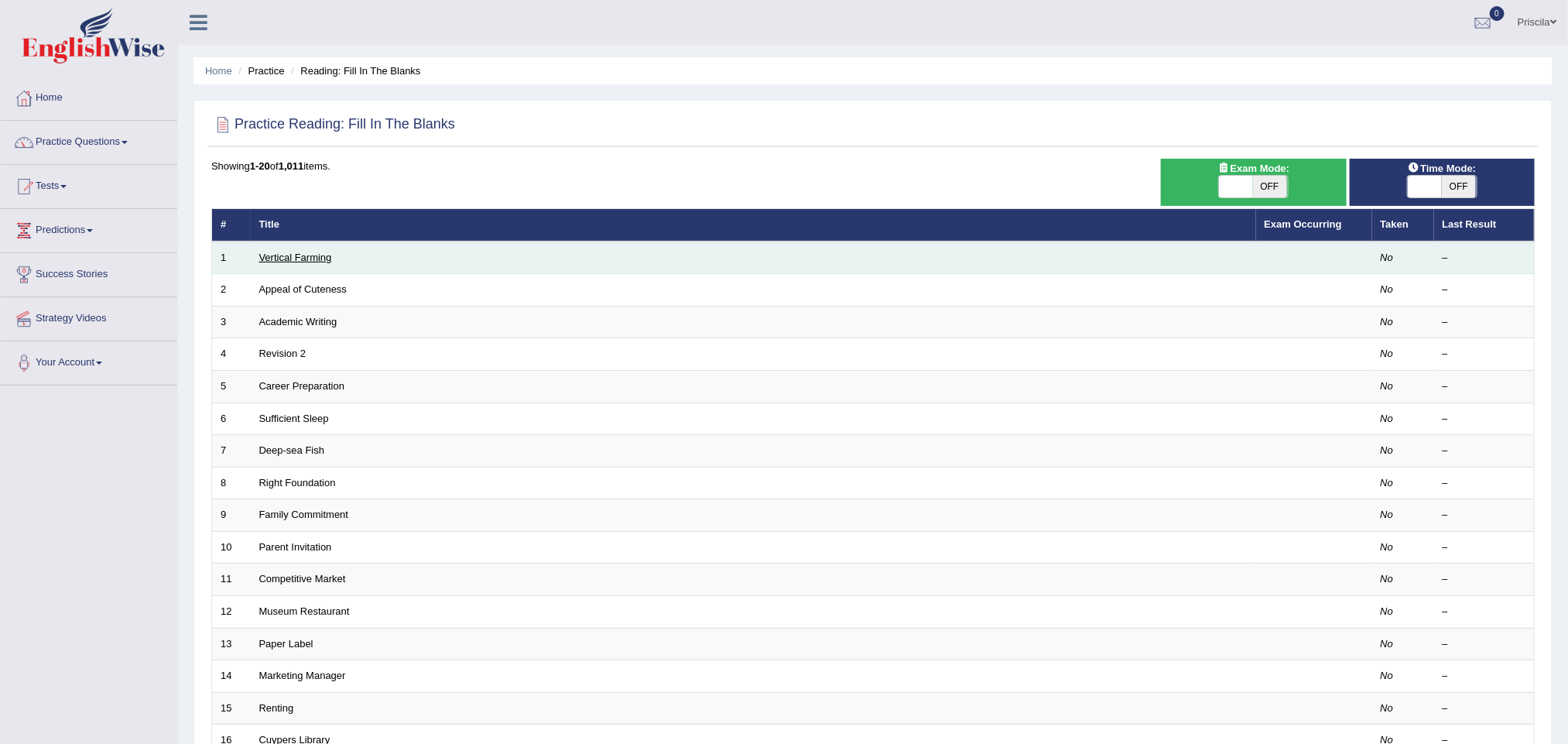
click at [327, 251] on link "Vertical Farming" at bounding box center [295, 256] width 72 height 11
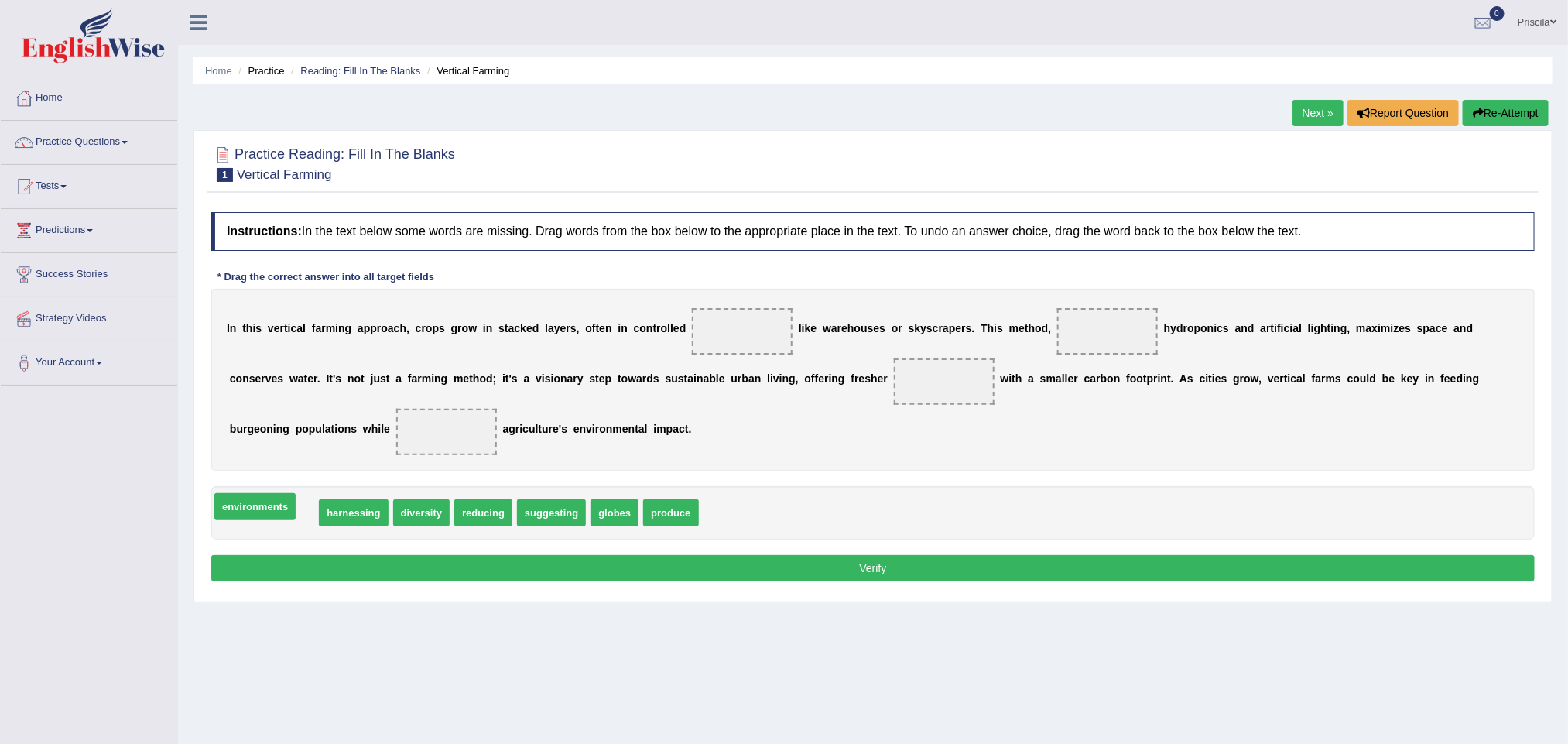
drag, startPoint x: 278, startPoint y: 506, endPoint x: 261, endPoint y: 500, distance: 18.0
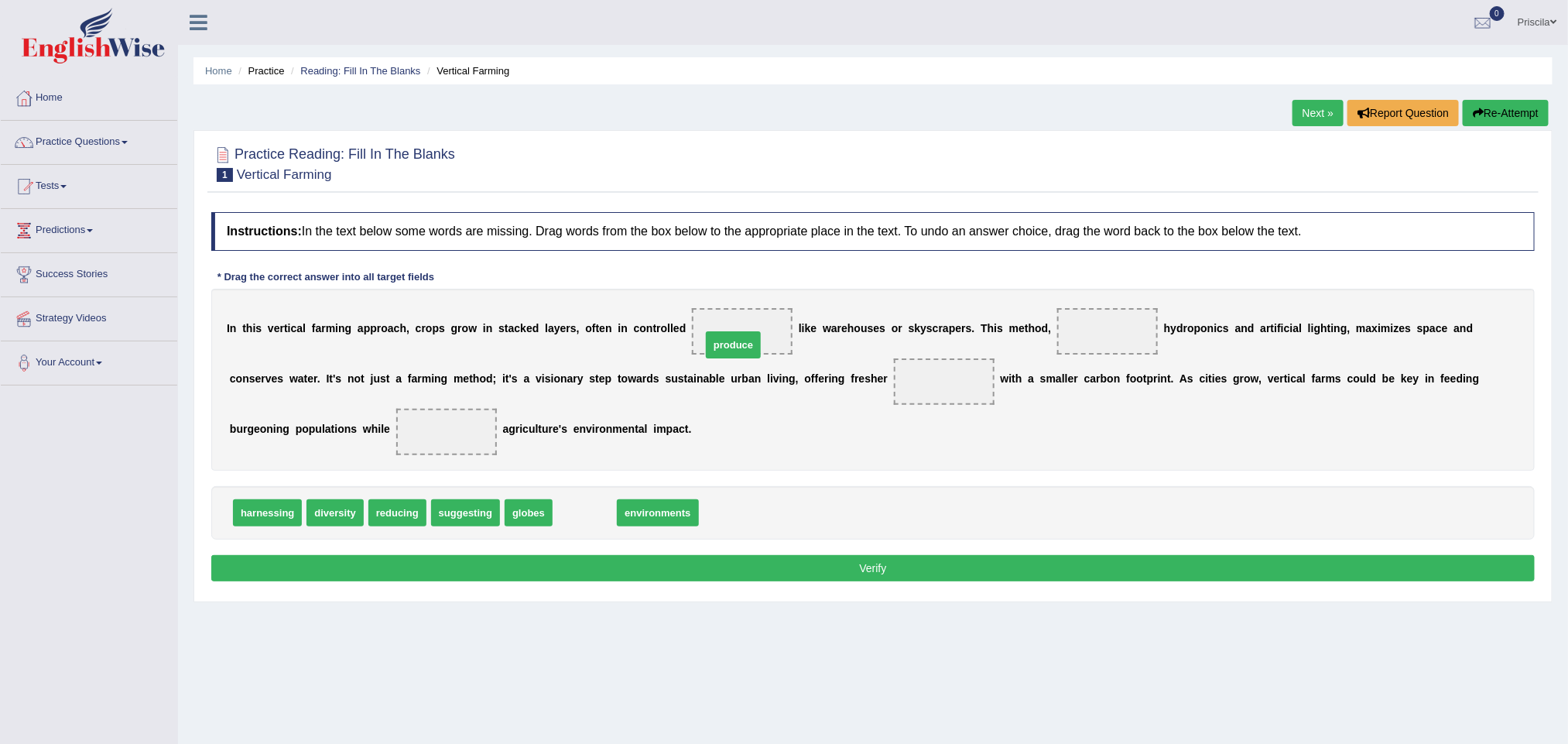
drag, startPoint x: 581, startPoint y: 514, endPoint x: 729, endPoint y: 346, distance: 223.9
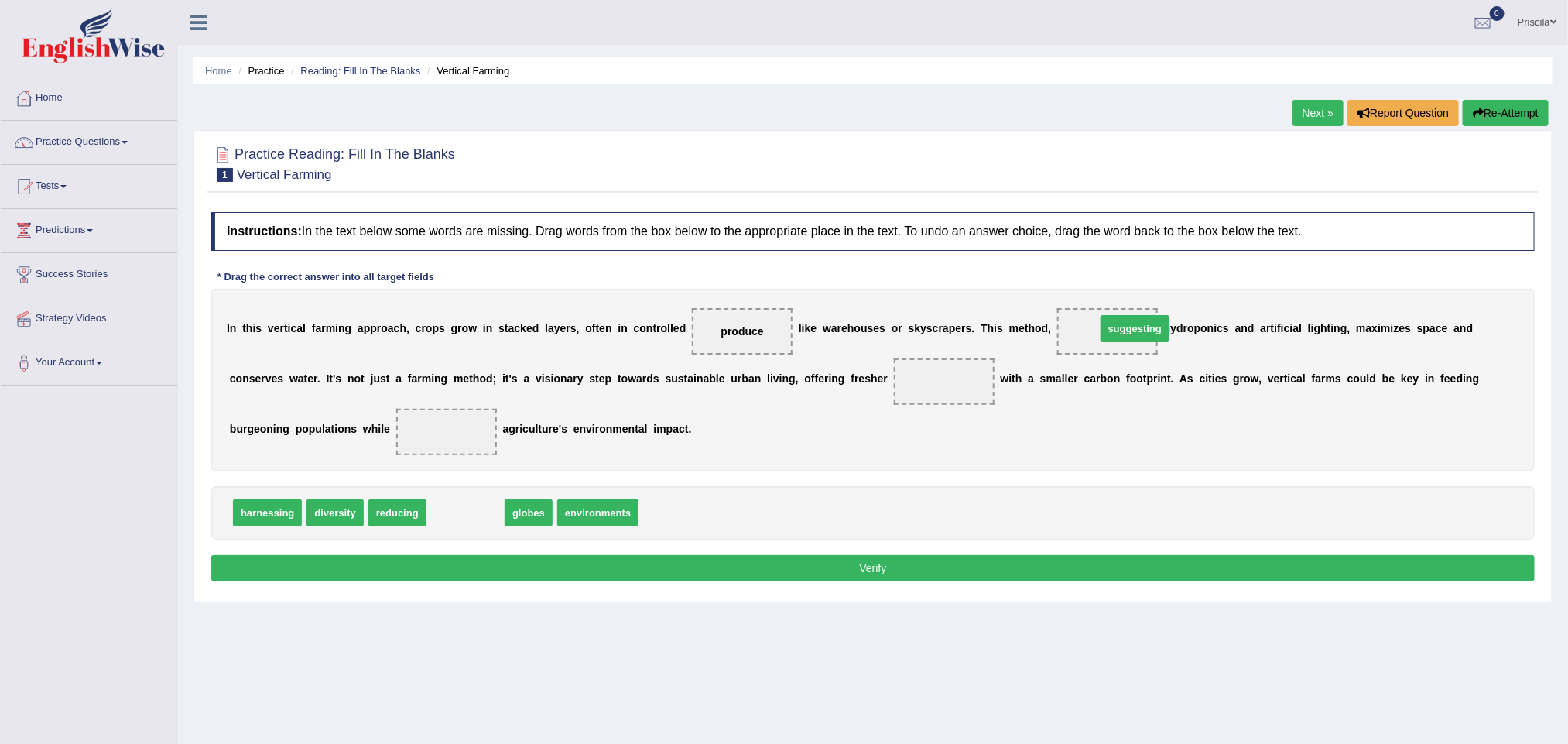
drag, startPoint x: 460, startPoint y: 512, endPoint x: 1129, endPoint y: 327, distance: 694.1
drag, startPoint x: 1108, startPoint y: 335, endPoint x: 585, endPoint y: 535, distance: 559.9
drag, startPoint x: 400, startPoint y: 518, endPoint x: 1131, endPoint y: 345, distance: 751.2
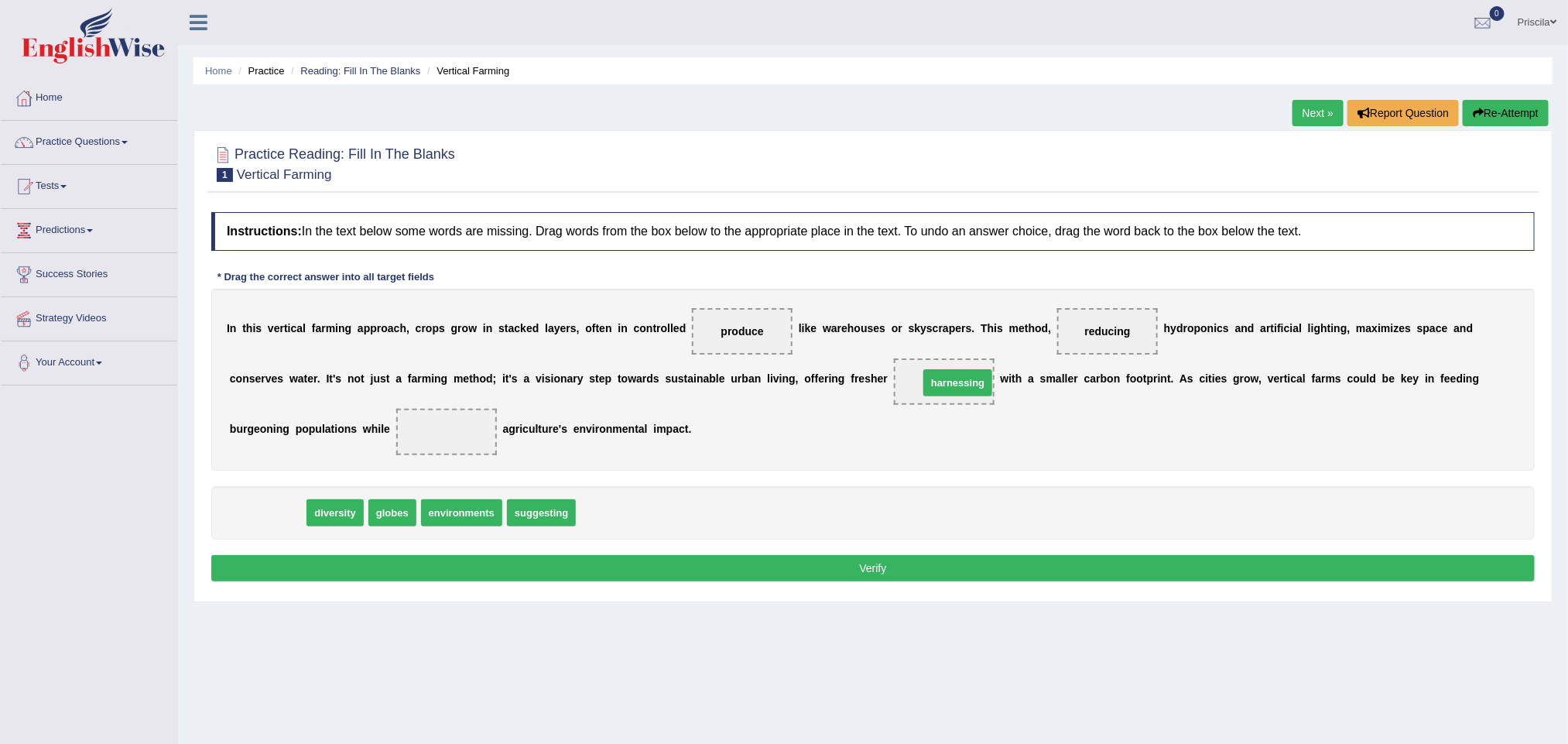
drag, startPoint x: 298, startPoint y: 518, endPoint x: 971, endPoint y: 390, distance: 685.1
drag, startPoint x: 282, startPoint y: 512, endPoint x: 491, endPoint y: 426, distance: 226.0
click at [822, 578] on button "Verify" at bounding box center [873, 568] width 1324 height 26
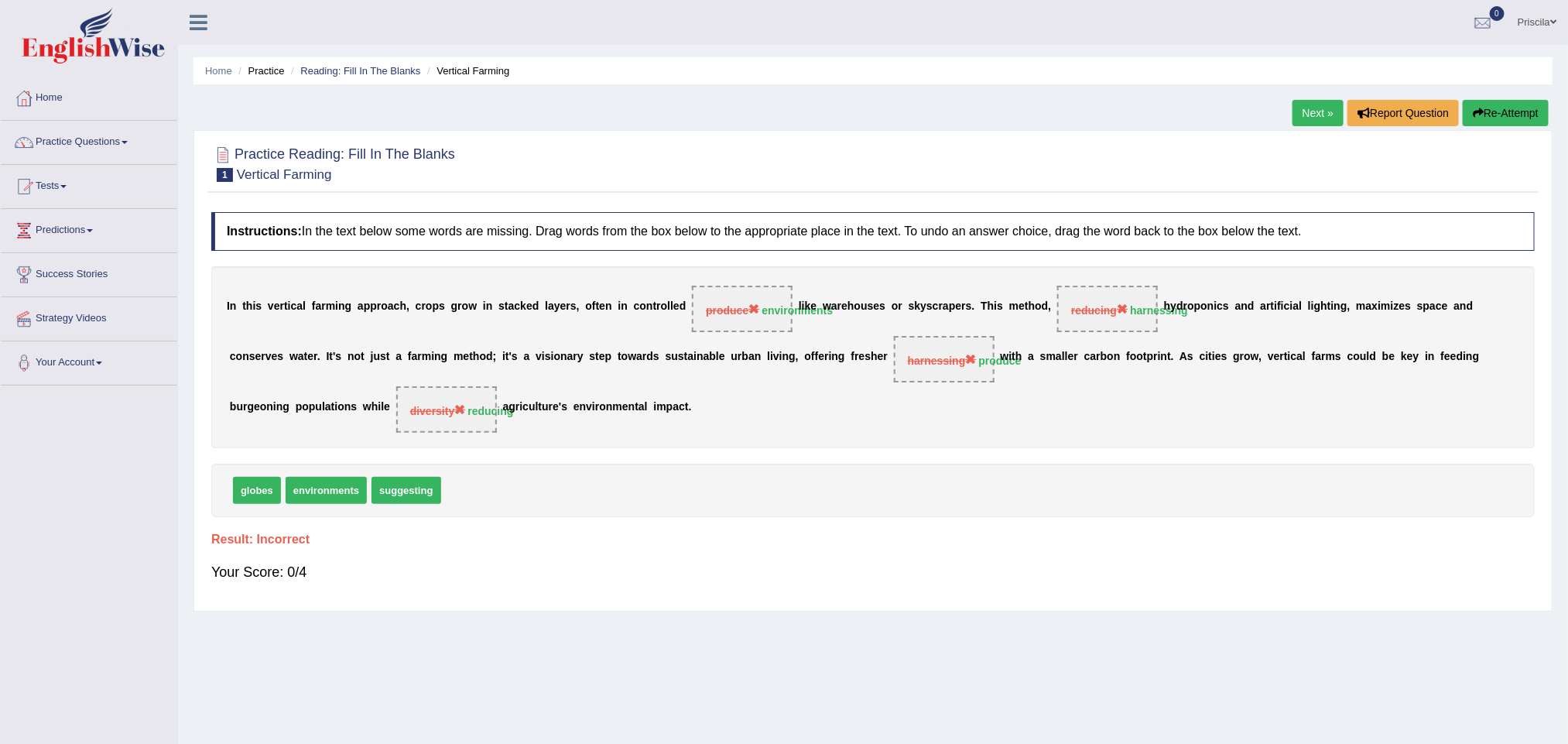
click at [1298, 102] on link "Next »" at bounding box center [1318, 113] width 51 height 26
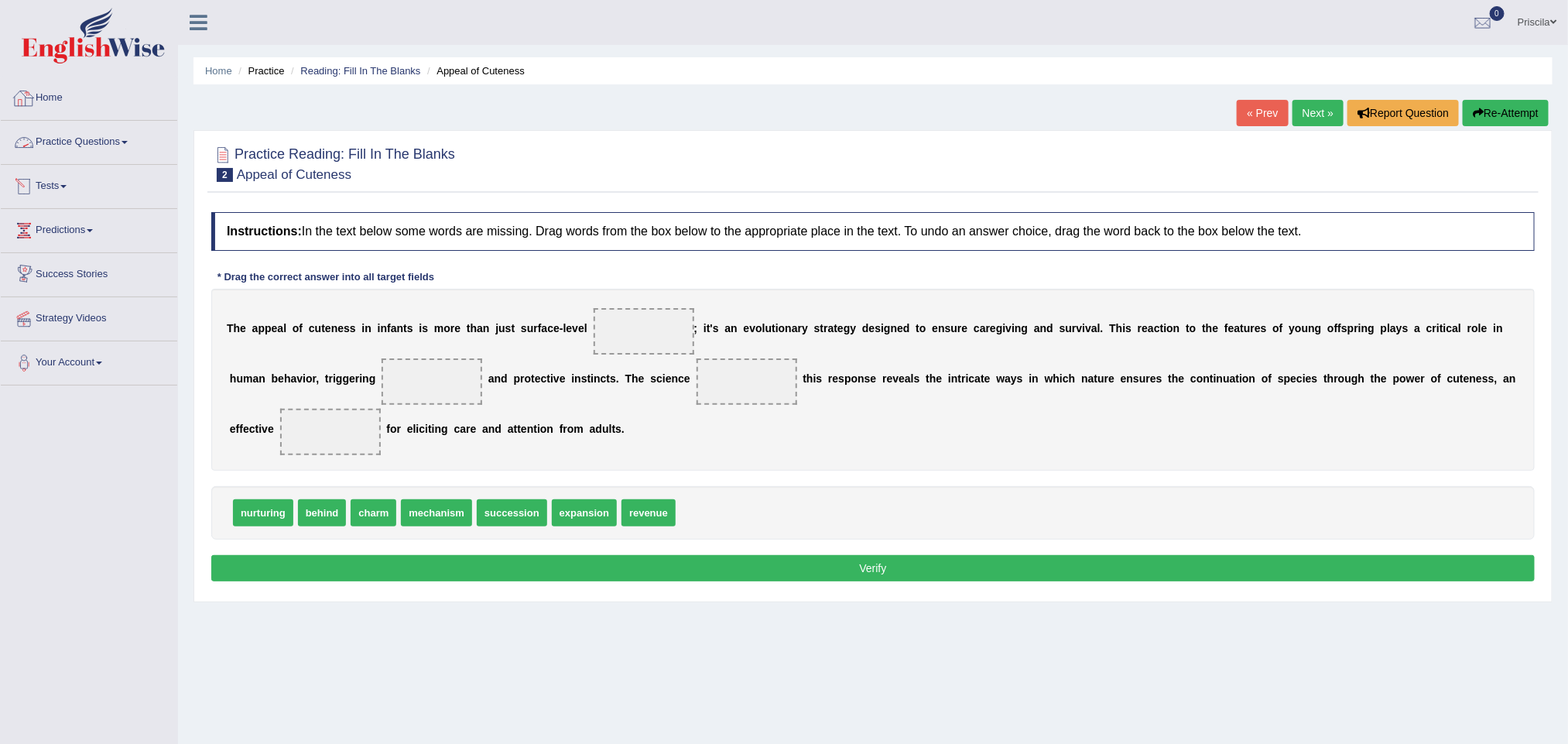
click at [93, 149] on link "Practice Questions" at bounding box center [89, 140] width 176 height 38
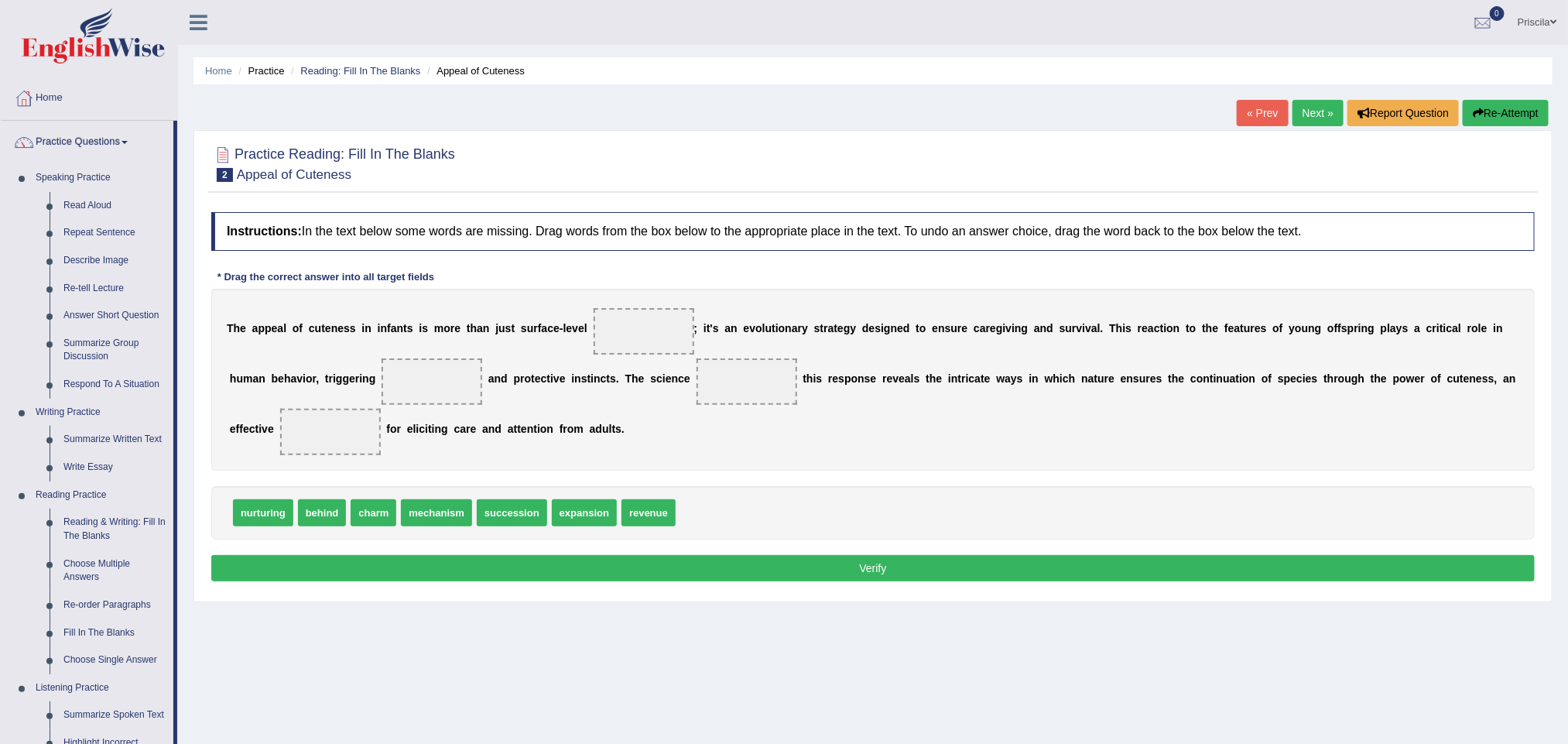
scroll to position [116, 0]
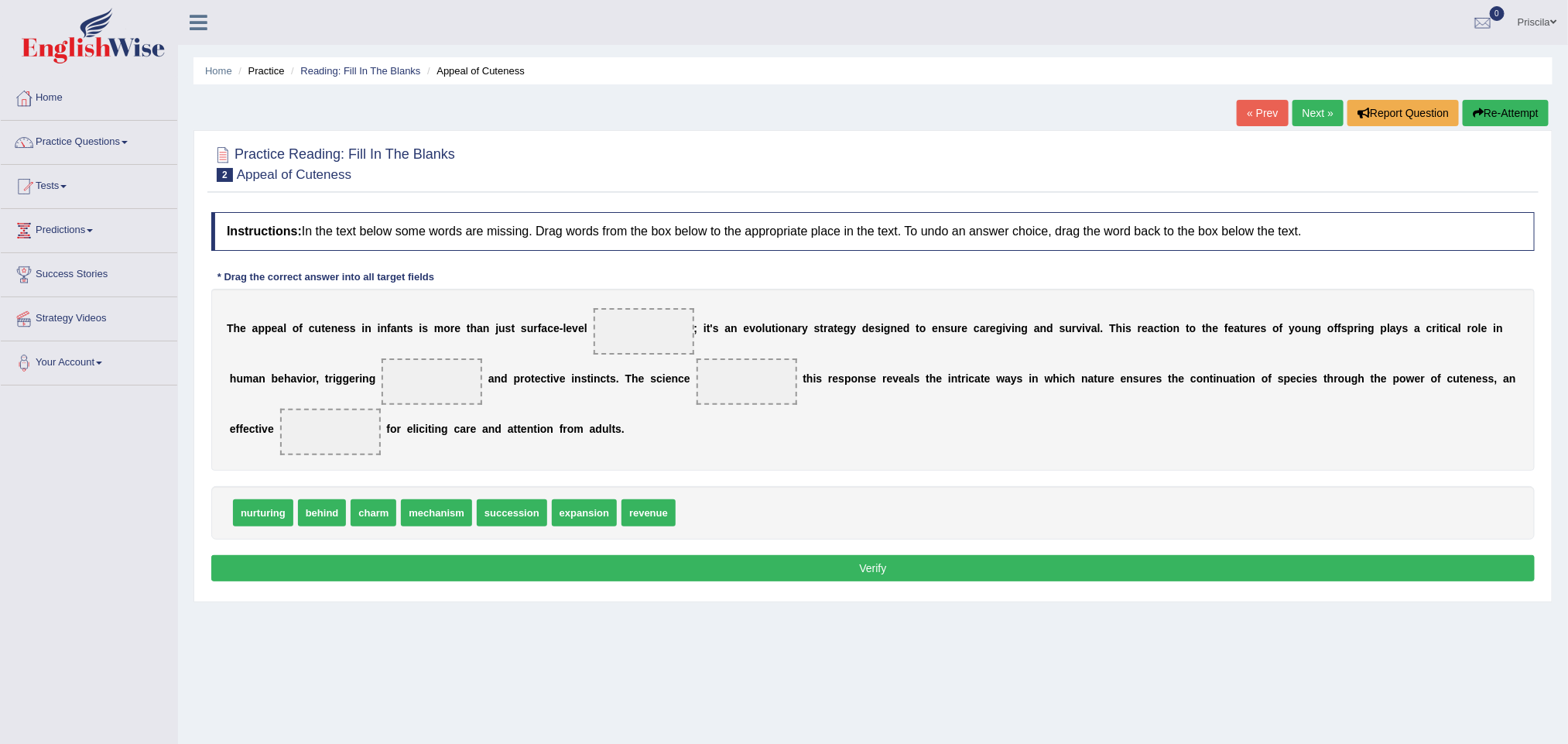
scroll to position [68, 0]
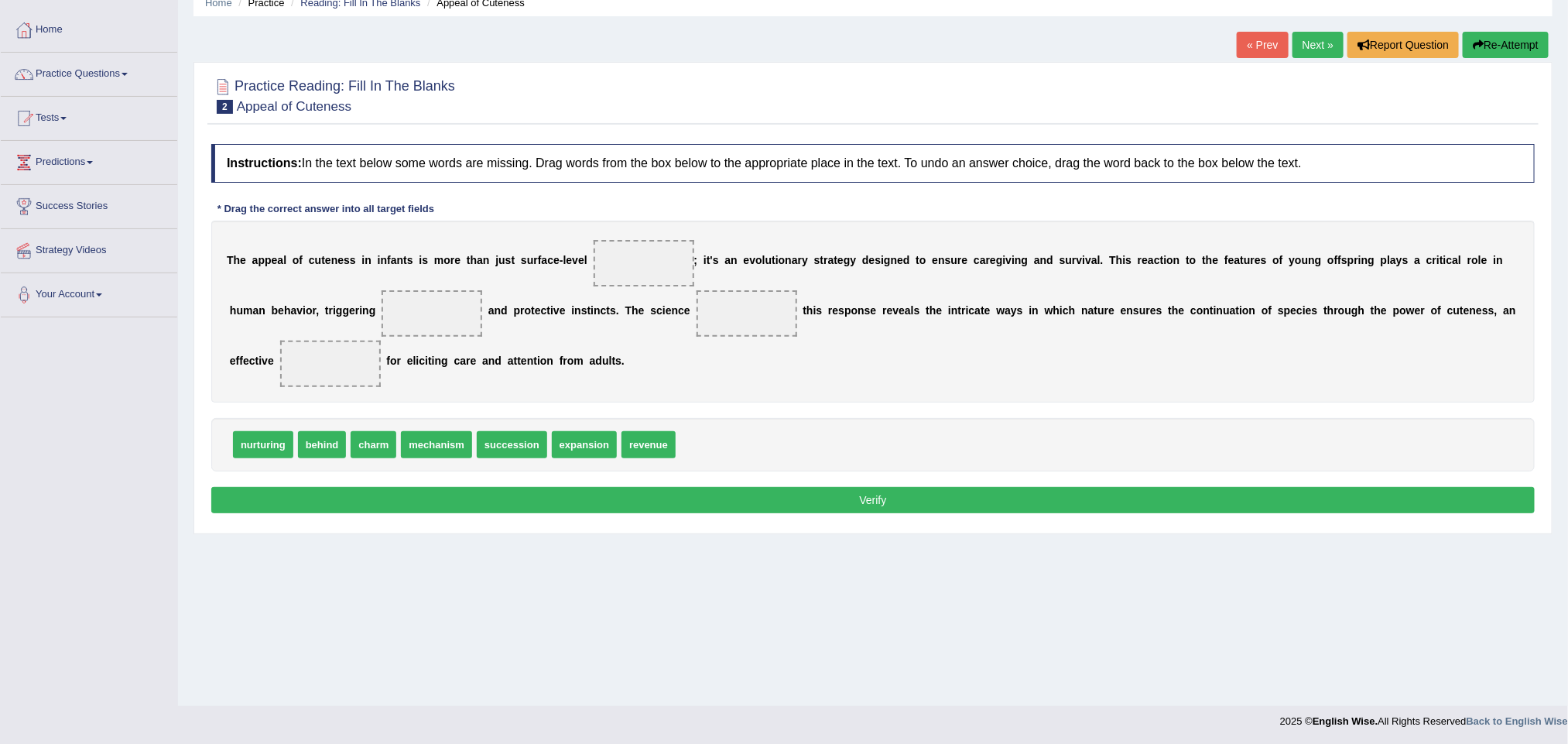
click at [667, 278] on span at bounding box center [644, 263] width 100 height 46
click at [61, 24] on link "Home" at bounding box center [89, 28] width 176 height 38
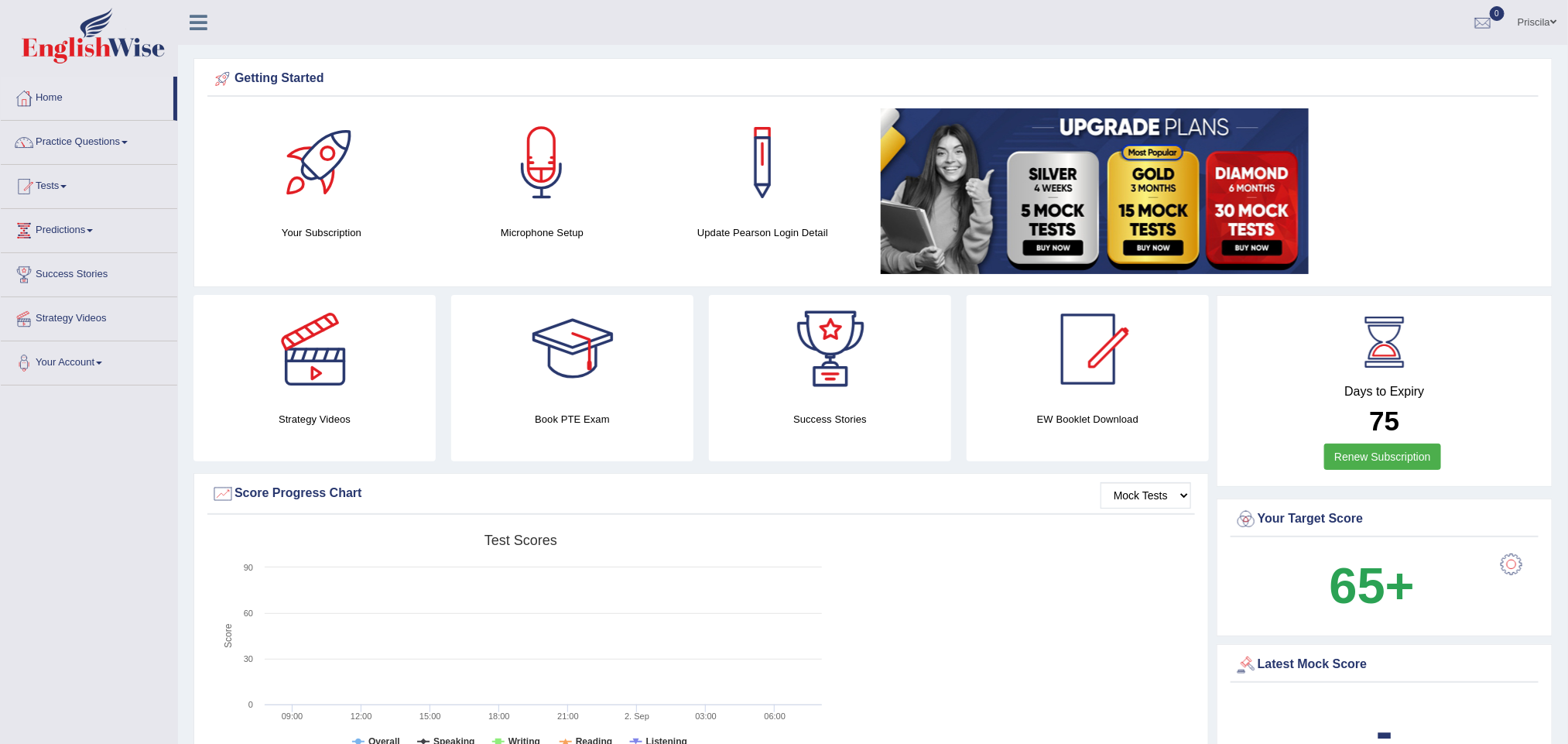
click at [1547, 14] on link "Priscila" at bounding box center [1537, 20] width 62 height 40
click at [1466, 205] on link "Log out" at bounding box center [1483, 201] width 167 height 36
